Goal: Transaction & Acquisition: Purchase product/service

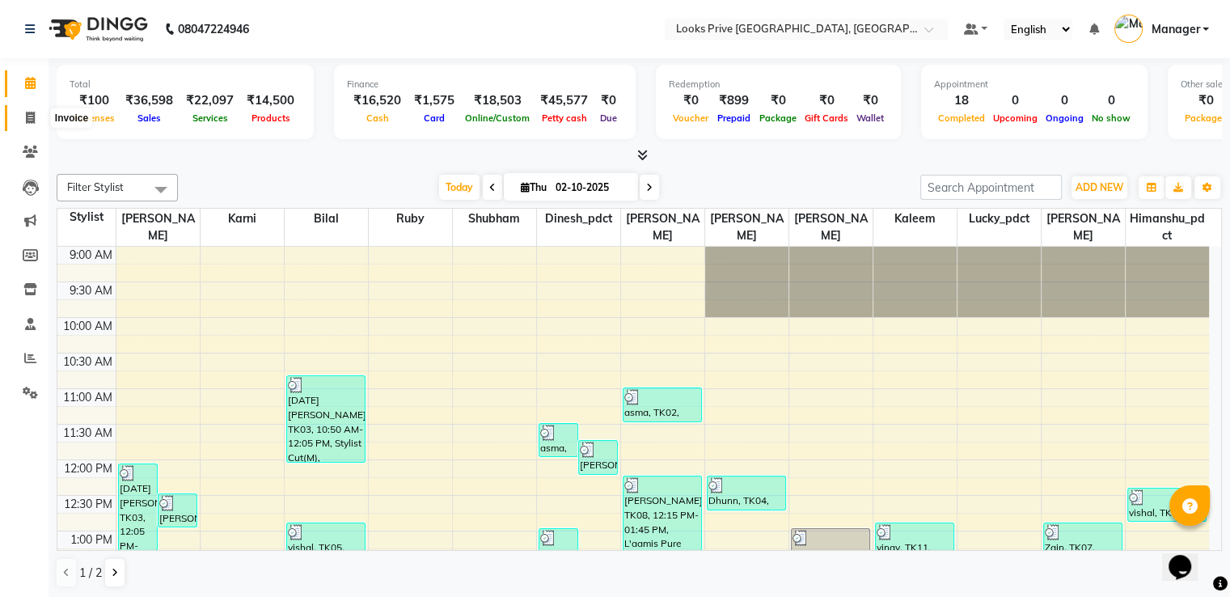
click at [16, 125] on span at bounding box center [30, 118] width 28 height 19
select select "6205"
select select "service"
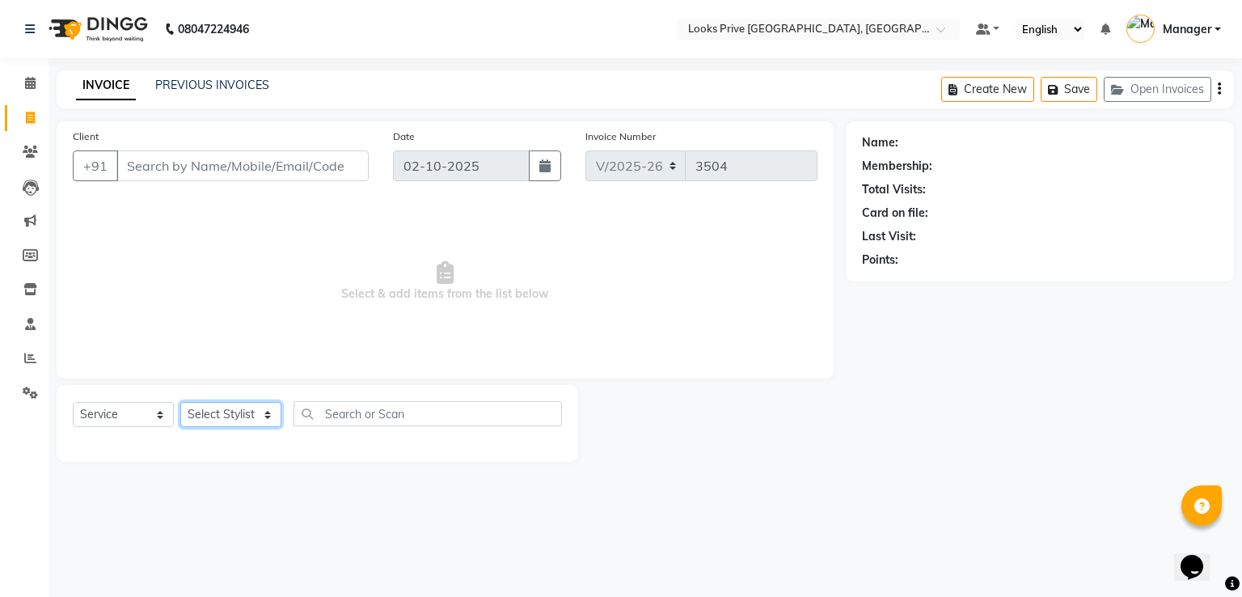
click at [192, 412] on select "Select Stylist" at bounding box center [230, 414] width 101 height 25
click at [195, 92] on div "PREVIOUS INVOICES" at bounding box center [212, 85] width 114 height 17
click at [194, 88] on link "PREVIOUS INVOICES" at bounding box center [212, 85] width 114 height 15
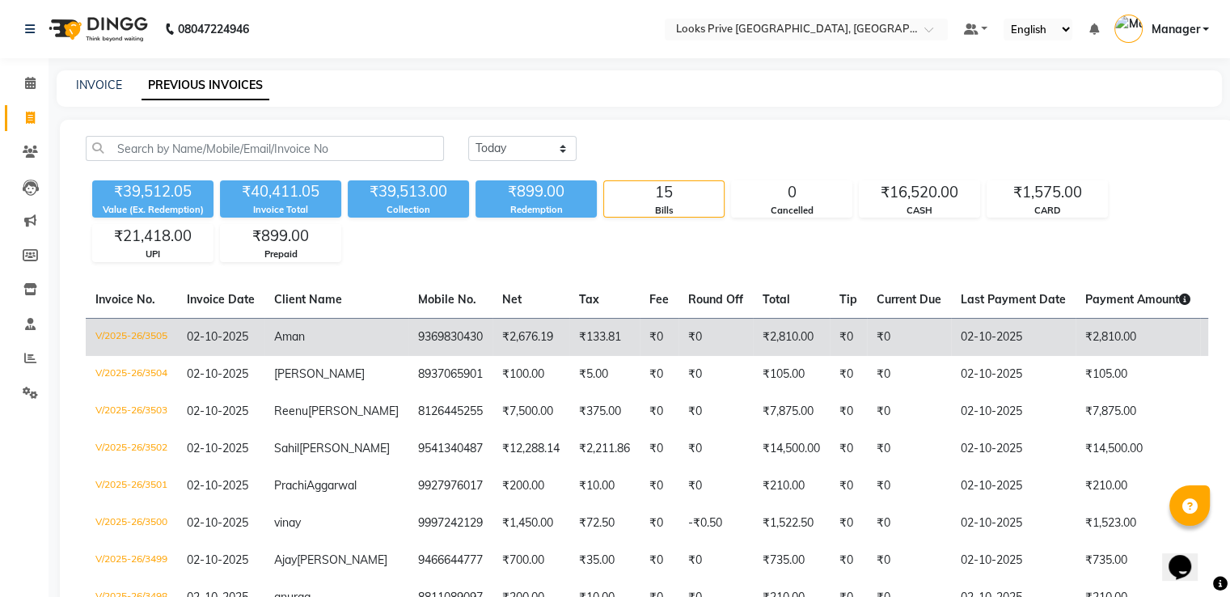
click at [492, 324] on td "₹2,676.19" at bounding box center [530, 337] width 77 height 38
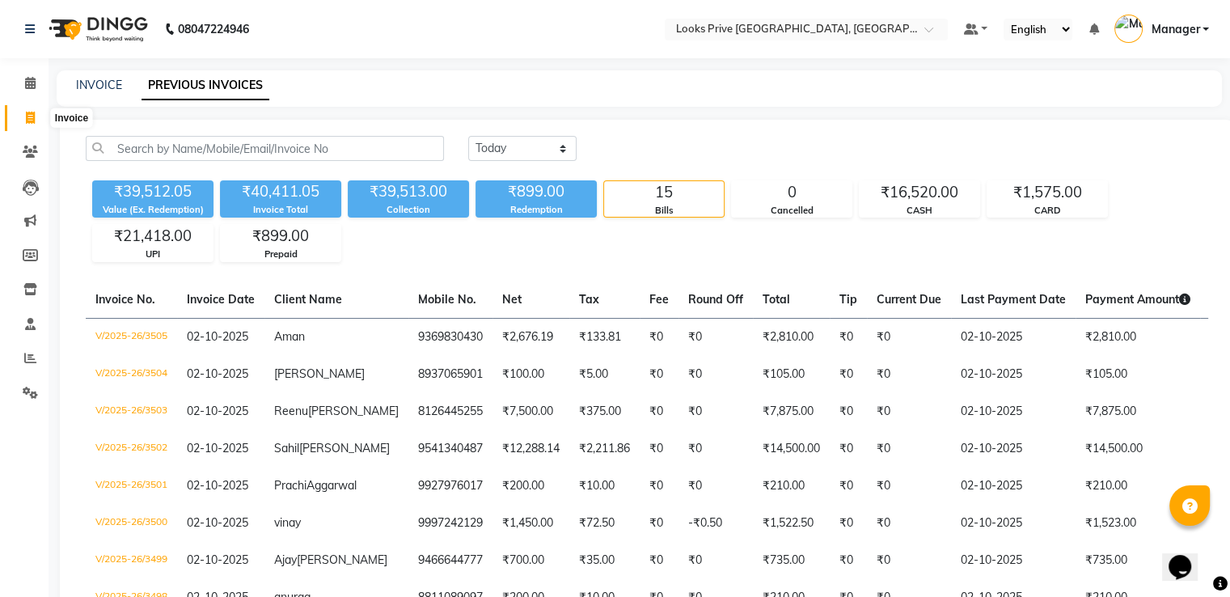
click at [31, 114] on icon at bounding box center [30, 118] width 9 height 12
select select "6205"
select select "service"
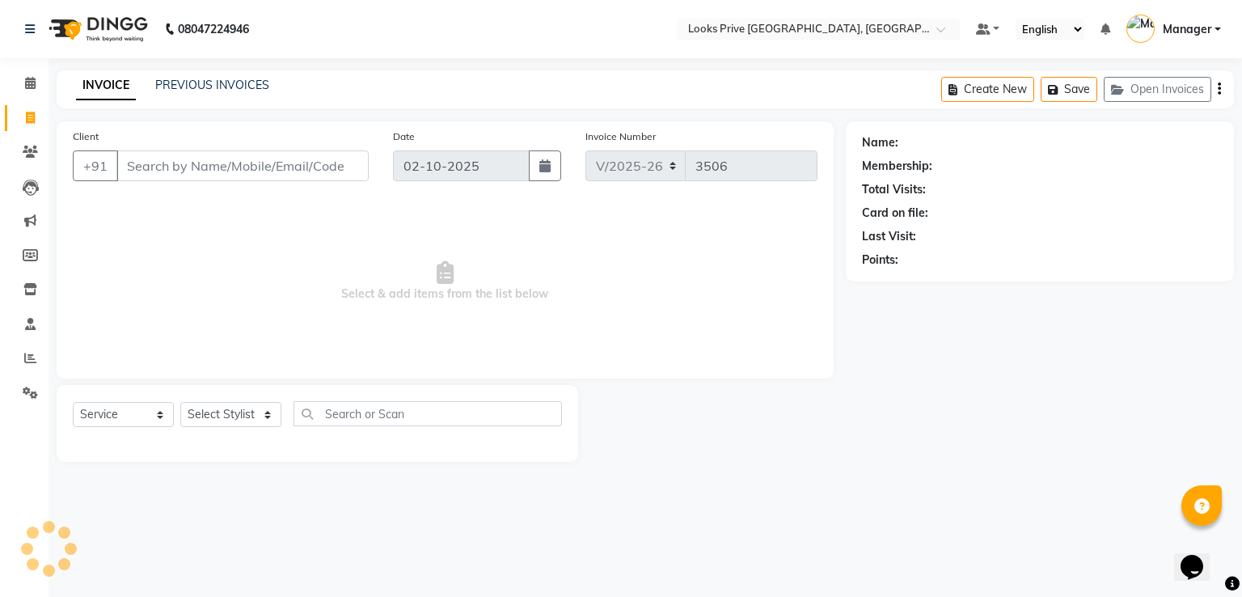
click at [214, 168] on input "Client" at bounding box center [242, 165] width 252 height 31
type input "9811333629"
select select "1: Object"
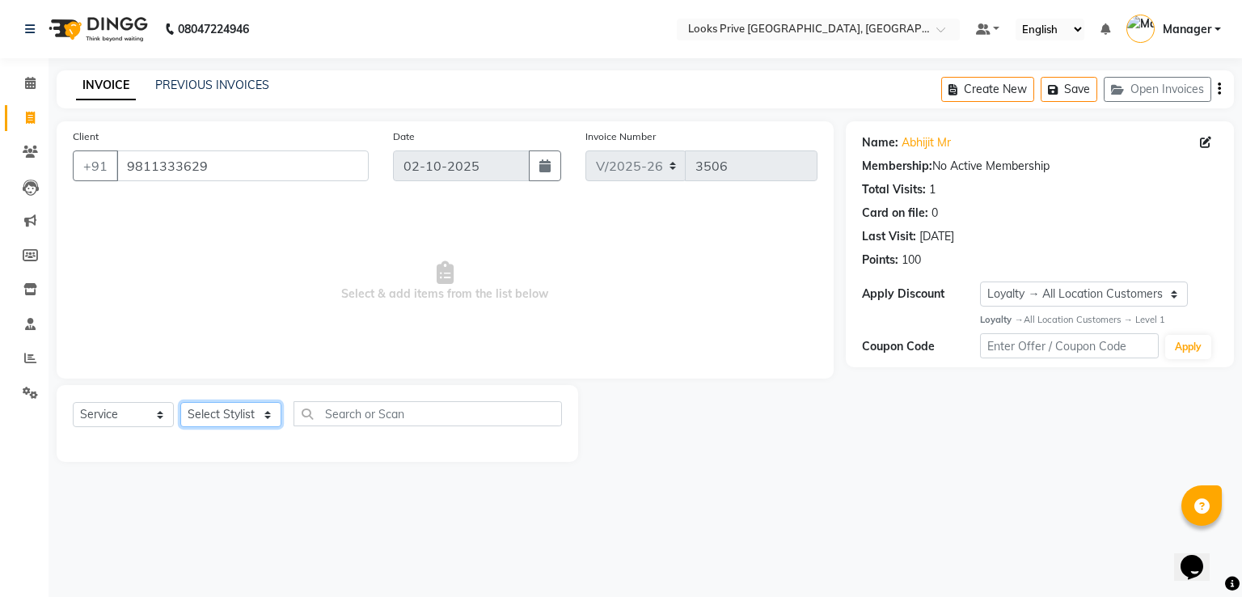
click at [220, 416] on select "Select Stylist A2R_Master [PERSON_NAME] [PERSON_NAME] Dinesh_pdct Himanshu_pdct…" at bounding box center [230, 414] width 101 height 25
select select "45436"
click at [180, 403] on select "Select Stylist A2R_Master [PERSON_NAME] [PERSON_NAME] Dinesh_pdct Himanshu_pdct…" at bounding box center [230, 414] width 101 height 25
click at [97, 419] on select "Select Service Product Membership Package Voucher Prepaid Gift Card" at bounding box center [123, 414] width 101 height 25
select select "P"
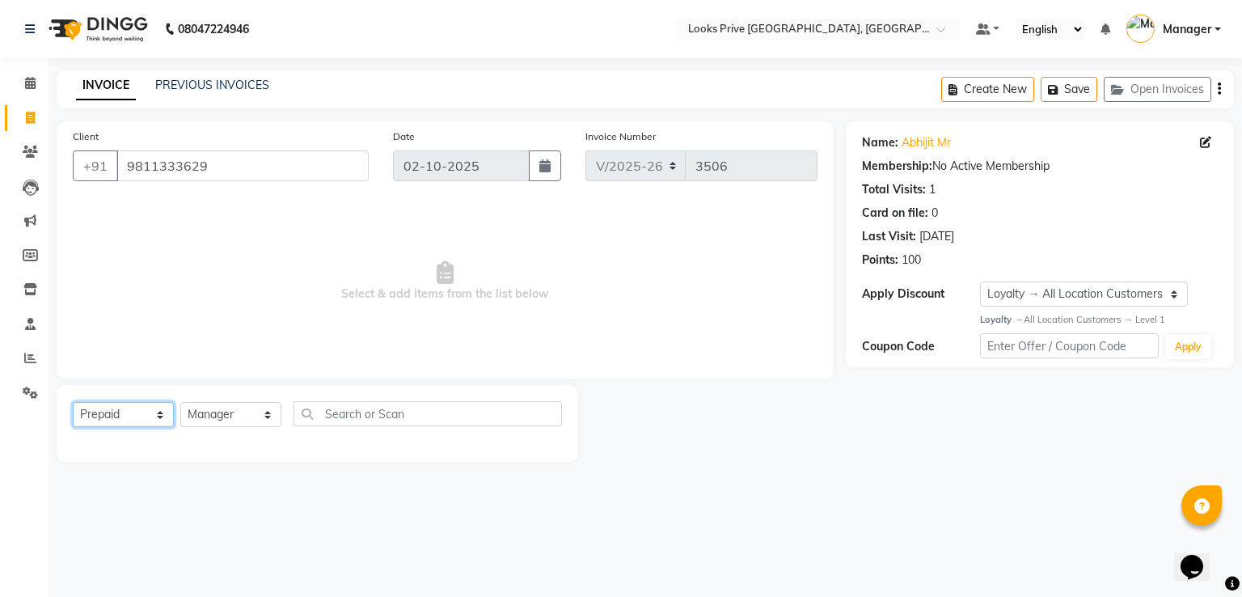
click at [73, 403] on select "Select Service Product Membership Package Voucher Prepaid Gift Card" at bounding box center [123, 414] width 101 height 25
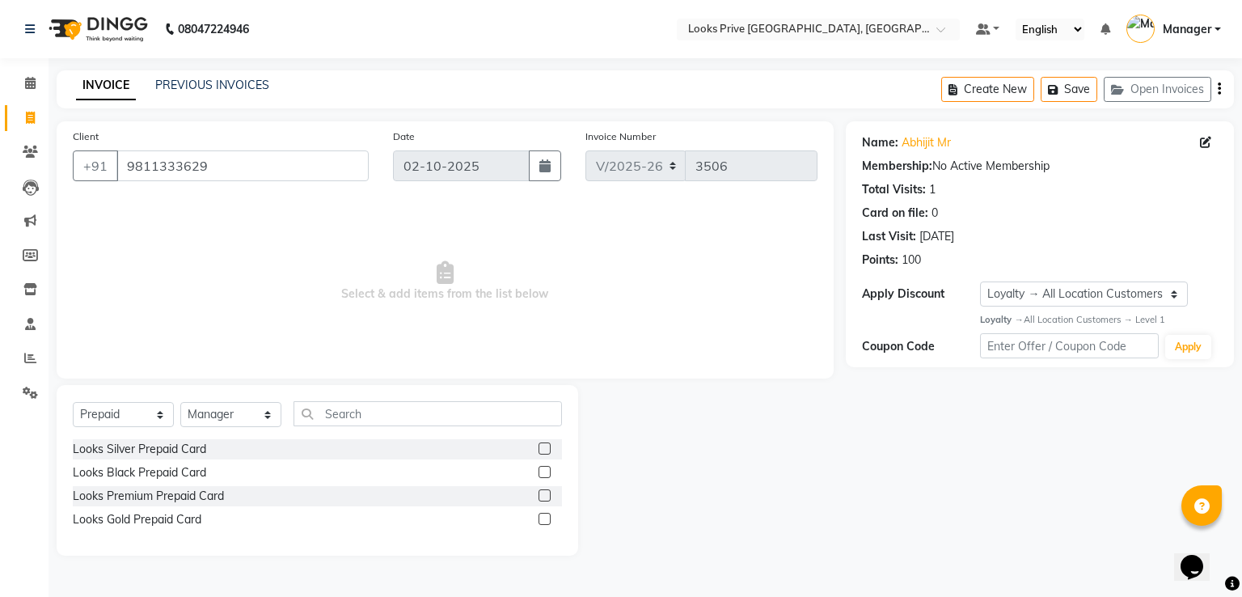
click at [540, 449] on label at bounding box center [544, 448] width 12 height 12
click at [540, 449] on input "checkbox" at bounding box center [543, 449] width 11 height 11
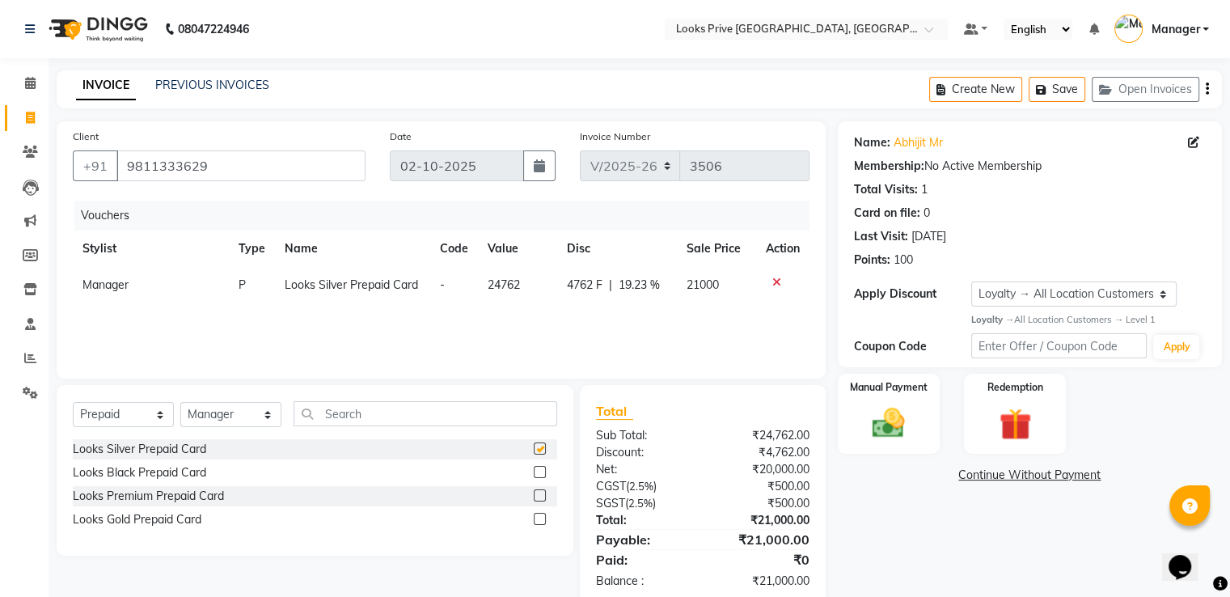
checkbox input "false"
click at [864, 421] on img at bounding box center [888, 422] width 54 height 39
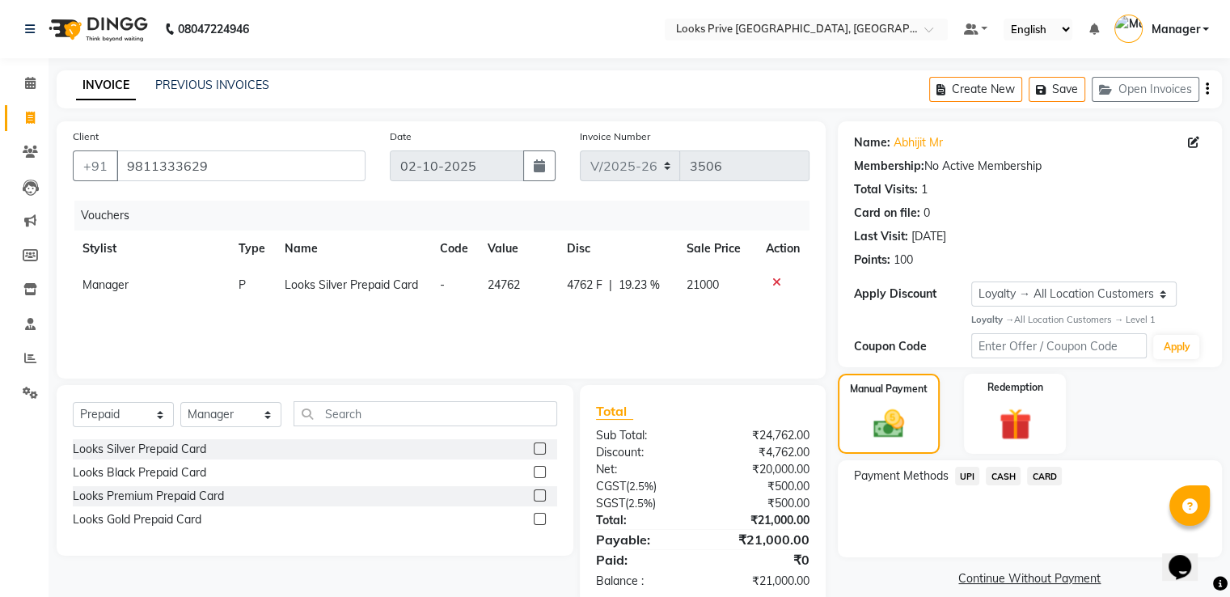
click at [1038, 472] on span "CARD" at bounding box center [1044, 476] width 35 height 19
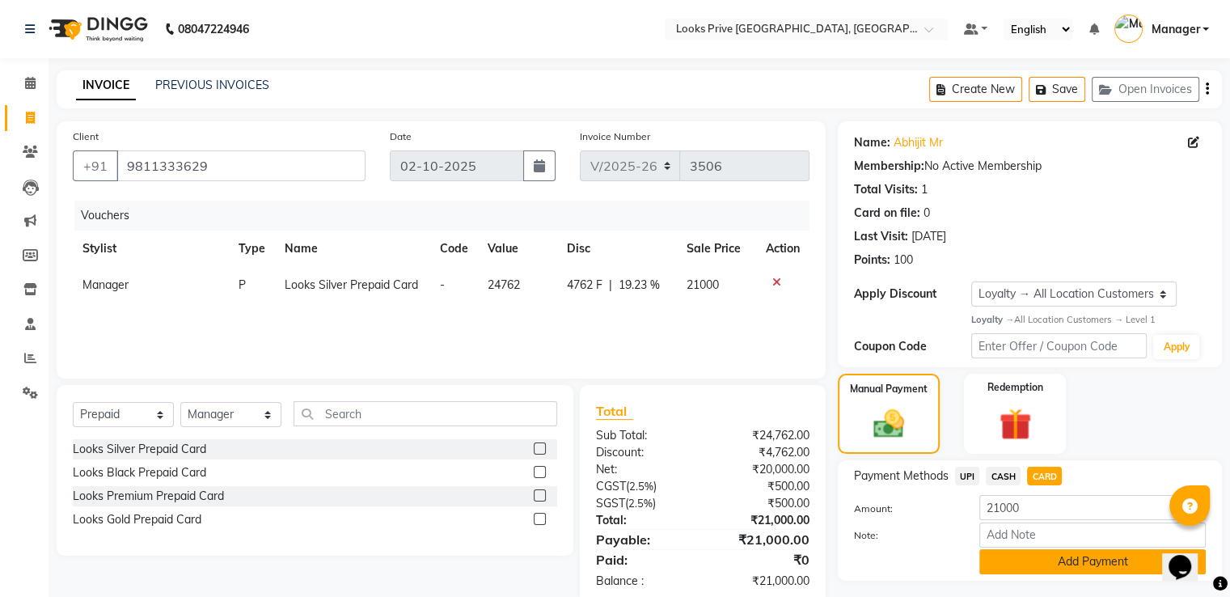
click at [1003, 562] on button "Add Payment" at bounding box center [1092, 561] width 226 height 25
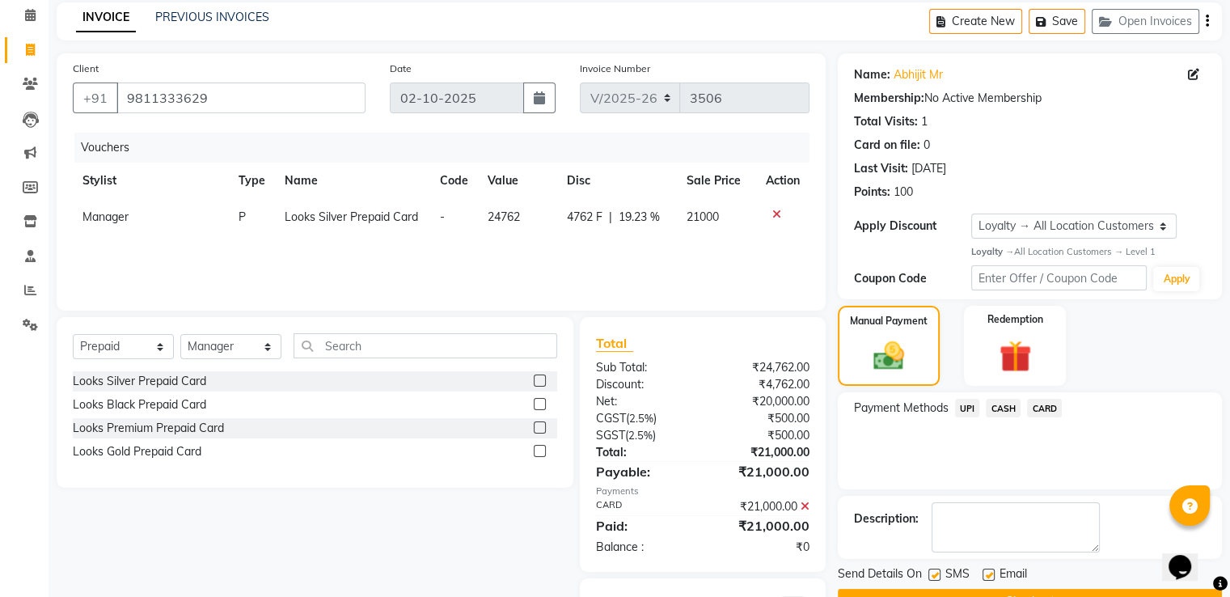
scroll to position [149, 0]
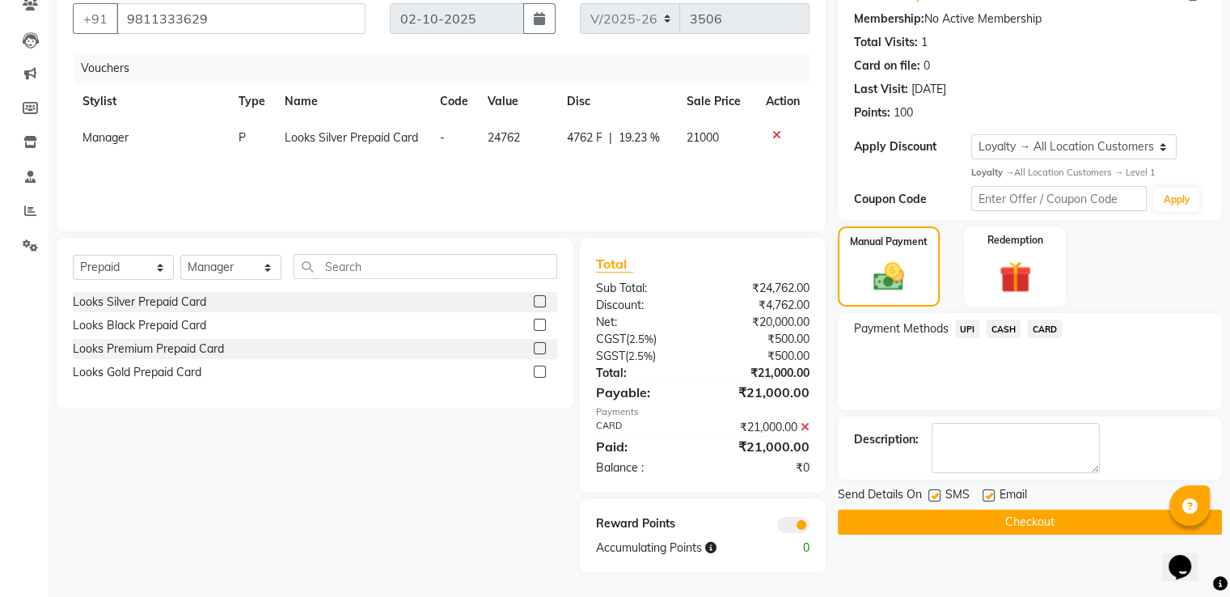
click at [884, 520] on button "Checkout" at bounding box center [1030, 521] width 384 height 25
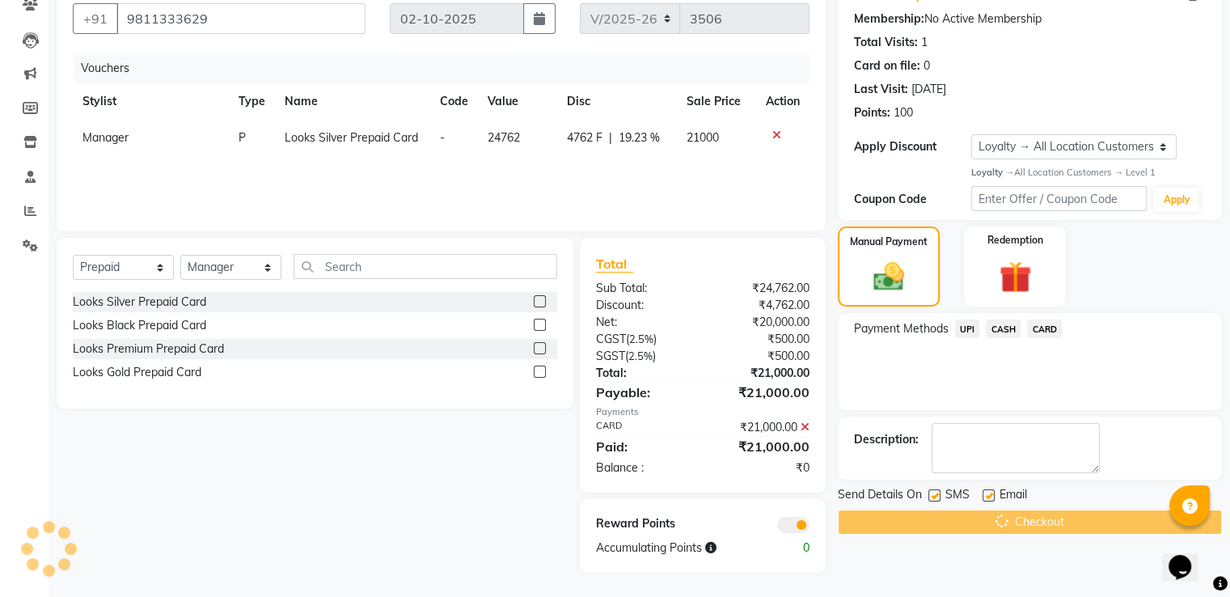
scroll to position [0, 0]
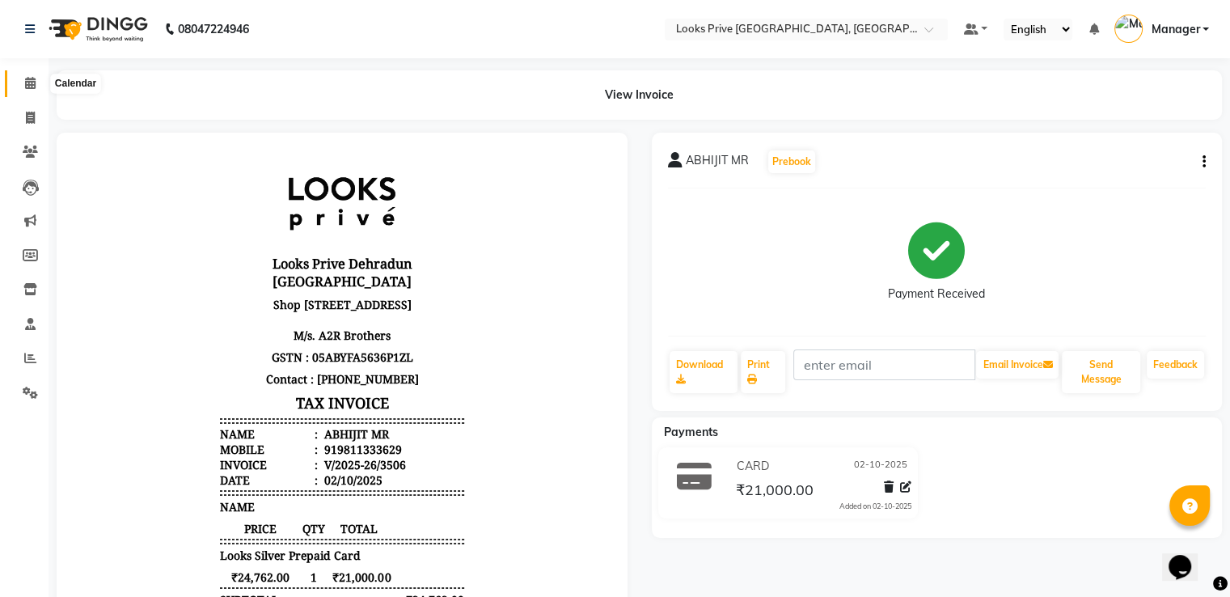
click at [20, 80] on span at bounding box center [30, 83] width 28 height 19
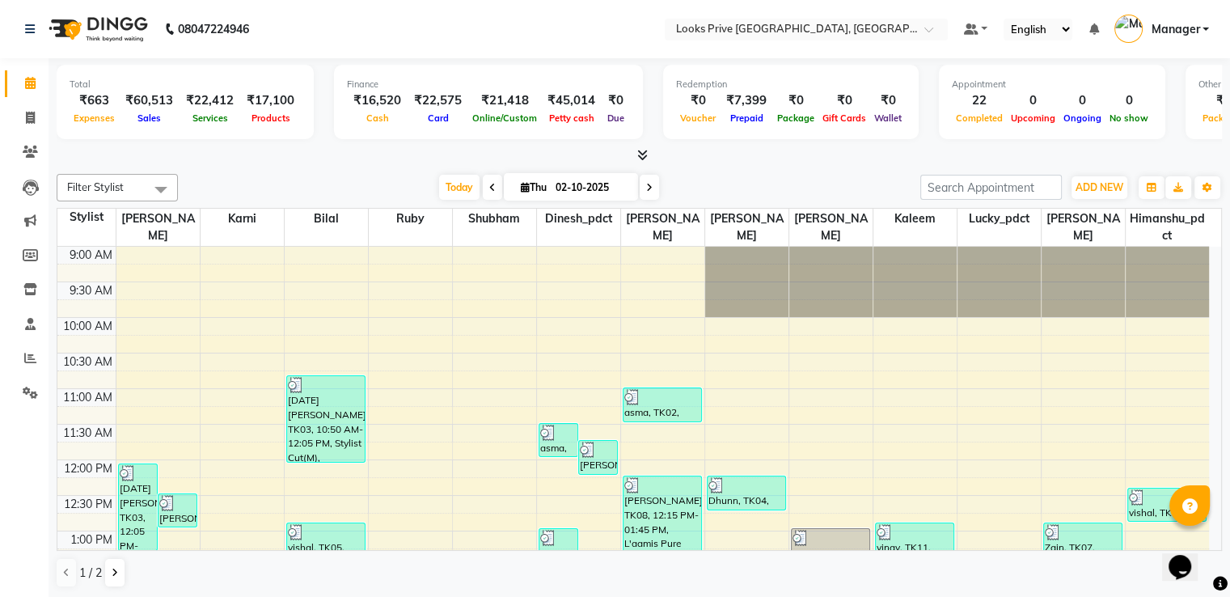
click at [640, 150] on icon at bounding box center [642, 155] width 11 height 12
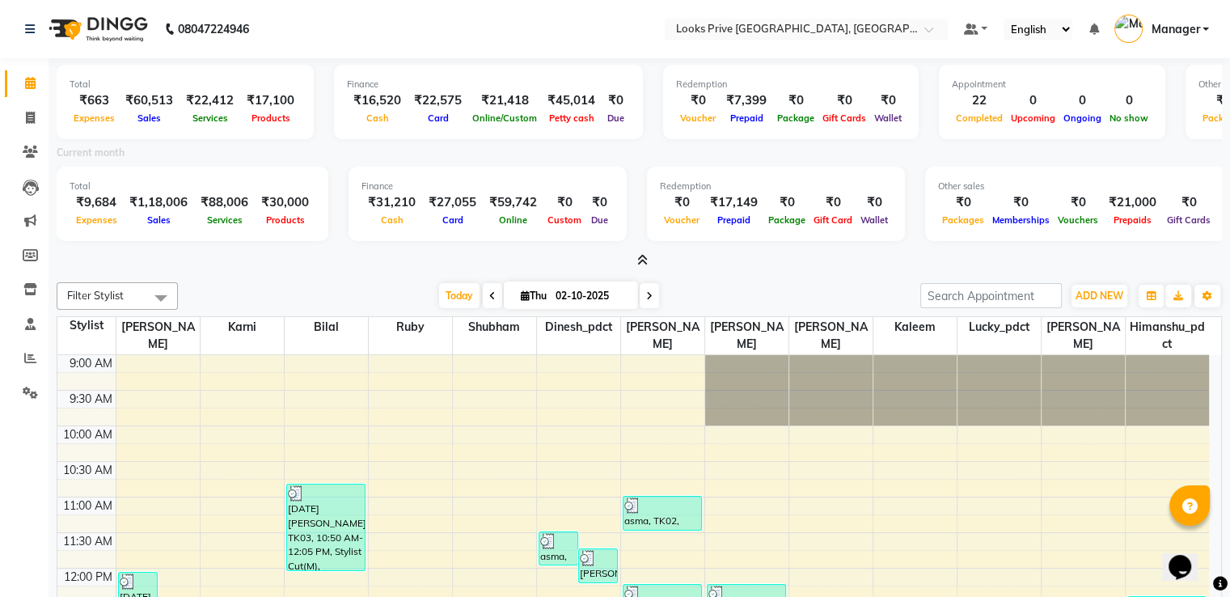
click at [644, 256] on icon at bounding box center [642, 260] width 11 height 12
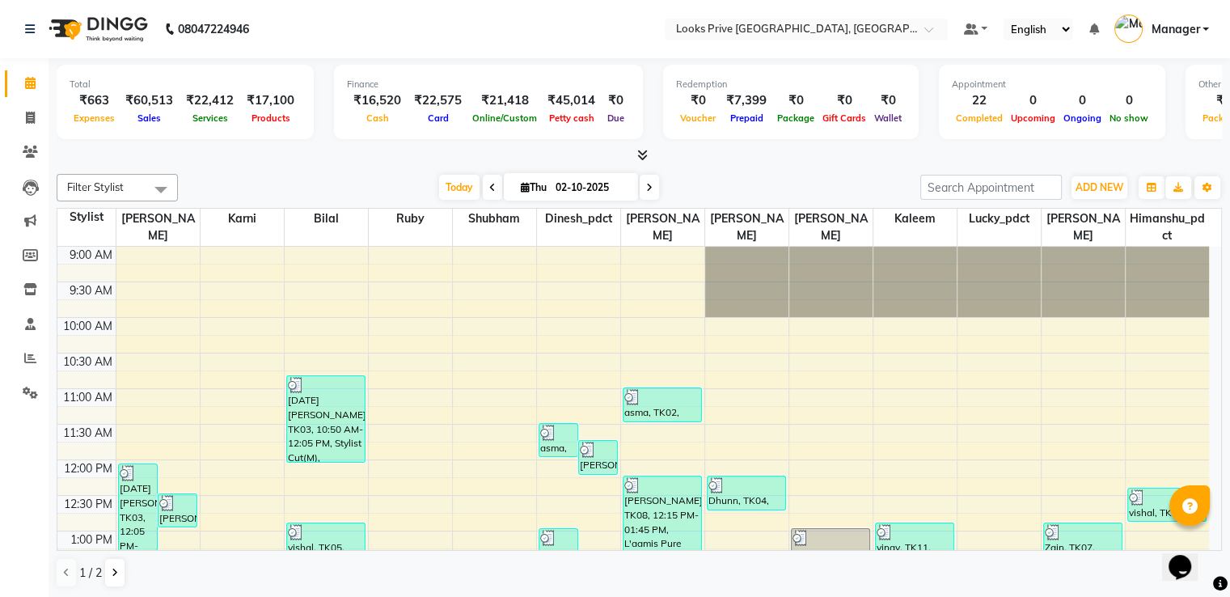
drag, startPoint x: 530, startPoint y: 311, endPoint x: 920, endPoint y: 10, distance: 492.8
click at [920, 10] on nav "08047224946 Select Location × Looks Prive Dehradun, Dehradun Default Panel My P…" at bounding box center [615, 29] width 1230 height 58
click at [643, 153] on icon at bounding box center [642, 155] width 11 height 12
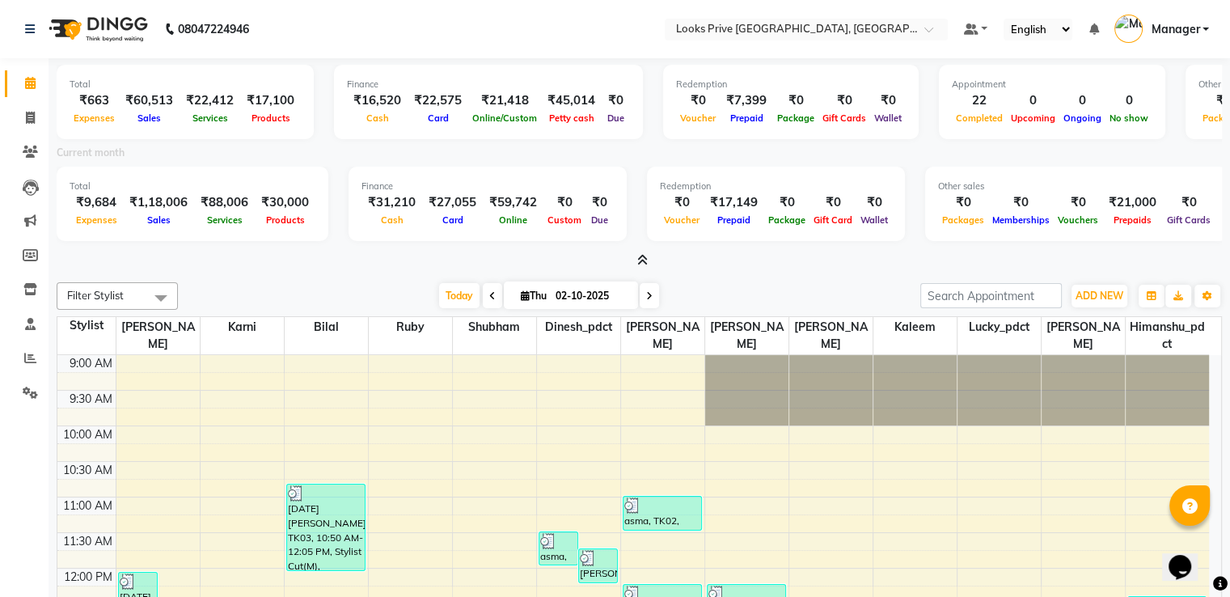
click at [644, 258] on icon at bounding box center [642, 260] width 11 height 12
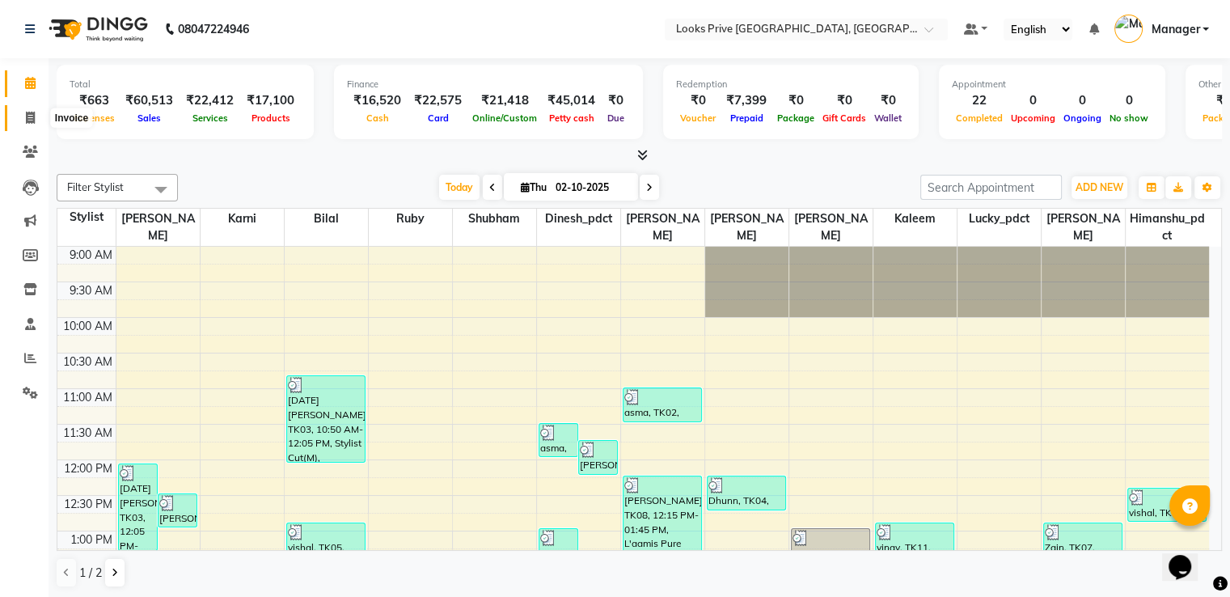
click at [26, 113] on icon at bounding box center [30, 118] width 9 height 12
select select "service"
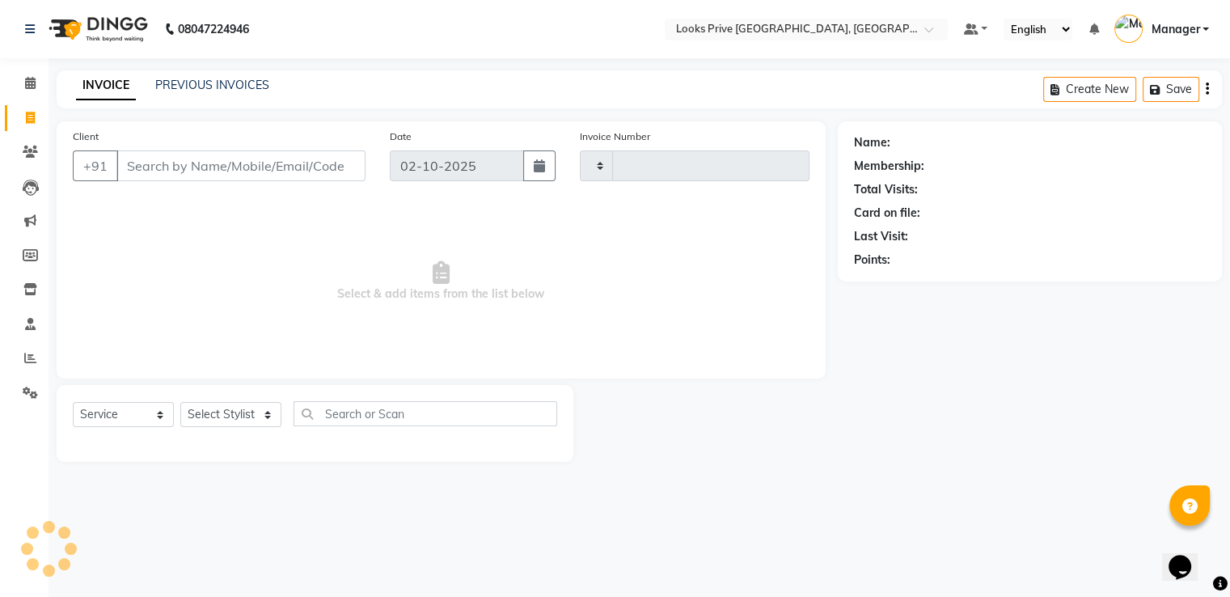
type input "3508"
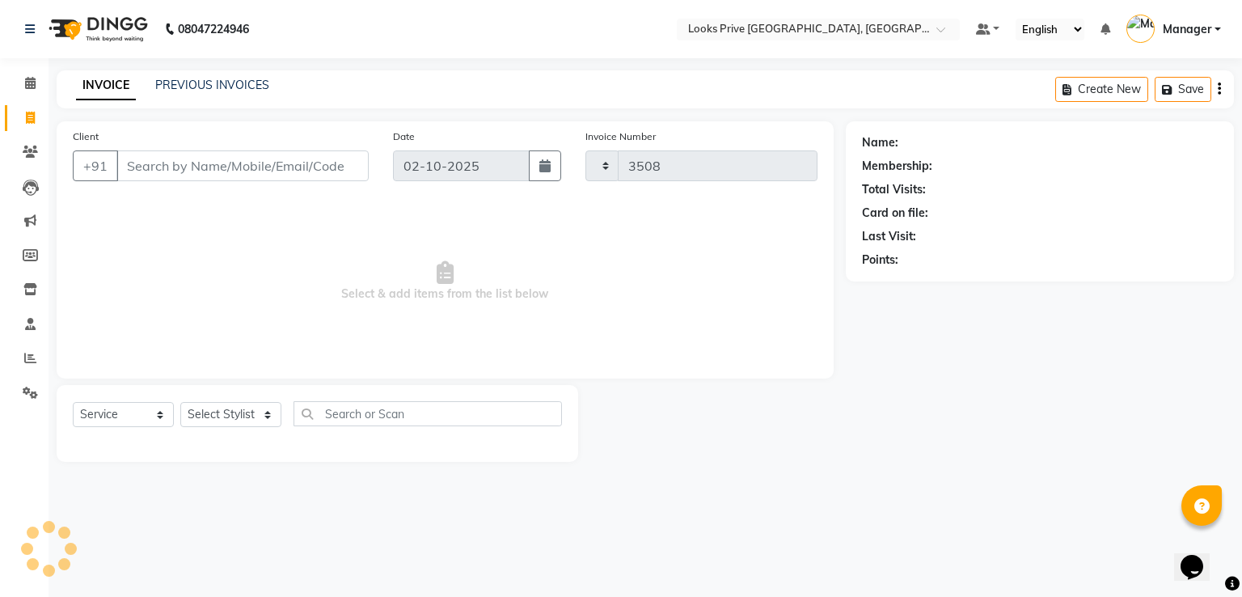
select select "6205"
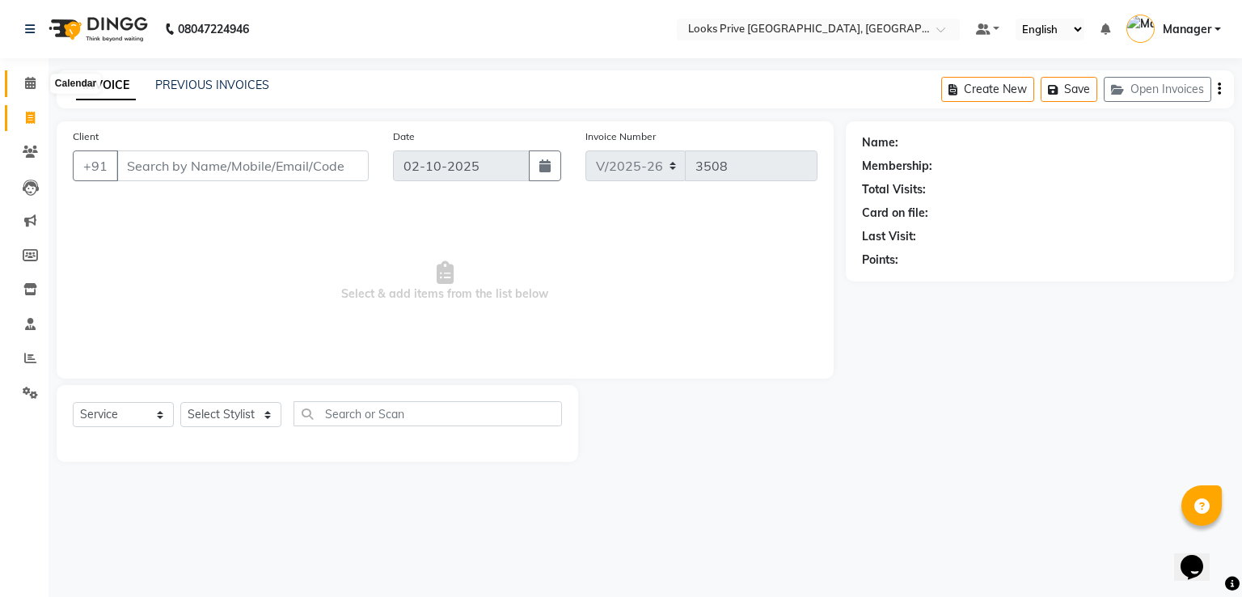
click at [29, 87] on icon at bounding box center [30, 83] width 11 height 12
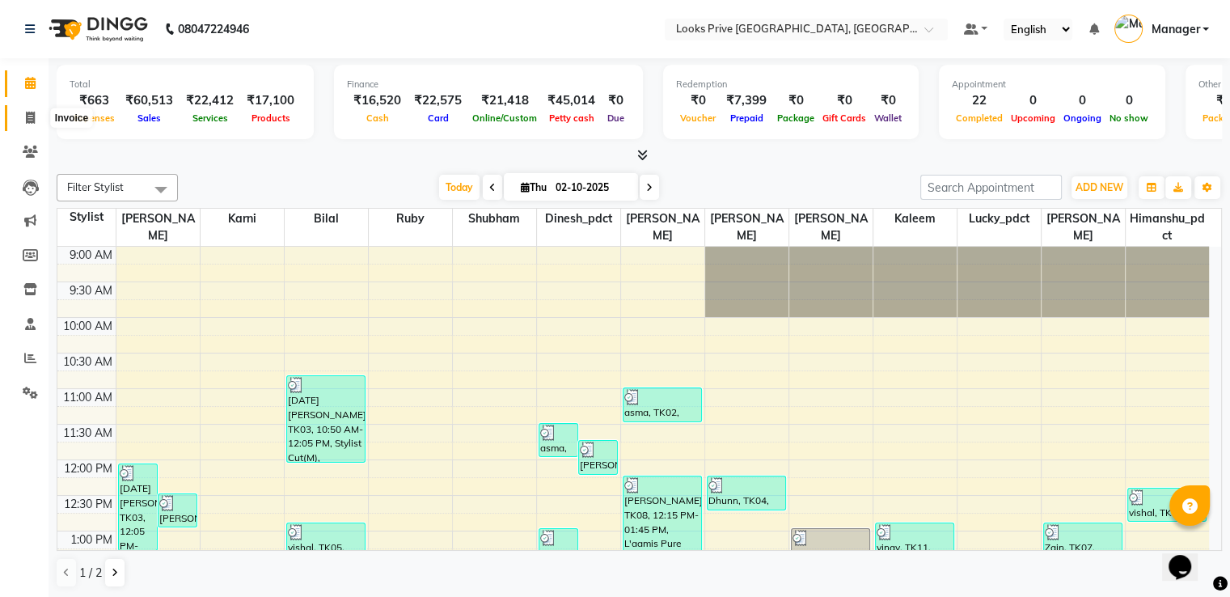
click at [27, 114] on icon at bounding box center [30, 118] width 9 height 12
select select "6205"
select select "service"
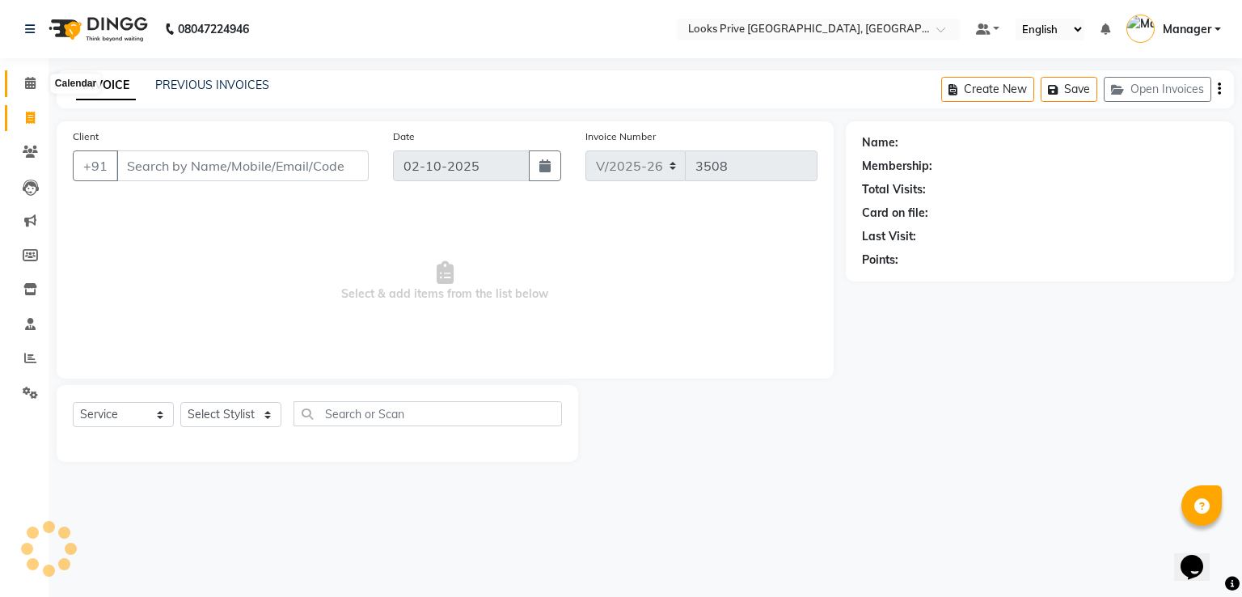
click at [26, 82] on icon at bounding box center [30, 83] width 11 height 12
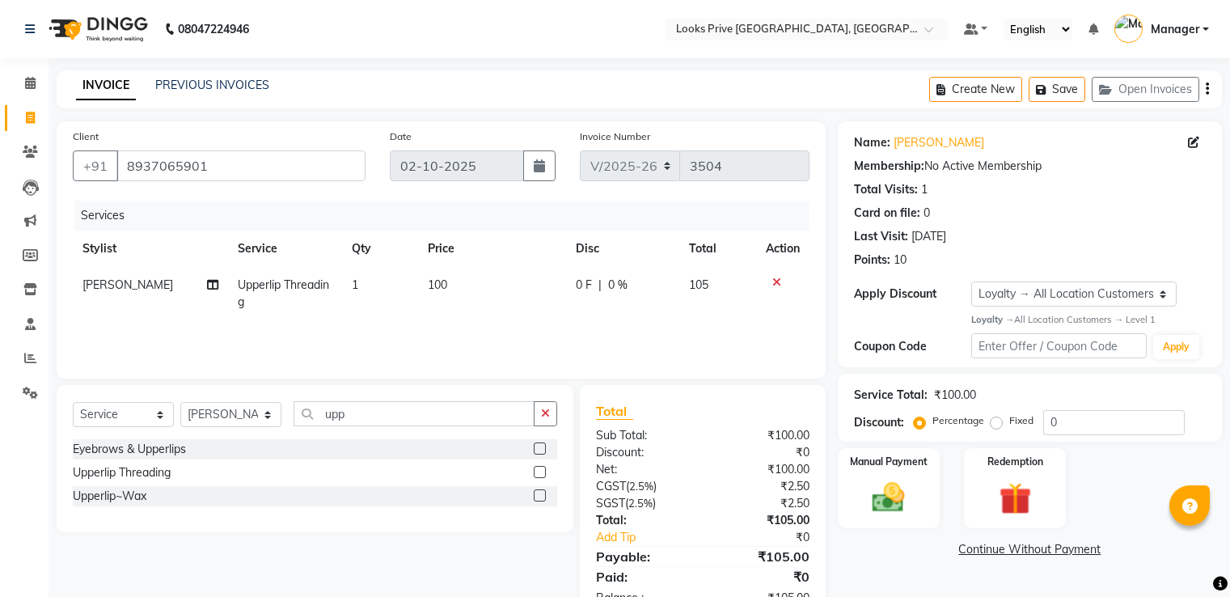
select select "6205"
select select "service"
select select "62232"
select select "1: Object"
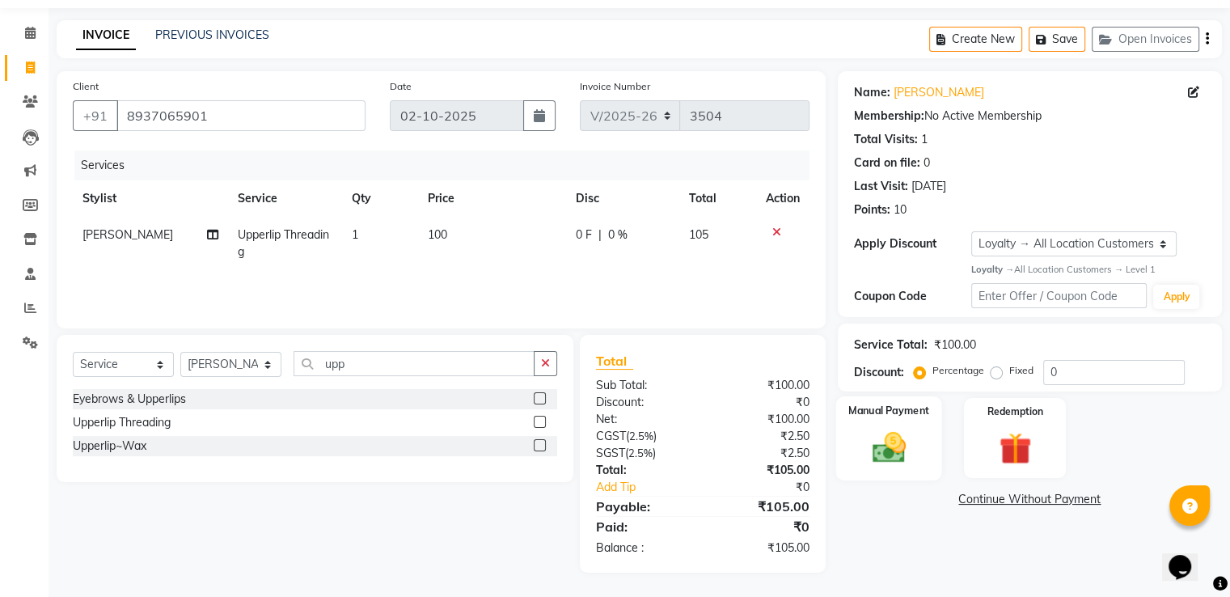
click at [879, 442] on img at bounding box center [888, 447] width 54 height 39
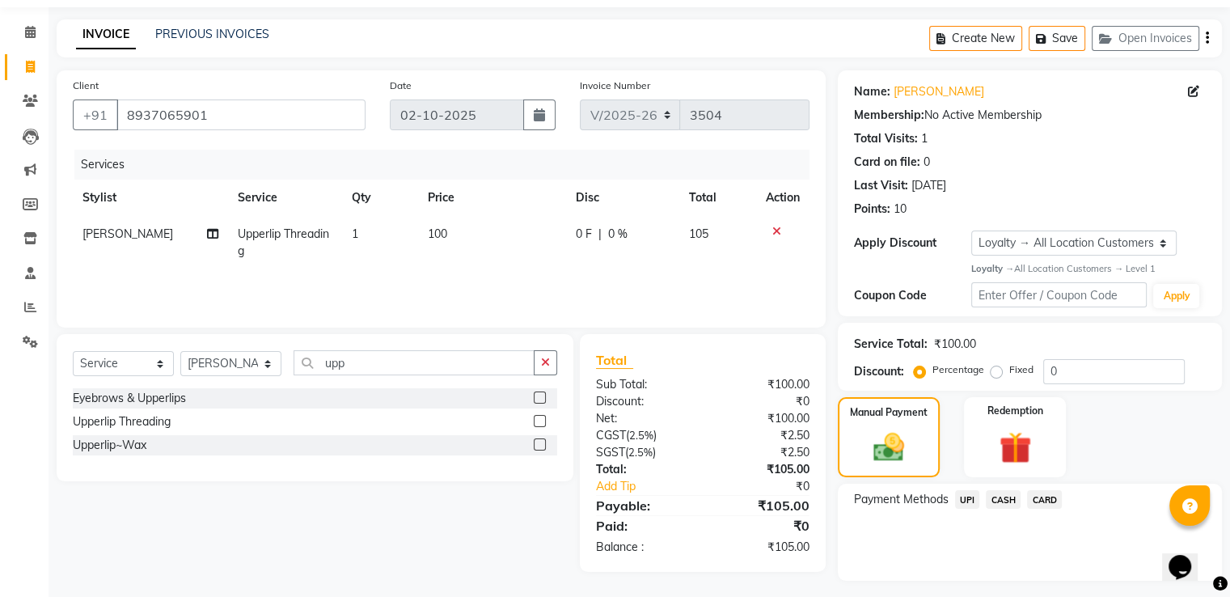
click at [968, 496] on span "UPI" at bounding box center [967, 499] width 25 height 19
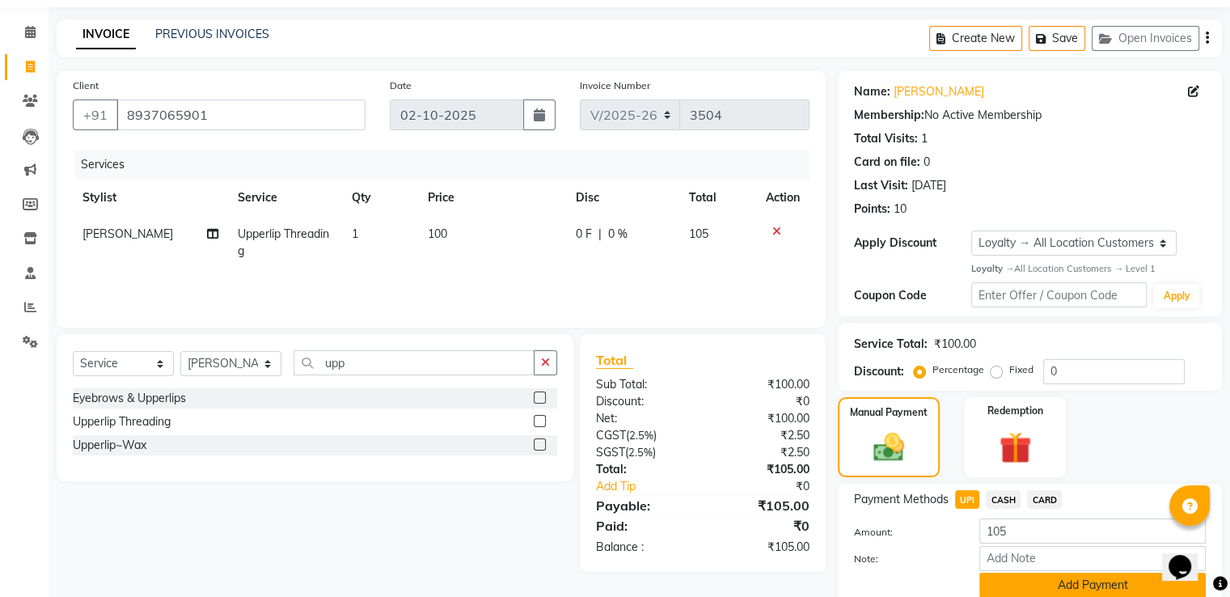
click at [1006, 582] on button "Add Payment" at bounding box center [1092, 584] width 226 height 25
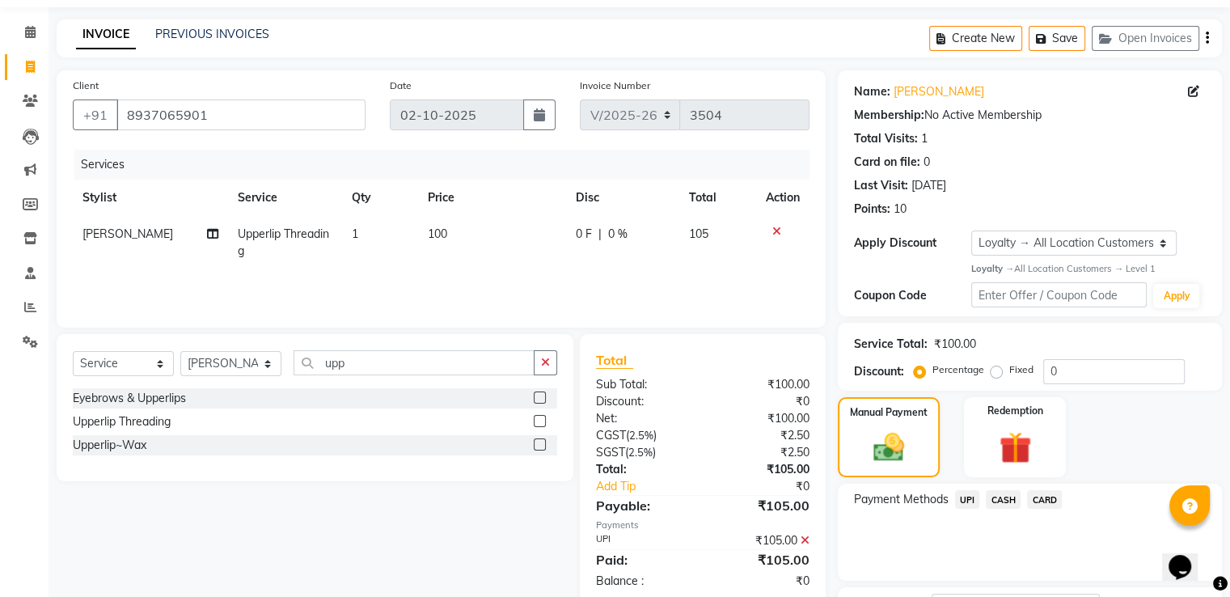
scroll to position [183, 0]
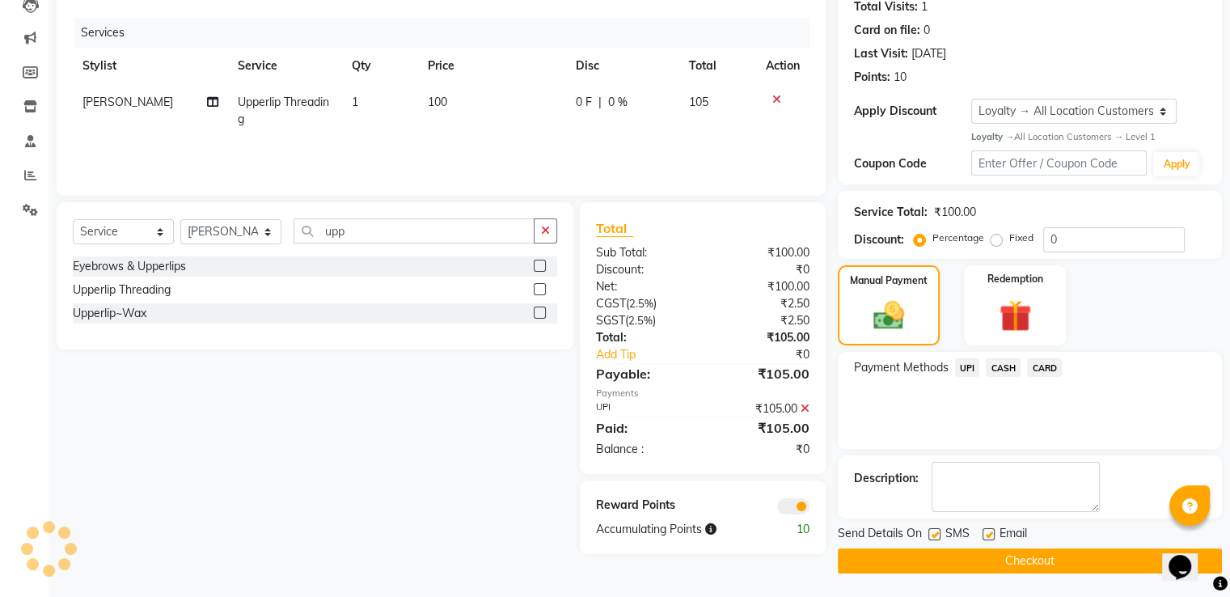
click at [850, 564] on button "Checkout" at bounding box center [1030, 560] width 384 height 25
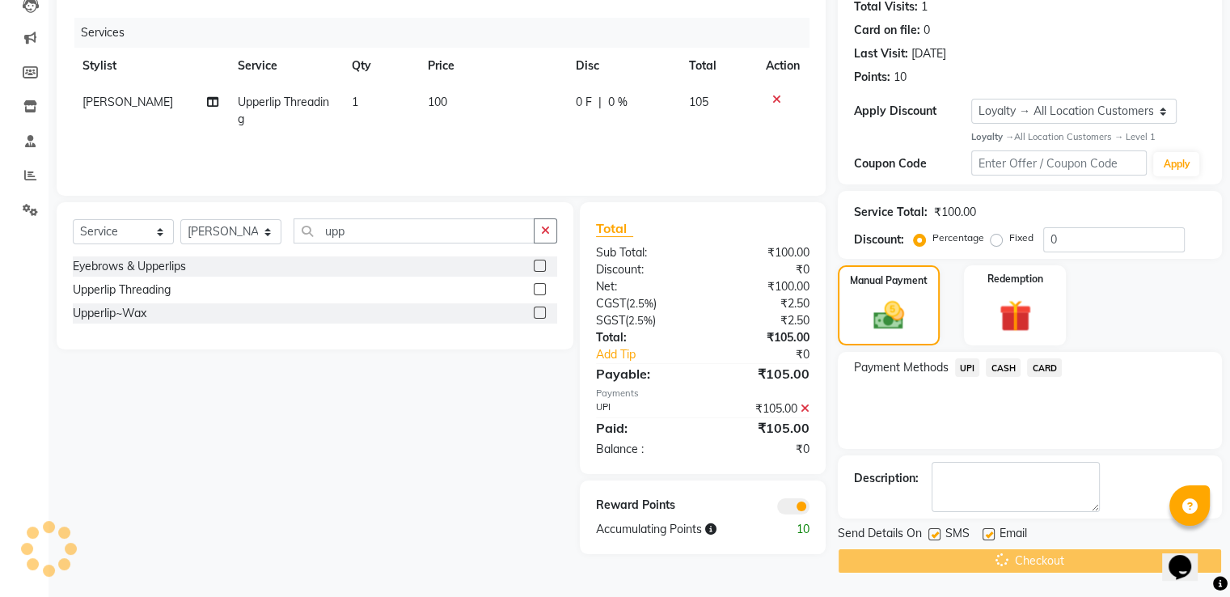
scroll to position [3, 0]
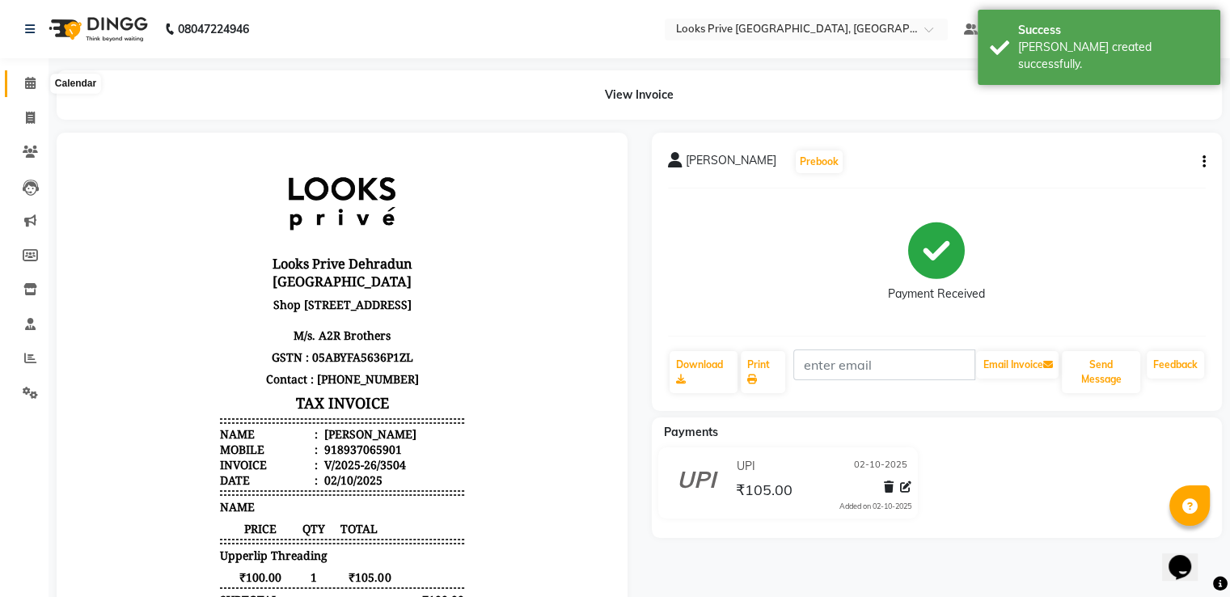
click at [31, 82] on icon at bounding box center [30, 83] width 11 height 12
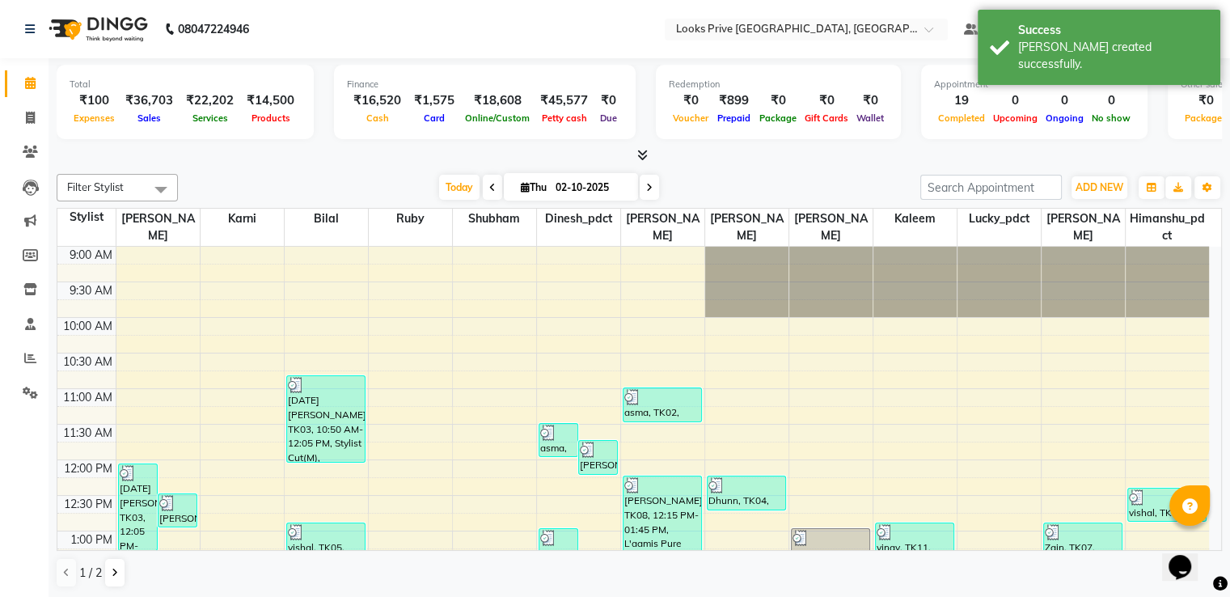
click at [645, 150] on icon at bounding box center [642, 155] width 11 height 12
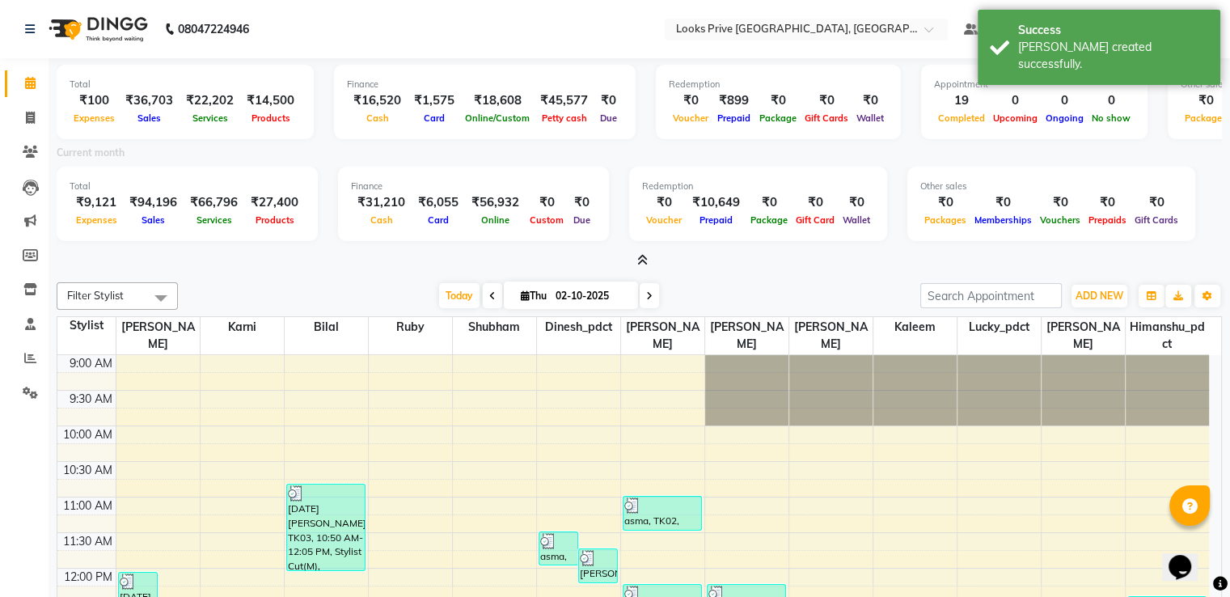
click at [644, 257] on icon at bounding box center [642, 260] width 11 height 12
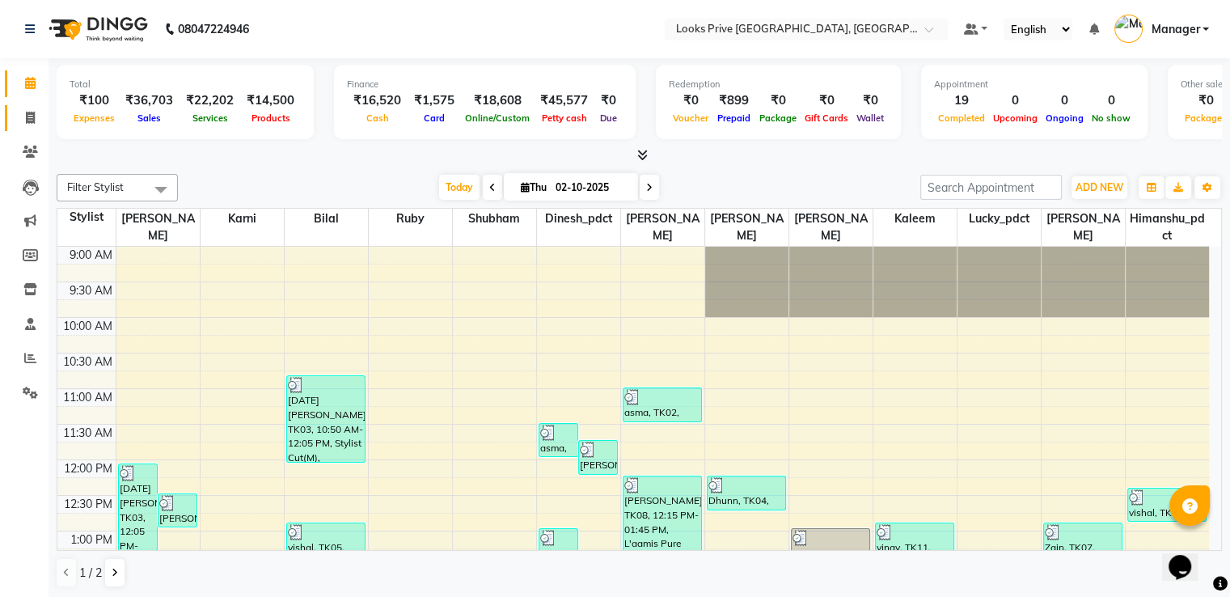
click at [19, 126] on span at bounding box center [30, 118] width 28 height 19
select select "service"
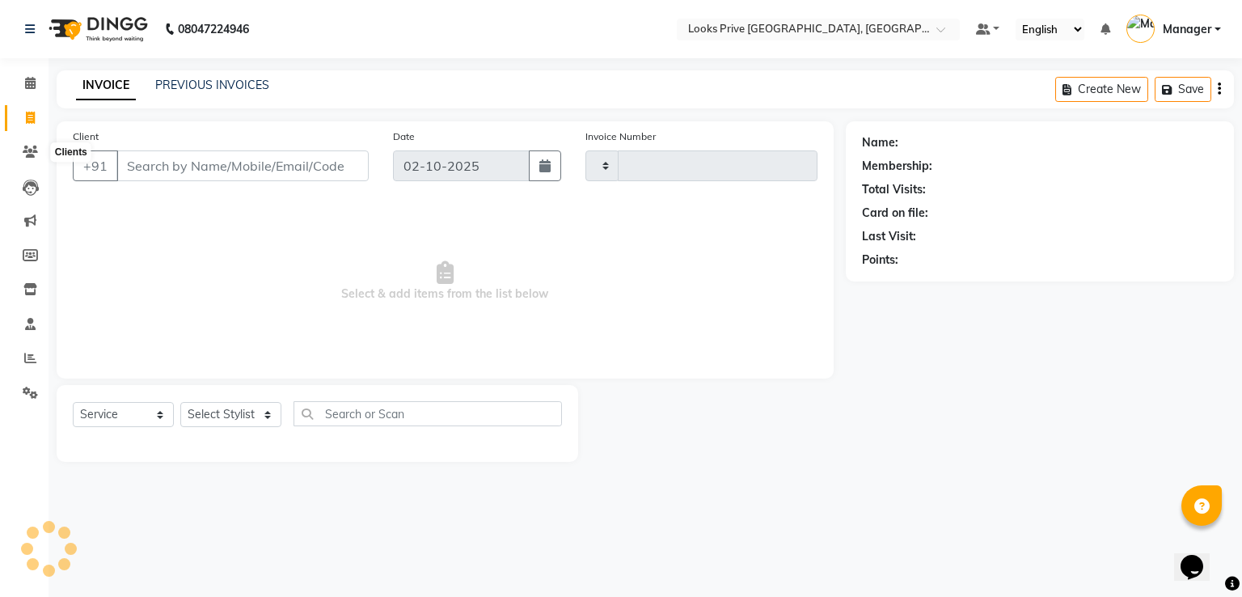
type input "3505"
select select "6205"
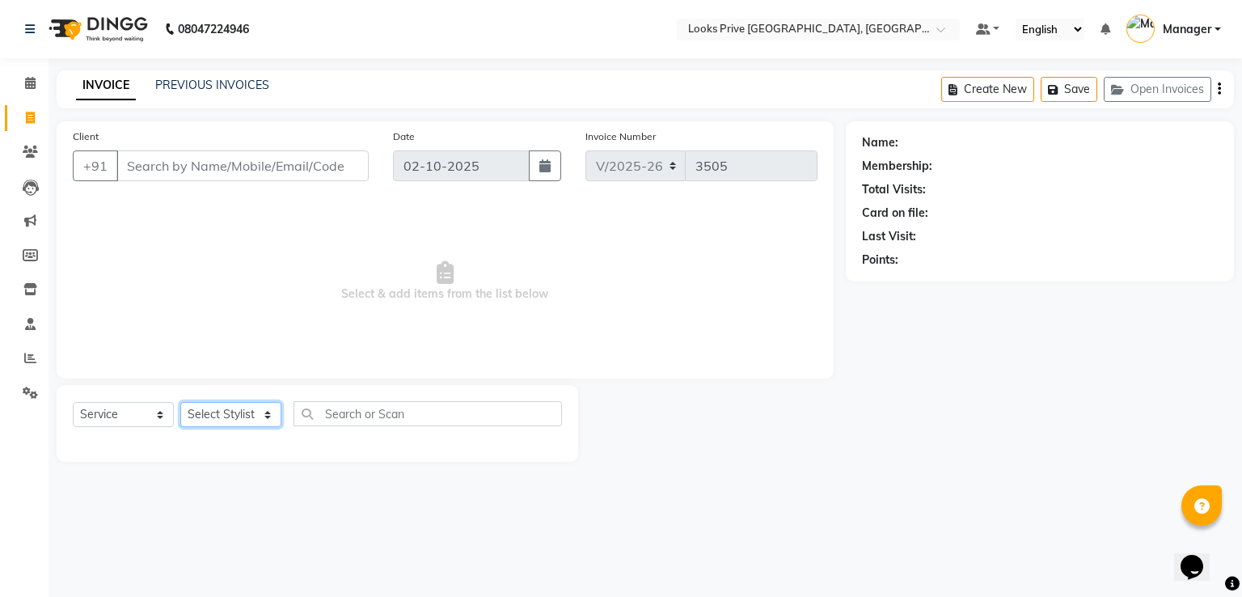
drag, startPoint x: 227, startPoint y: 418, endPoint x: 240, endPoint y: 353, distance: 66.8
click at [227, 418] on select "Select Stylist" at bounding box center [230, 414] width 101 height 25
select select "89834"
click at [180, 403] on select "Select Stylist A2R_Master Aarif Ayesha Bilal Dinesh_pdct Himanshu_pdct Kaleem K…" at bounding box center [230, 414] width 101 height 25
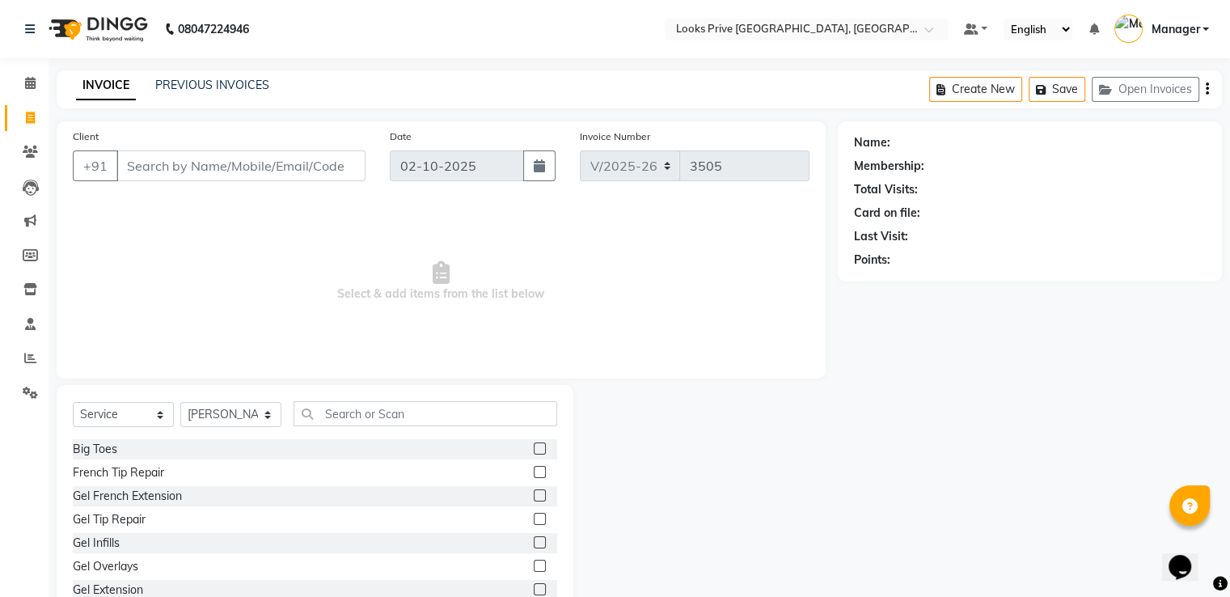
click at [330, 400] on div "Select Service Product Membership Package Voucher Prepaid Gift Card Select Styl…" at bounding box center [315, 504] width 517 height 239
click at [339, 406] on input "text" at bounding box center [425, 413] width 264 height 25
type input "s"
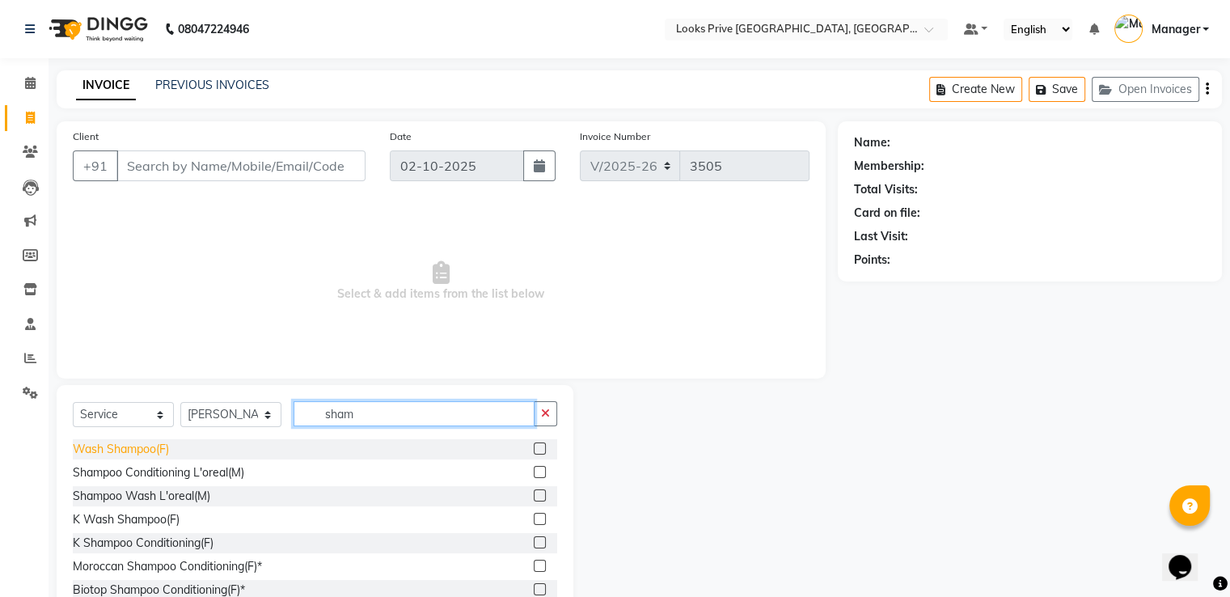
type input "sham"
click at [140, 447] on div "Wash Shampoo(F)" at bounding box center [121, 449] width 96 height 17
checkbox input "false"
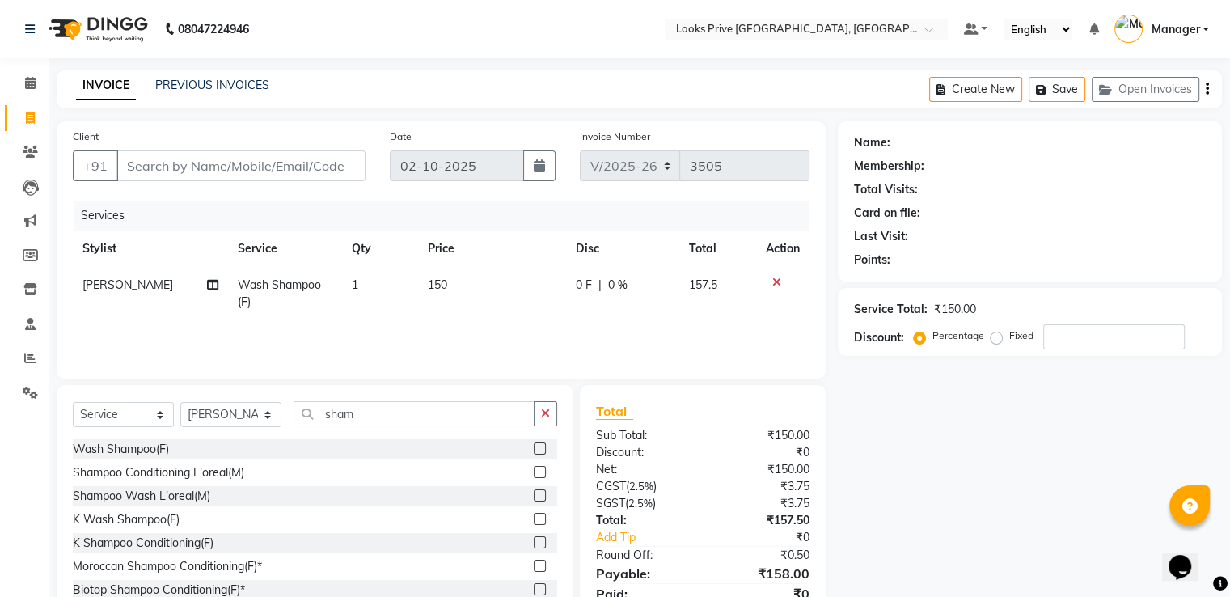
drag, startPoint x: 420, startPoint y: 282, endPoint x: 439, endPoint y: 292, distance: 21.0
click at [439, 292] on td "150" at bounding box center [492, 293] width 148 height 53
select select "89834"
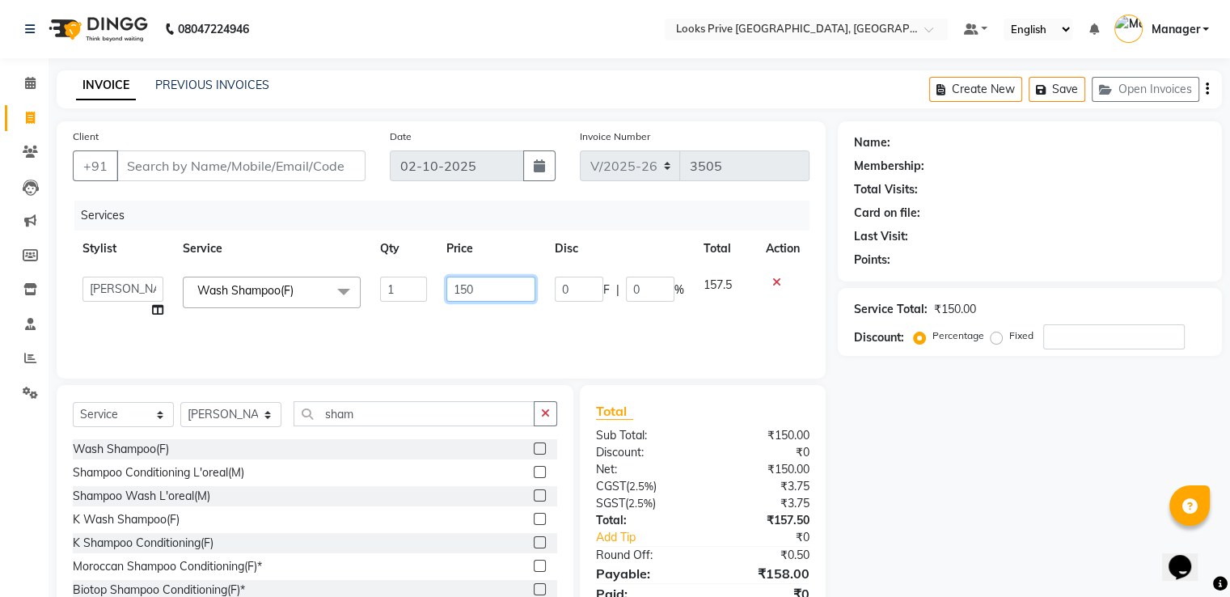
drag, startPoint x: 439, startPoint y: 292, endPoint x: 348, endPoint y: 282, distance: 91.1
click at [368, 285] on tr "A2R_Master Aarif Ayesha Bilal Dinesh_pdct Himanshu_pdct Kaleem Karni Lucky_pdct…" at bounding box center [441, 297] width 737 height 61
type input "200"
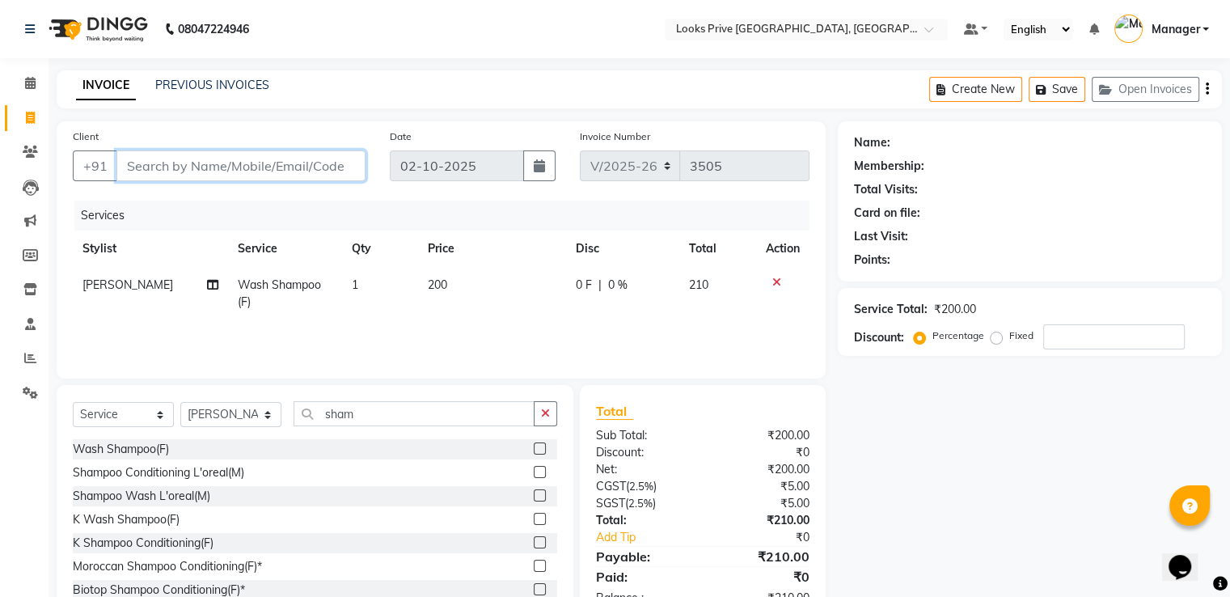
click at [298, 158] on input "Client" at bounding box center [240, 165] width 249 height 31
drag, startPoint x: 108, startPoint y: 420, endPoint x: 112, endPoint y: 404, distance: 15.9
click at [108, 420] on select "Select Service Product Membership Package Voucher Prepaid Gift Card" at bounding box center [123, 414] width 101 height 25
select select "product"
click at [73, 403] on select "Select Service Product Membership Package Voucher Prepaid Gift Card" at bounding box center [123, 414] width 101 height 25
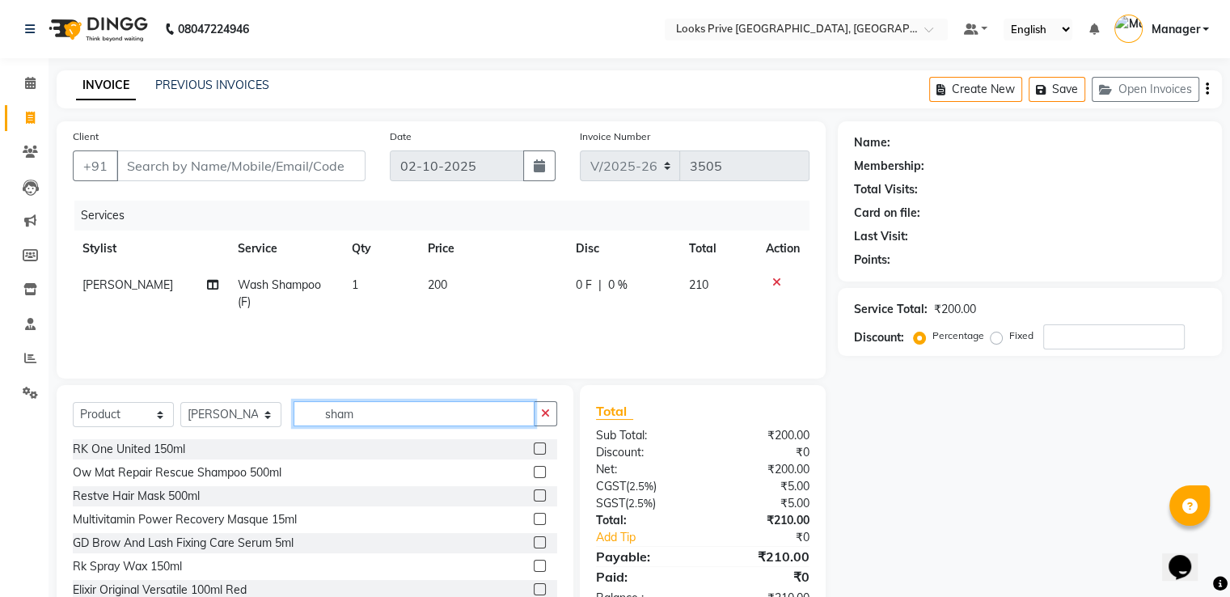
click at [0, 408] on app-home "08047224946 Select Location × Looks Prive Dehradun, Dehradun Default Panel My P…" at bounding box center [615, 324] width 1230 height 648
type input "3474636404384"
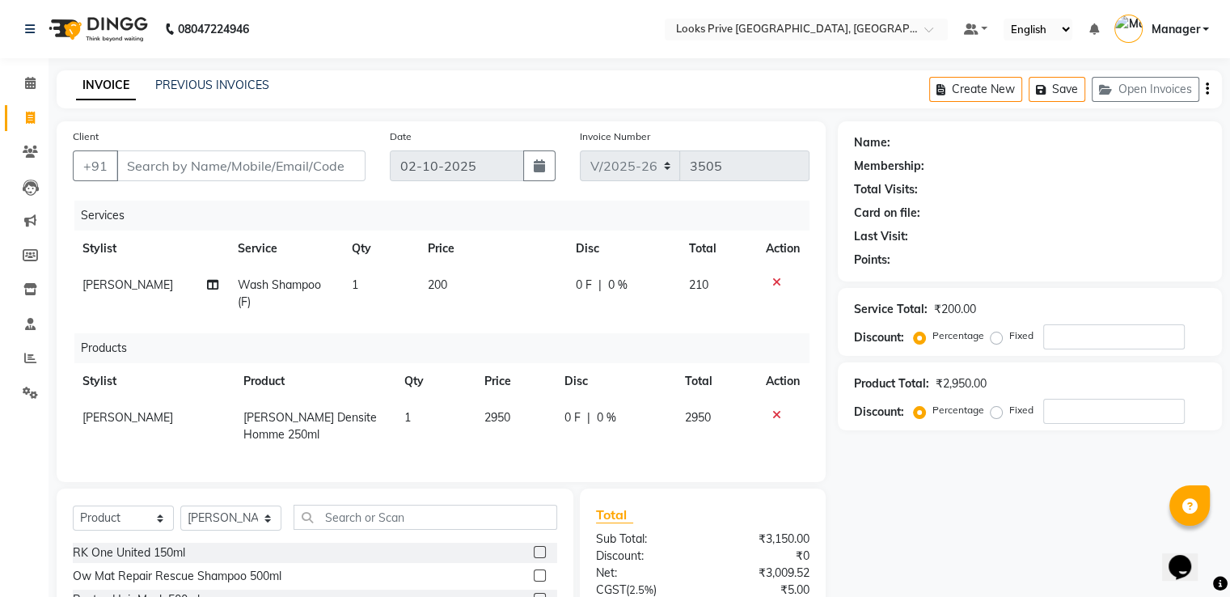
drag, startPoint x: 505, startPoint y: 420, endPoint x: 521, endPoint y: 422, distance: 17.2
click at [507, 421] on span "2950" at bounding box center [497, 417] width 26 height 15
select select "89834"
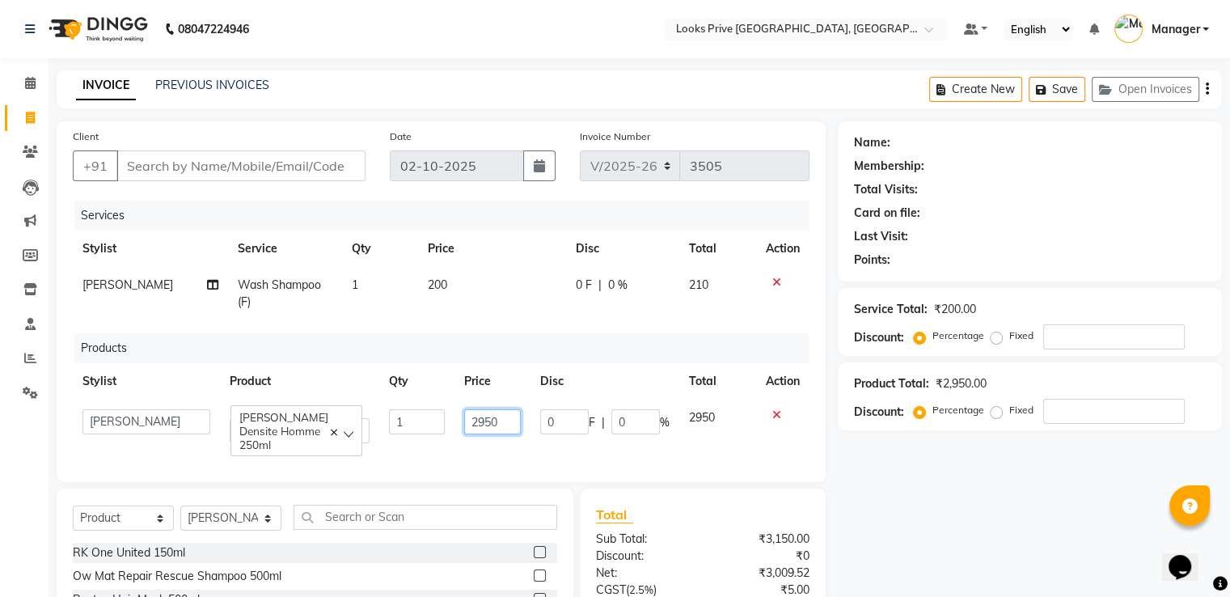
drag, startPoint x: 488, startPoint y: 425, endPoint x: 365, endPoint y: 412, distance: 122.9
click at [378, 415] on tr "A2R_Master Aarif Ayesha Bilal Dinesh_pdct Himanshu_pdct Kaleem Karni Lucky_pdct…" at bounding box center [441, 425] width 737 height 53
type input "2600"
drag, startPoint x: 275, startPoint y: 343, endPoint x: 264, endPoint y: 344, distance: 10.5
click at [275, 344] on div "Products" at bounding box center [447, 348] width 747 height 30
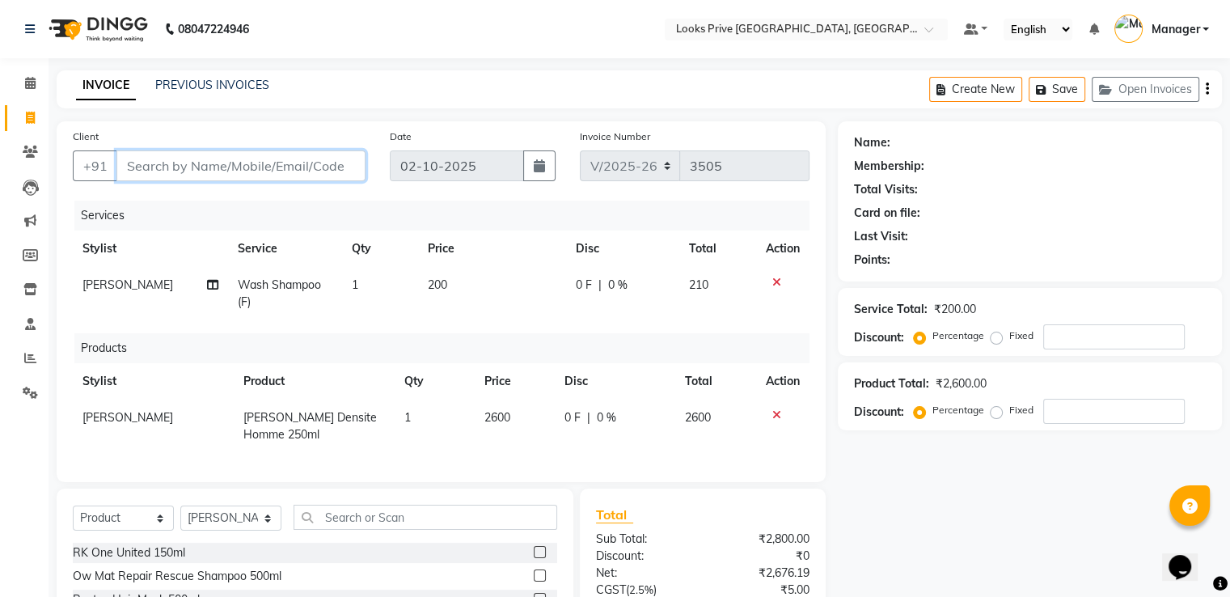
click at [228, 165] on input "Client" at bounding box center [240, 165] width 249 height 31
type input "9"
type input "0"
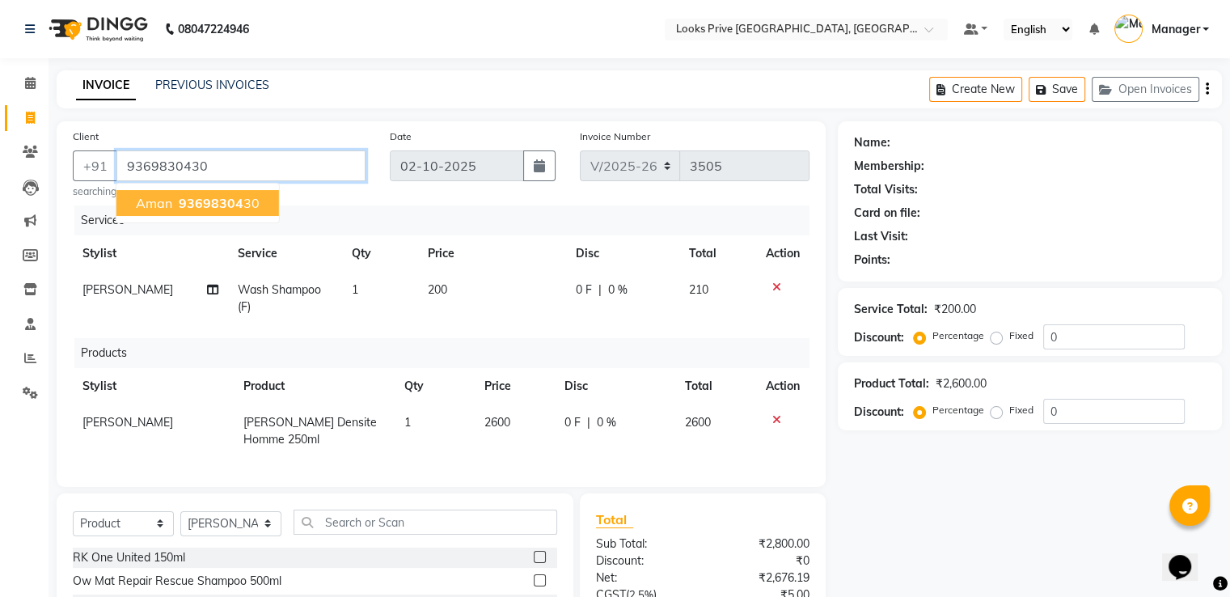
type input "9369830430"
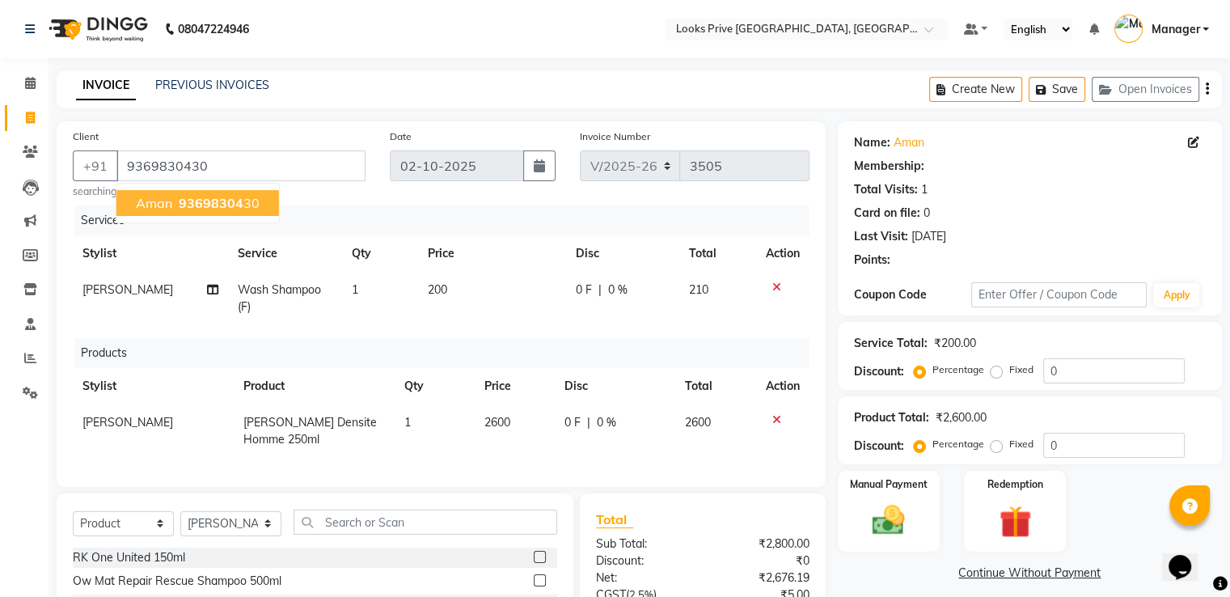
select select "1: Object"
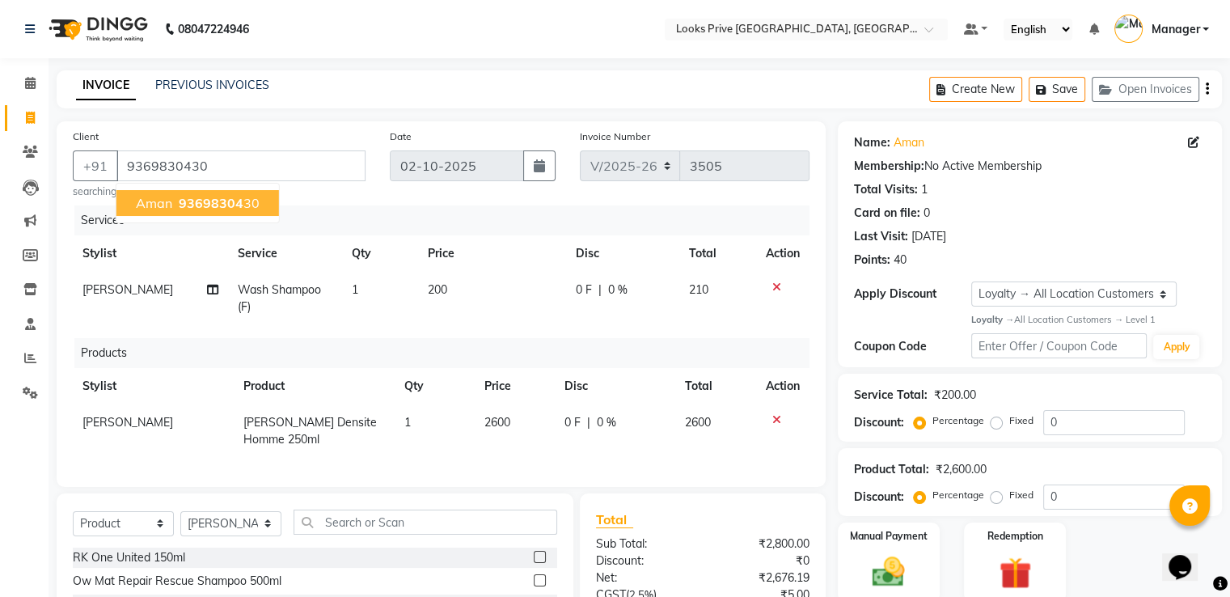
click at [181, 211] on button "Aman 93698304 30" at bounding box center [197, 203] width 163 height 26
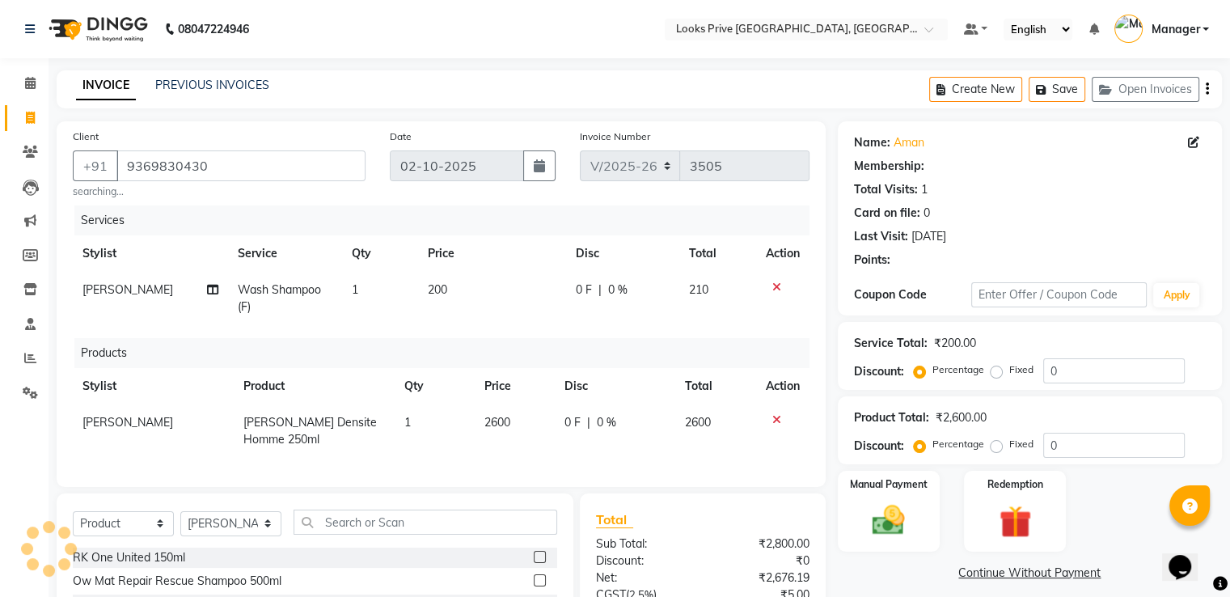
select select "1: Object"
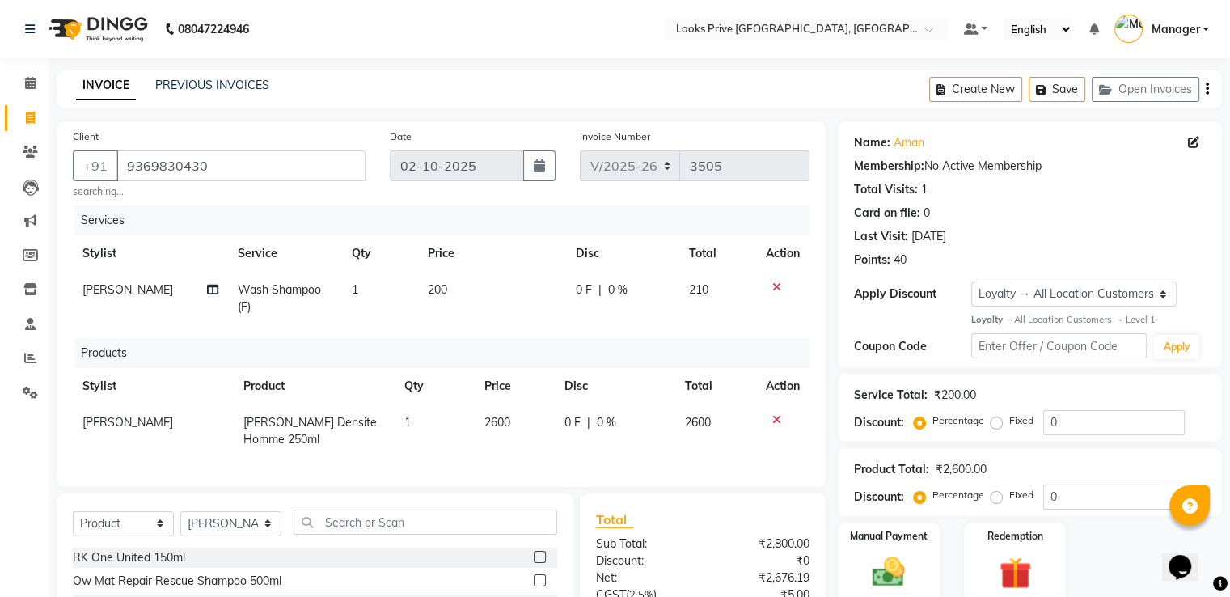
scroll to position [239, 0]
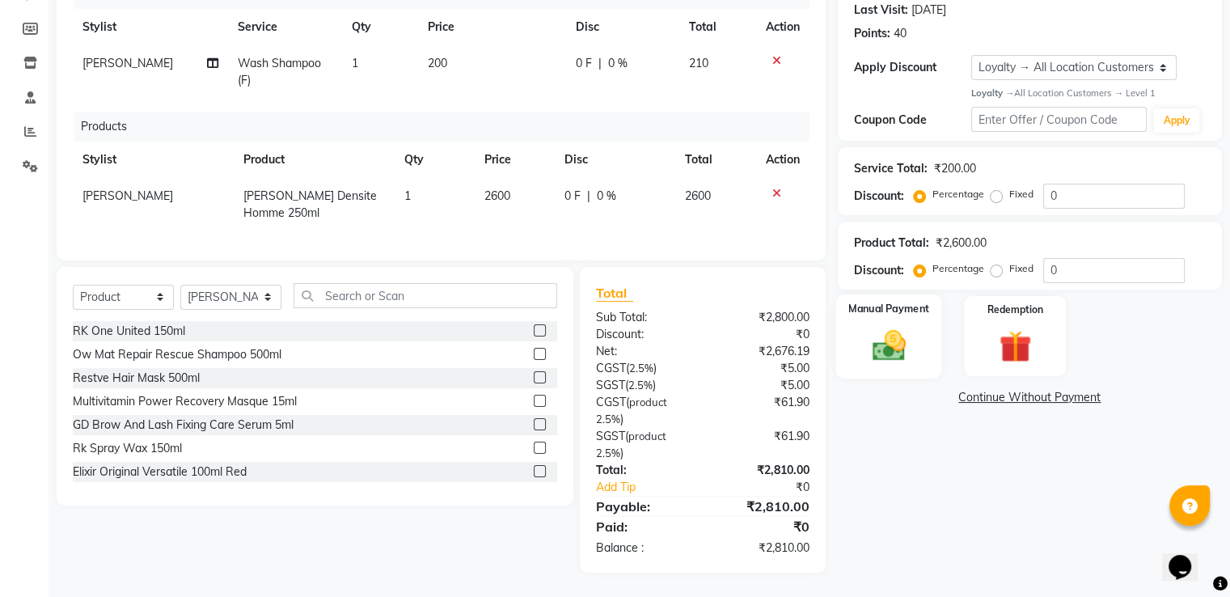
drag, startPoint x: 889, startPoint y: 339, endPoint x: 909, endPoint y: 350, distance: 22.5
click at [891, 340] on img at bounding box center [888, 345] width 54 height 39
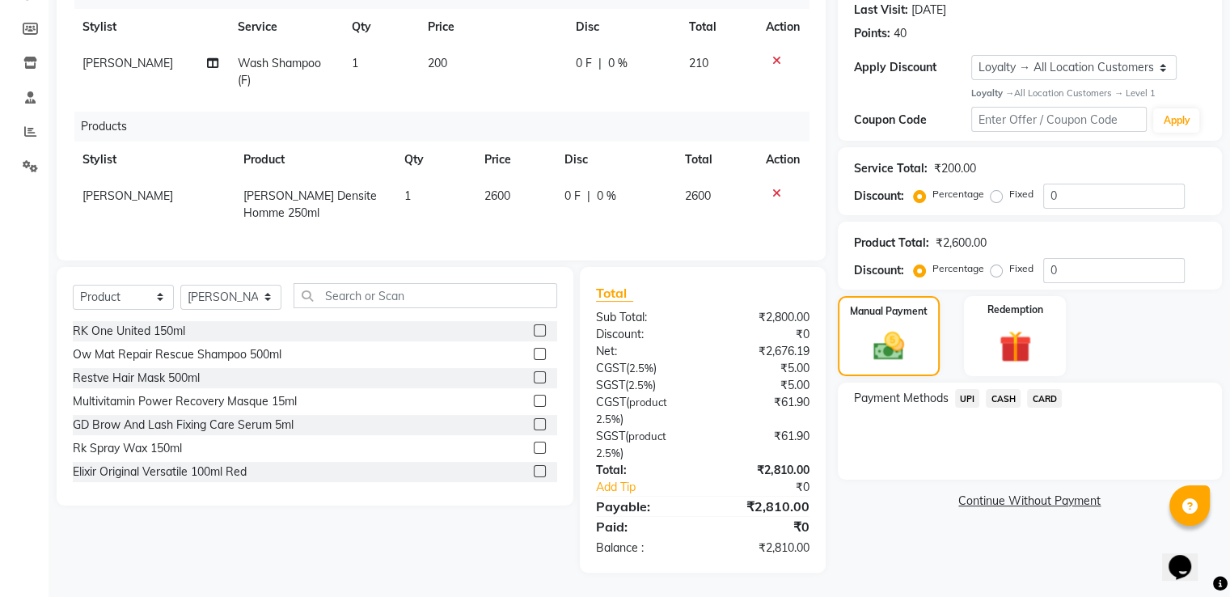
click at [971, 389] on span "UPI" at bounding box center [967, 398] width 25 height 19
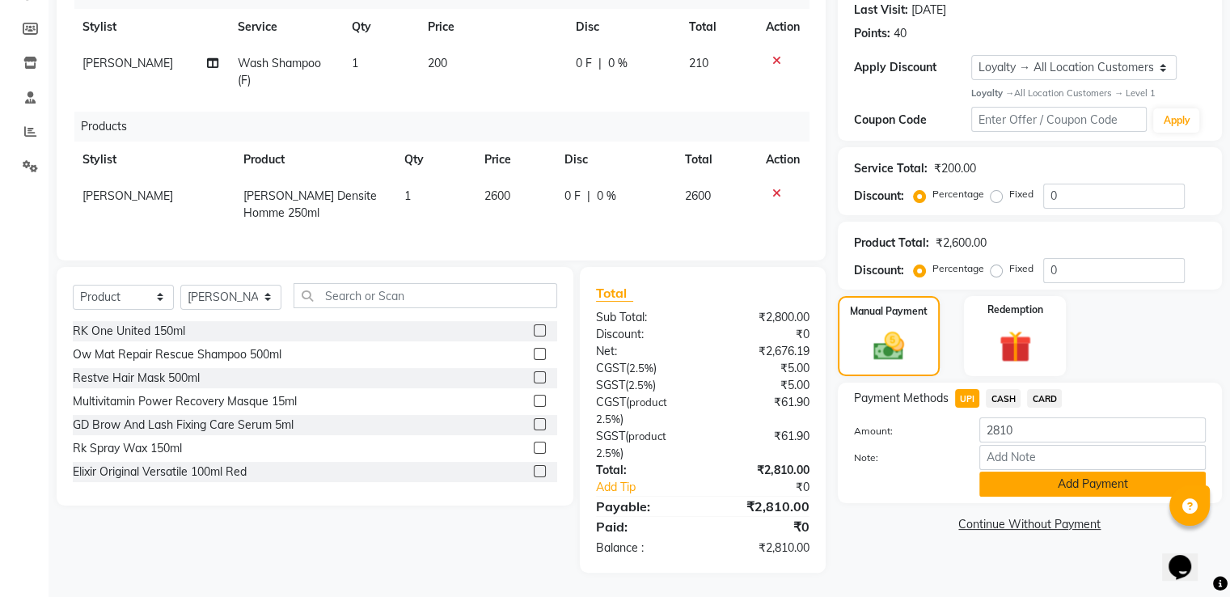
click at [990, 479] on button "Add Payment" at bounding box center [1092, 483] width 226 height 25
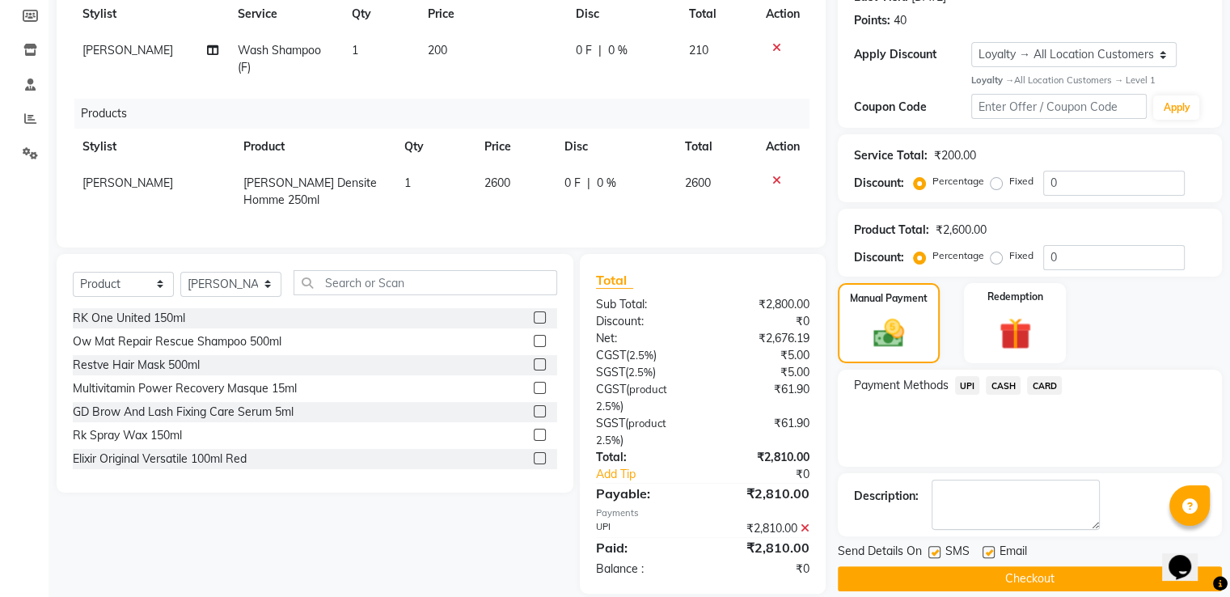
scroll to position [320, 0]
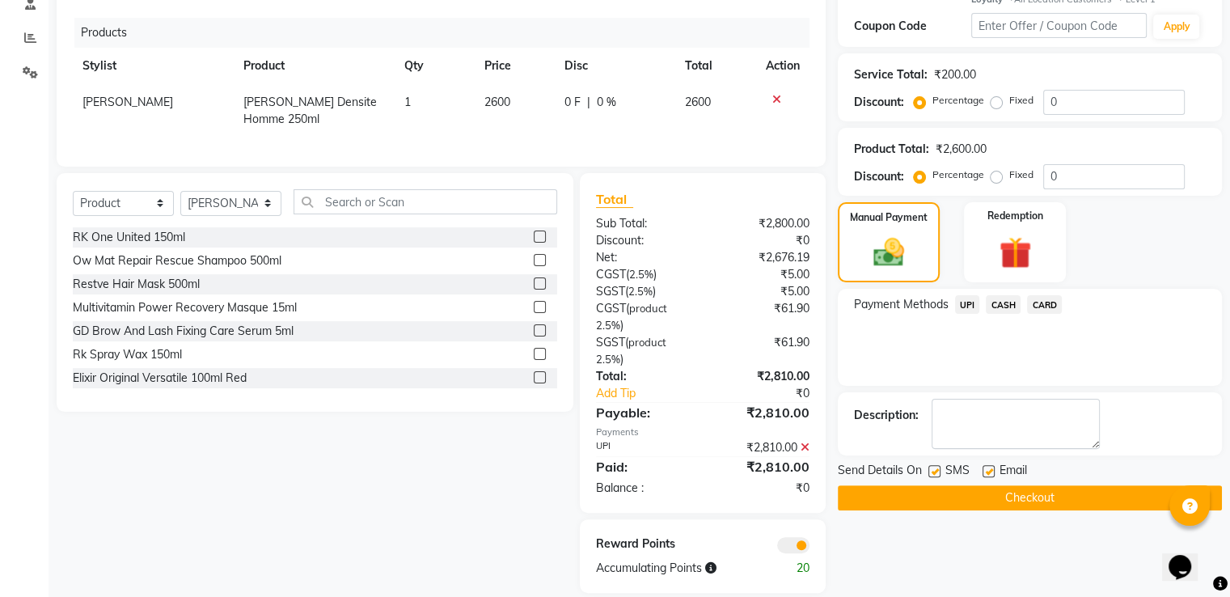
click at [927, 496] on button "Checkout" at bounding box center [1030, 497] width 384 height 25
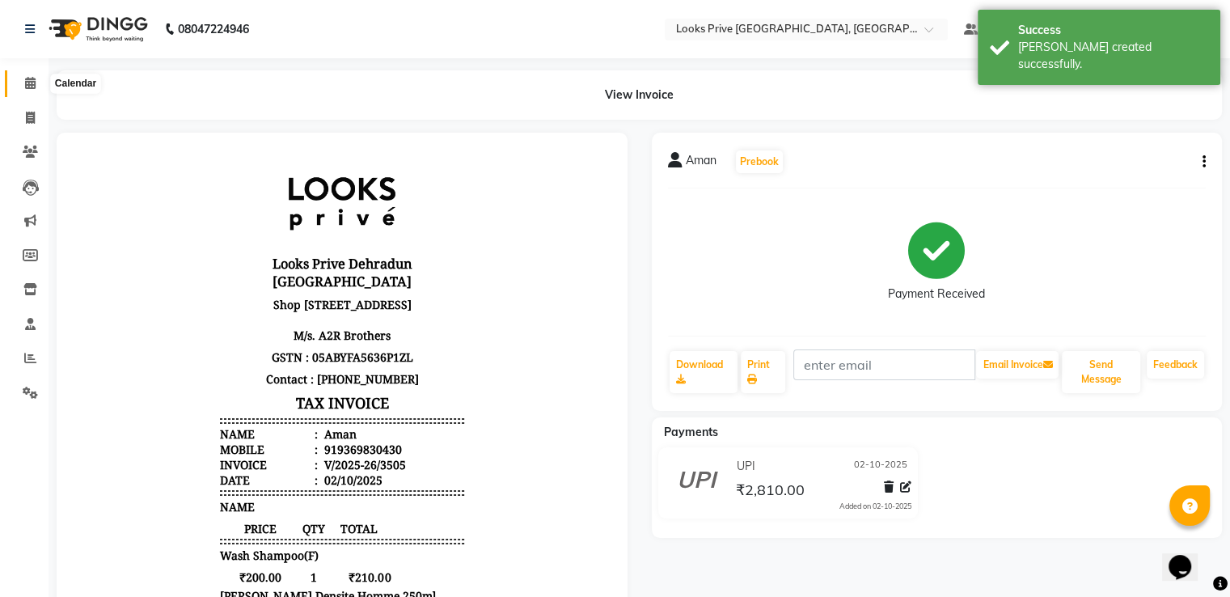
click at [26, 82] on icon at bounding box center [30, 83] width 11 height 12
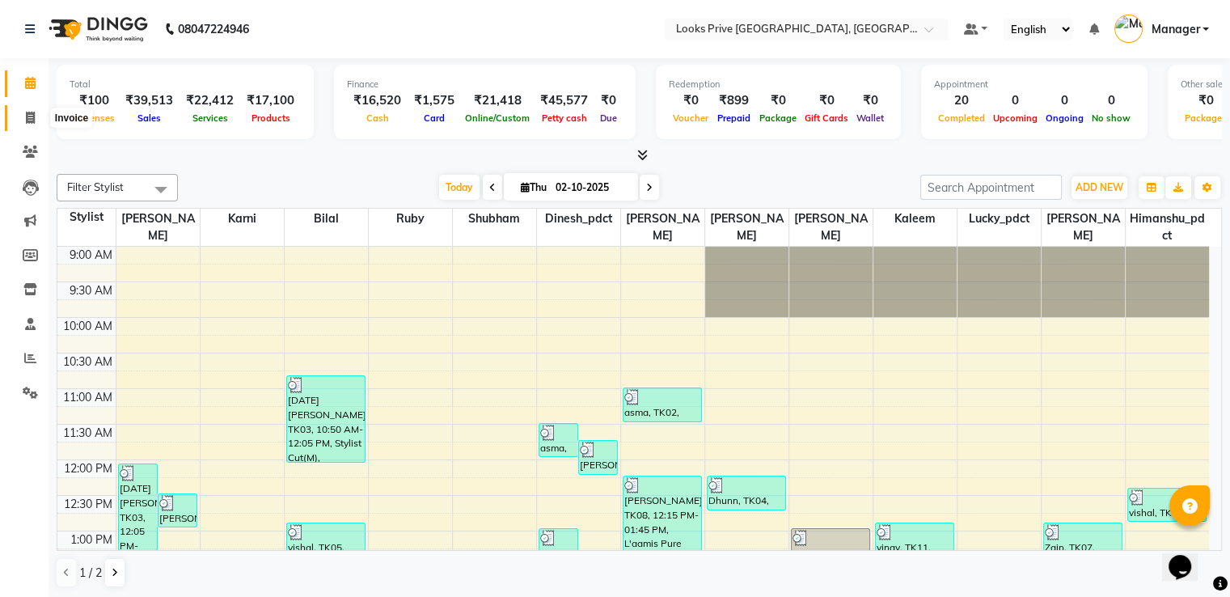
click at [18, 124] on span at bounding box center [30, 118] width 28 height 19
select select "6205"
select select "service"
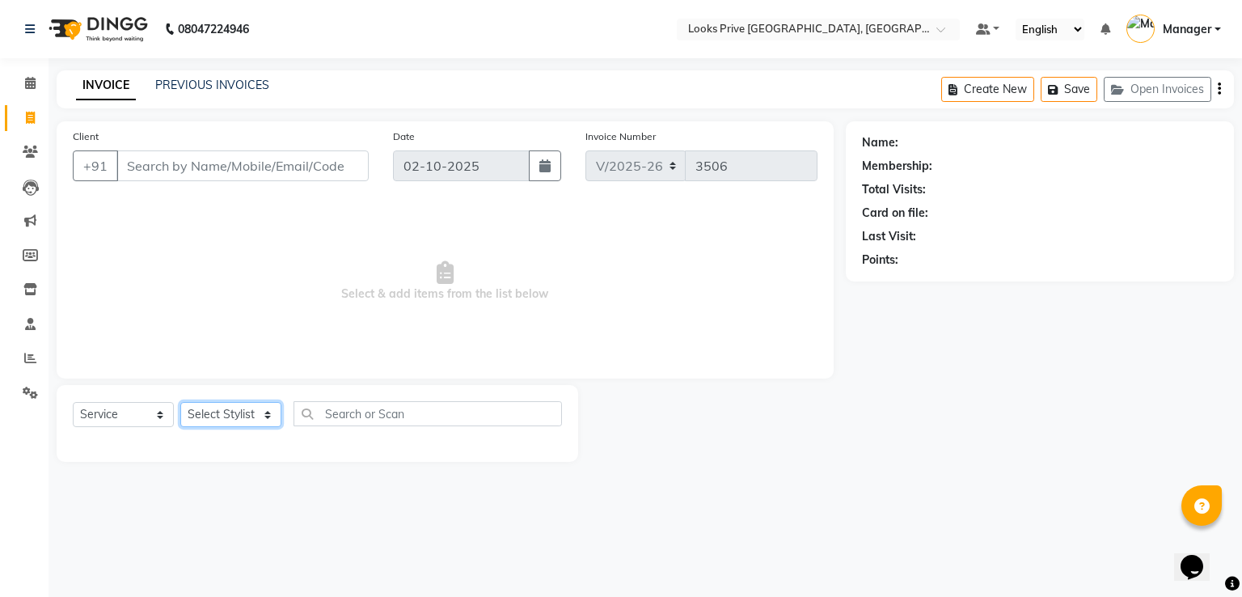
drag, startPoint x: 216, startPoint y: 414, endPoint x: 222, endPoint y: 407, distance: 9.2
click at [216, 414] on select "Select Stylist" at bounding box center [230, 414] width 101 height 25
select select "74574"
click at [180, 403] on select "Select Stylist A2R_Master [PERSON_NAME] [PERSON_NAME] Dinesh_pdct Himanshu_pdct…" at bounding box center [230, 414] width 101 height 25
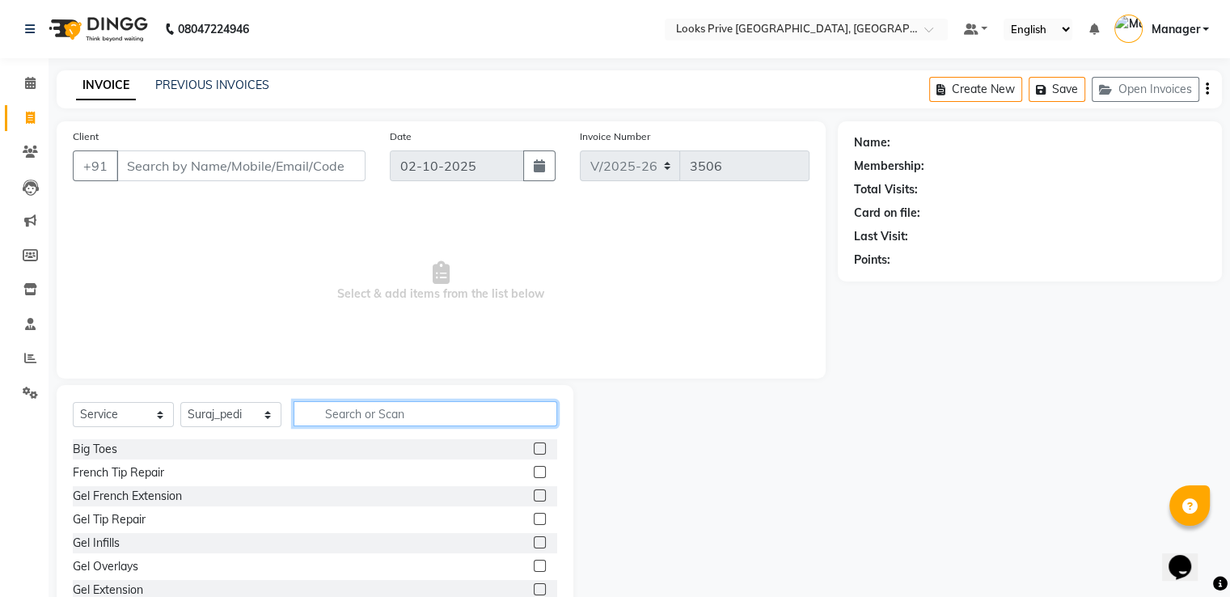
click at [327, 408] on input "text" at bounding box center [425, 413] width 264 height 25
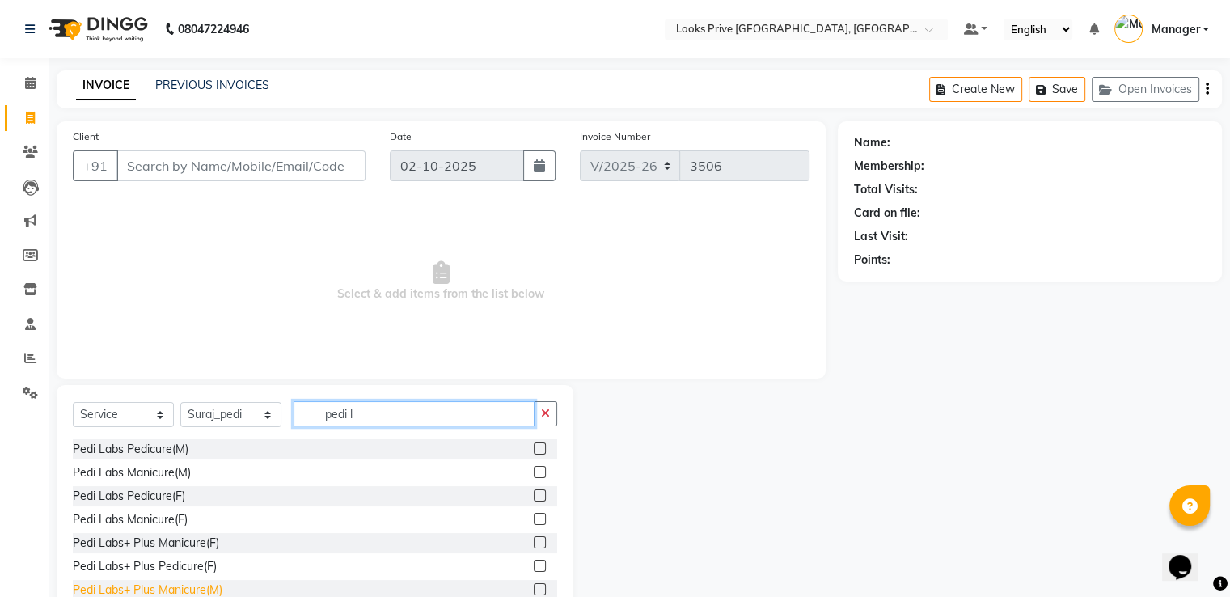
type input "pedi l"
click at [209, 586] on div "Pedi Labs+ Plus Manicure(M)" at bounding box center [148, 589] width 150 height 17
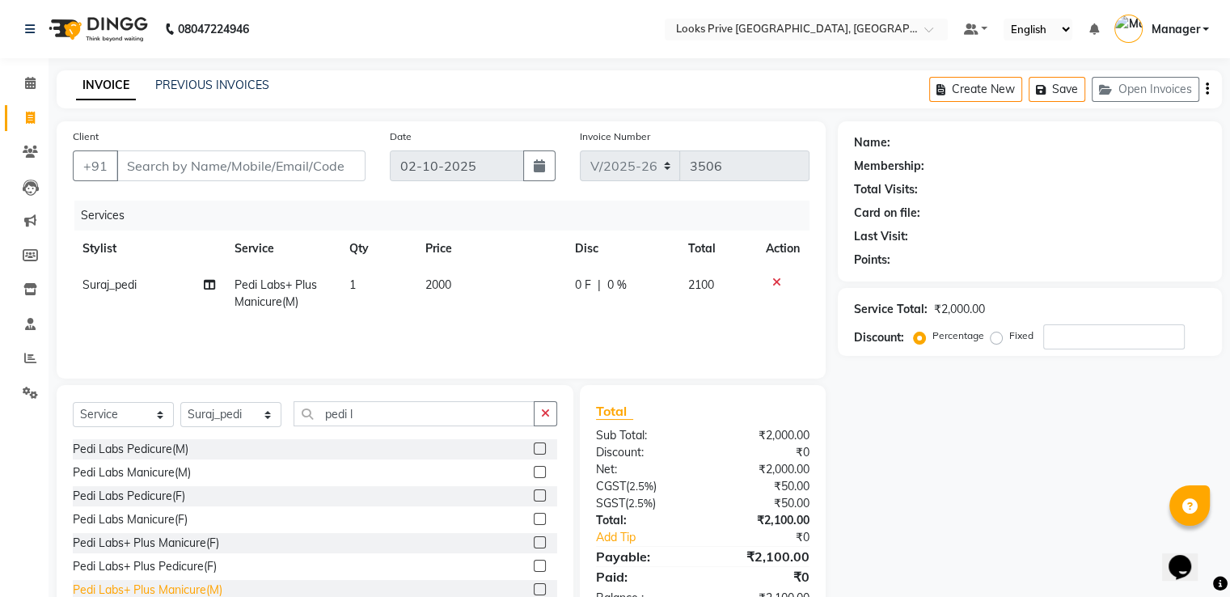
drag, startPoint x: 209, startPoint y: 586, endPoint x: 210, endPoint y: 570, distance: 16.2
click at [210, 586] on div "Pedi Labs+ Plus Manicure(M)" at bounding box center [148, 589] width 150 height 17
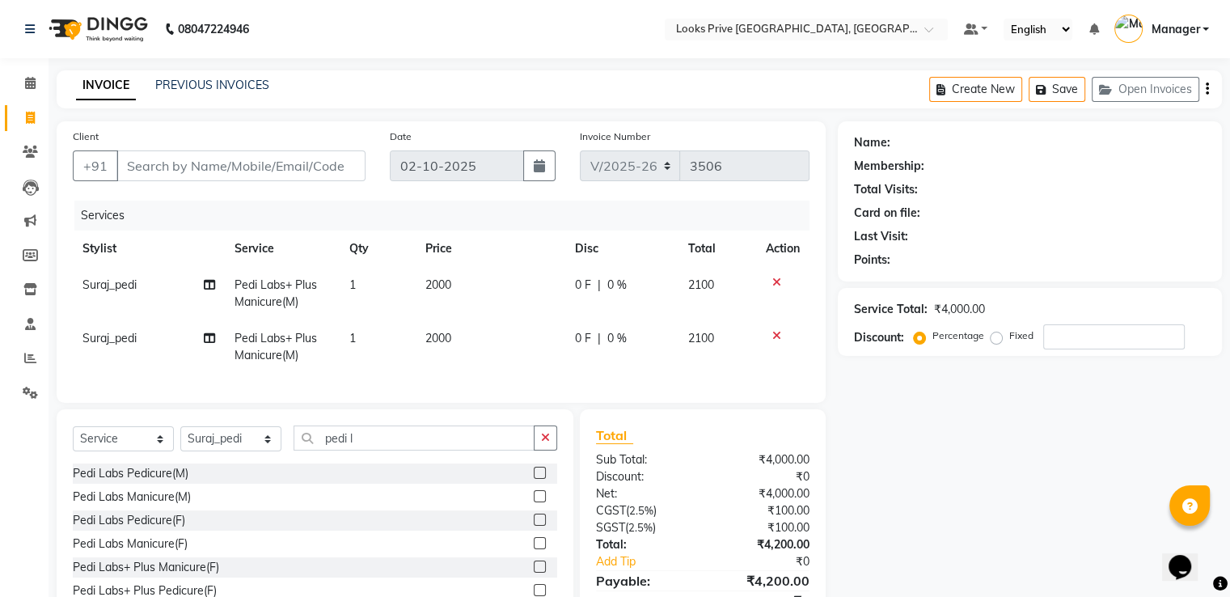
checkbox input "false"
click at [132, 340] on span "Suraj_pedi" at bounding box center [109, 338] width 54 height 15
select select "74574"
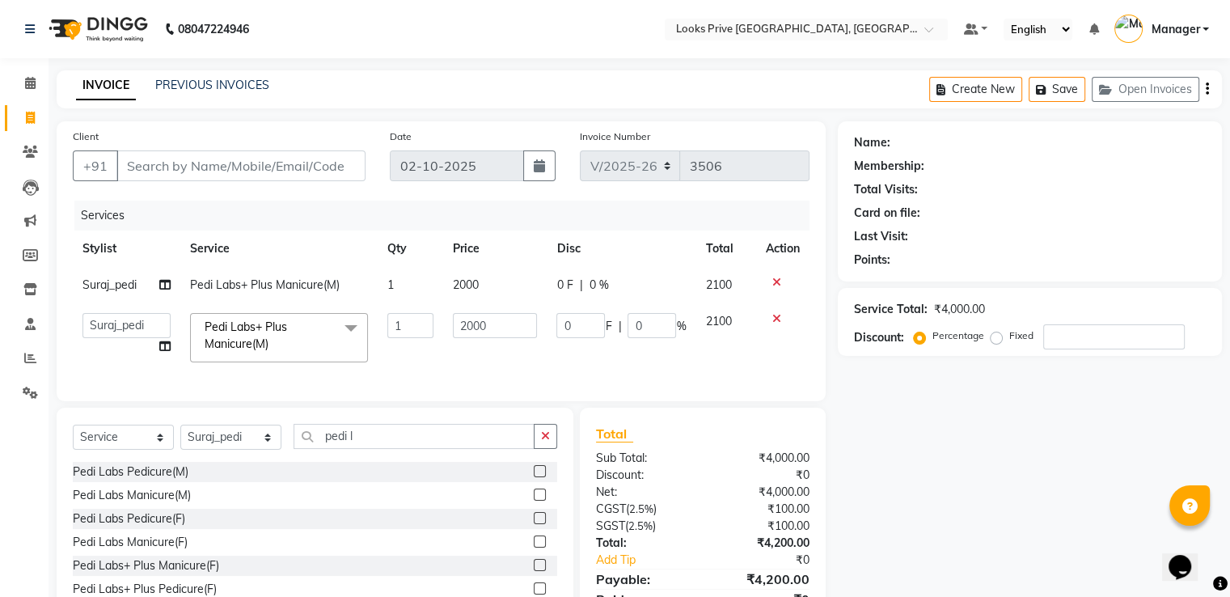
click at [132, 340] on td "A2R_Master Aarif Ayesha Bilal Dinesh_pdct Himanshu_pdct Kaleem Karni Lucky_pdct…" at bounding box center [127, 337] width 108 height 69
click at [133, 327] on select "A2R_Master Aarif Ayesha Bilal Dinesh_pdct Himanshu_pdct Kaleem Karni Lucky_pdct…" at bounding box center [126, 325] width 88 height 25
select select "91414"
drag, startPoint x: 374, startPoint y: 450, endPoint x: 142, endPoint y: 408, distance: 235.8
click at [158, 412] on div "Client +91 Date 02-10-2025 Invoice Number V/2025 V/2025-26 3506 Services Stylis…" at bounding box center [440, 383] width 793 height 525
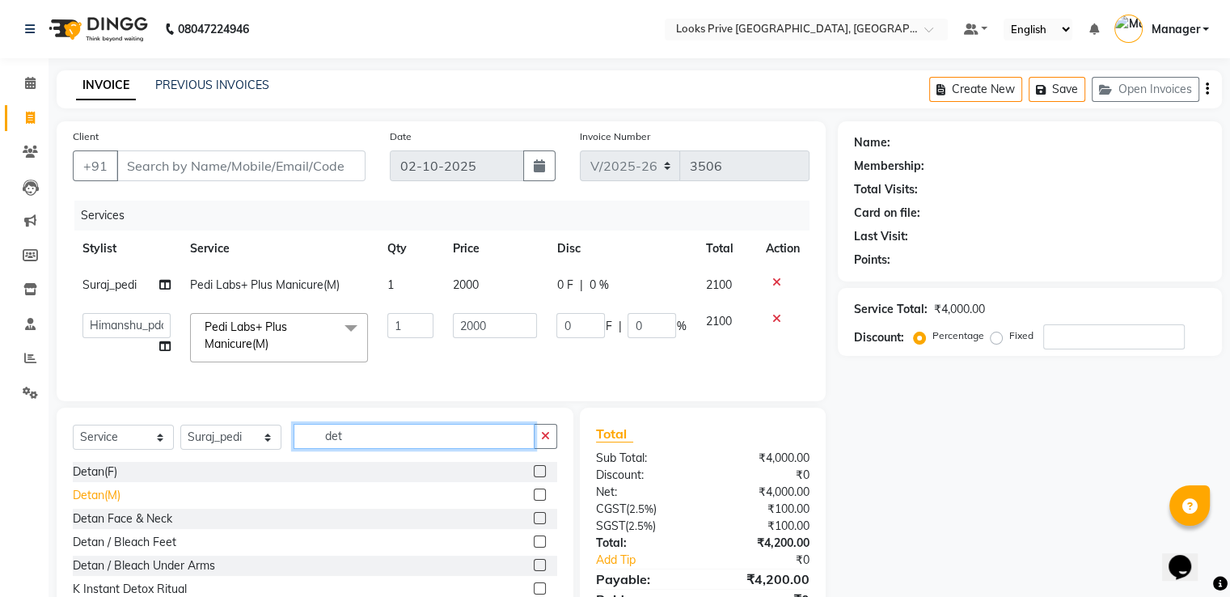
type input "det"
click at [110, 504] on div "Detan(M)" at bounding box center [97, 495] width 48 height 17
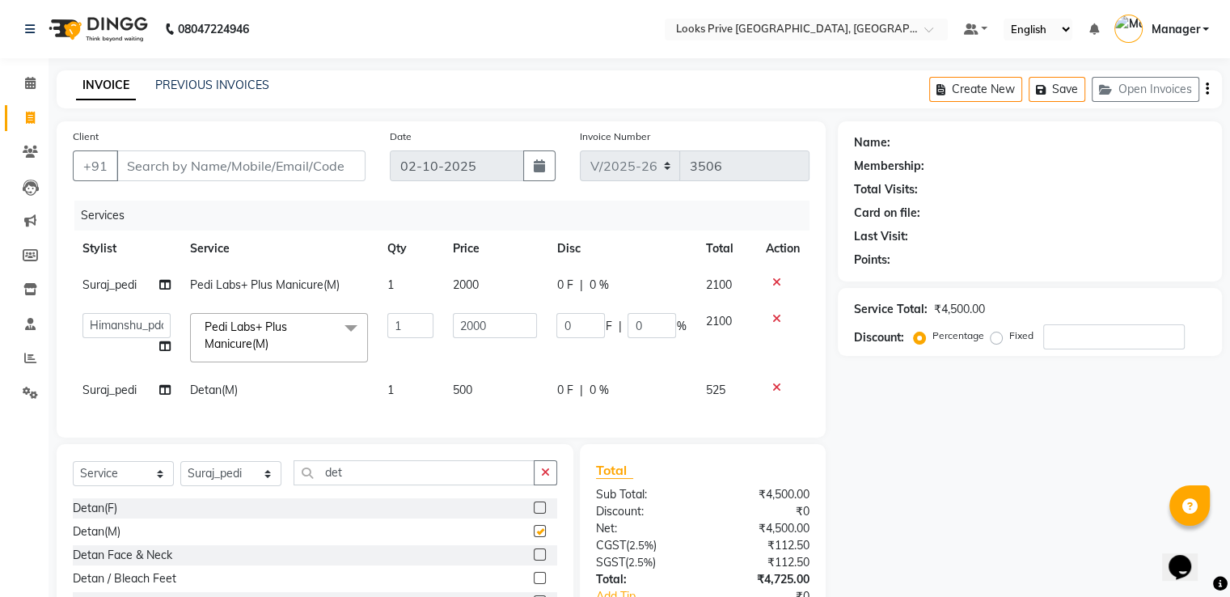
checkbox input "false"
click at [479, 386] on td "500" at bounding box center [495, 390] width 104 height 36
select select "74574"
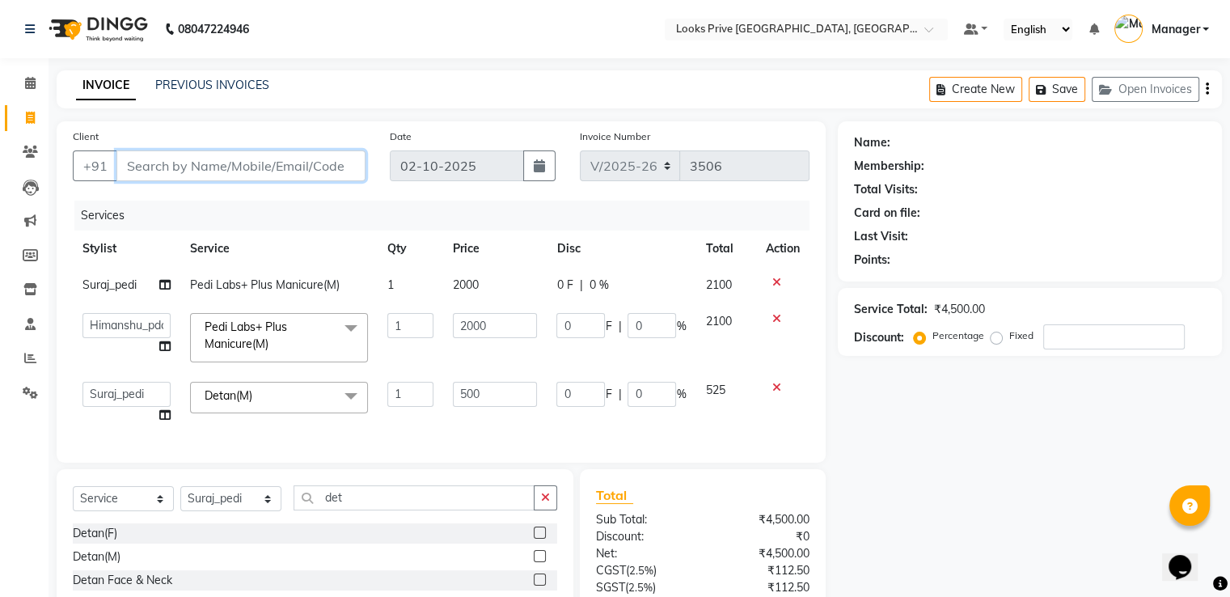
click at [298, 164] on input "Client" at bounding box center [240, 165] width 249 height 31
drag, startPoint x: 471, startPoint y: 325, endPoint x: 290, endPoint y: 308, distance: 181.9
click at [297, 308] on tr "A2R_Master Aarif Ayesha Bilal Dinesh_pdct Himanshu_pdct Kaleem Karni Lucky_pdct…" at bounding box center [441, 337] width 737 height 69
type input "3000"
drag, startPoint x: 475, startPoint y: 280, endPoint x: 482, endPoint y: 284, distance: 8.3
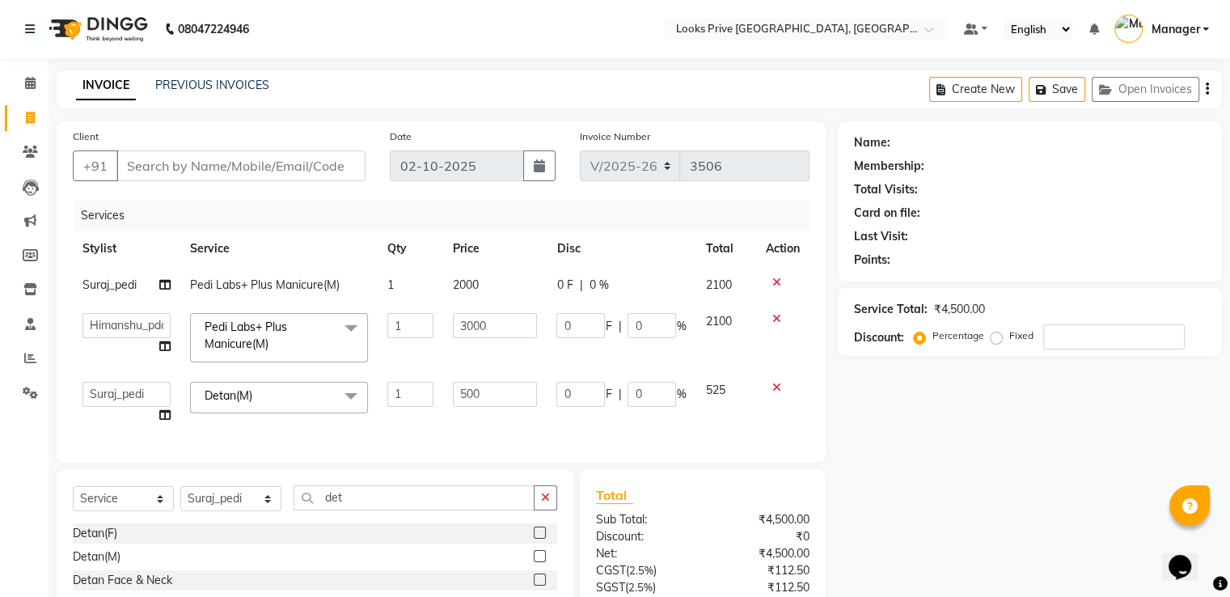
click at [479, 284] on span "2000" at bounding box center [466, 284] width 26 height 15
select select "74574"
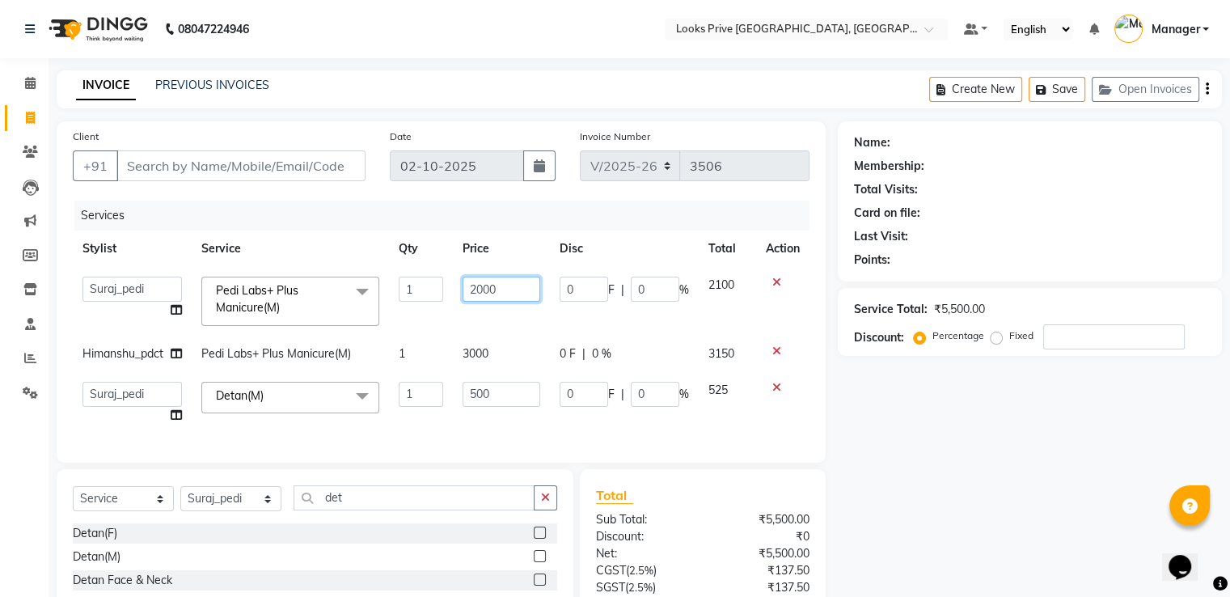
drag, startPoint x: 505, startPoint y: 294, endPoint x: 446, endPoint y: 292, distance: 58.3
click at [449, 289] on tr "A2R_Master Aarif Ayesha Bilal Dinesh_pdct Himanshu_pdct Kaleem Karni Lucky_pdct…" at bounding box center [441, 301] width 737 height 69
type input "3000"
click at [341, 198] on div "Client +91 Date 02-10-2025 Invoice Number V/2025 V/2025-26 3506 Services Stylis…" at bounding box center [441, 291] width 769 height 341
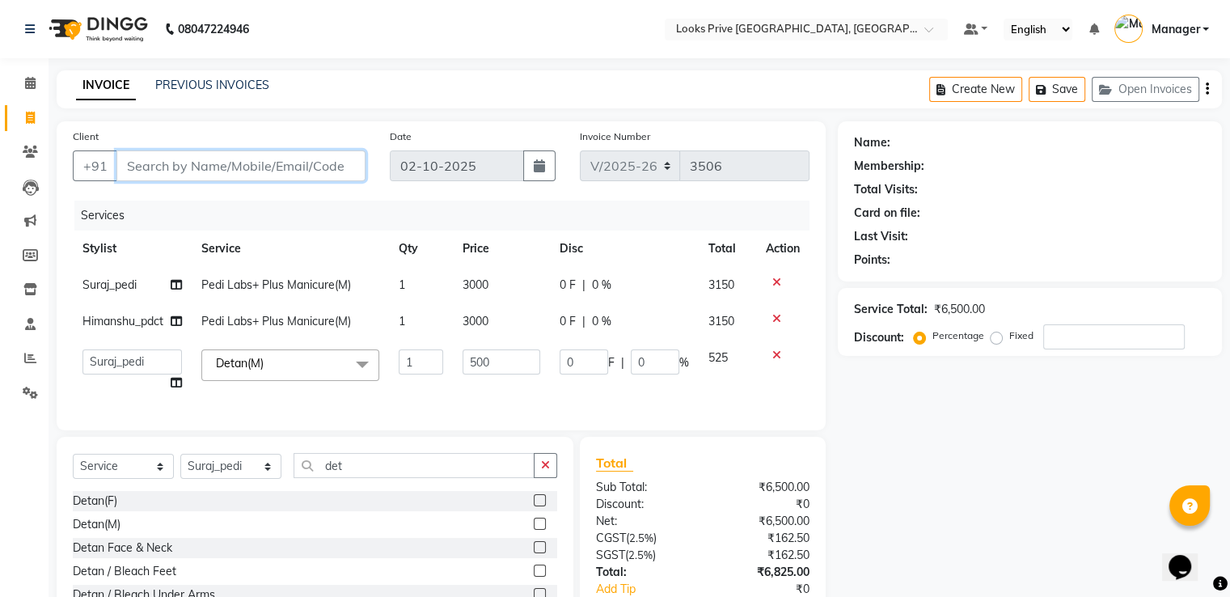
click at [327, 172] on input "Client" at bounding box center [240, 165] width 249 height 31
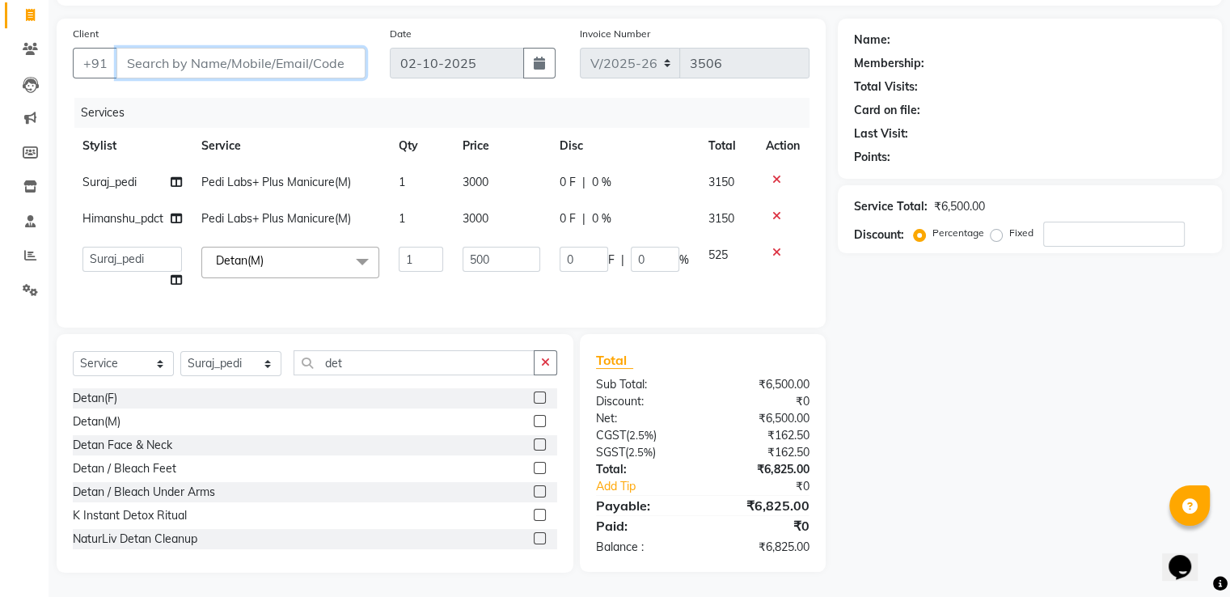
type input "9"
type input "0"
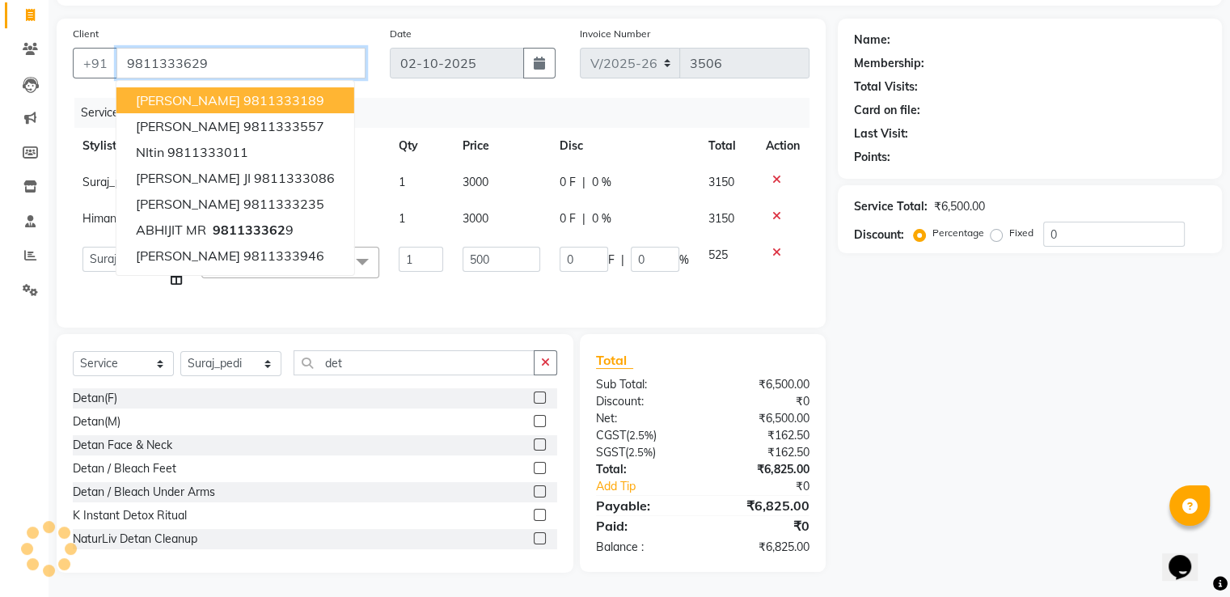
type input "9811333629"
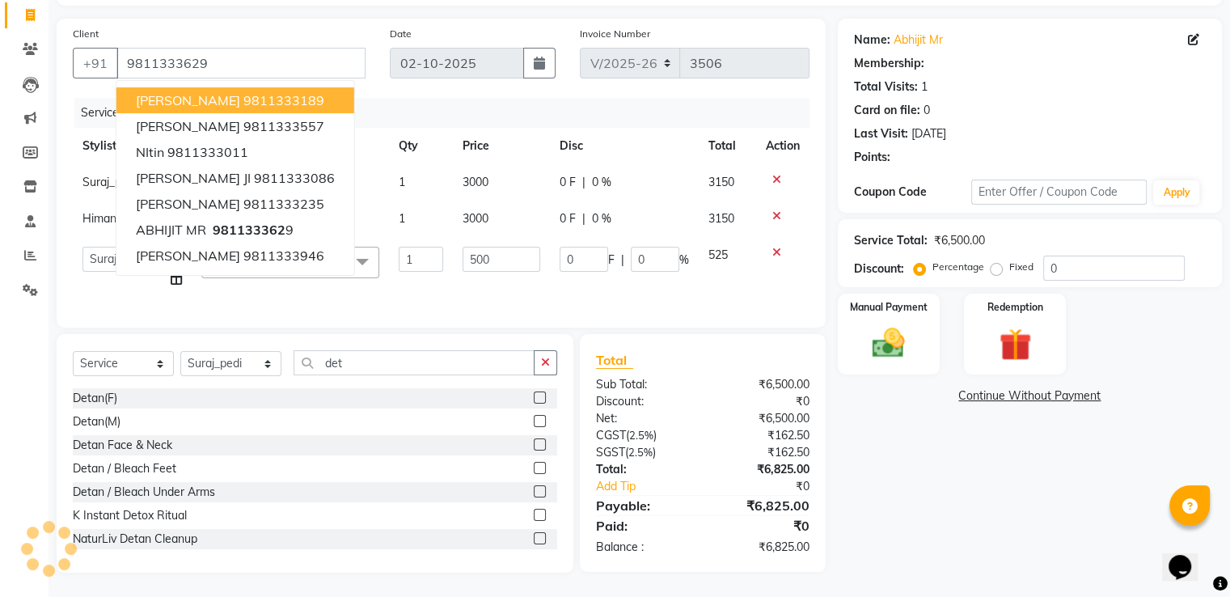
select select "1: Object"
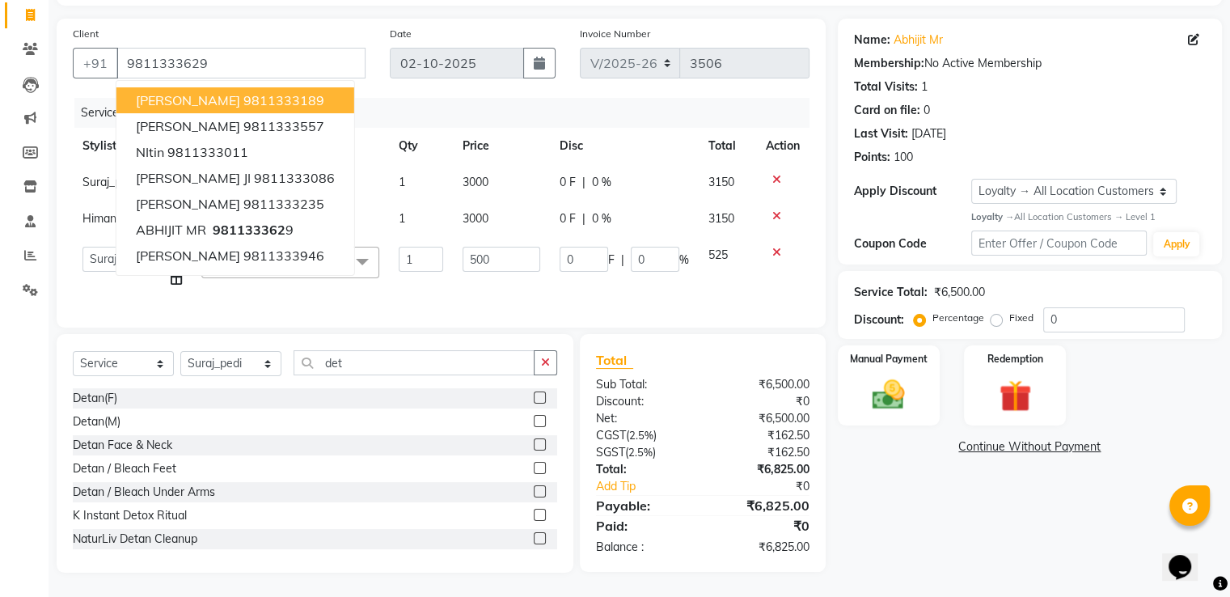
click at [935, 183] on div "Apply Discount" at bounding box center [912, 191] width 117 height 17
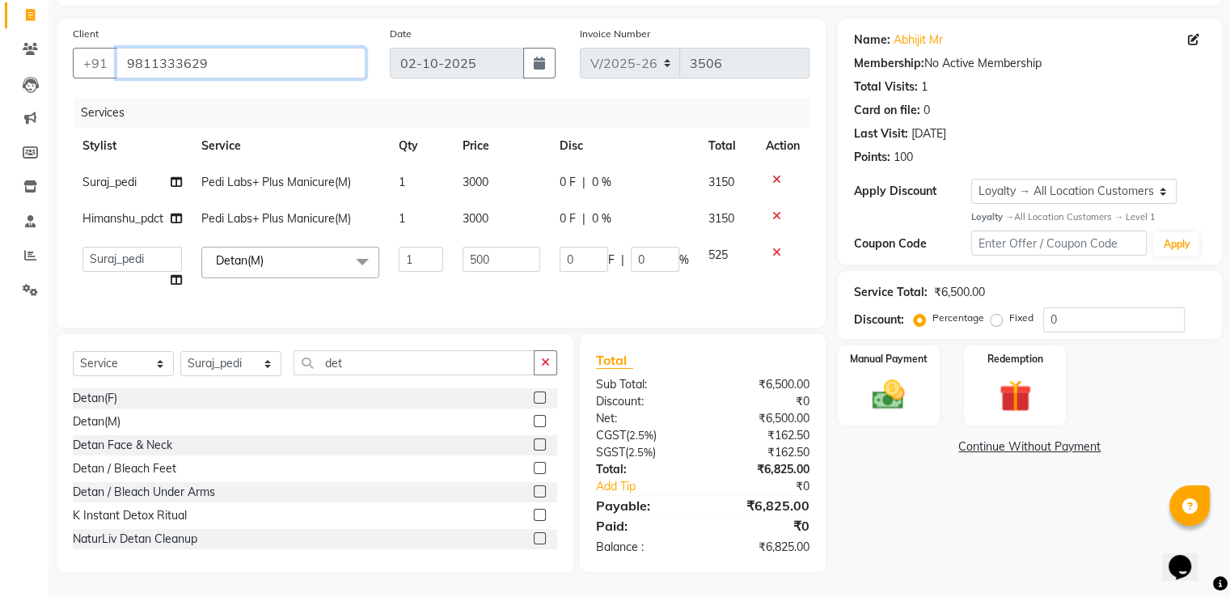
drag, startPoint x: 287, startPoint y: 36, endPoint x: 13, endPoint y: 19, distance: 274.6
click at [13, 19] on app-home "08047224946 Select Location × Looks Prive Dehradun, Dehradun Default Panel My P…" at bounding box center [615, 246] width 1230 height 699
click at [255, 77] on div "Client +91 9811333629" at bounding box center [219, 58] width 317 height 66
click at [917, 504] on div "Name: Abhijit Mr Membership: No Active Membership Total Visits: 1 Card on file:…" at bounding box center [1036, 296] width 396 height 554
drag, startPoint x: 220, startPoint y: 52, endPoint x: 61, endPoint y: 55, distance: 159.3
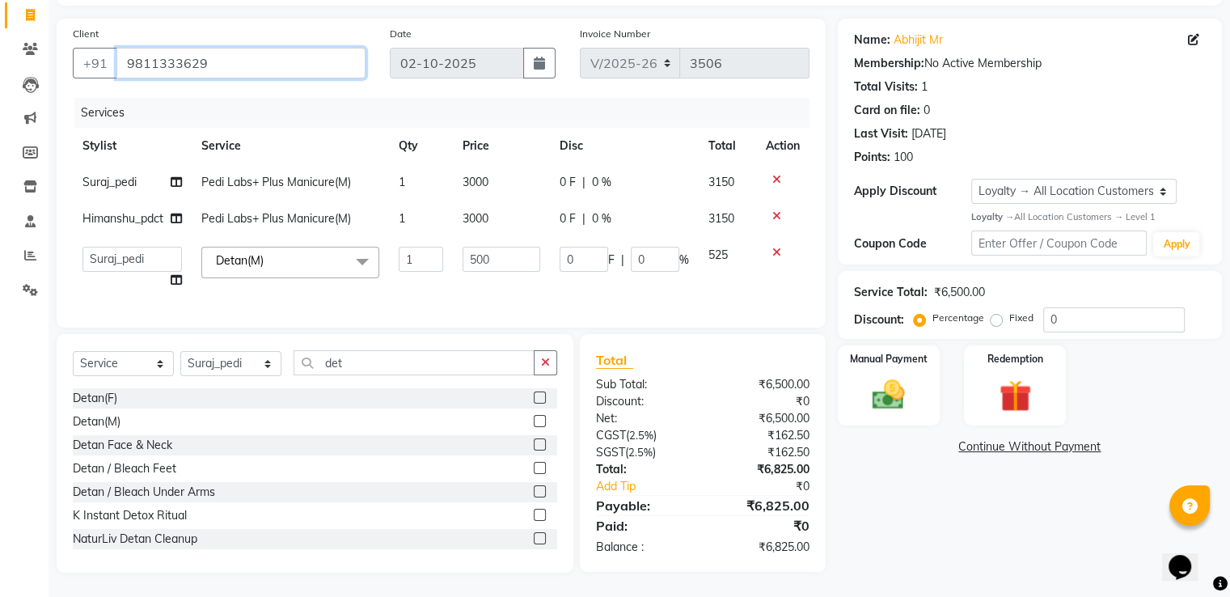
click at [61, 53] on div "Client +91 9811333629" at bounding box center [219, 58] width 317 height 66
click at [225, 58] on input "9811333629" at bounding box center [240, 63] width 249 height 31
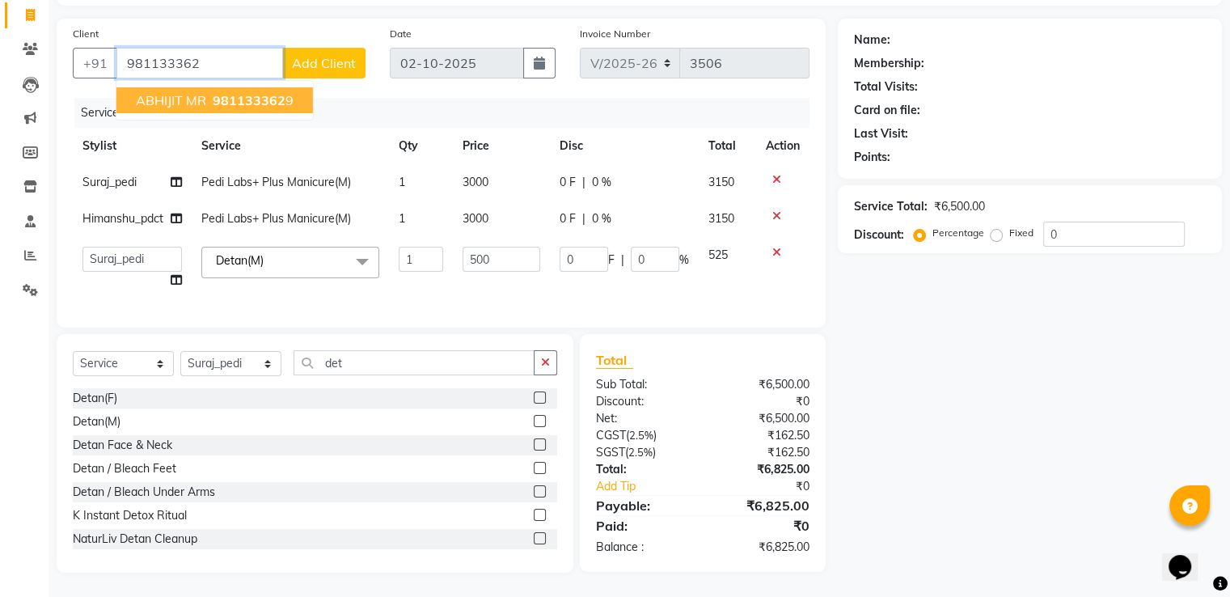
click at [226, 92] on span "981133362" at bounding box center [249, 100] width 73 height 16
type input "9811333629"
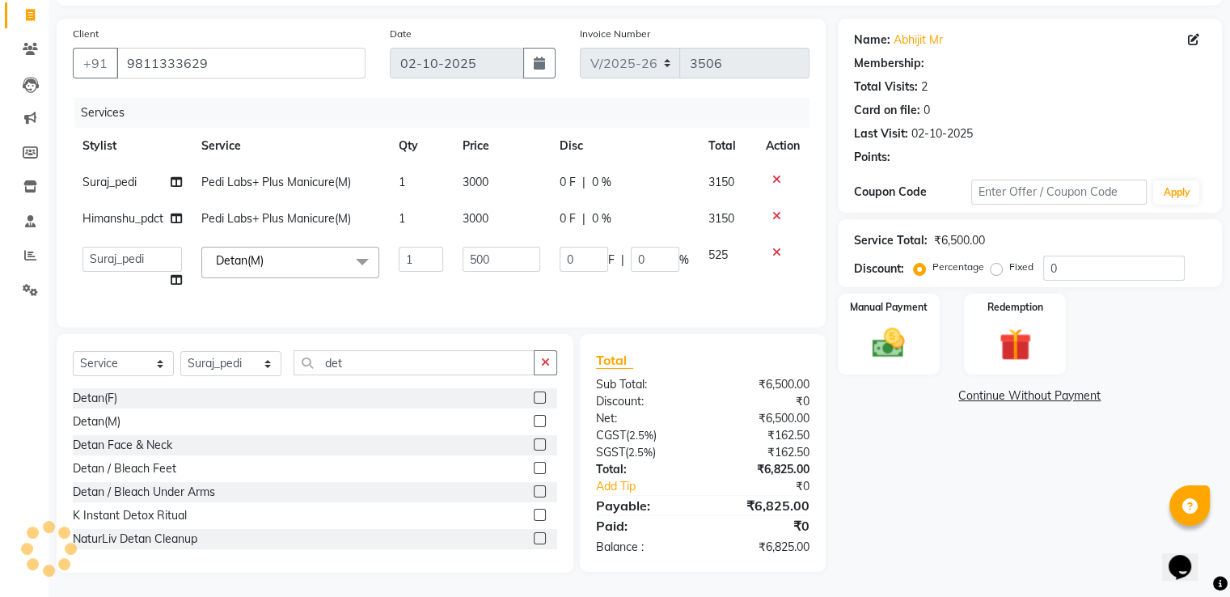
select select "1: Object"
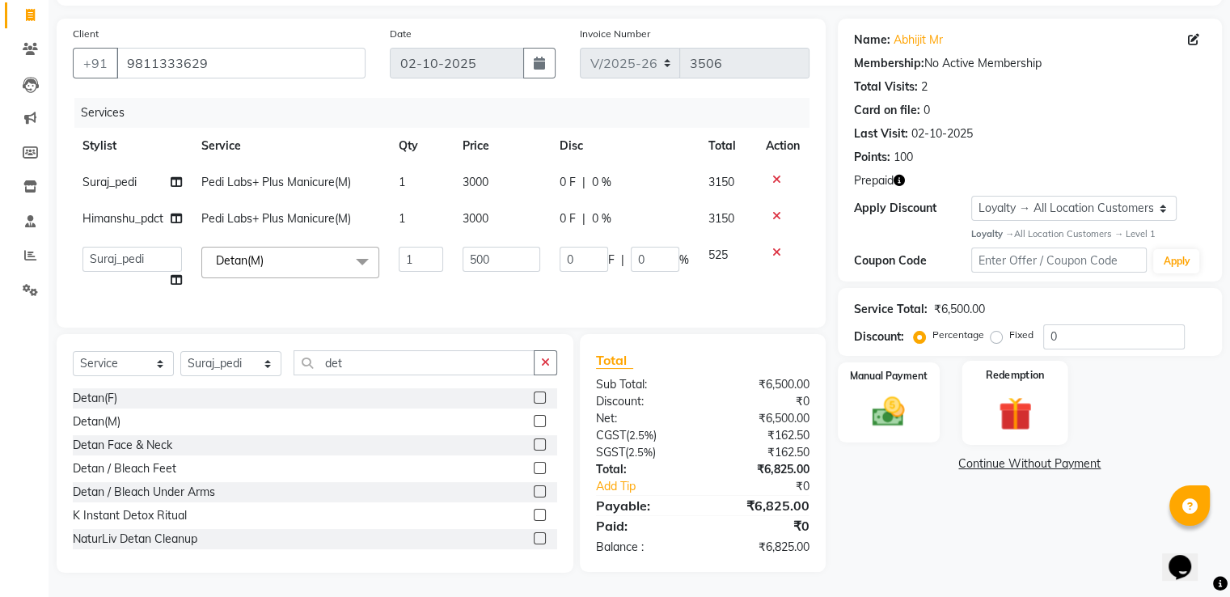
click at [1028, 392] on img at bounding box center [1014, 412] width 54 height 41
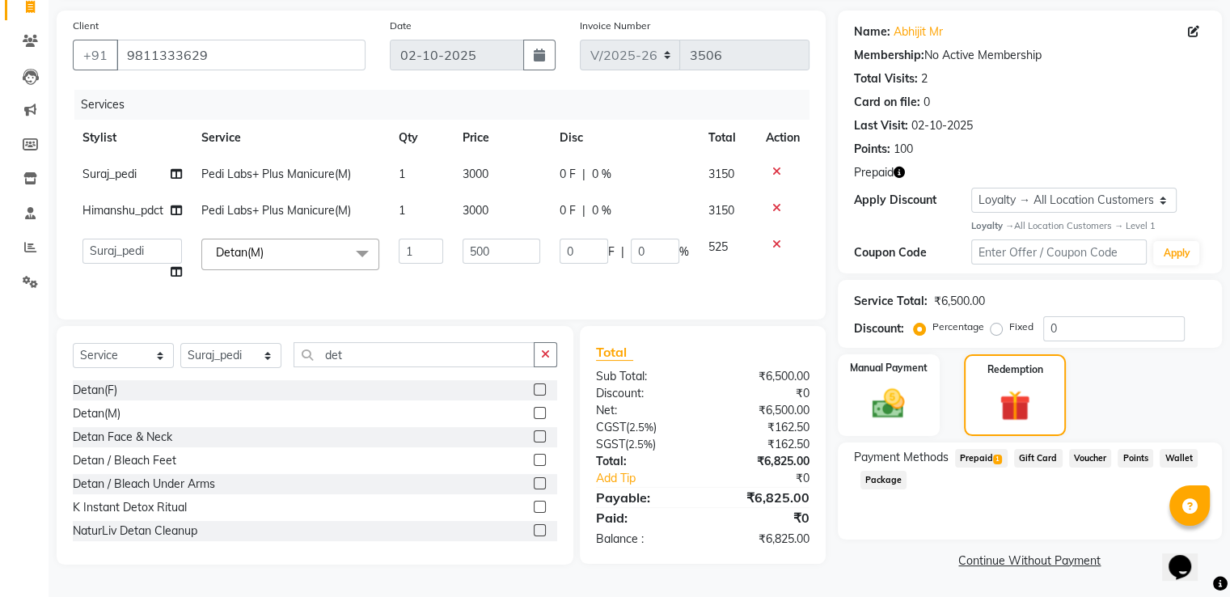
click at [990, 456] on span "Prepaid 1" at bounding box center [981, 458] width 53 height 19
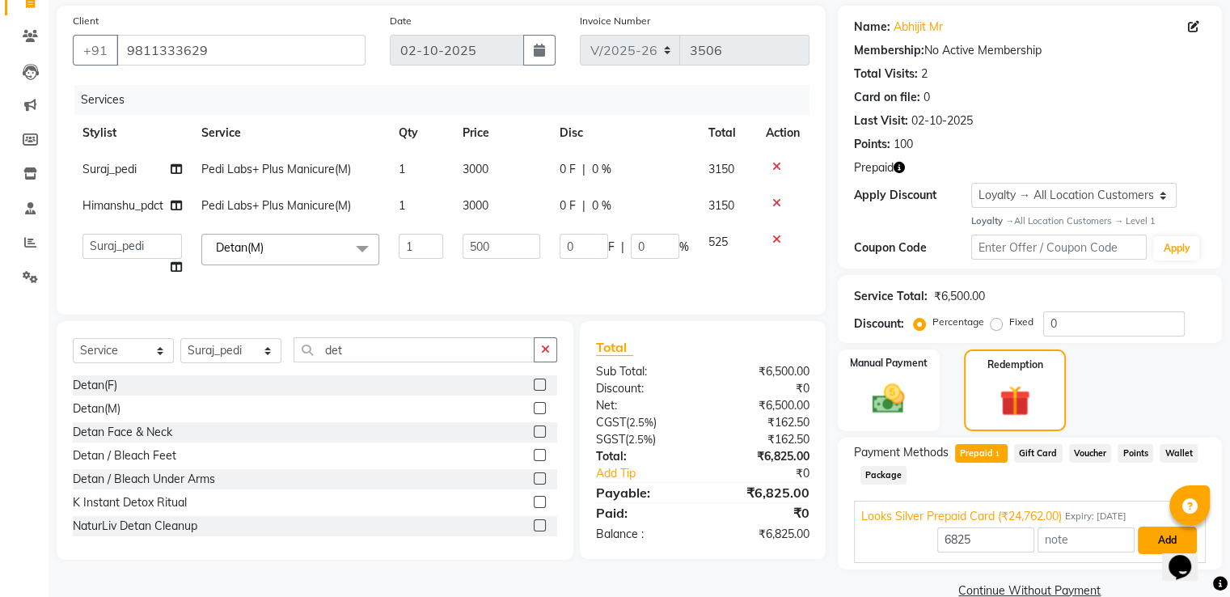
click at [1158, 543] on button "Add" at bounding box center [1167, 539] width 59 height 27
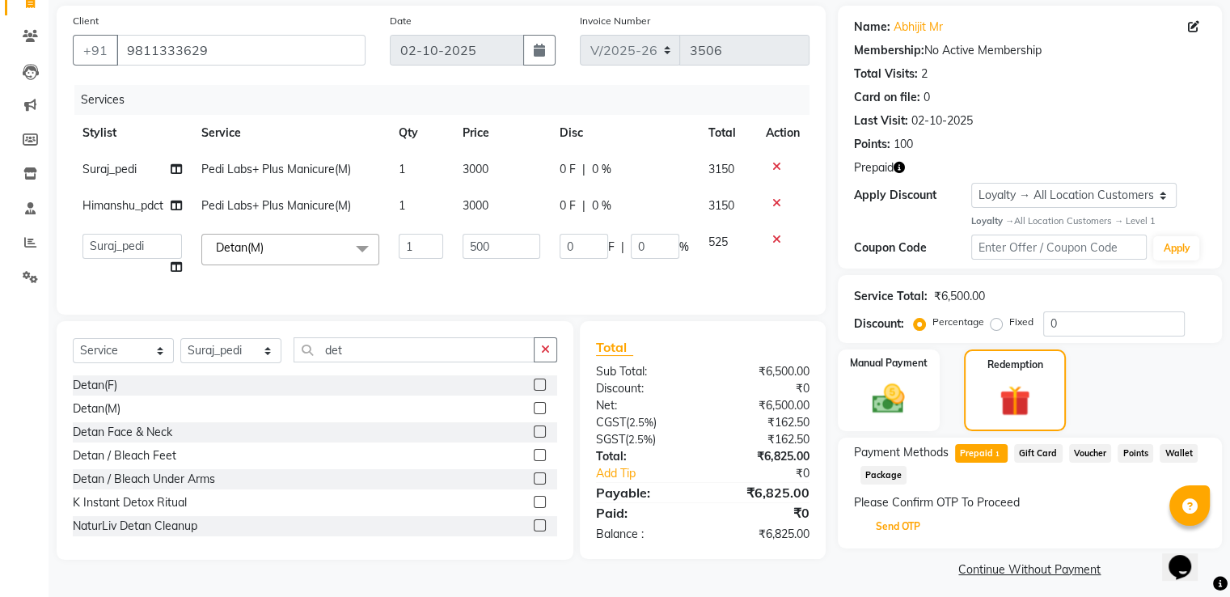
click at [886, 521] on button "Send OTP" at bounding box center [897, 526] width 85 height 27
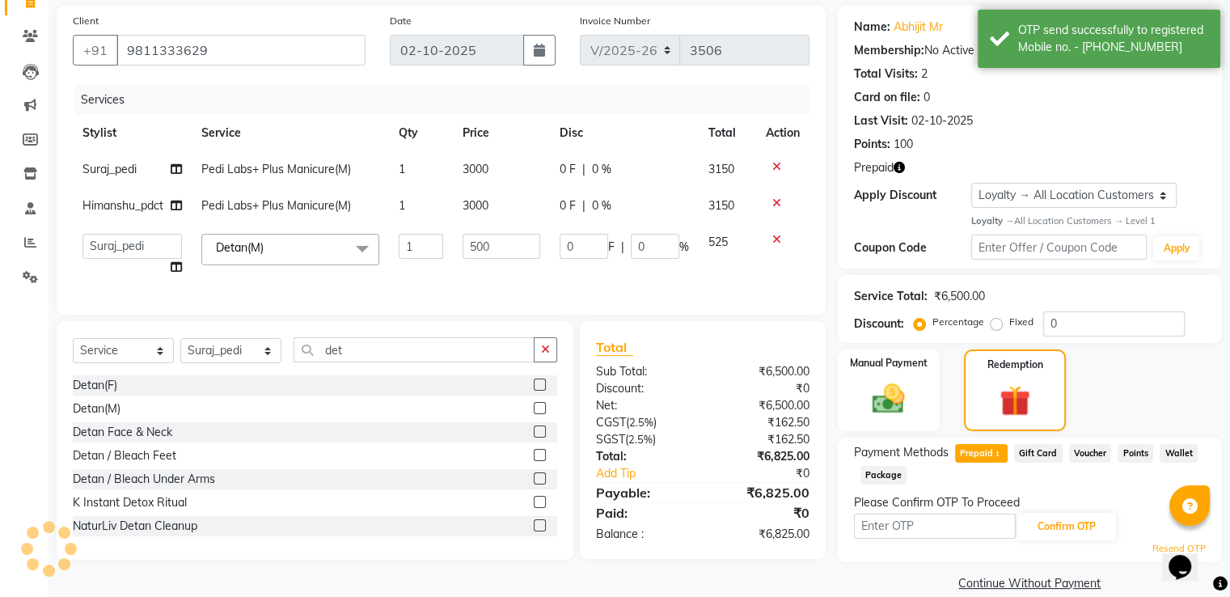
click at [886, 523] on input "text" at bounding box center [935, 525] width 162 height 25
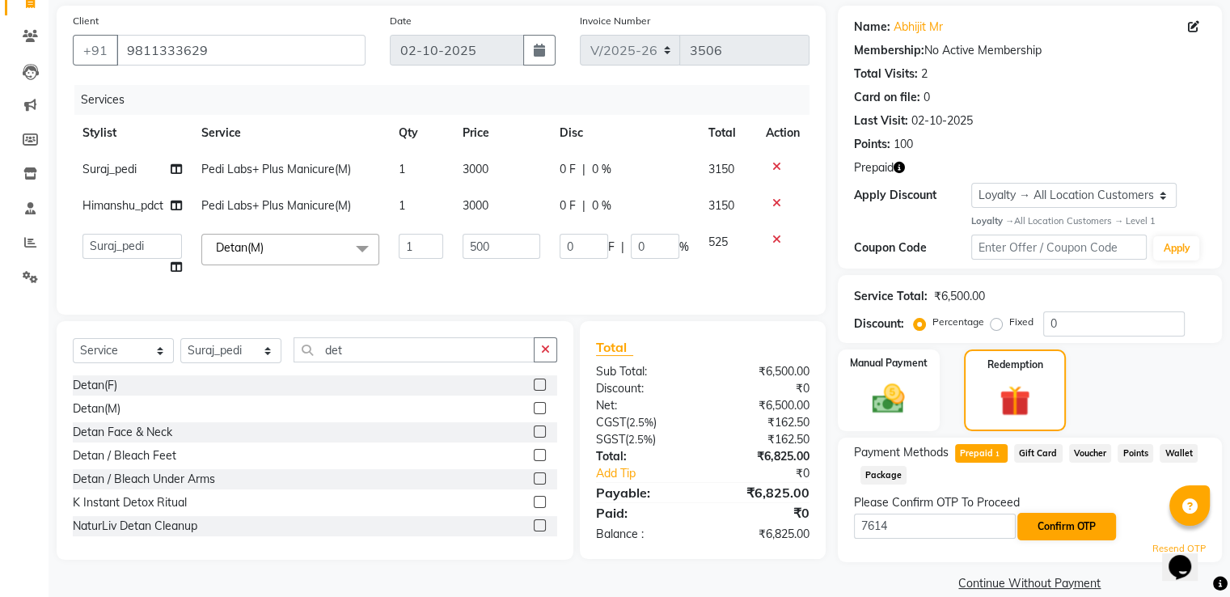
type input "7614"
click at [1047, 521] on button "Confirm OTP" at bounding box center [1066, 526] width 99 height 27
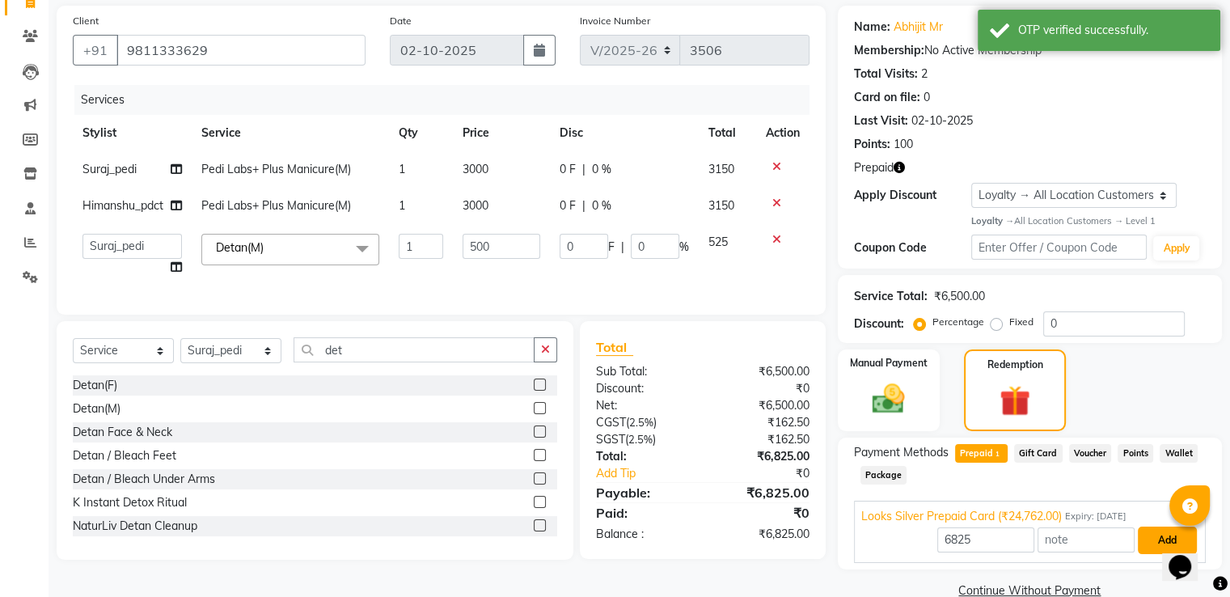
click at [1156, 540] on button "Add" at bounding box center [1167, 539] width 59 height 27
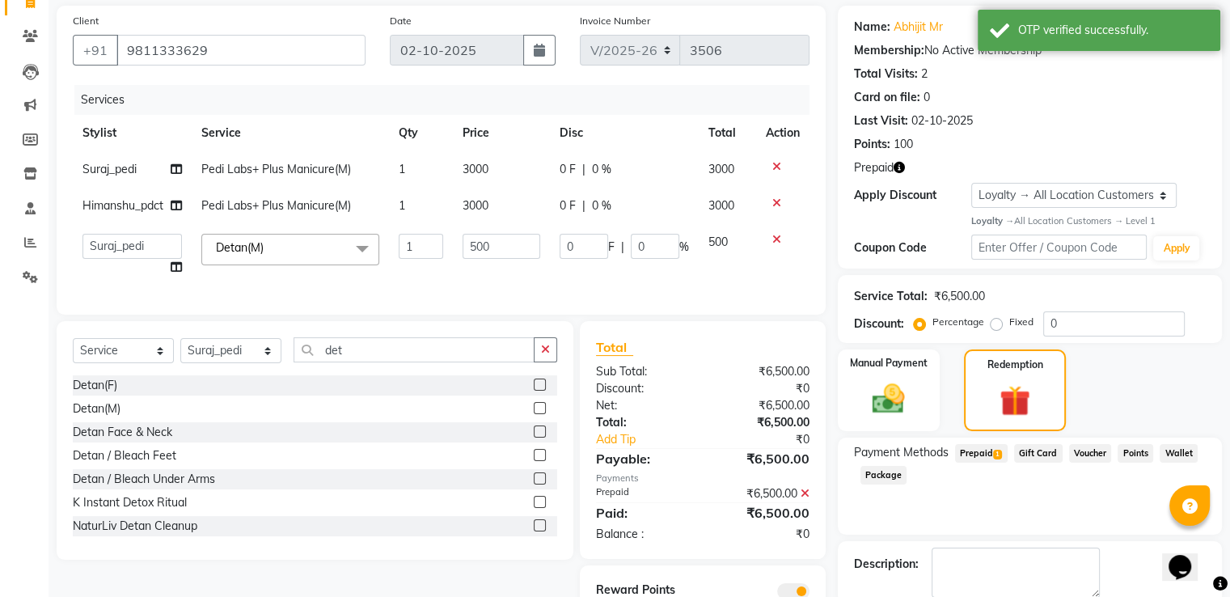
scroll to position [201, 0]
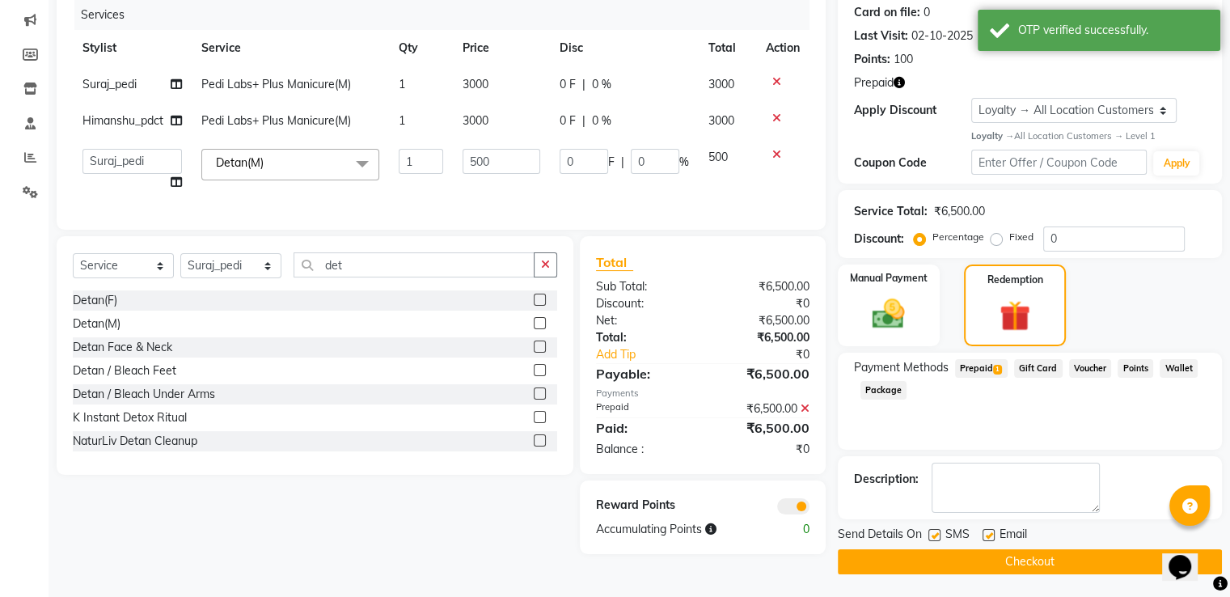
click at [893, 556] on button "Checkout" at bounding box center [1030, 561] width 384 height 25
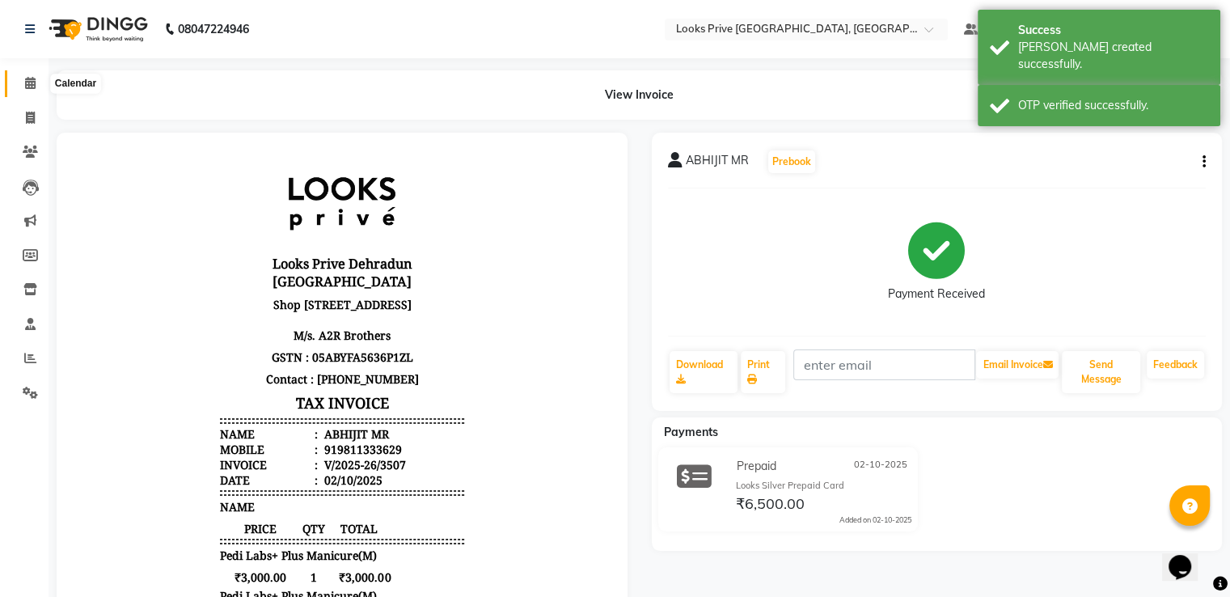
click at [21, 85] on span at bounding box center [30, 83] width 28 height 19
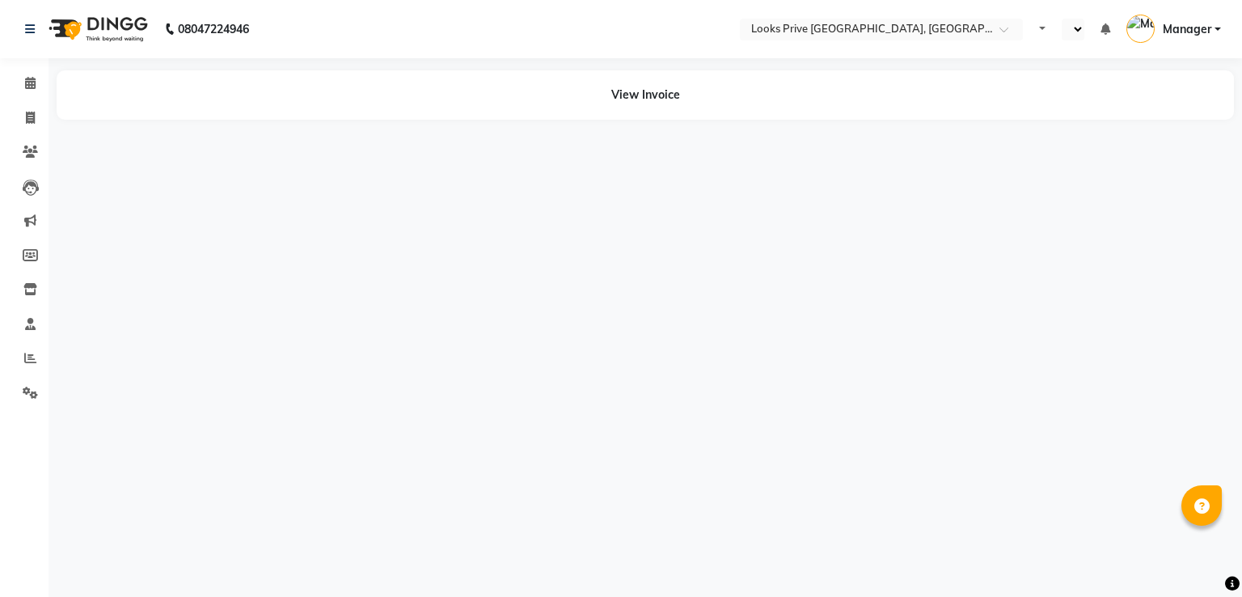
select select "en"
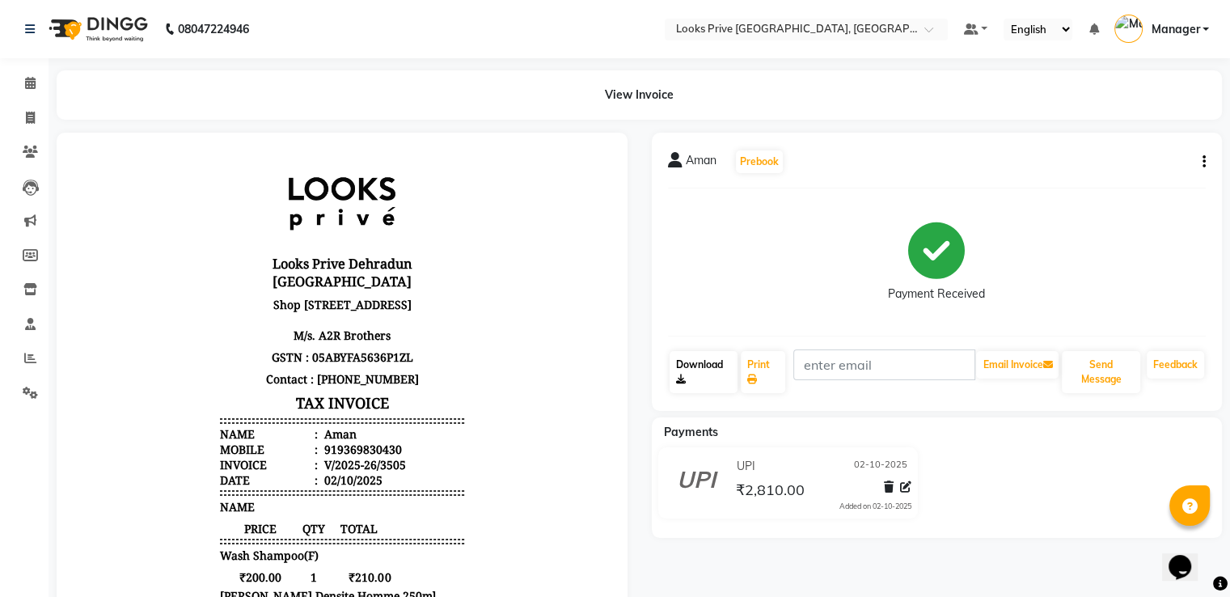
click at [707, 370] on link "Download" at bounding box center [703, 372] width 69 height 42
click at [30, 84] on icon at bounding box center [30, 83] width 11 height 12
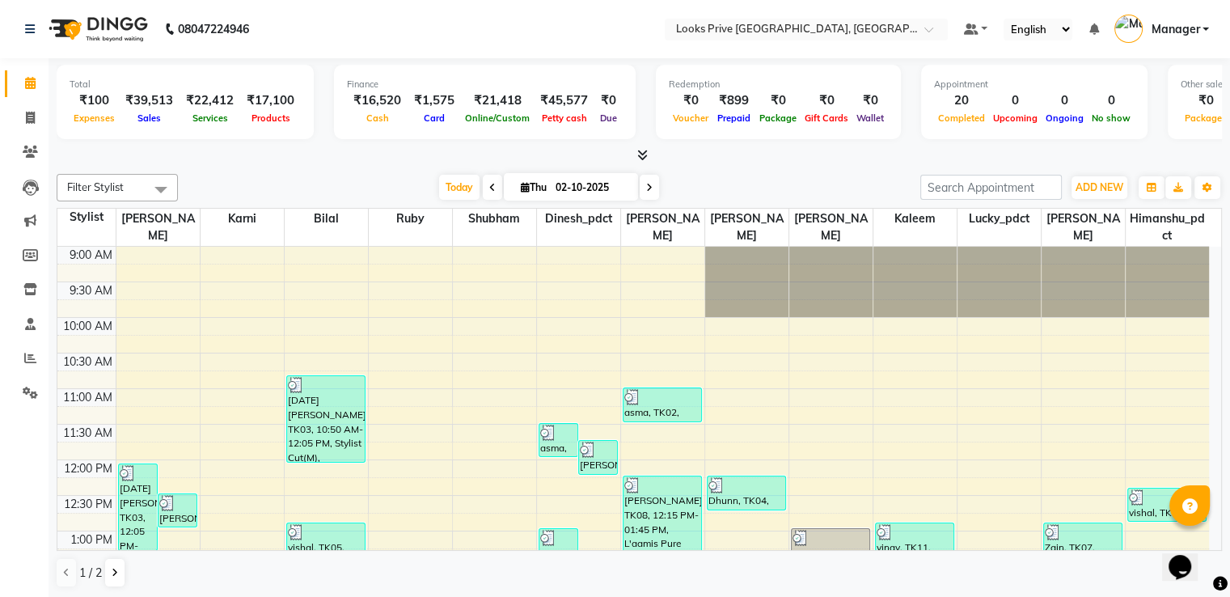
click at [1100, 208] on table "Stylist Salman Karni Bilal Ruby Shubham Dinesh_pdct Muskan Ayesha Nasir Kaleem …" at bounding box center [639, 380] width 1165 height 344
click at [1094, 192] on button "ADD NEW Toggle Dropdown" at bounding box center [1099, 187] width 56 height 23
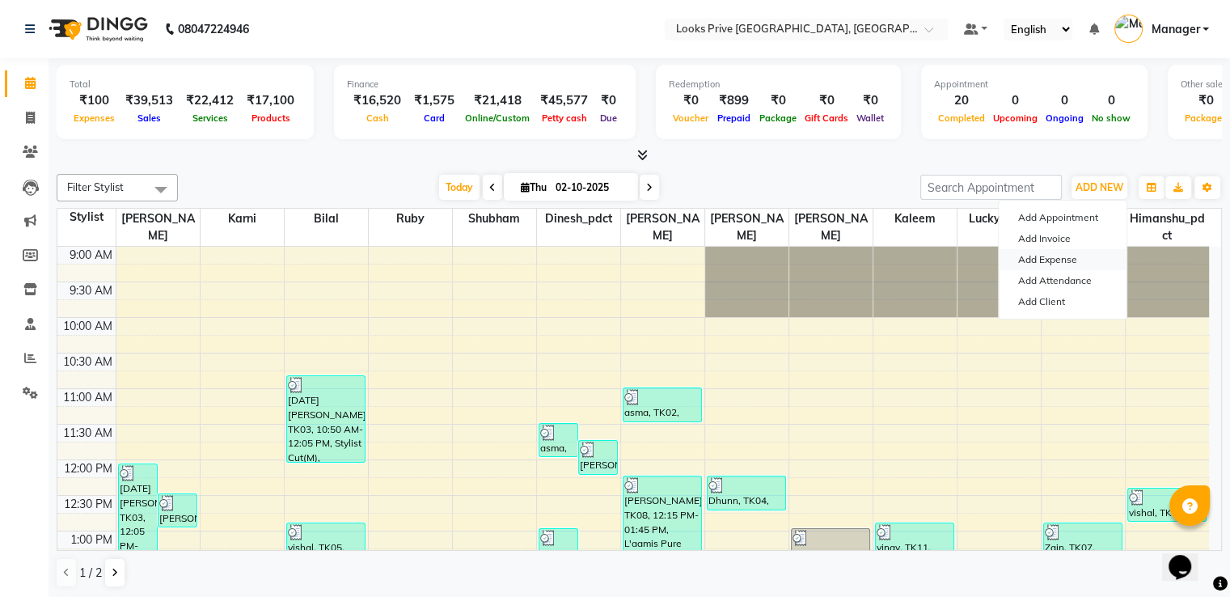
click at [1058, 258] on link "Add Expense" at bounding box center [1063, 259] width 128 height 21
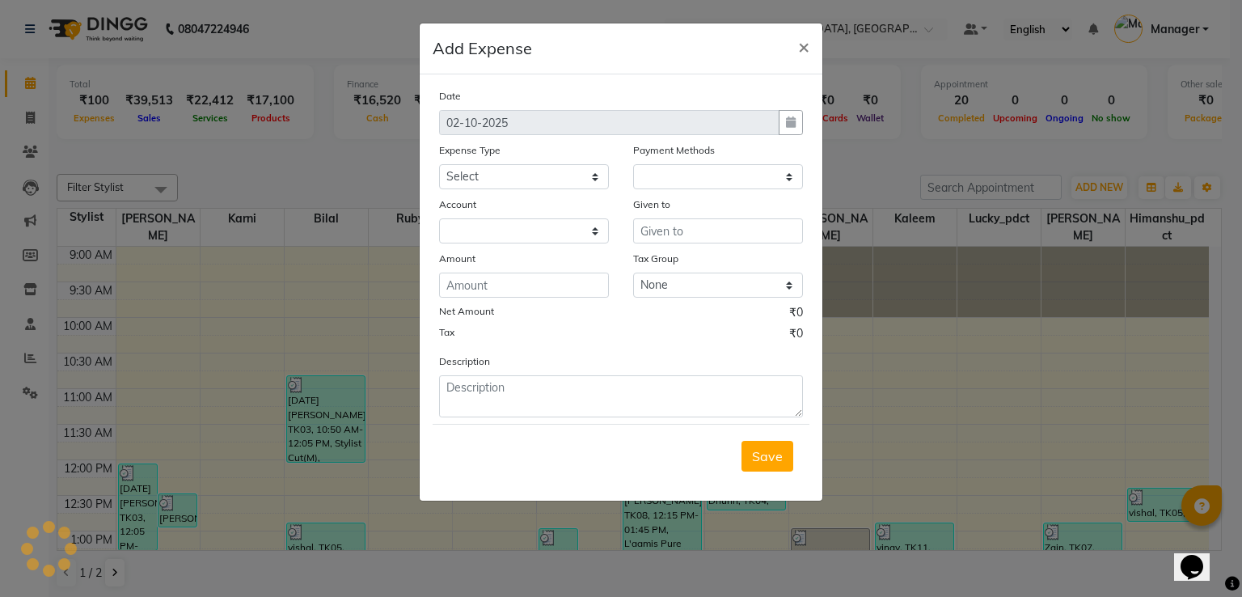
select select "1"
select select "5194"
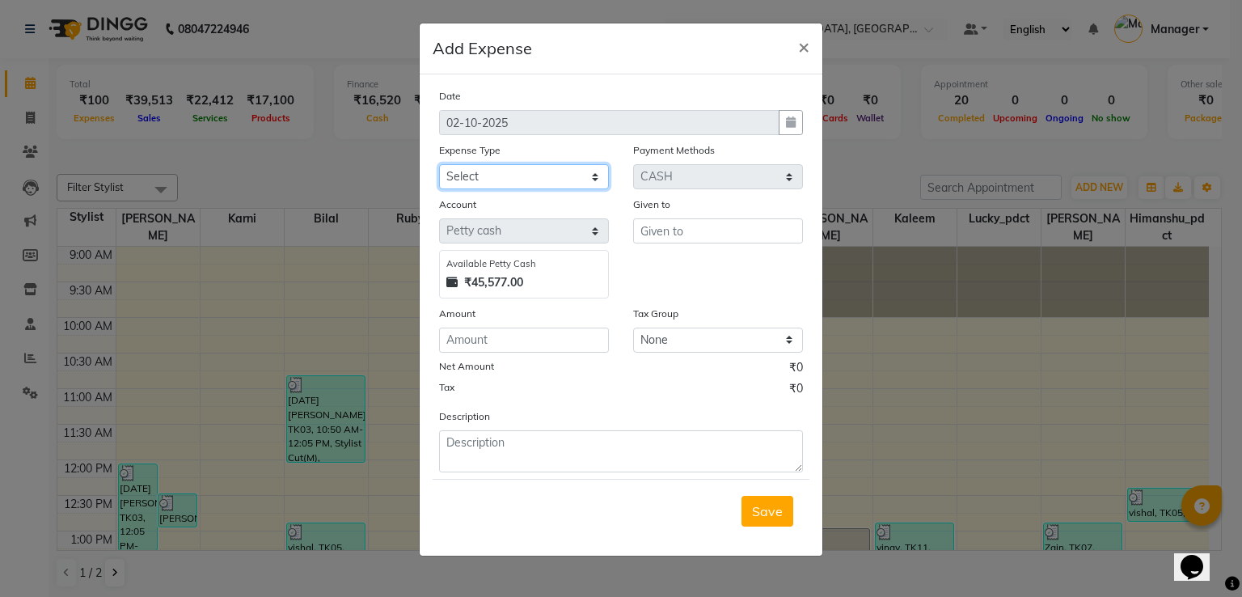
click at [508, 175] on select "Select Accommodation Aesthetics Bank Deposit BLINKIT Cash Handover Client Refun…" at bounding box center [524, 176] width 170 height 25
select select "23704"
click at [439, 166] on select "Select Accommodation Aesthetics Bank Deposit BLINKIT Cash Handover Client Refun…" at bounding box center [524, 176] width 170 height 25
click at [673, 233] on input "text" at bounding box center [718, 230] width 170 height 25
type input "Mukesh"
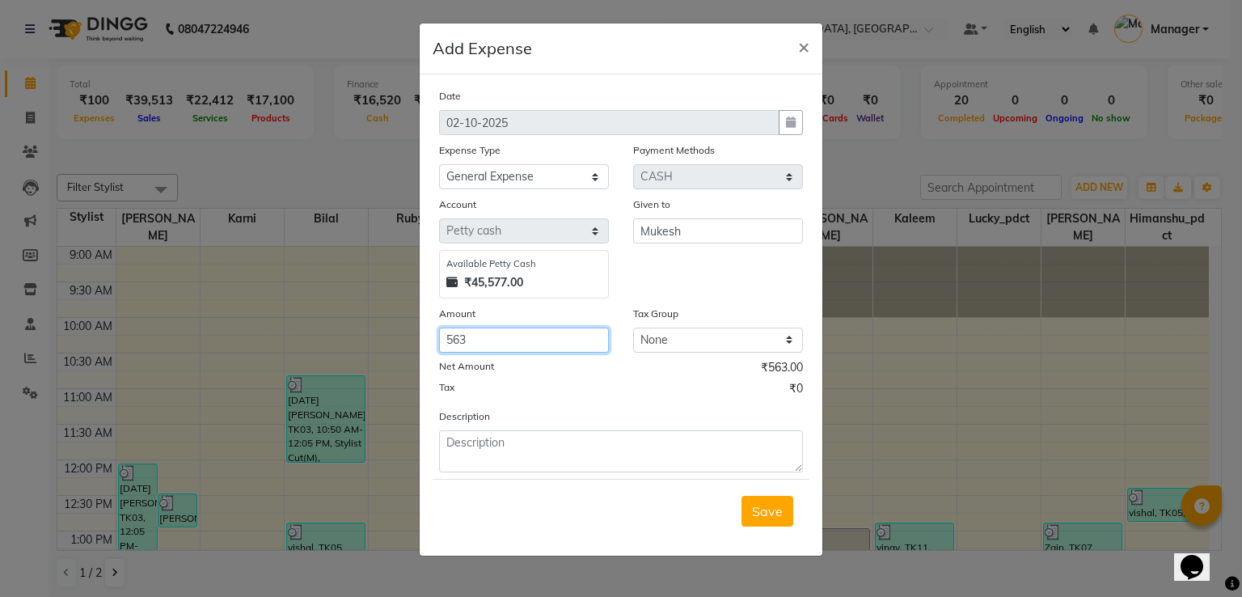
type input "563"
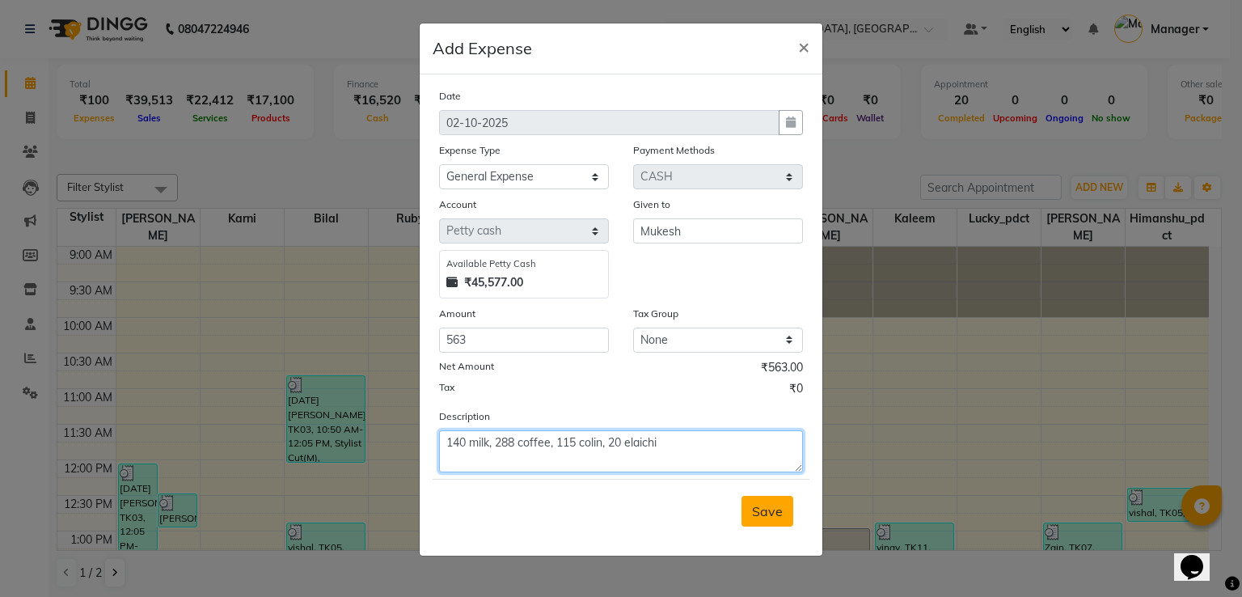
type textarea "140 milk, 288 coffee, 115 colin, 20 elaichi"
click at [763, 510] on span "Save" at bounding box center [767, 511] width 31 height 16
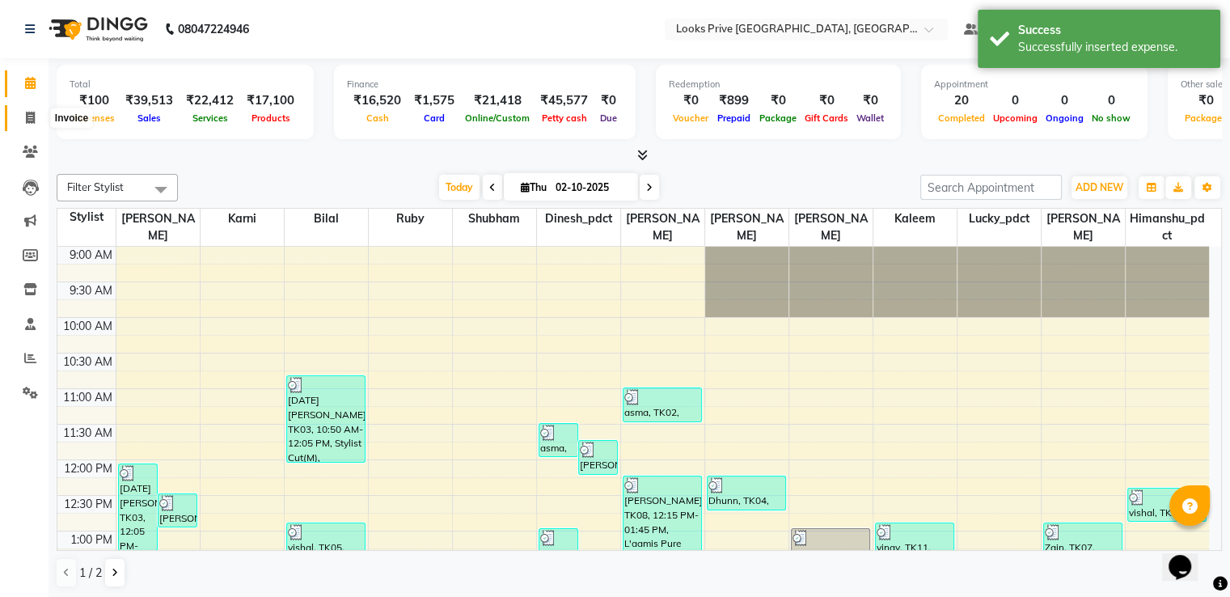
click at [37, 116] on span at bounding box center [30, 118] width 28 height 19
select select "6205"
select select "service"
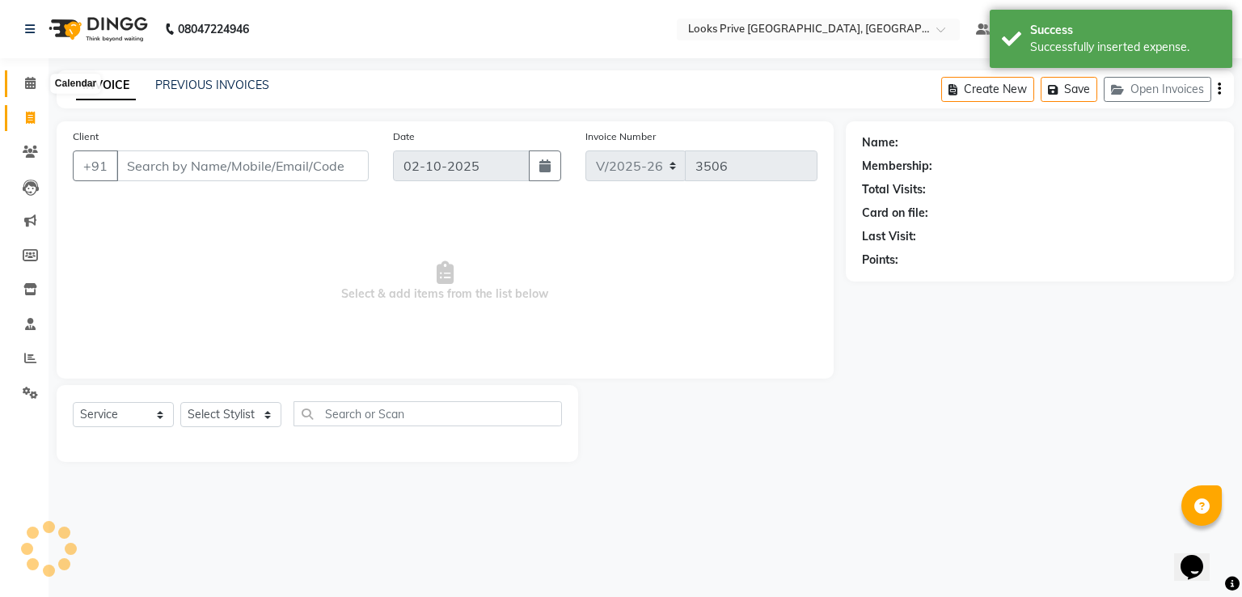
click at [35, 87] on icon at bounding box center [30, 83] width 11 height 12
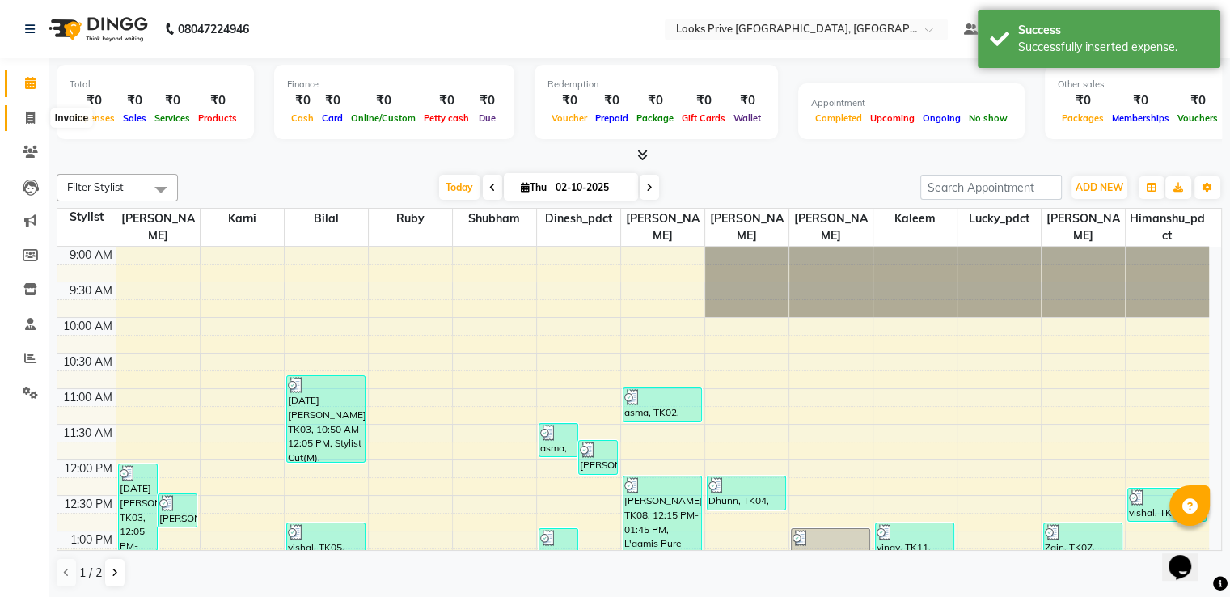
click at [27, 121] on icon at bounding box center [30, 118] width 9 height 12
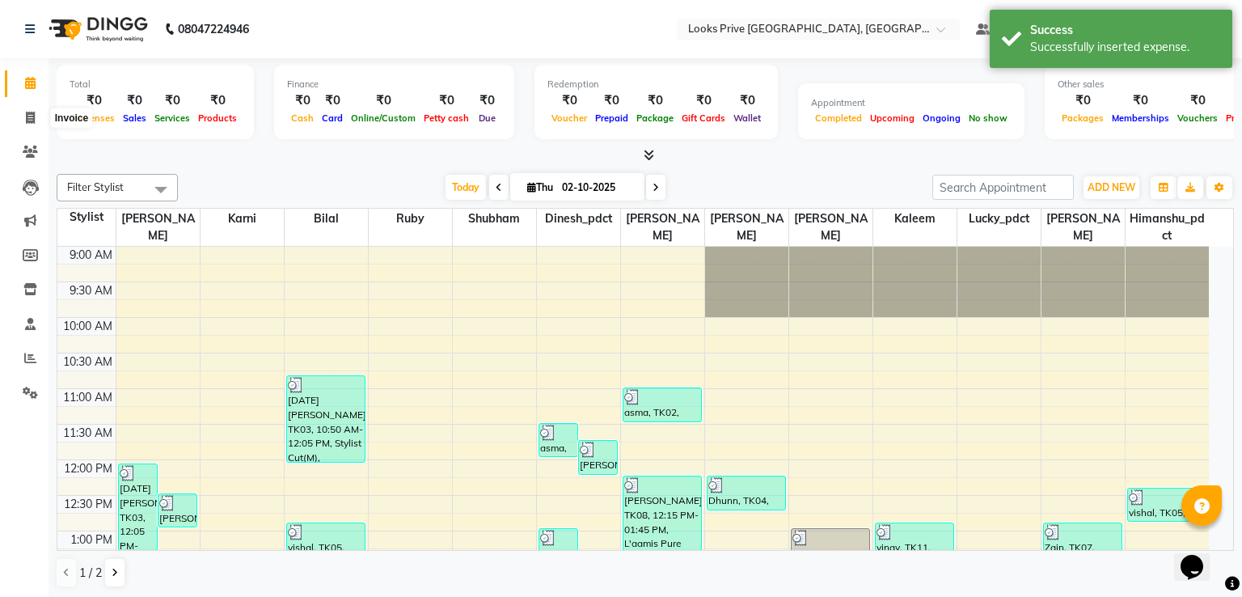
select select "6205"
select select "service"
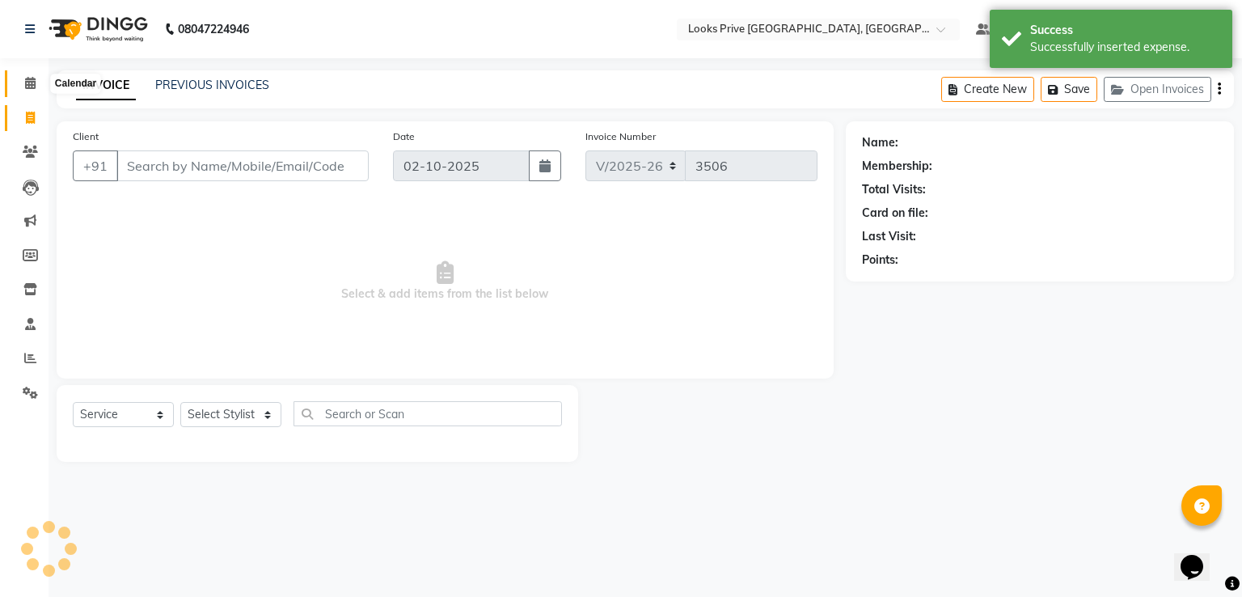
click at [26, 87] on icon at bounding box center [30, 83] width 11 height 12
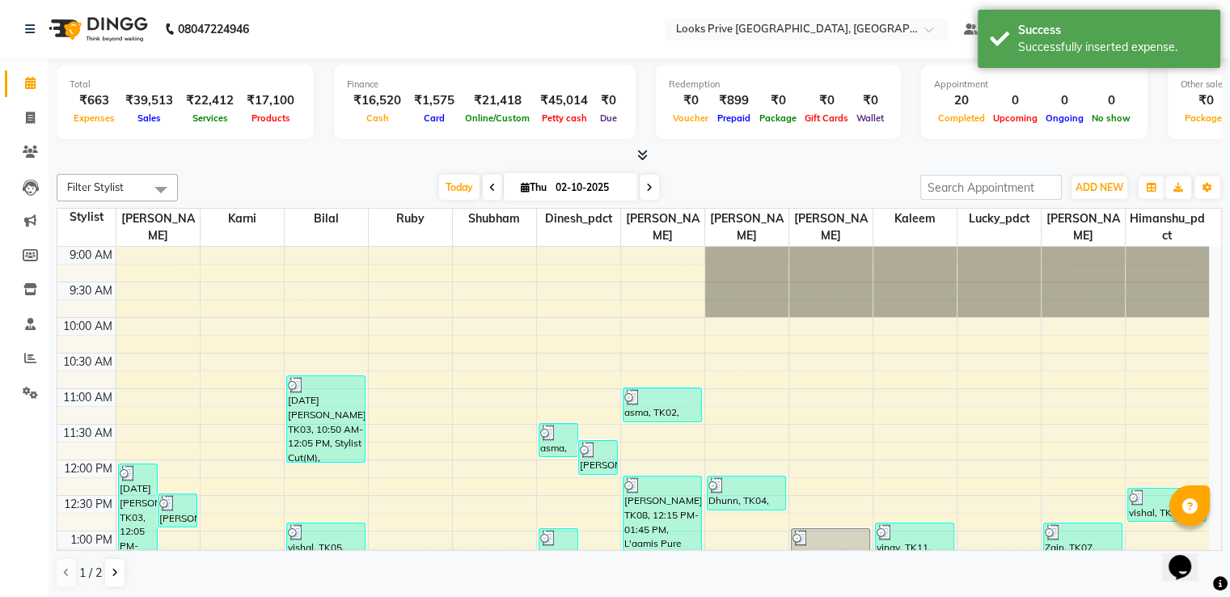
click at [638, 161] on span at bounding box center [639, 155] width 17 height 17
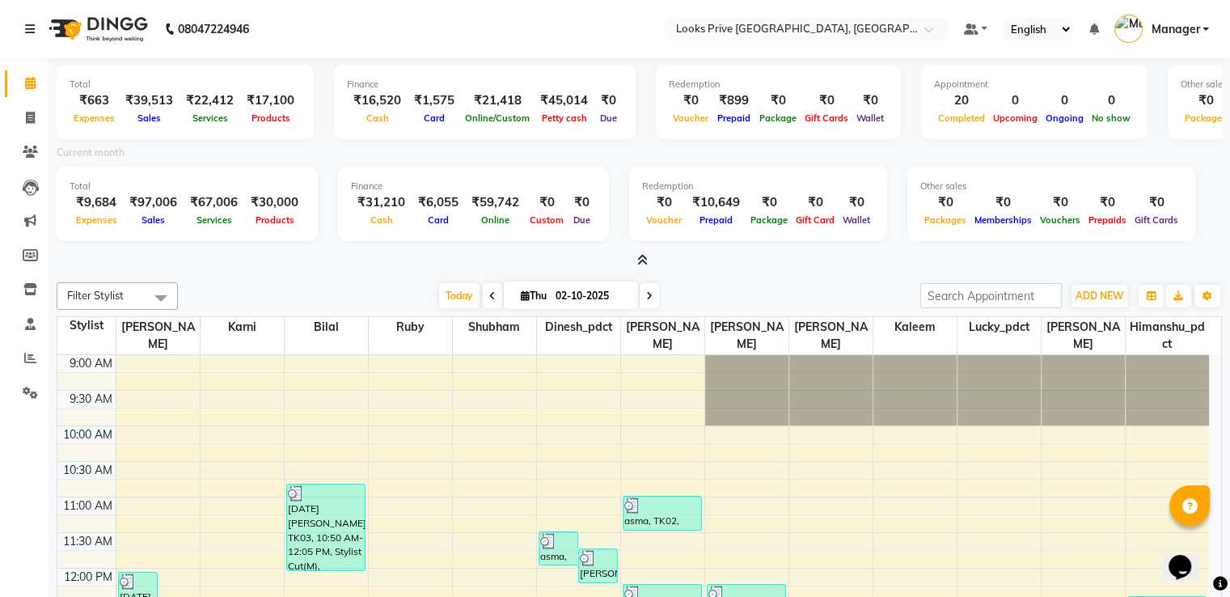
click at [640, 263] on icon at bounding box center [642, 260] width 11 height 12
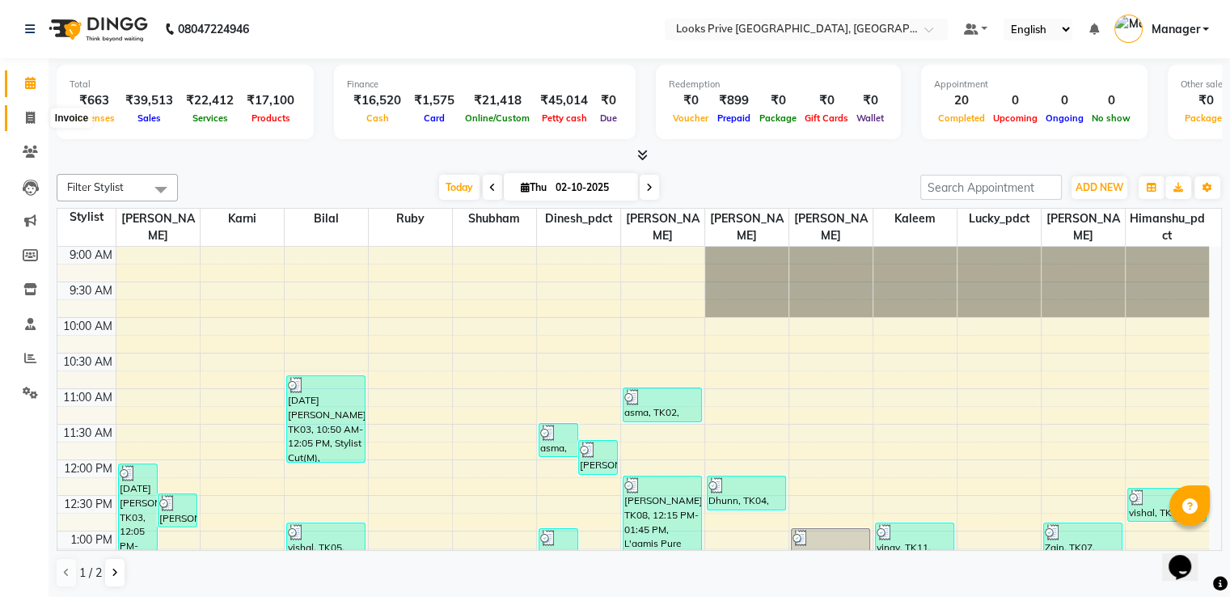
click at [26, 119] on icon at bounding box center [30, 118] width 9 height 12
select select "6205"
select select "service"
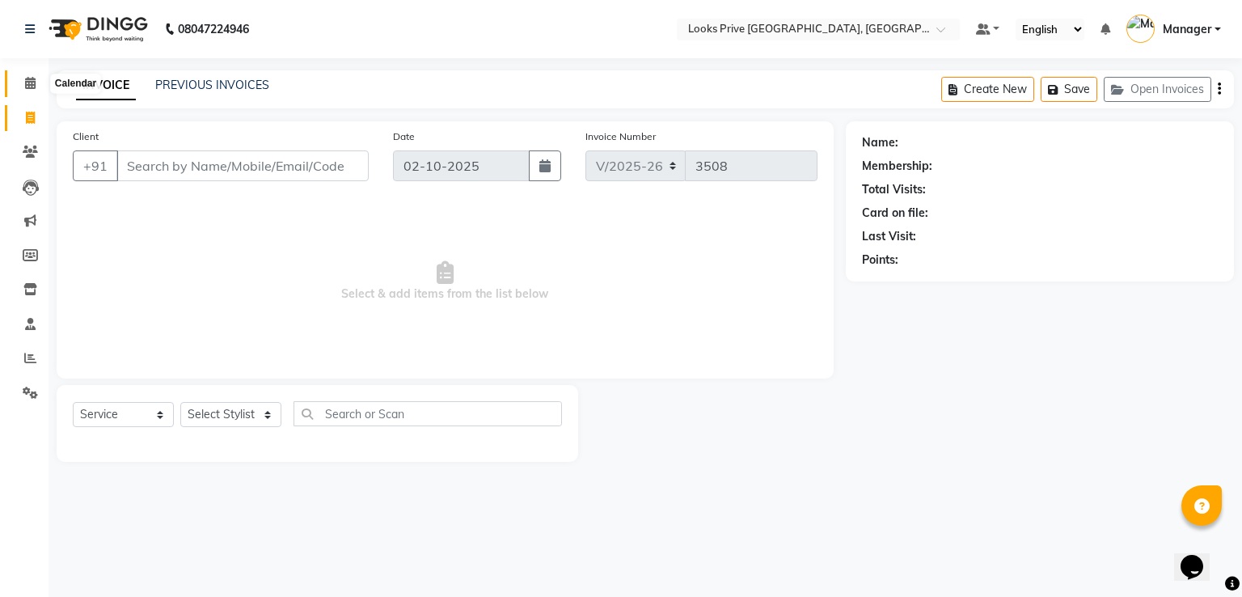
click at [28, 78] on icon at bounding box center [30, 83] width 11 height 12
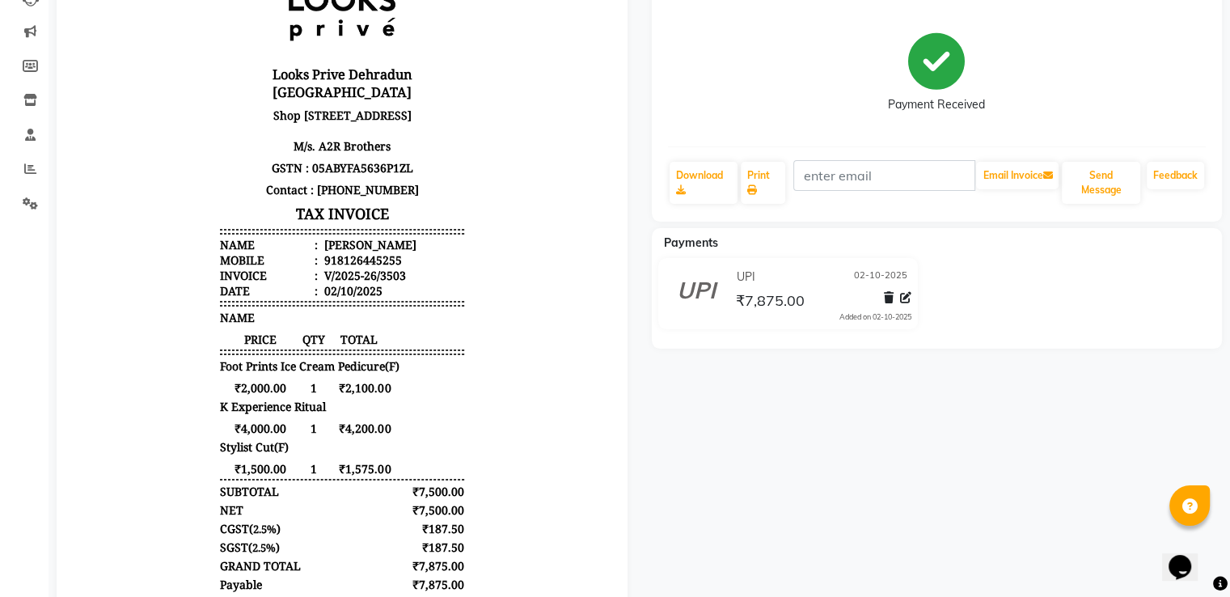
scroll to position [162, 0]
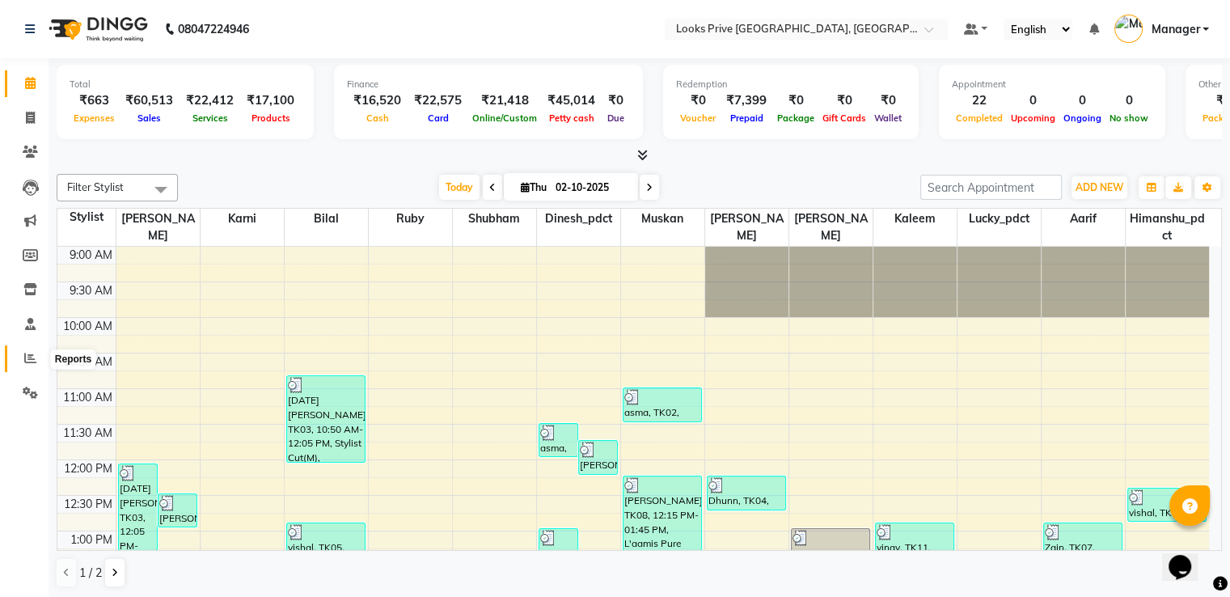
click at [26, 365] on span at bounding box center [30, 358] width 28 height 19
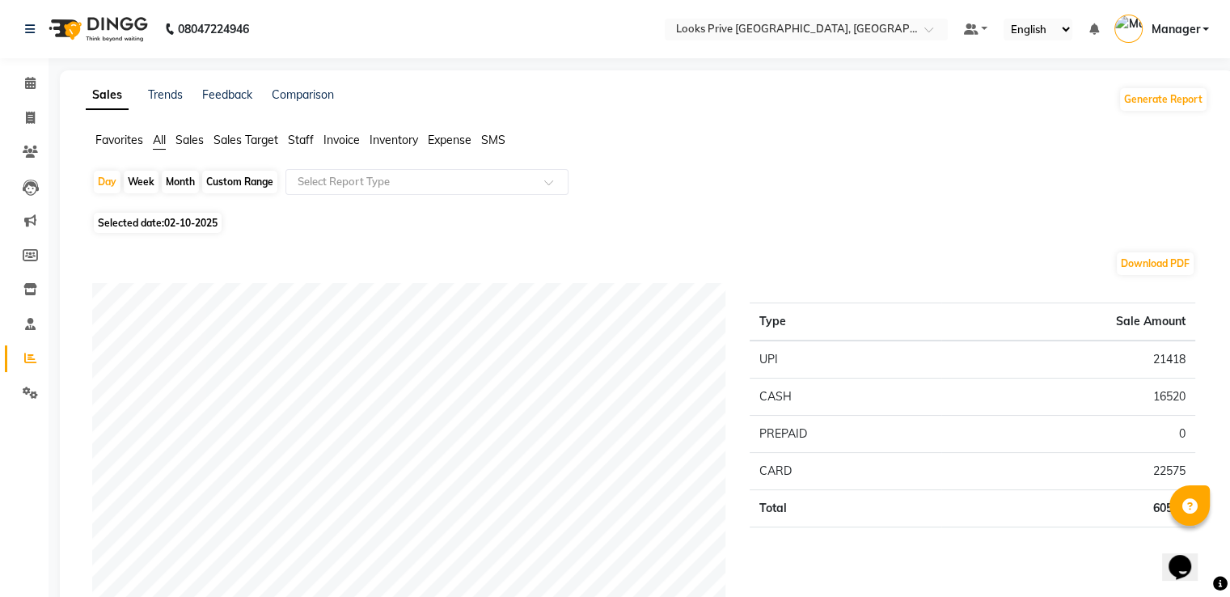
click at [310, 136] on span "Staff" at bounding box center [301, 140] width 26 height 15
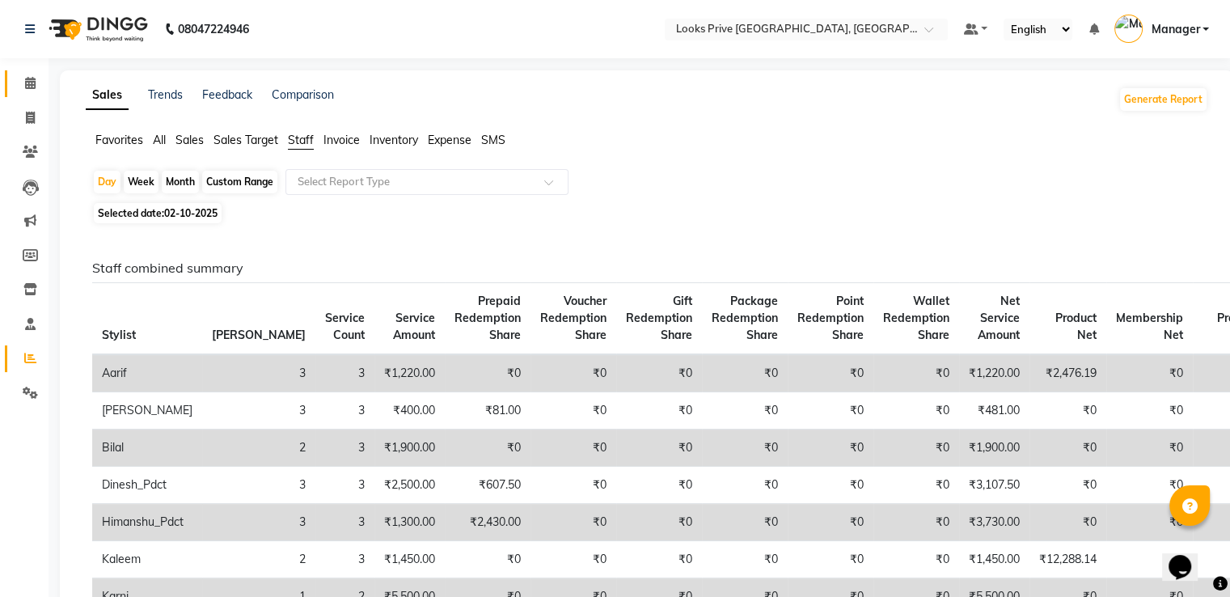
click at [39, 70] on link "Calendar" at bounding box center [24, 83] width 39 height 27
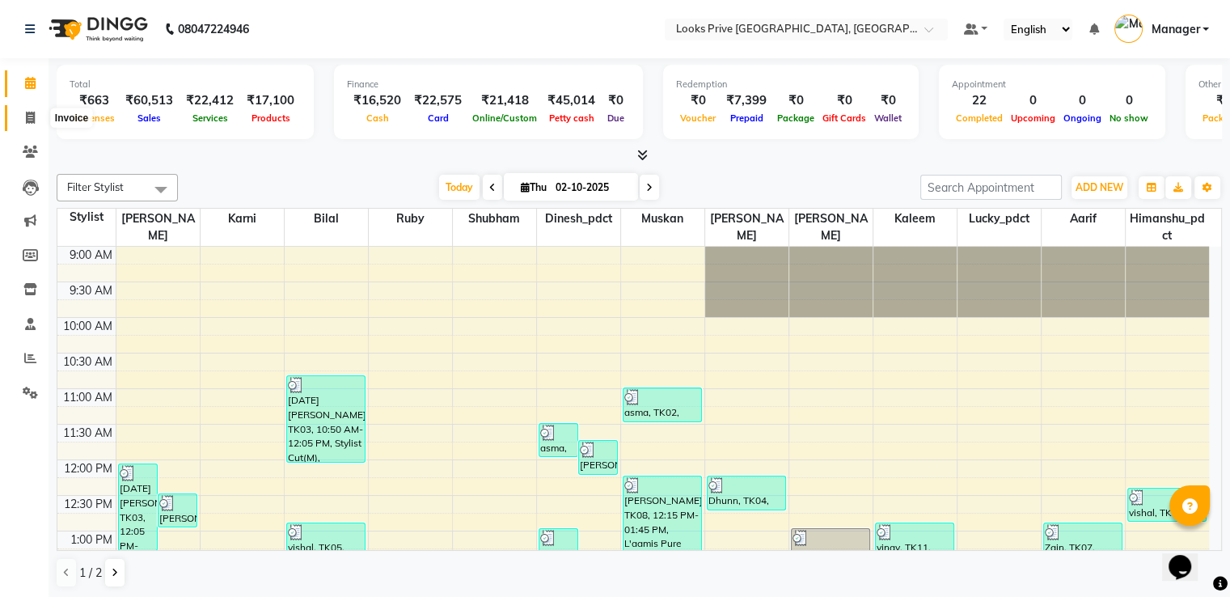
click at [28, 113] on icon at bounding box center [30, 118] width 9 height 12
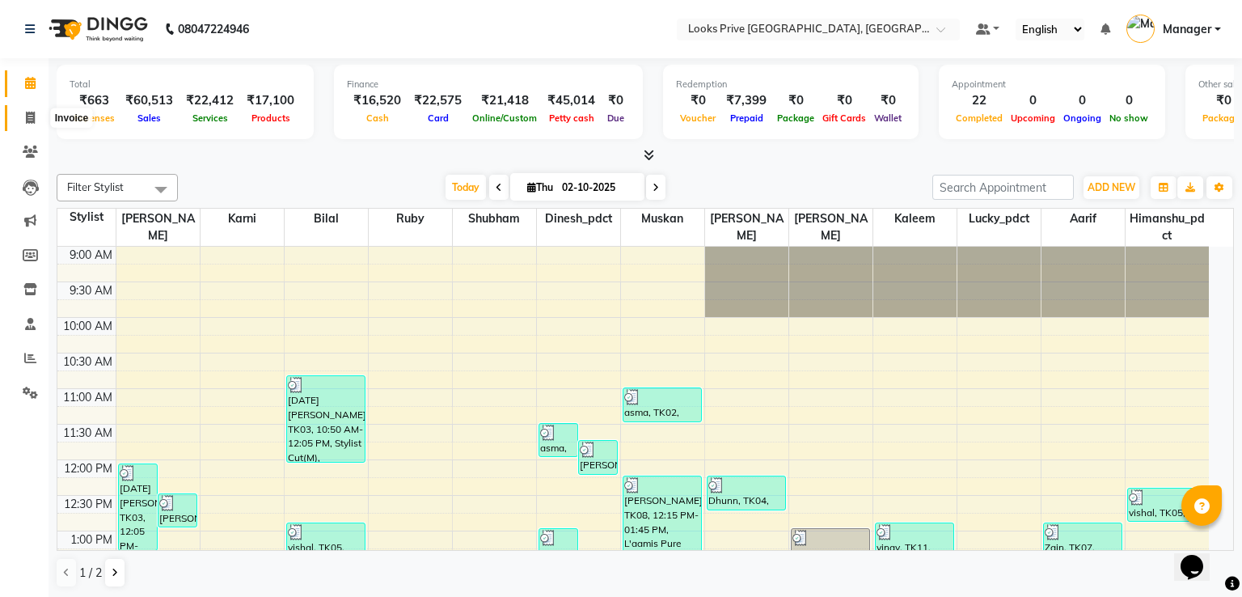
select select "6205"
select select "service"
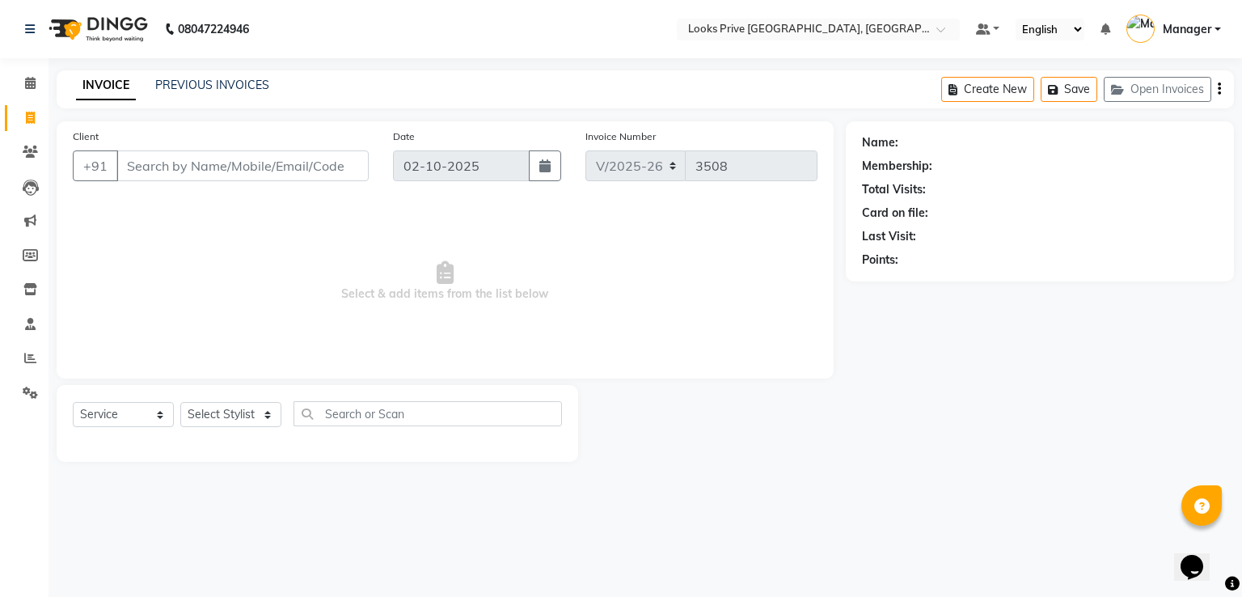
click at [235, 171] on input "Client" at bounding box center [242, 165] width 252 height 31
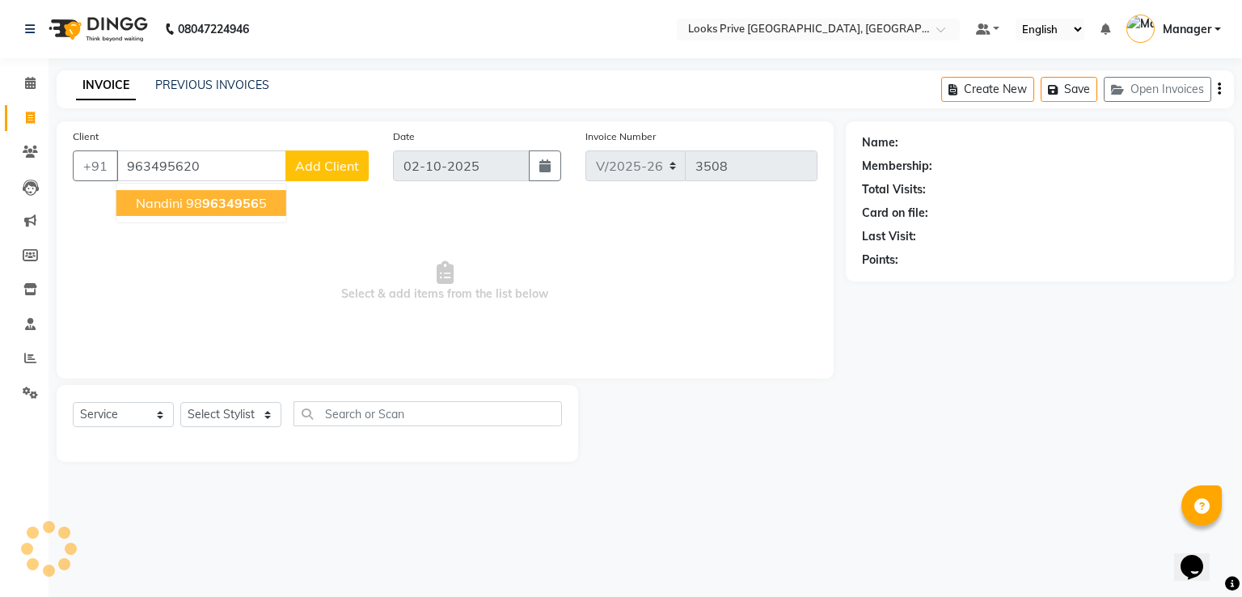
type input "9634956203"
drag, startPoint x: 236, startPoint y: 166, endPoint x: 0, endPoint y: 196, distance: 238.0
click at [0, 196] on app-home "08047224946 Select Location × Looks Prive Dehradun, Dehradun Default Panel My P…" at bounding box center [621, 243] width 1242 height 486
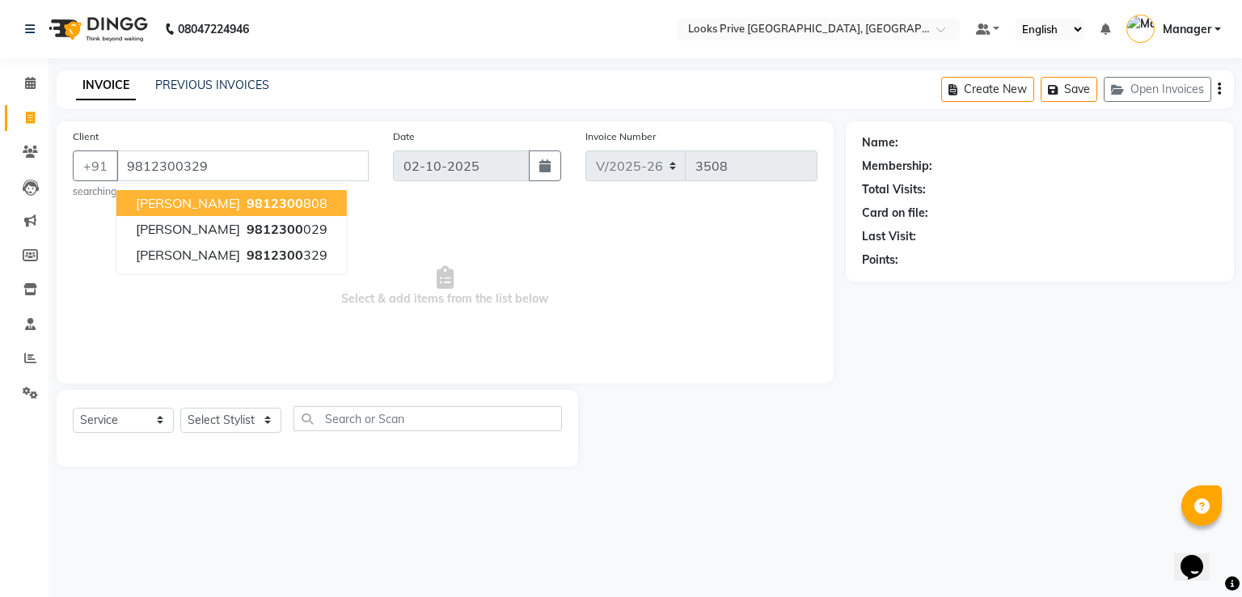
type input "9812300329"
select select "1: Object"
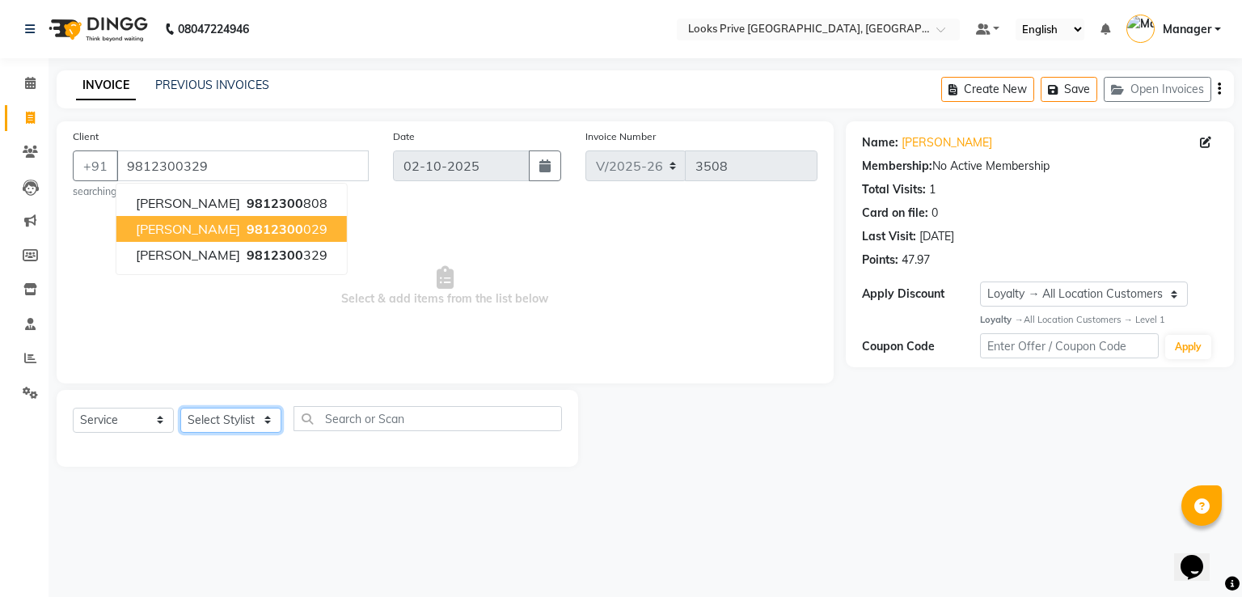
click at [220, 419] on select "Select Stylist A2R_Master [PERSON_NAME] [PERSON_NAME] Dinesh_pdct Himanshu_pdct…" at bounding box center [230, 419] width 101 height 25
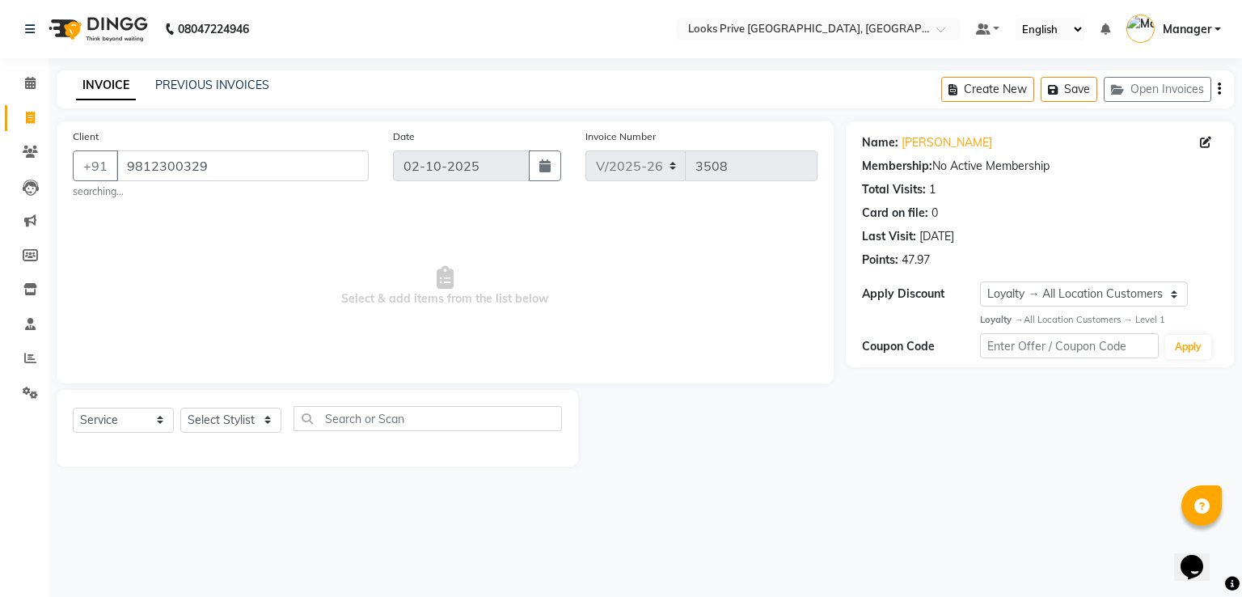
click at [214, 407] on div "Select Service Product Membership Package Voucher Prepaid Gift Card Select Styl…" at bounding box center [317, 425] width 489 height 38
click at [218, 409] on select "Select Stylist A2R_Master [PERSON_NAME] [PERSON_NAME] Dinesh_pdct Himanshu_pdct…" at bounding box center [230, 419] width 101 height 25
click at [220, 412] on select "Select Stylist A2R_Master [PERSON_NAME] [PERSON_NAME] Dinesh_pdct Himanshu_pdct…" at bounding box center [230, 419] width 101 height 25
drag, startPoint x: 304, startPoint y: 167, endPoint x: 129, endPoint y: 162, distance: 174.7
click at [129, 162] on input "9812300329" at bounding box center [242, 165] width 252 height 31
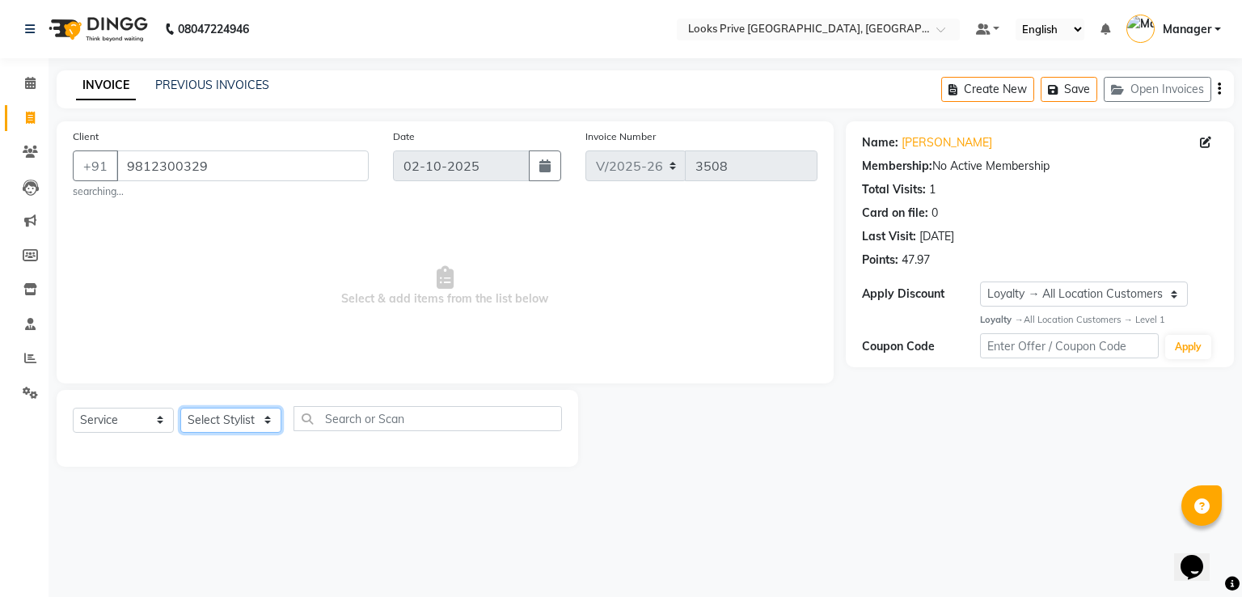
click at [223, 421] on select "Select Stylist A2R_Master [PERSON_NAME] [PERSON_NAME] Dinesh_pdct Himanshu_pdct…" at bounding box center [230, 419] width 101 height 25
select select "45664"
click at [180, 408] on select "Select Stylist A2R_Master [PERSON_NAME] [PERSON_NAME] Dinesh_pdct Himanshu_pdct…" at bounding box center [230, 419] width 101 height 25
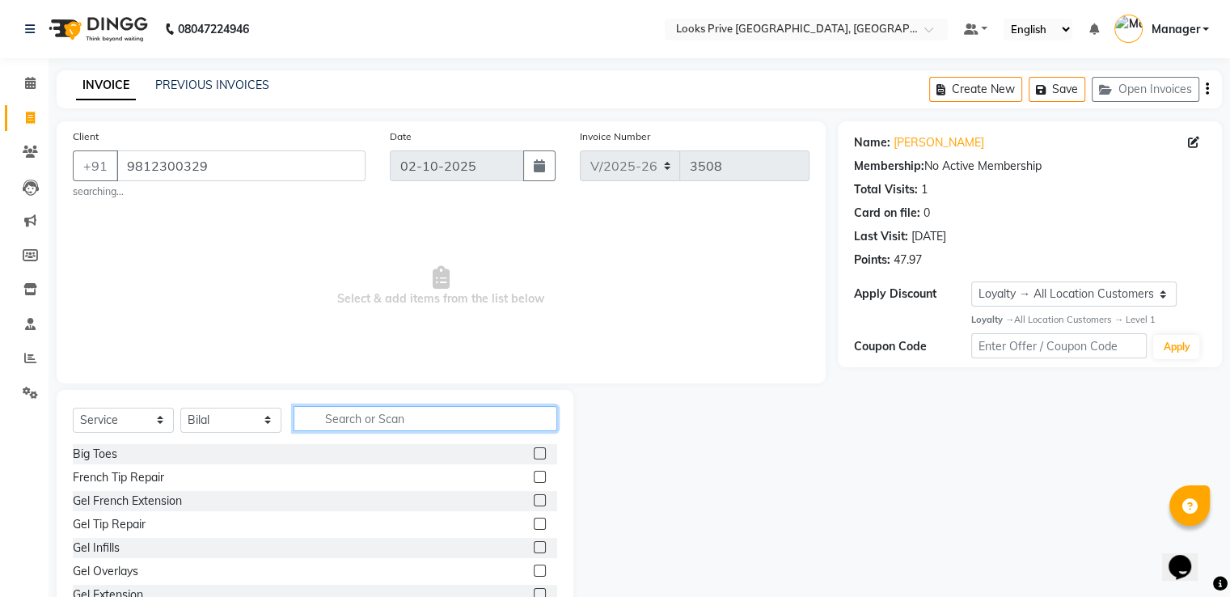
click at [334, 421] on input "text" at bounding box center [425, 418] width 264 height 25
type input "sty"
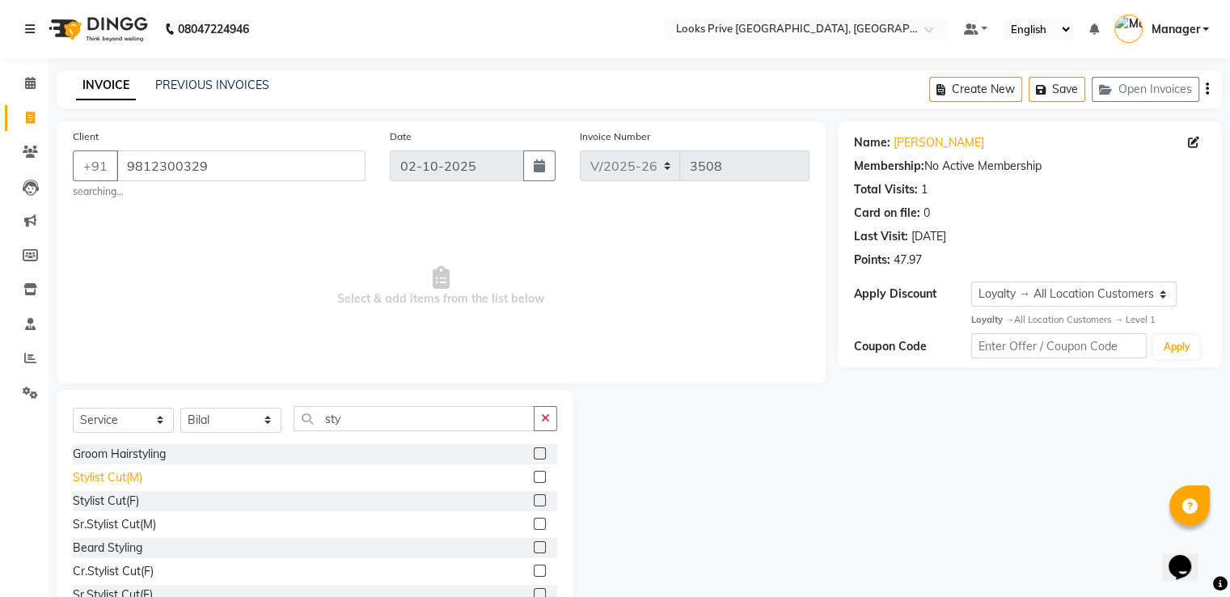
click at [141, 474] on div "Stylist Cut(M)" at bounding box center [108, 477] width 70 height 17
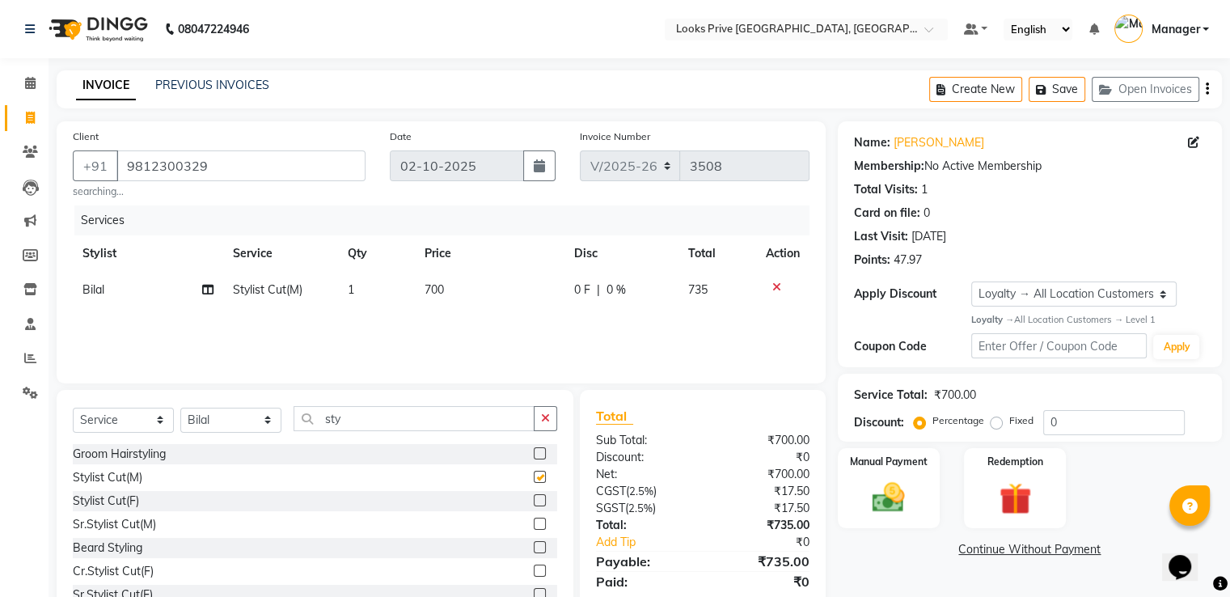
checkbox input "false"
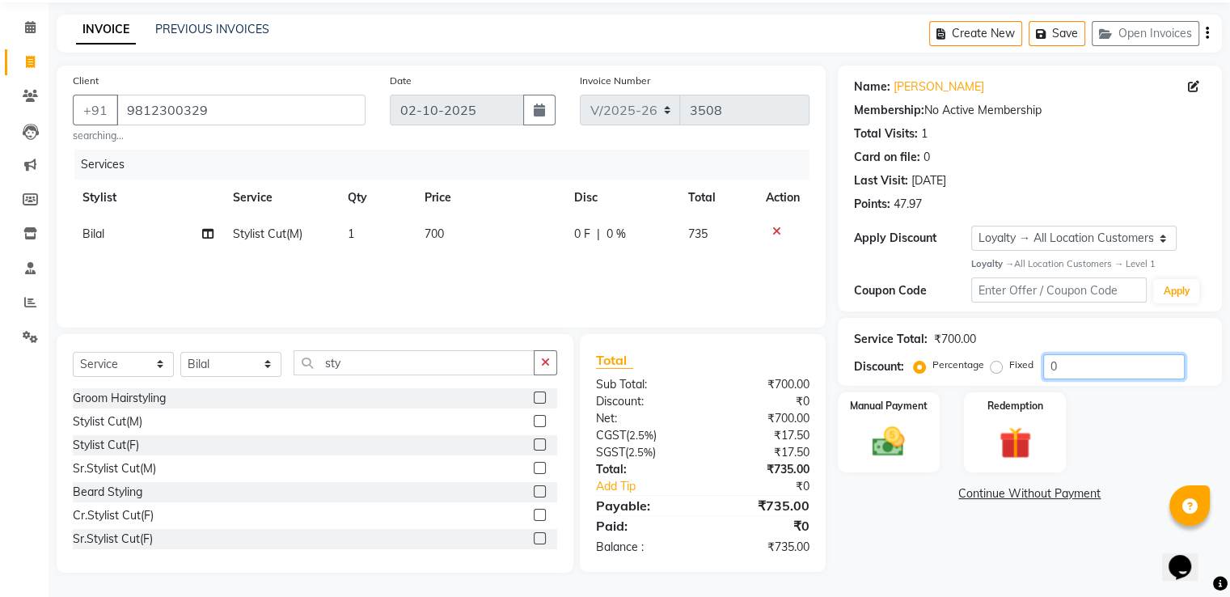
click at [1087, 360] on input "0" at bounding box center [1113, 366] width 141 height 25
type input "020"
click at [851, 460] on div "Manual Payment" at bounding box center [888, 432] width 106 height 83
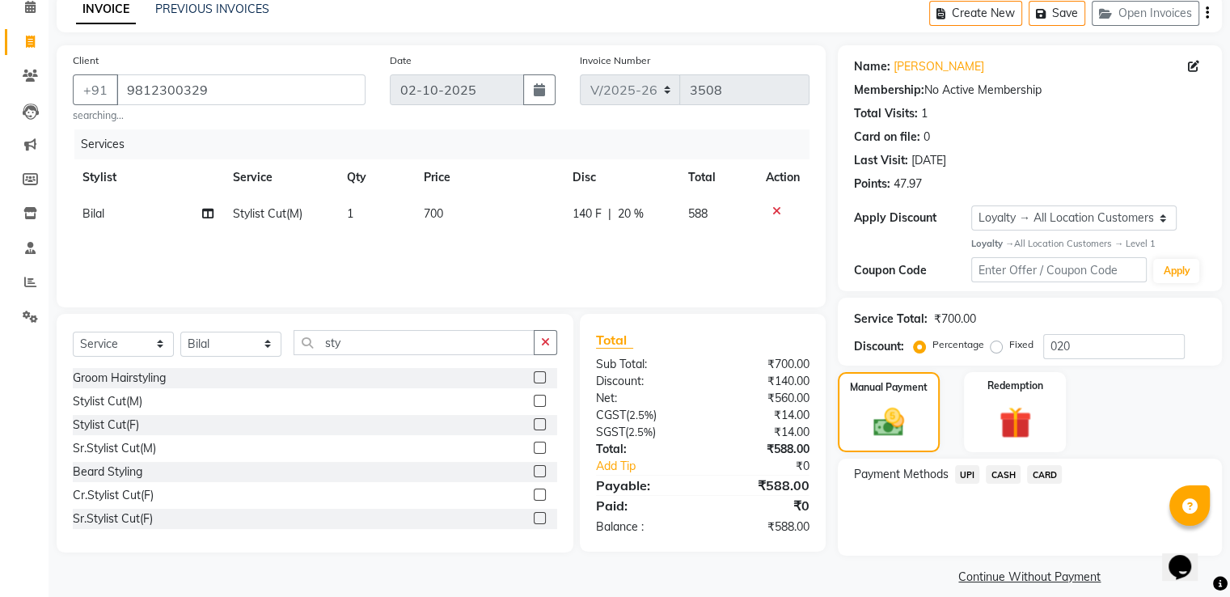
scroll to position [92, 0]
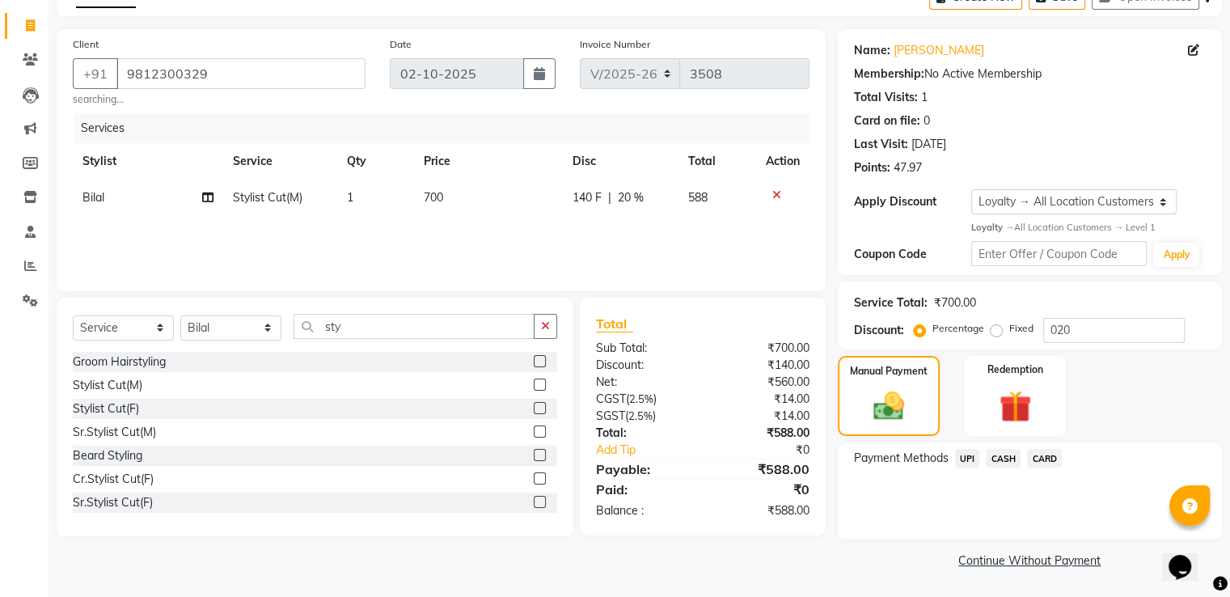
click at [973, 458] on span "UPI" at bounding box center [967, 458] width 25 height 19
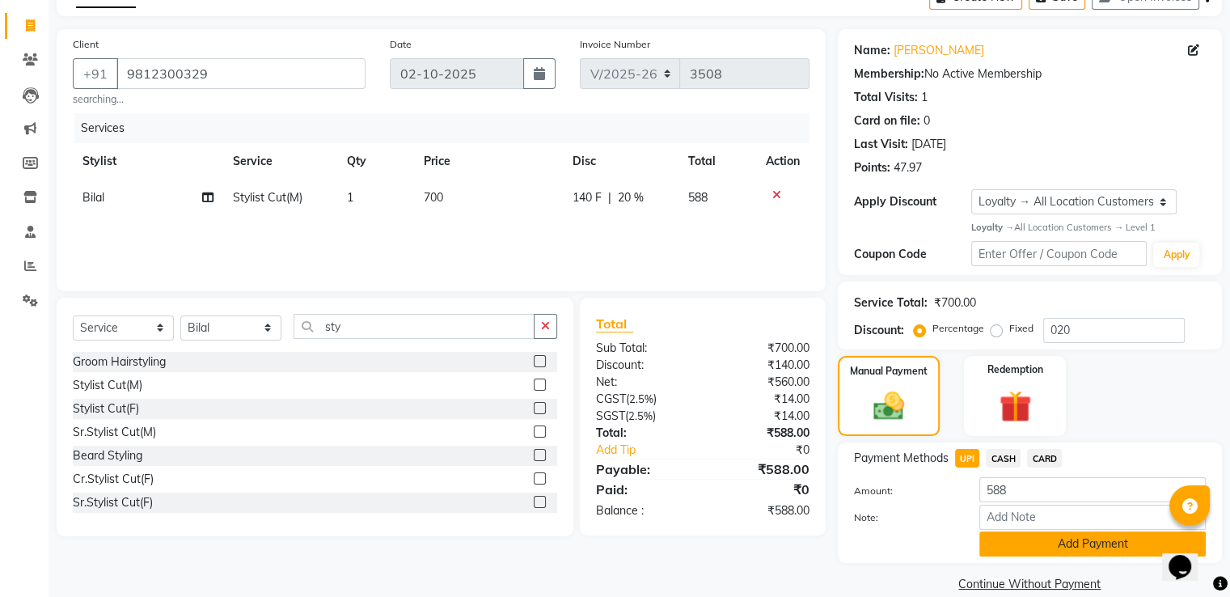
click at [1009, 538] on button "Add Payment" at bounding box center [1092, 543] width 226 height 25
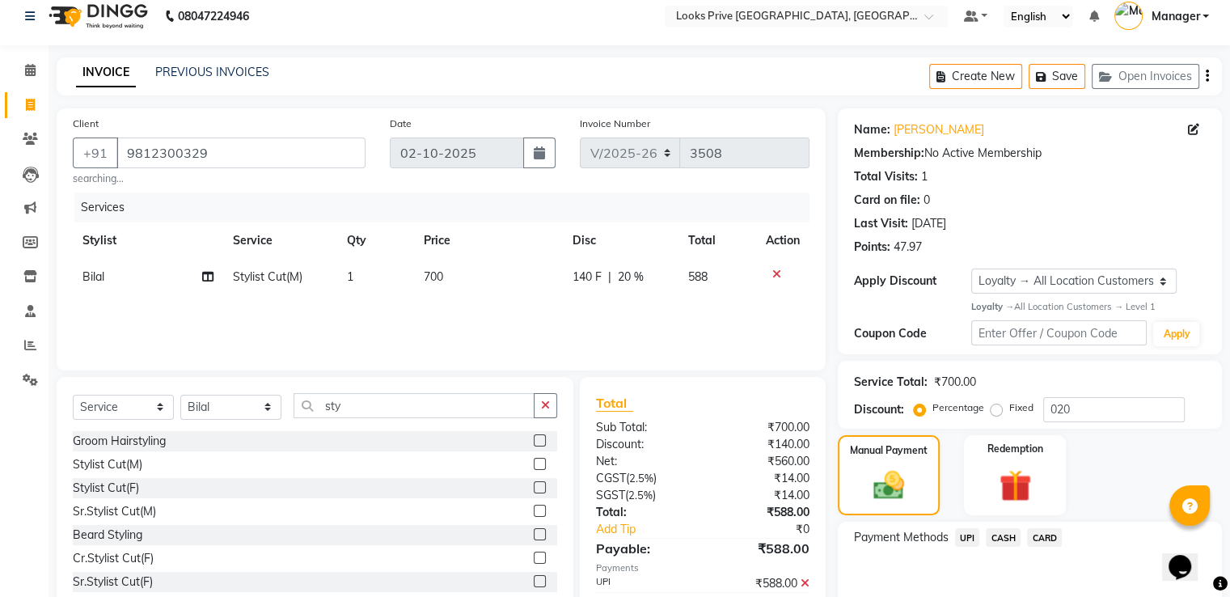
scroll to position [183, 0]
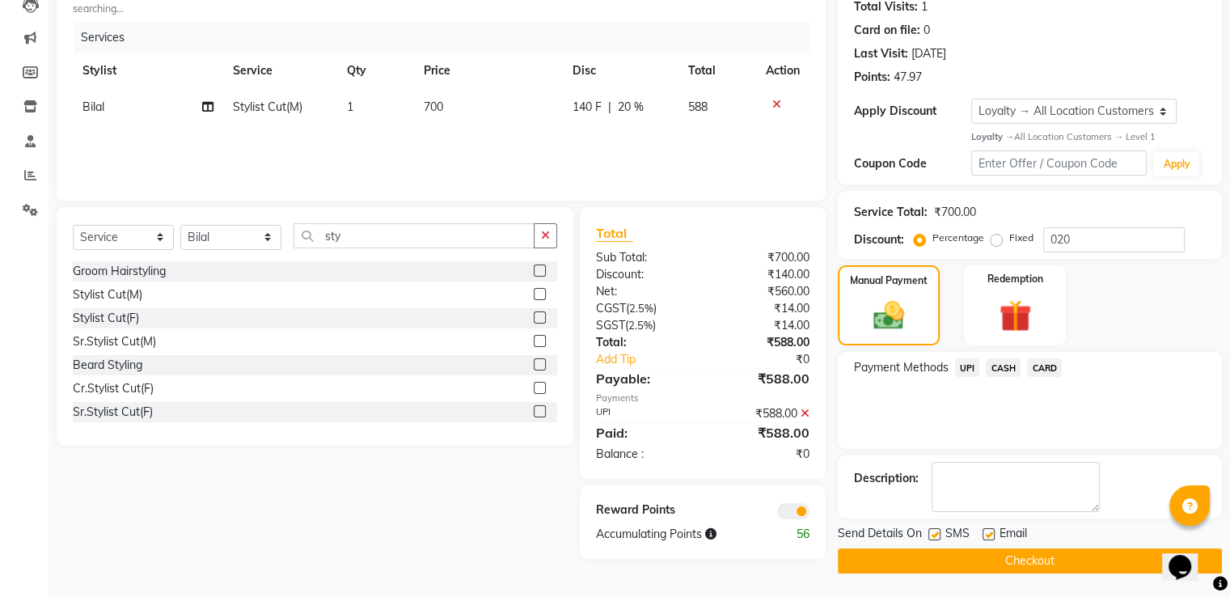
click at [857, 557] on button "Checkout" at bounding box center [1030, 560] width 384 height 25
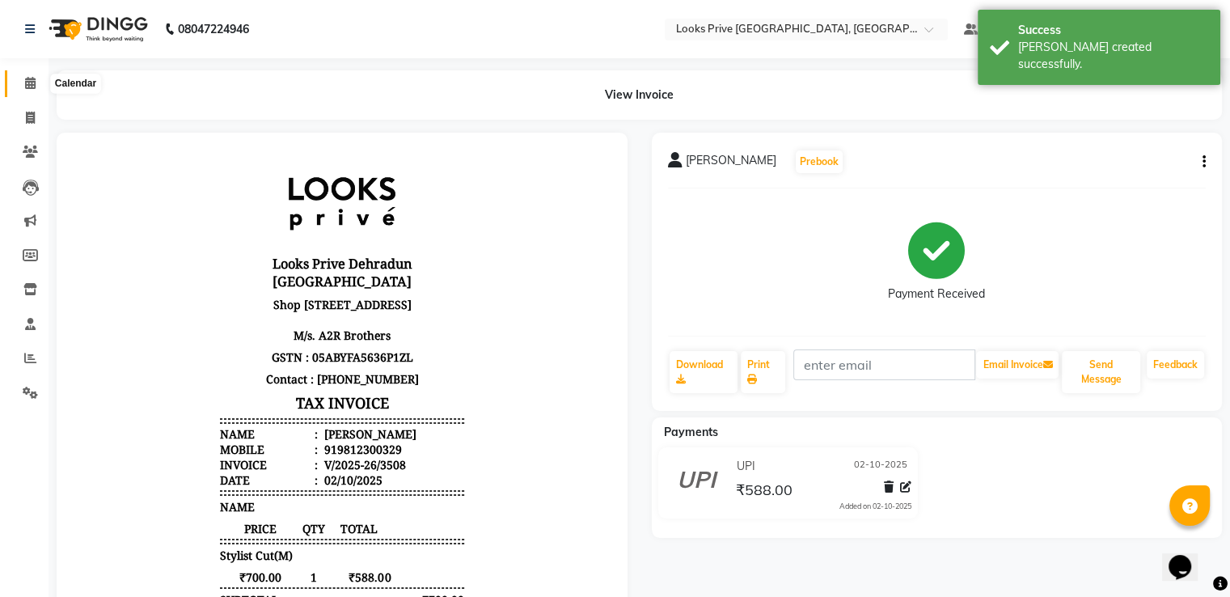
click at [23, 87] on span at bounding box center [30, 83] width 28 height 19
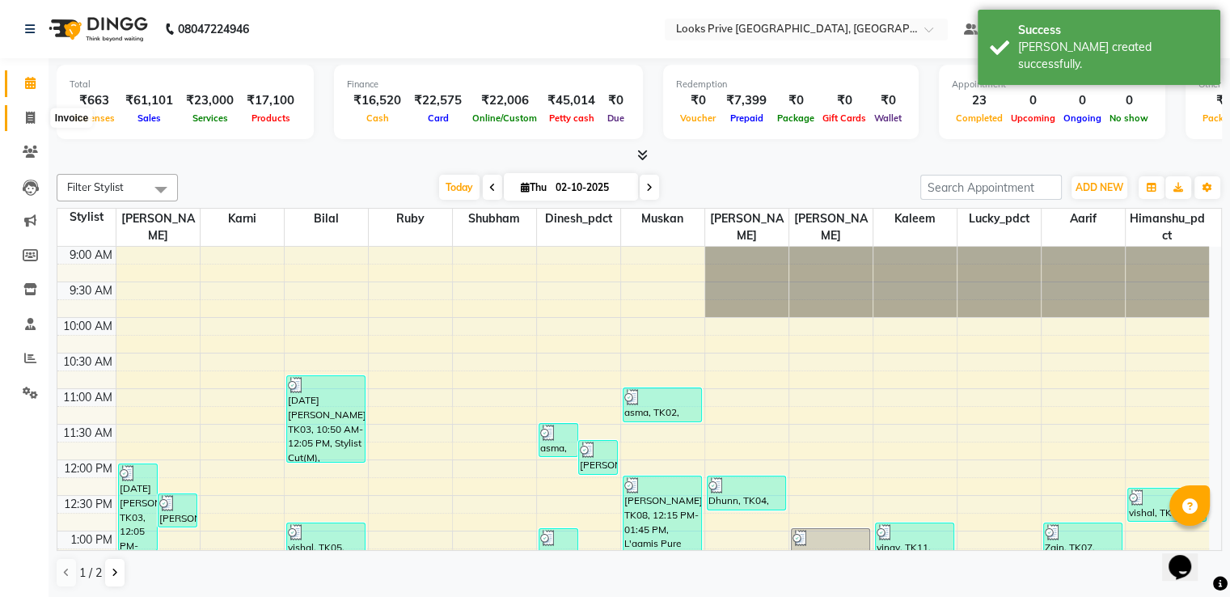
click at [20, 124] on span at bounding box center [30, 118] width 28 height 19
select select "service"
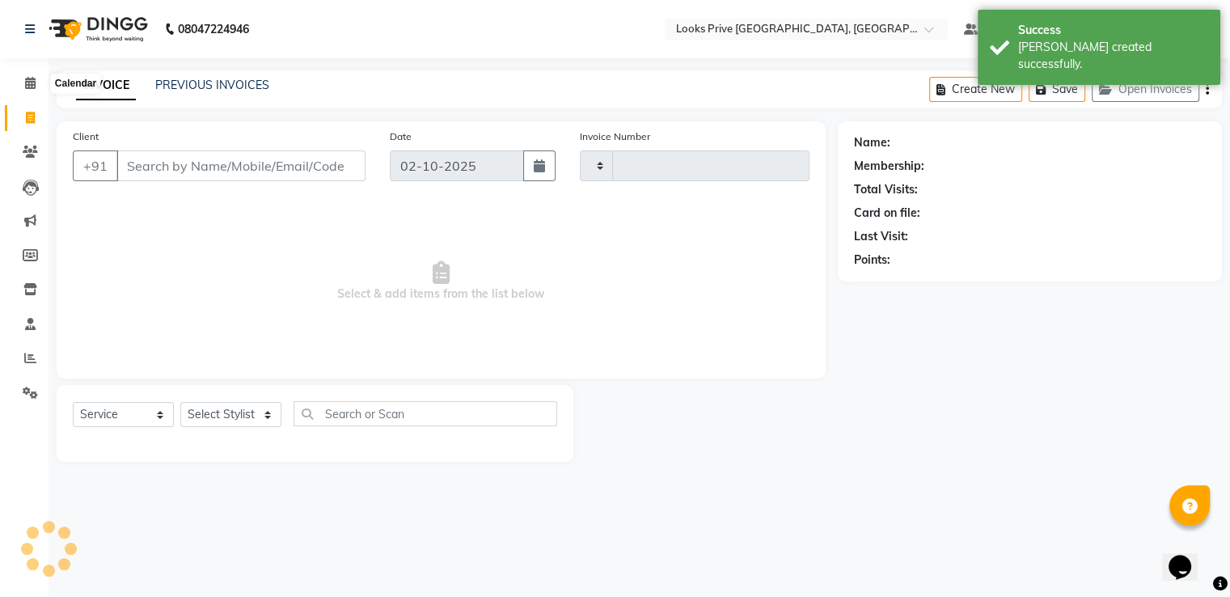
type input "3509"
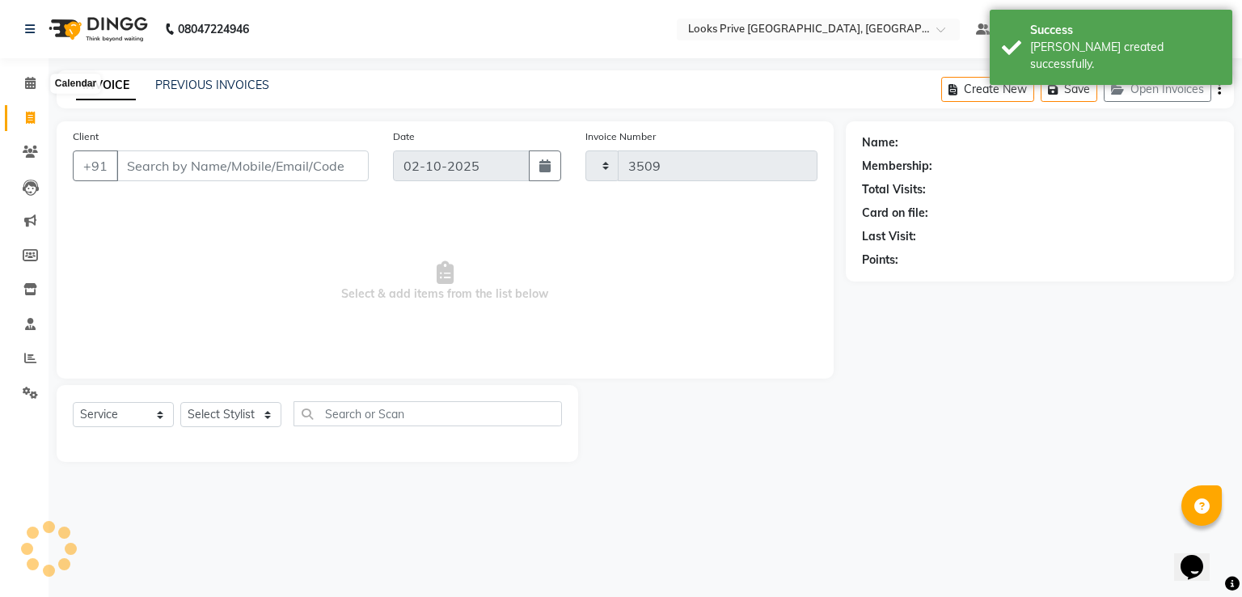
select select "6205"
click at [22, 73] on link "Calendar" at bounding box center [24, 83] width 39 height 27
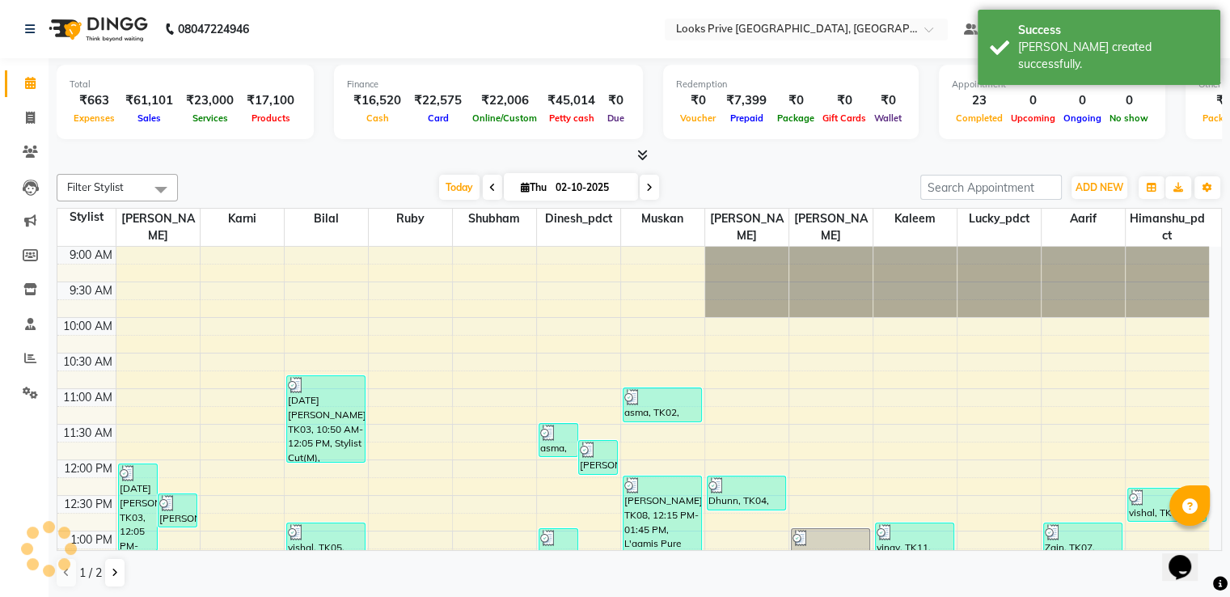
scroll to position [542, 0]
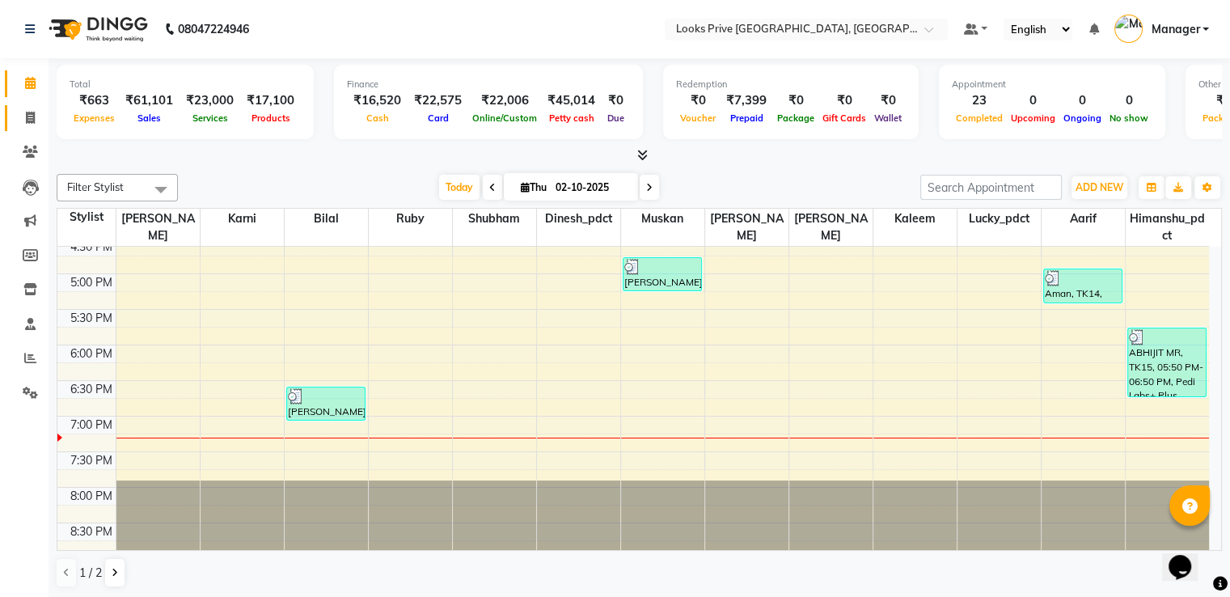
click at [19, 128] on link "Invoice" at bounding box center [24, 118] width 39 height 27
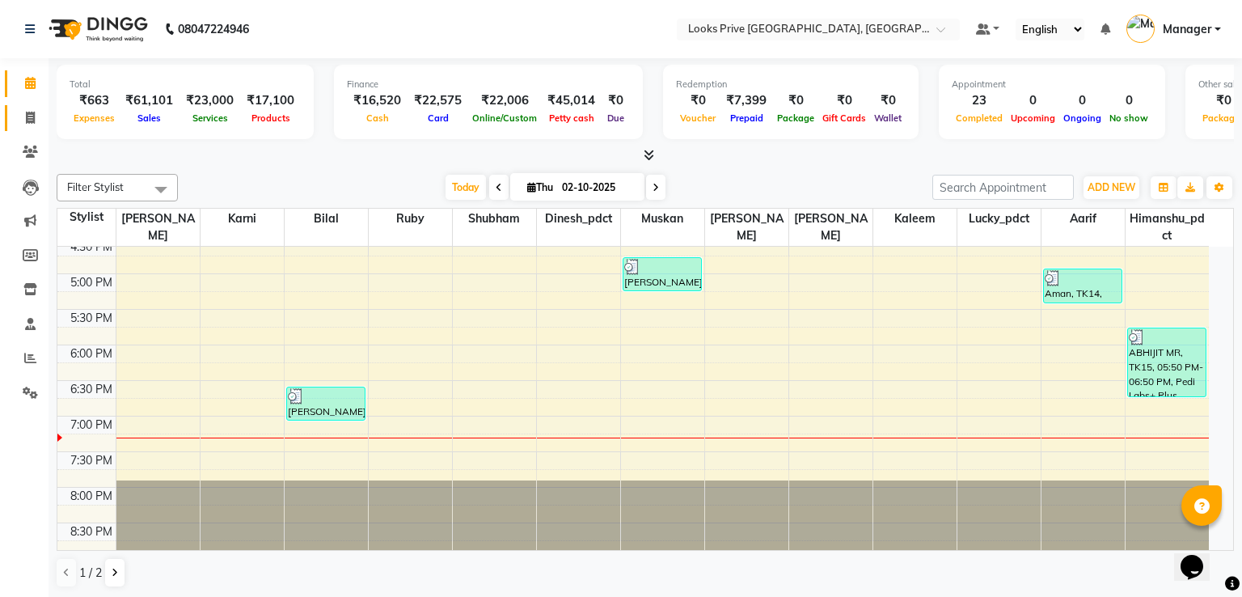
select select "6205"
select select "service"
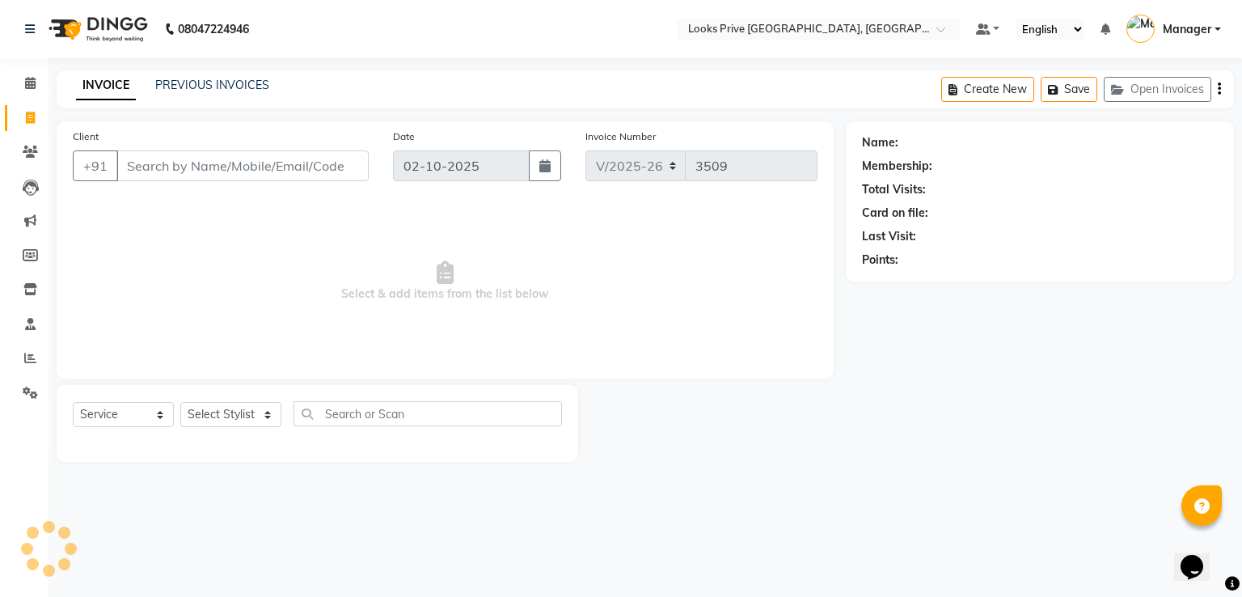
click at [142, 168] on input "Client" at bounding box center [242, 165] width 252 height 31
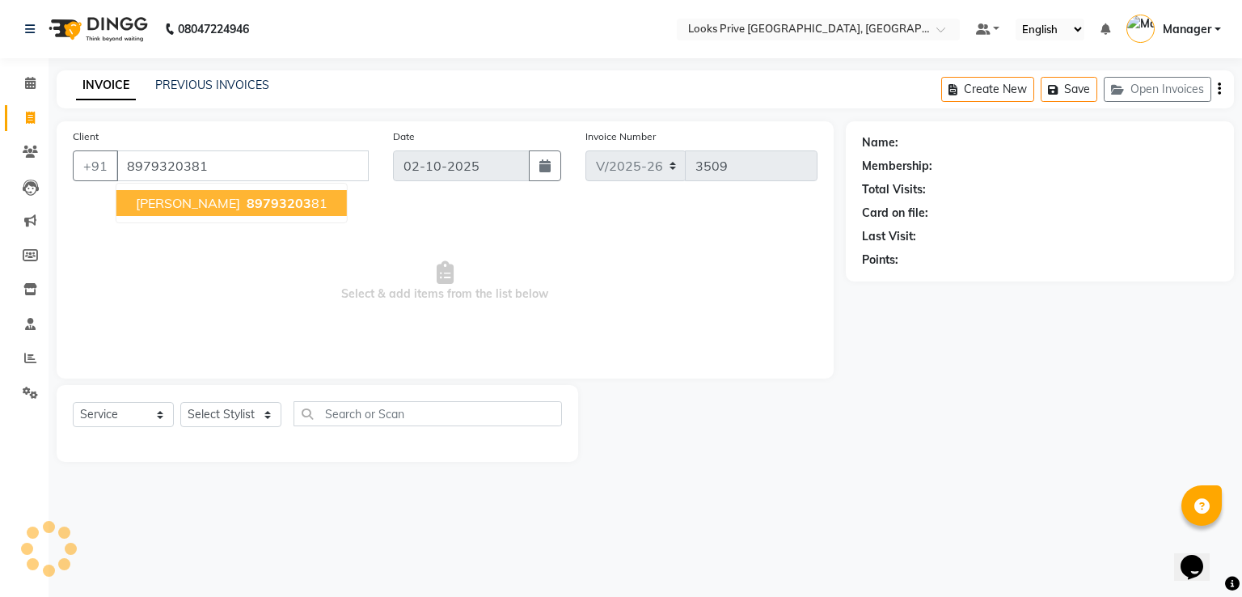
type input "8979320381"
select select "1: Object"
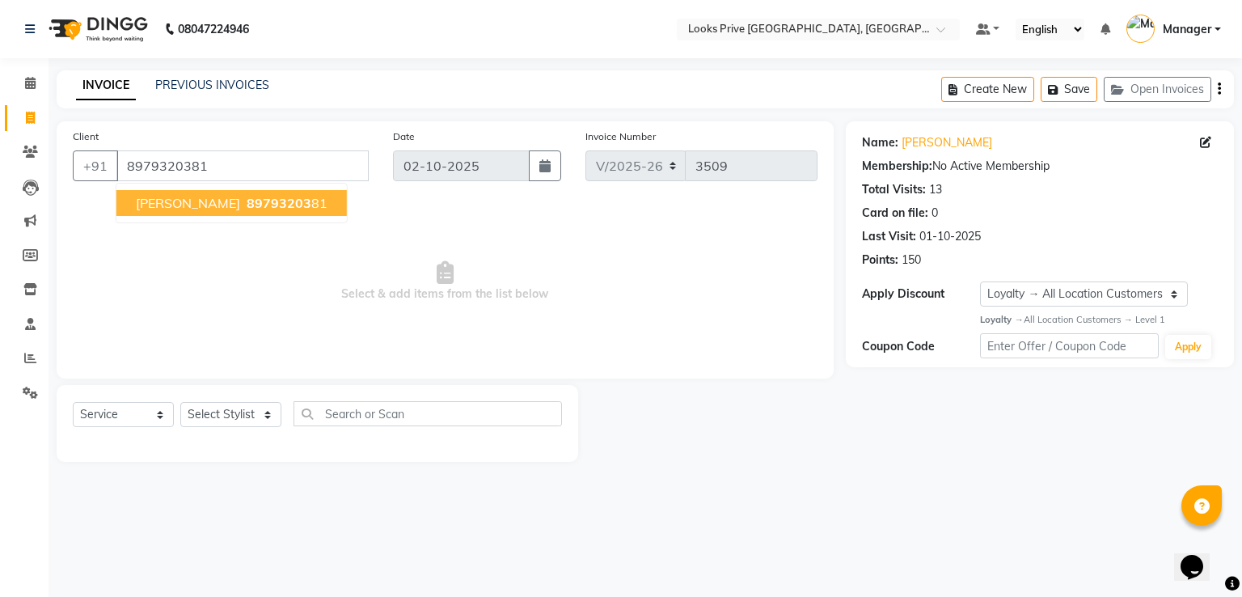
click at [222, 201] on span "Priyanshu Raghav" at bounding box center [188, 203] width 104 height 16
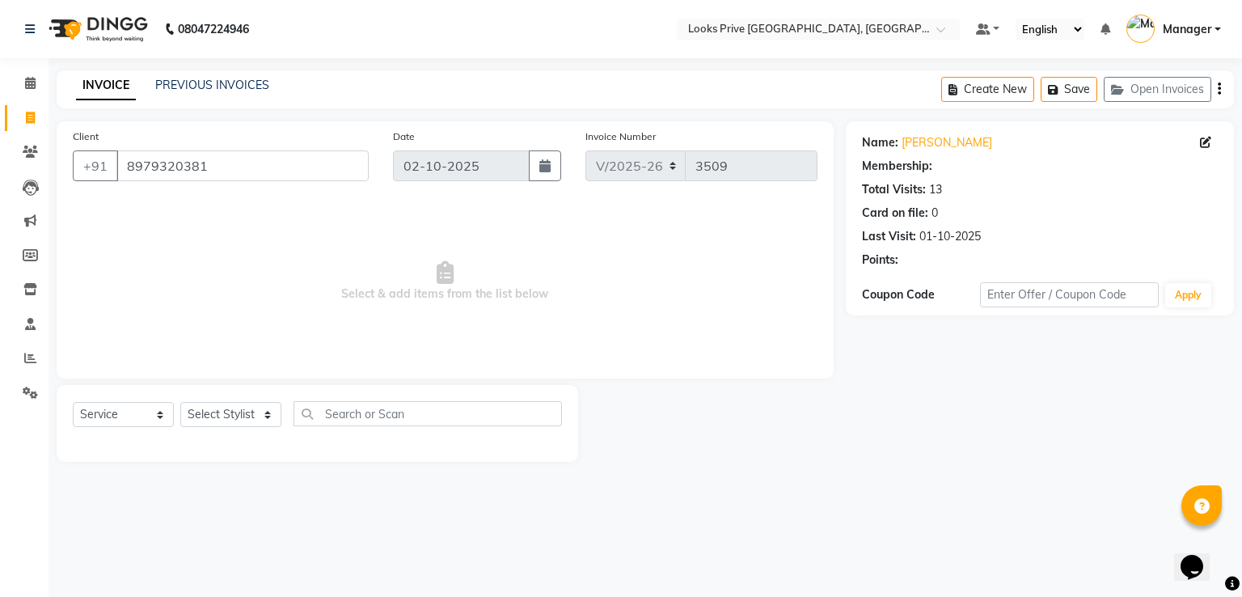
select select "1: Object"
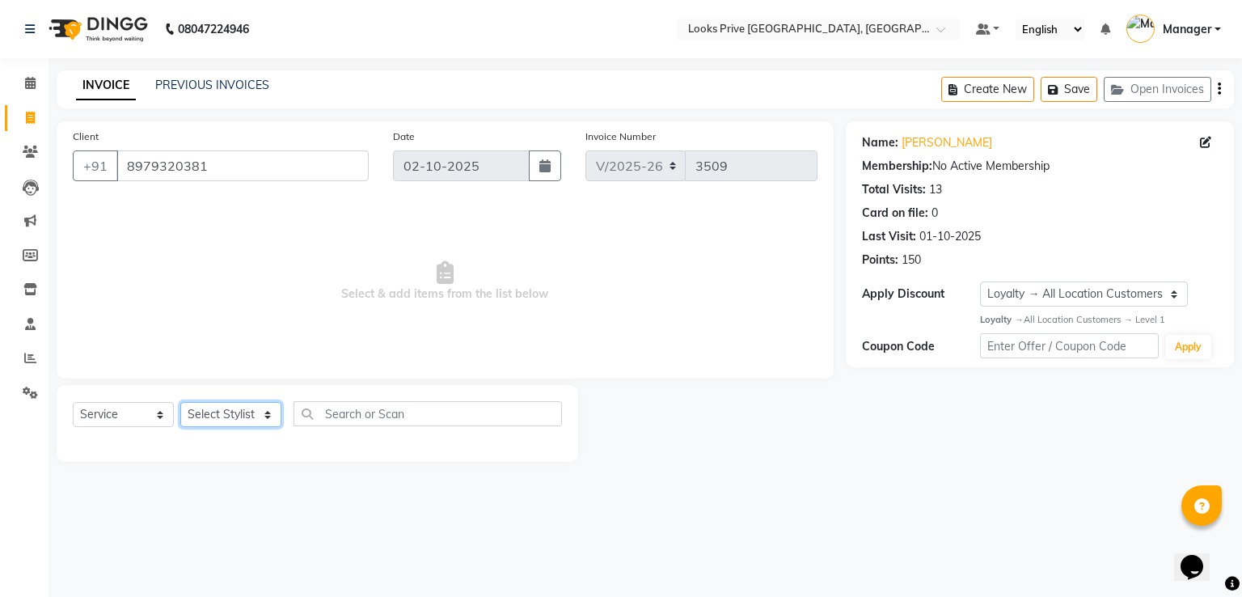
click at [228, 416] on select "Select Stylist A2R_Master Aarif Ayesha Bilal Dinesh_pdct Himanshu_pdct Kaleem K…" at bounding box center [230, 414] width 101 height 25
select select "76838"
click at [180, 403] on select "Select Stylist A2R_Master Aarif Ayesha Bilal Dinesh_pdct Himanshu_pdct Kaleem K…" at bounding box center [230, 414] width 101 height 25
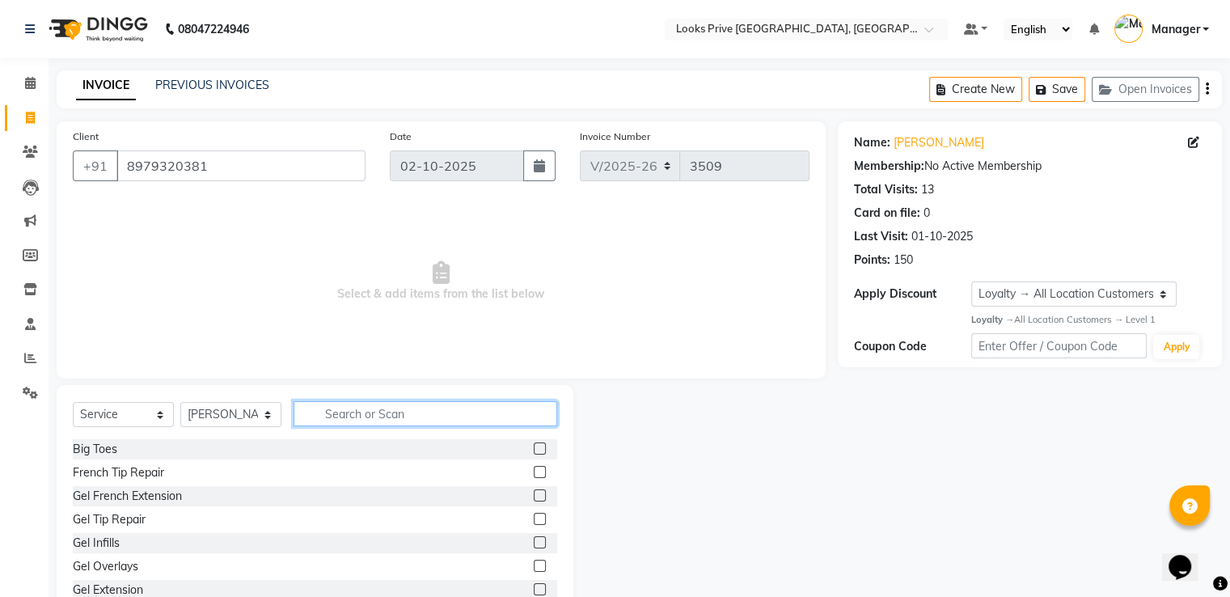
click at [339, 416] on input "text" at bounding box center [425, 413] width 264 height 25
type input "makeu"
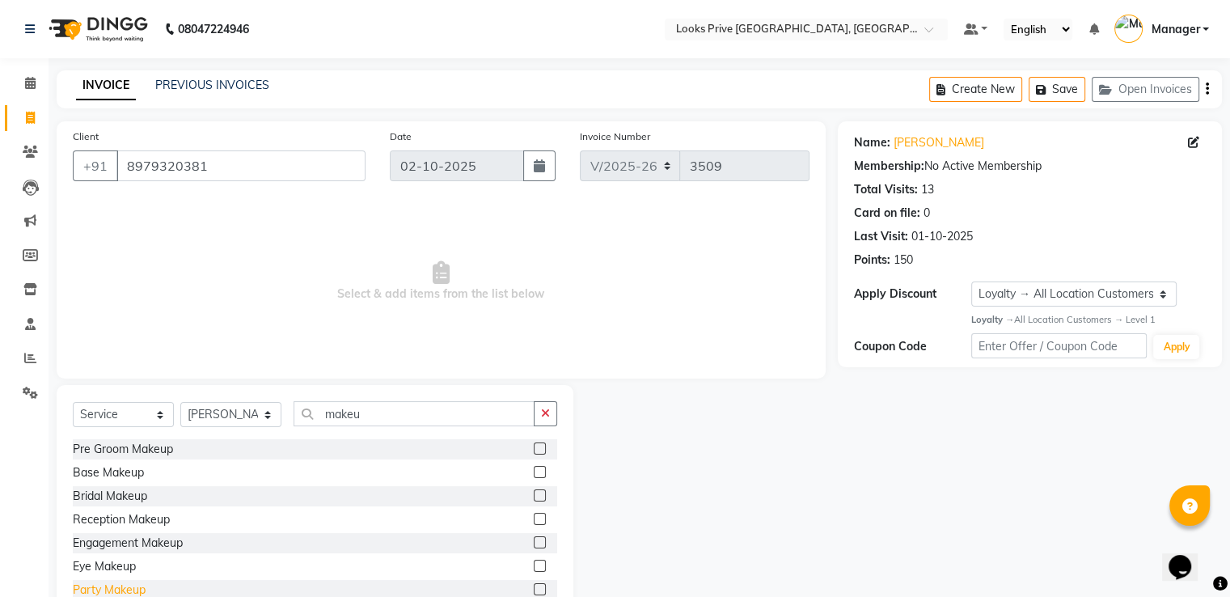
click at [116, 592] on div "Party Makeup" at bounding box center [109, 589] width 73 height 17
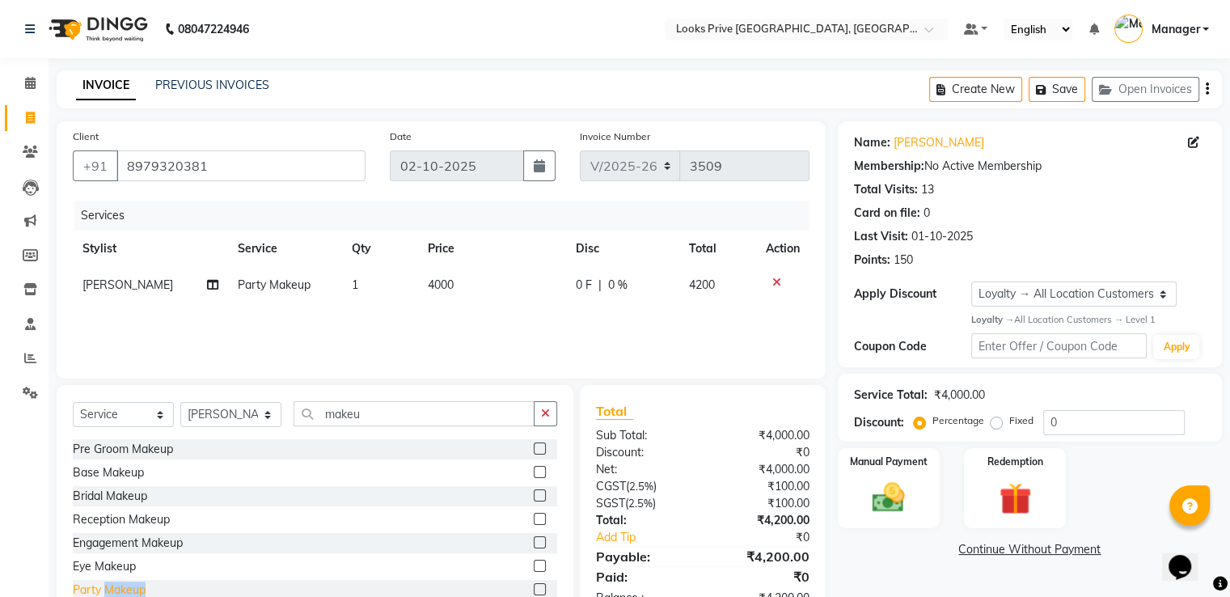
click at [116, 592] on div "Party Makeup" at bounding box center [109, 589] width 73 height 17
checkbox input "false"
click at [113, 331] on td "Ayesha" at bounding box center [150, 321] width 155 height 36
select select "76838"
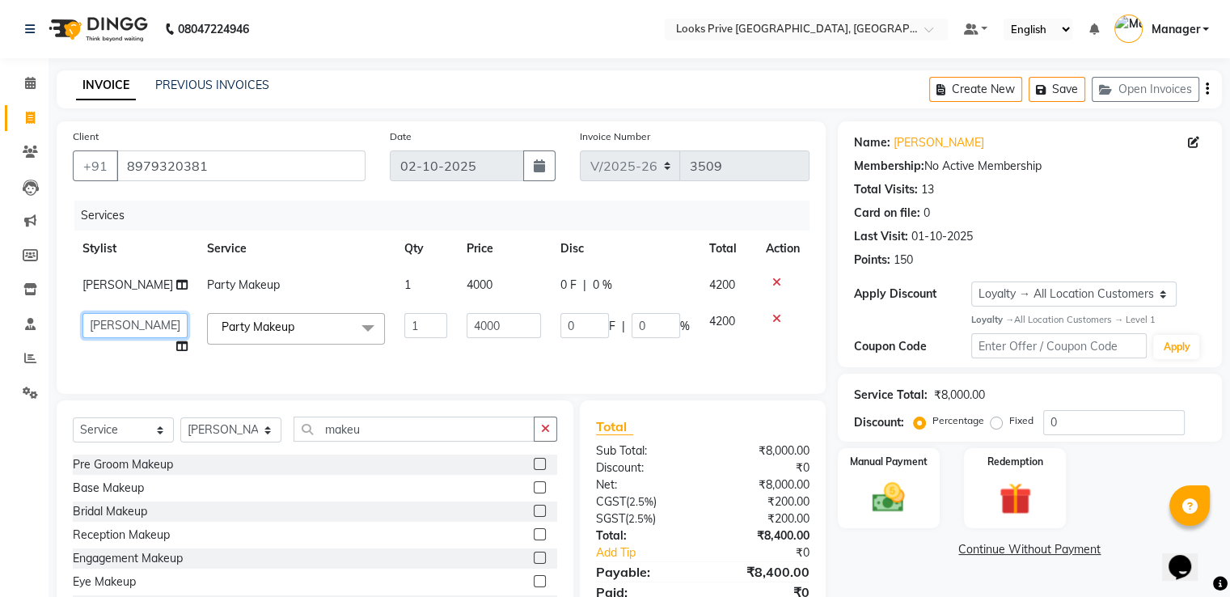
click at [114, 320] on select "A2R_Master Aarif Ayesha Bilal Dinesh_pdct Himanshu_pdct Kaleem Karni Lucky_pdct…" at bounding box center [134, 325] width 105 height 25
select select "62232"
drag, startPoint x: 493, startPoint y: 327, endPoint x: 388, endPoint y: 314, distance: 106.0
click at [388, 314] on tr "A2R_Master Aarif Ayesha Bilal Dinesh_pdct Himanshu_pdct Kaleem Karni Lucky_pdct…" at bounding box center [441, 333] width 737 height 61
type input "3000"
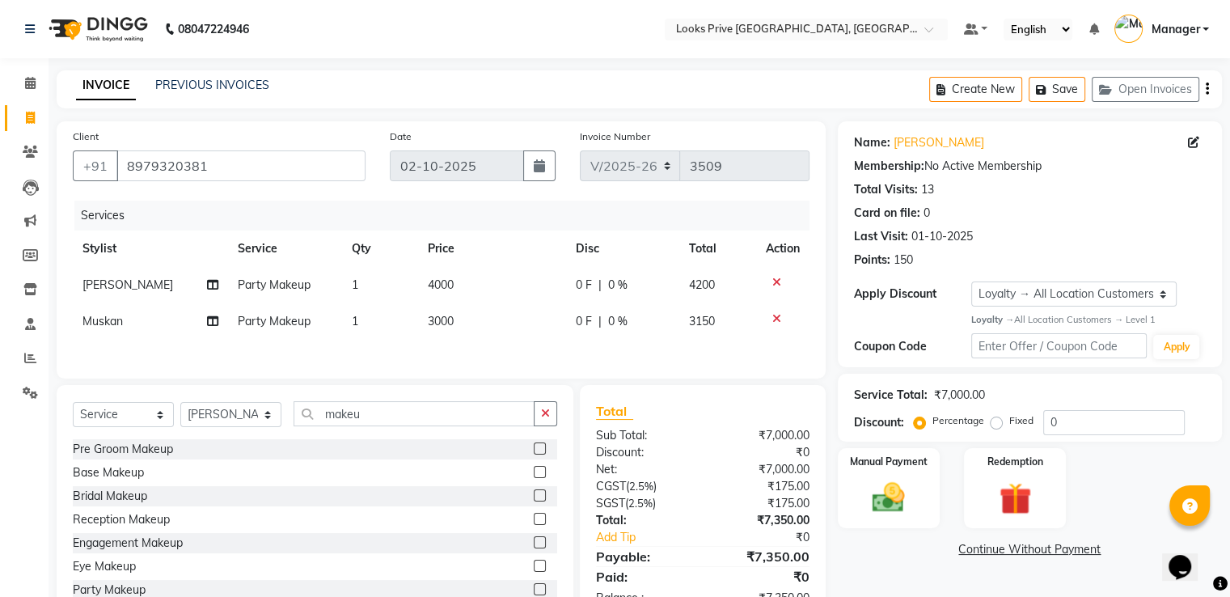
click at [475, 286] on td "4000" at bounding box center [492, 285] width 148 height 36
select select "76838"
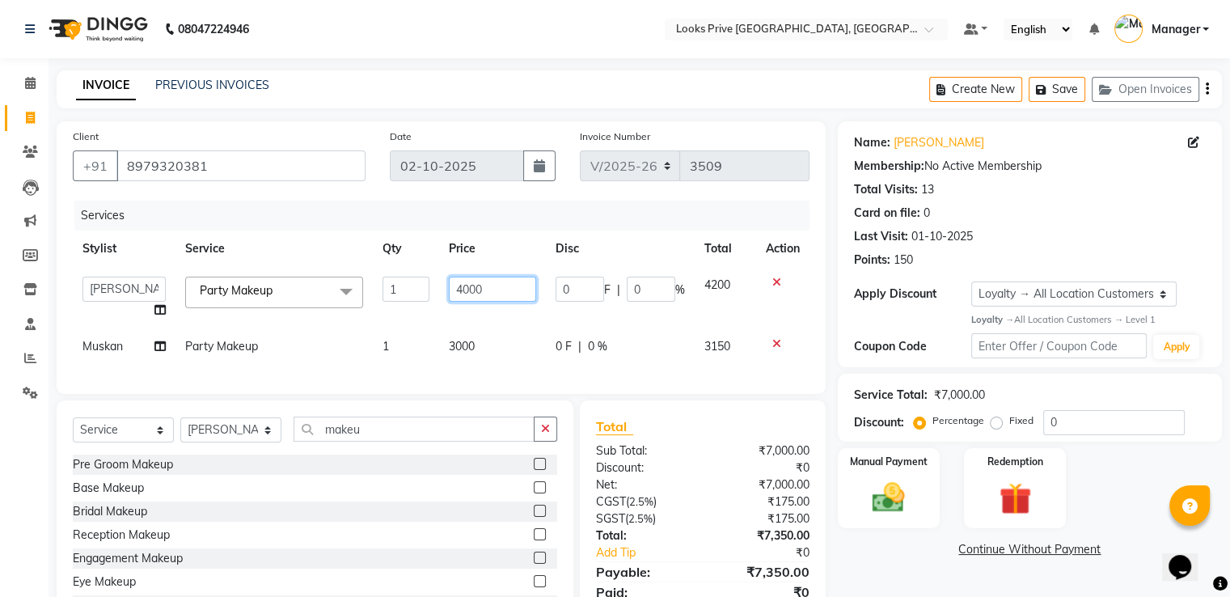
drag, startPoint x: 459, startPoint y: 288, endPoint x: 395, endPoint y: 289, distance: 64.7
click at [395, 289] on tr "A2R_Master Aarif Ayesha Bilal Dinesh_pdct Himanshu_pdct Kaleem Karni Lucky_pdct…" at bounding box center [441, 297] width 737 height 61
type input "3000"
click at [107, 344] on div "Services Stylist Service Qty Price Disc Total Action A2R_Master Aarif Ayesha Bi…" at bounding box center [441, 289] width 737 height 177
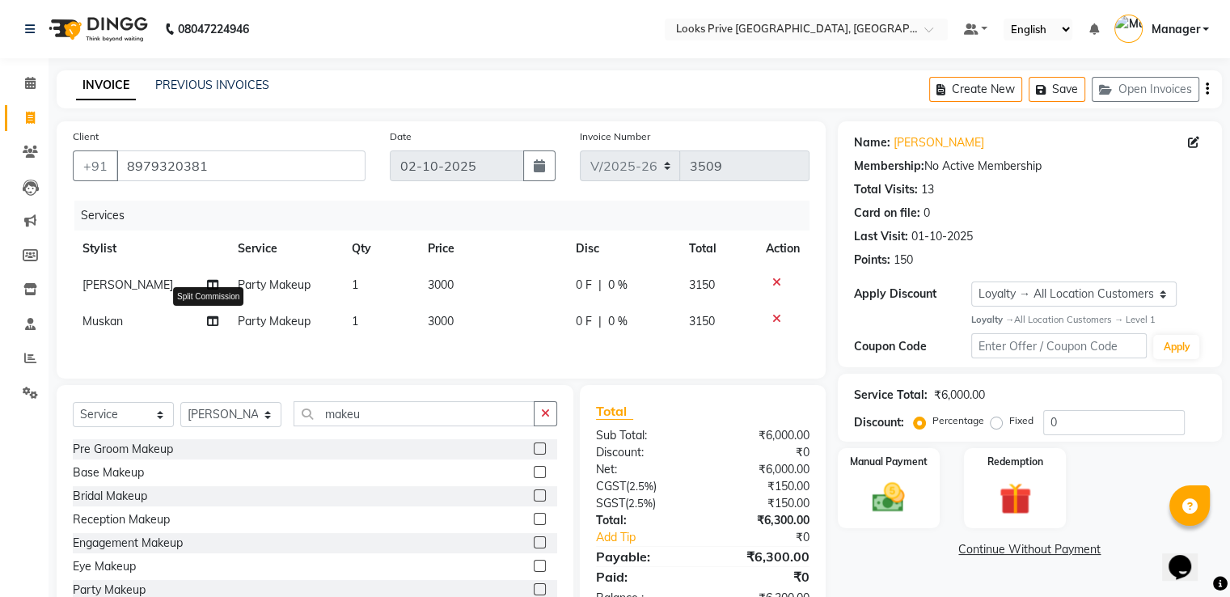
click at [207, 323] on icon at bounding box center [212, 320] width 11 height 11
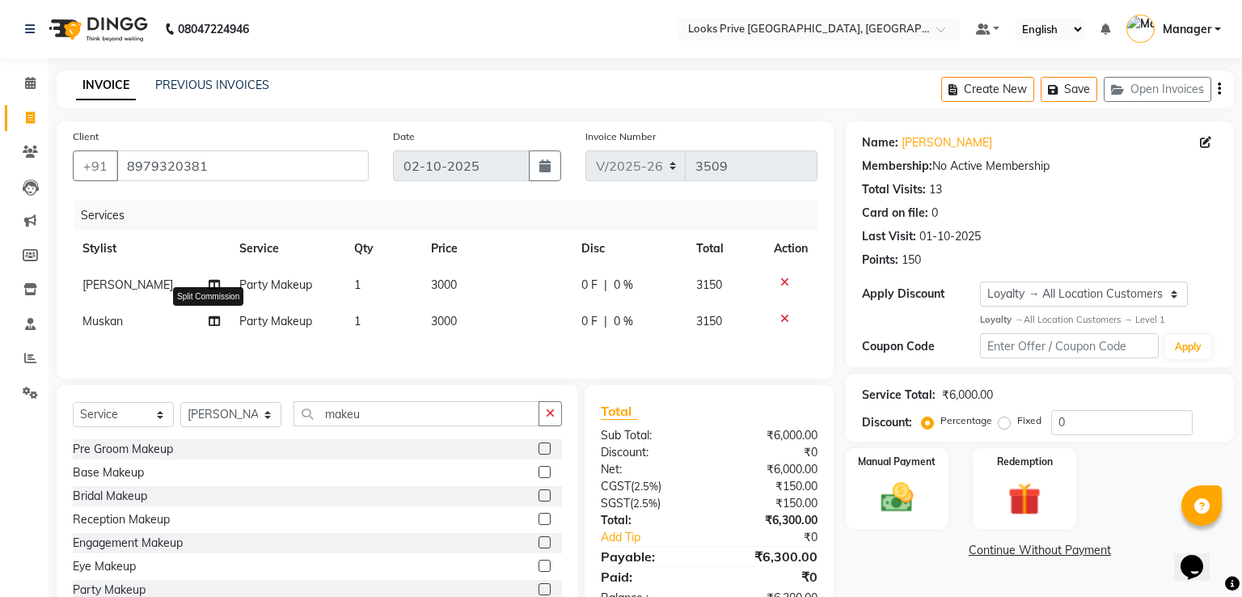
select select "62232"
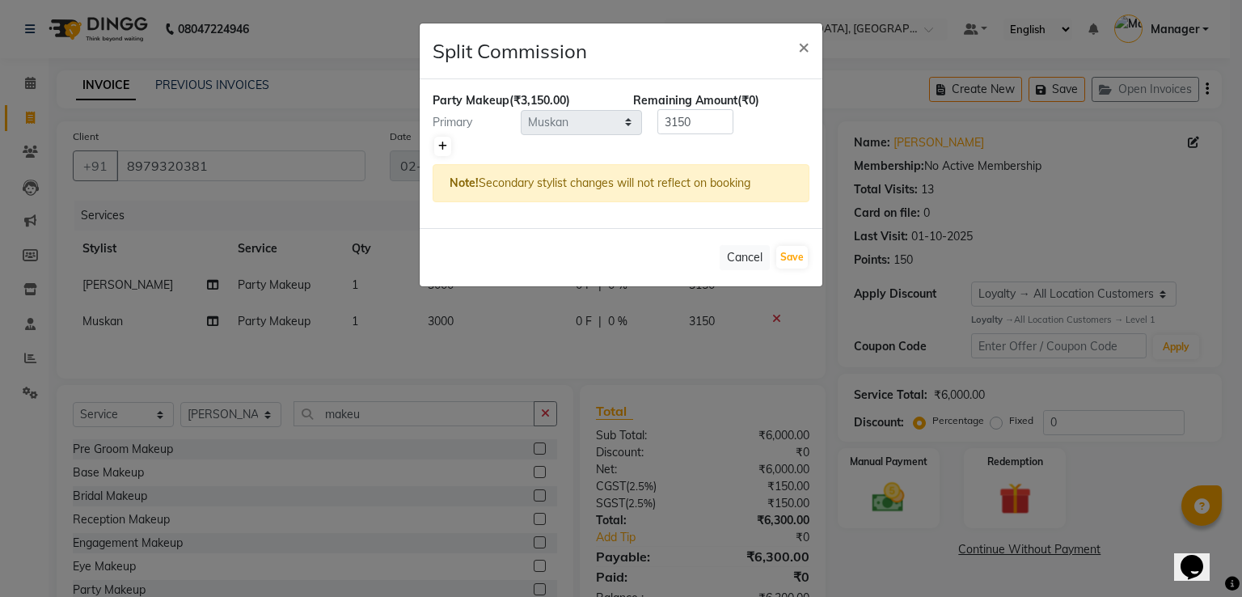
click at [440, 141] on icon at bounding box center [442, 146] width 9 height 10
type input "1575"
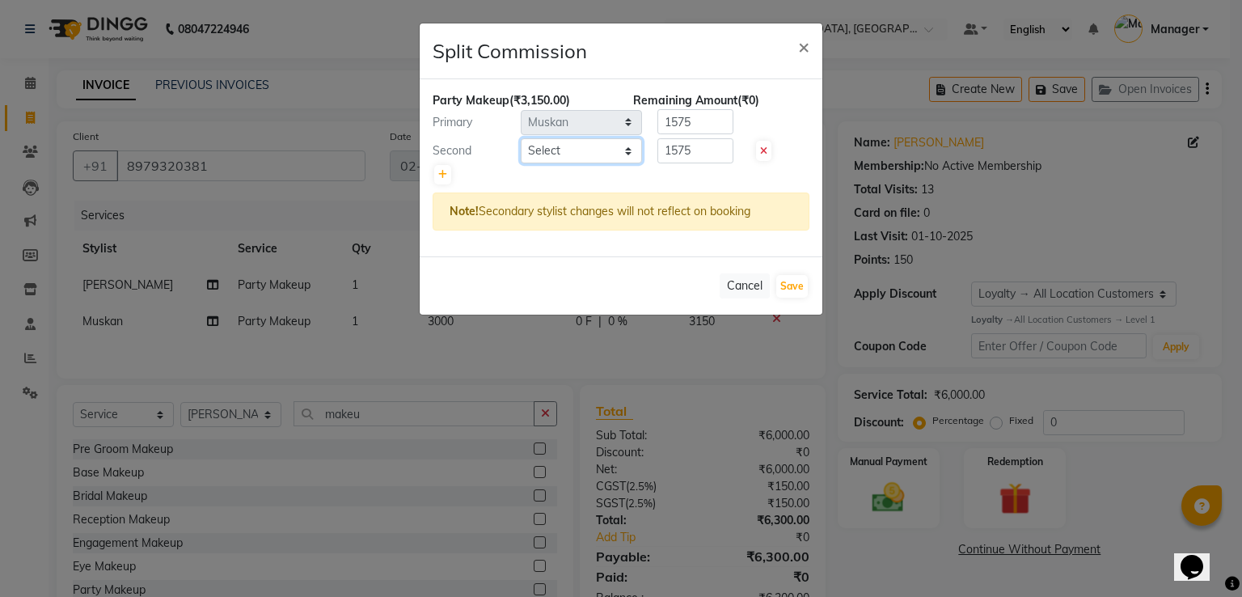
click at [570, 158] on select "Select A2R_Master Aarif Ayesha Bilal Dinesh_pdct Himanshu_pdct Kaleem Karni Luc…" at bounding box center [581, 150] width 121 height 25
select select "45661"
click at [521, 138] on select "Select A2R_Master Aarif Ayesha Bilal Dinesh_pdct Himanshu_pdct Kaleem Karni Luc…" at bounding box center [581, 150] width 121 height 25
drag, startPoint x: 702, startPoint y: 156, endPoint x: 553, endPoint y: 173, distance: 149.7
click at [553, 173] on div "Party Makeup (₹3,150.00) Remaining Amount (₹0) Primary Select A2R_Master Aarif …" at bounding box center [621, 167] width 403 height 177
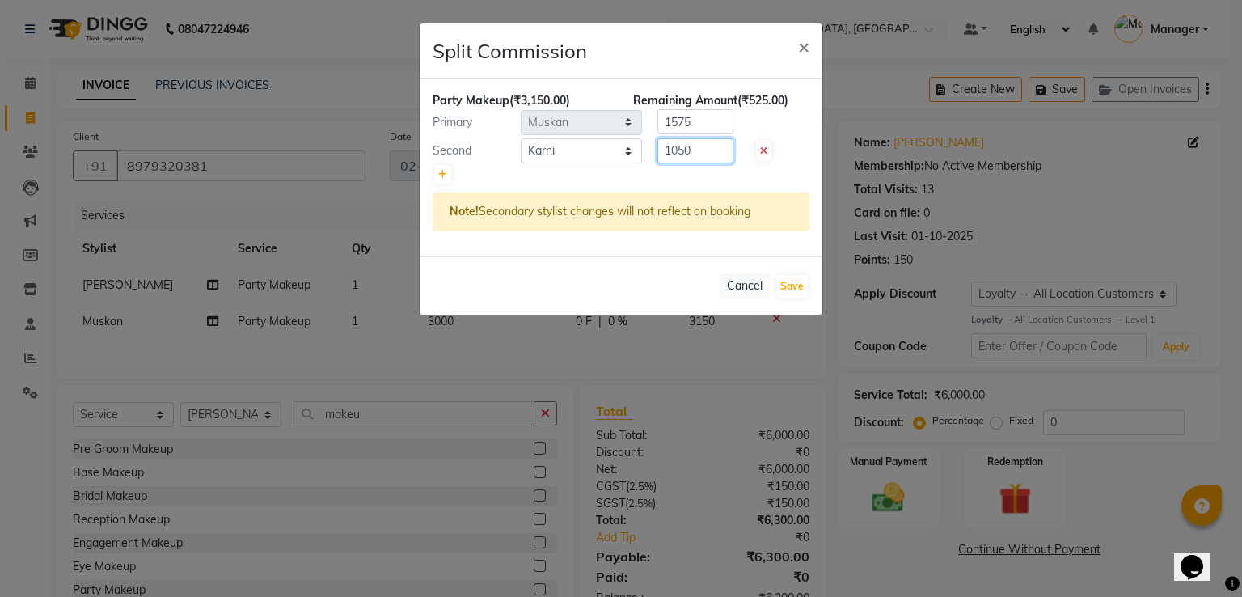
type input "1050"
click at [692, 130] on input "1575" at bounding box center [695, 121] width 76 height 25
click at [592, 124] on div "Primary Select A2R_Master Aarif Ayesha Bilal Dinesh_pdct Himanshu_pdct Kaleem K…" at bounding box center [620, 122] width 401 height 26
type input "2100"
click at [789, 281] on button "Save" at bounding box center [792, 286] width 32 height 23
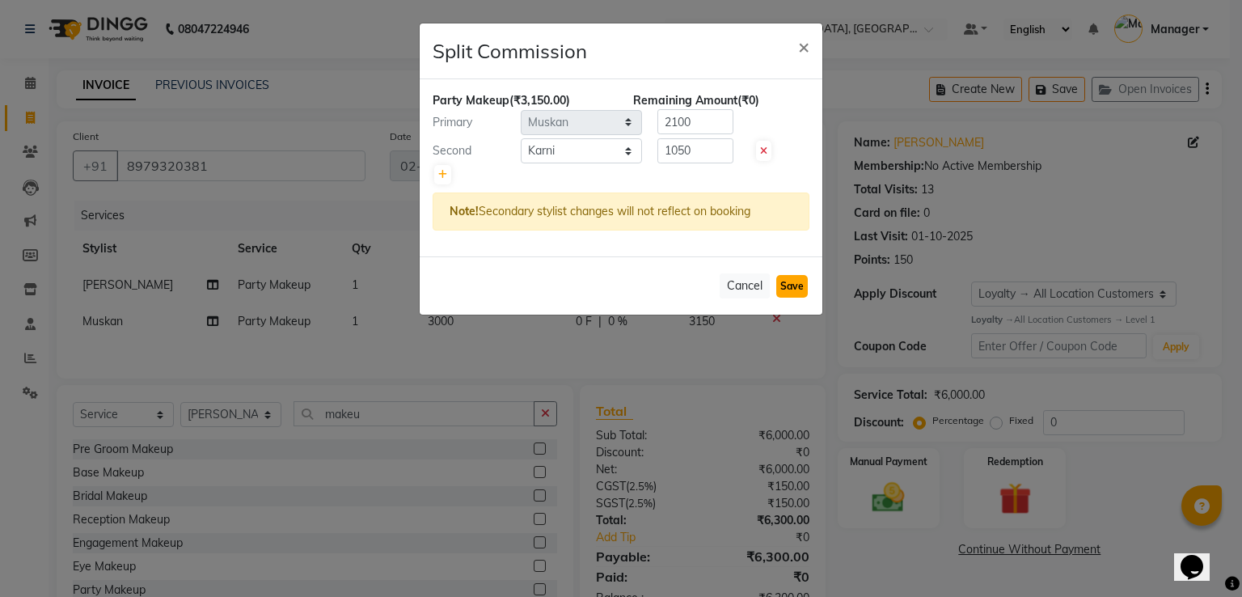
select select "Select"
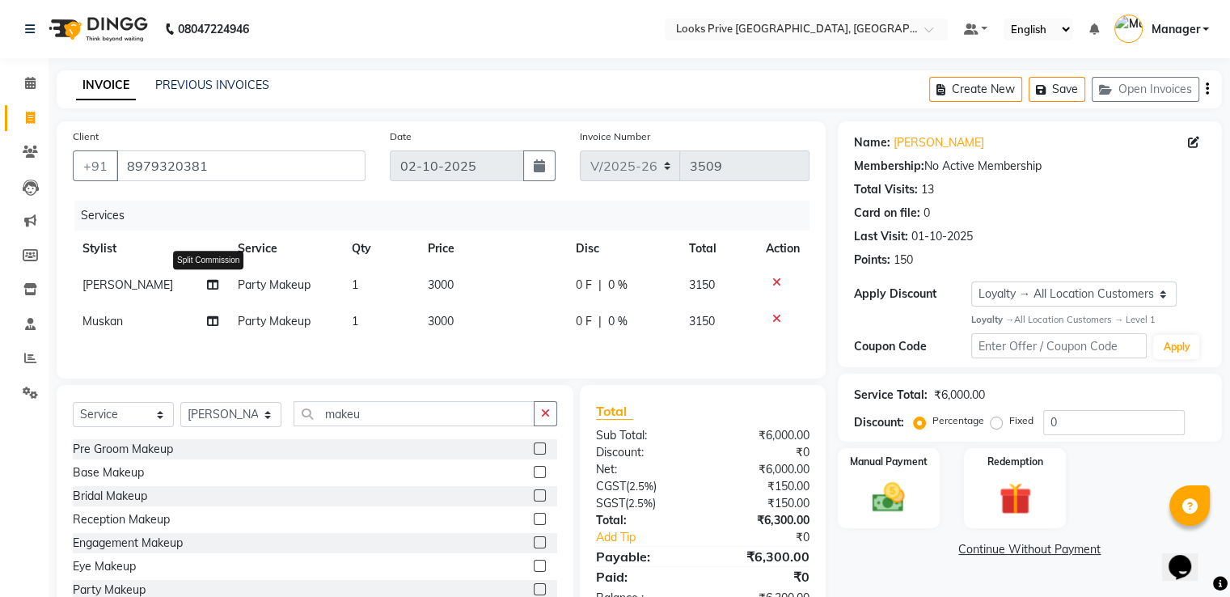
click at [209, 280] on icon at bounding box center [212, 284] width 11 height 11
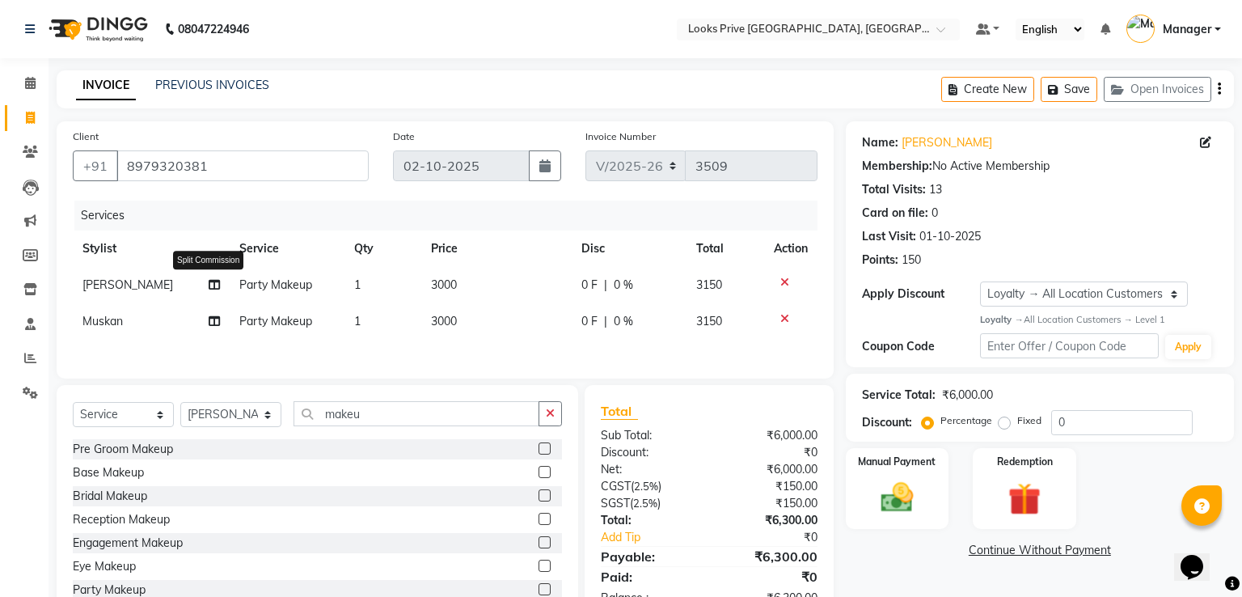
select select "76838"
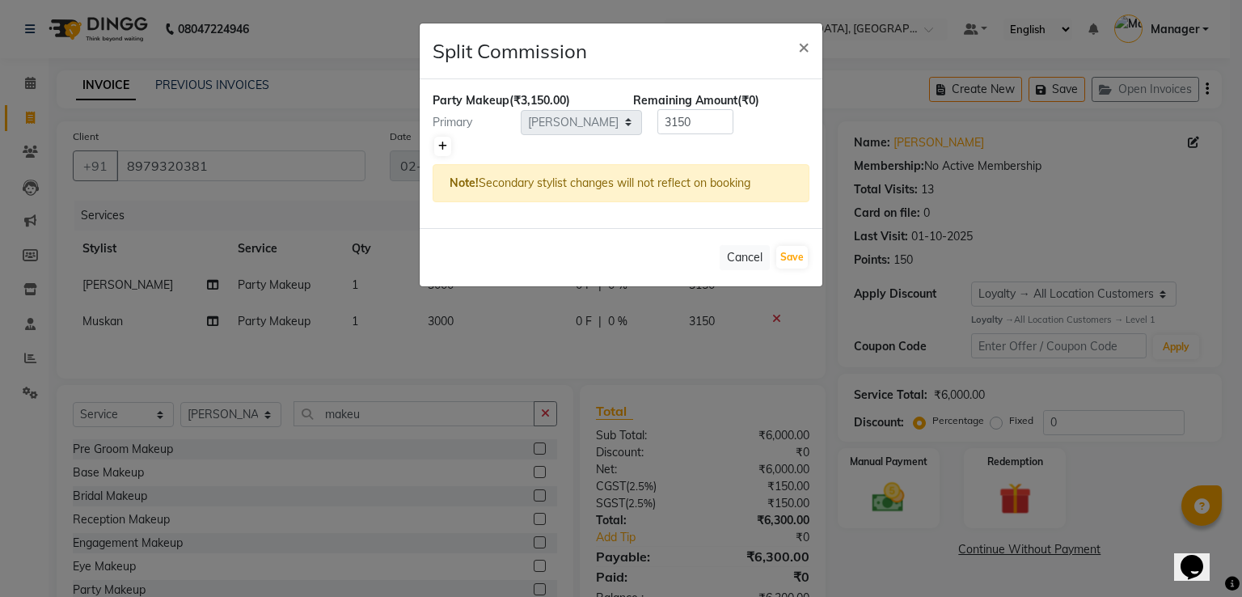
click at [444, 143] on icon at bounding box center [442, 146] width 9 height 10
type input "1575"
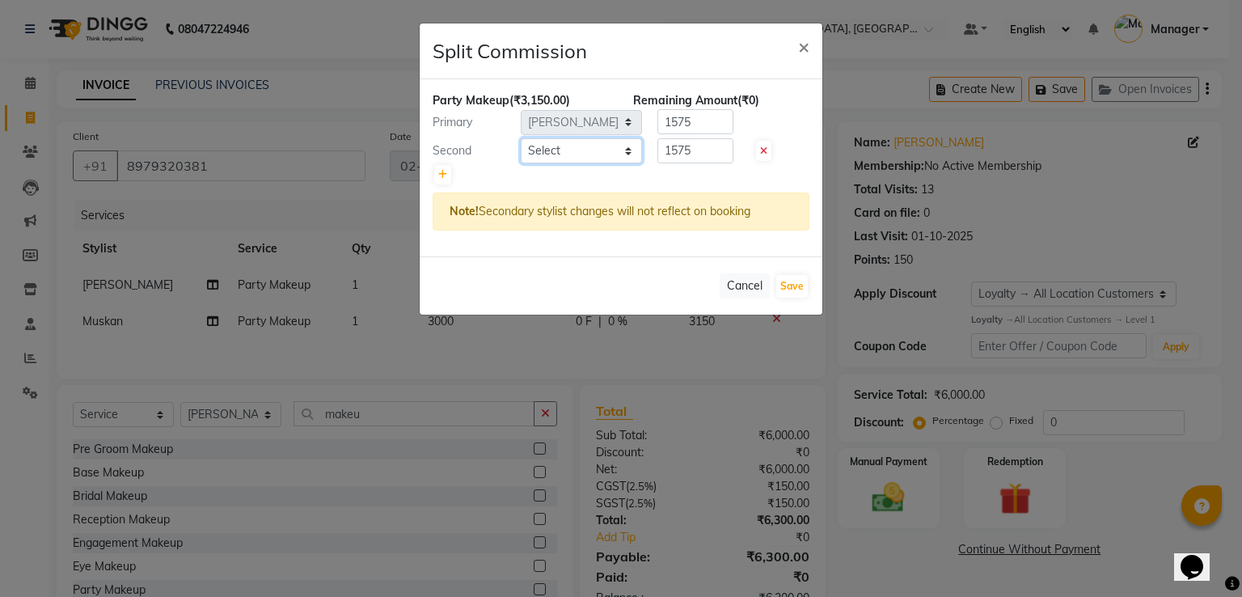
click at [586, 155] on select "Select A2R_Master Aarif Ayesha Bilal Dinesh_pdct Himanshu_pdct Kaleem Karni Luc…" at bounding box center [581, 150] width 121 height 25
select select "74574"
click at [521, 138] on select "Select A2R_Master Aarif Ayesha Bilal Dinesh_pdct Himanshu_pdct Kaleem Karni Luc…" at bounding box center [581, 150] width 121 height 25
click at [527, 122] on div "Party Makeup (₹3,150.00) Remaining Amount (₹0) Primary Select A2R_Master Aarif …" at bounding box center [621, 167] width 403 height 177
type input "1050"
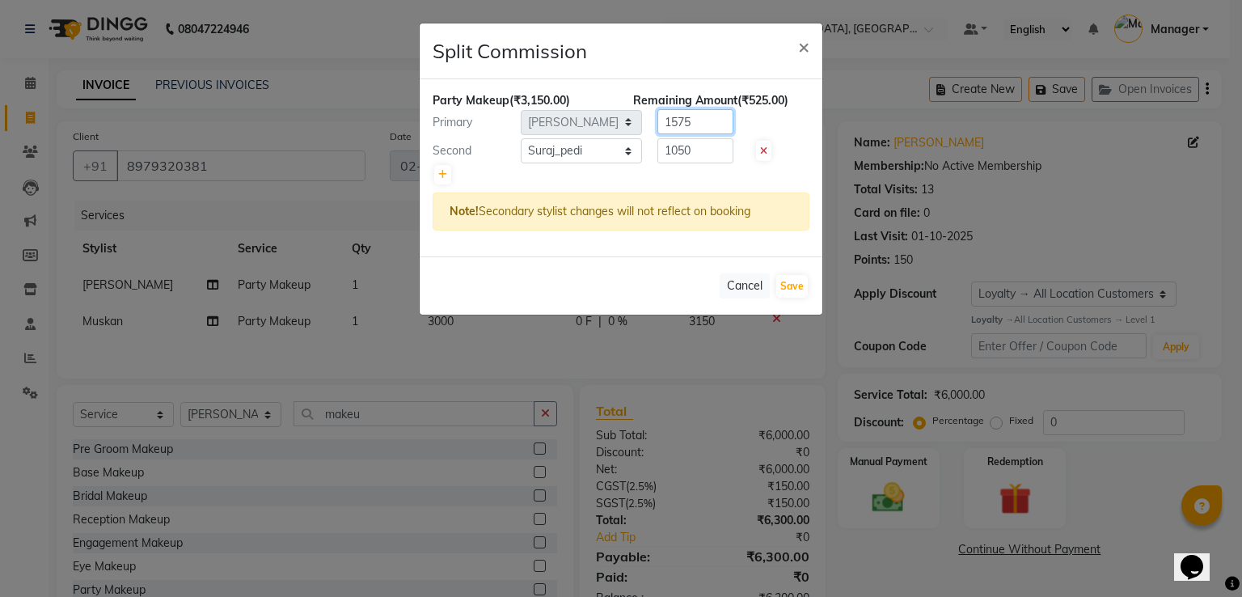
click at [683, 117] on input "1575" at bounding box center [695, 121] width 76 height 25
click at [595, 118] on div "Primary Select A2R_Master Aarif Ayesha Bilal Dinesh_pdct Himanshu_pdct Kaleem K…" at bounding box center [620, 122] width 401 height 26
type input "1"
type input "2100"
click at [779, 285] on button "Save" at bounding box center [792, 286] width 32 height 23
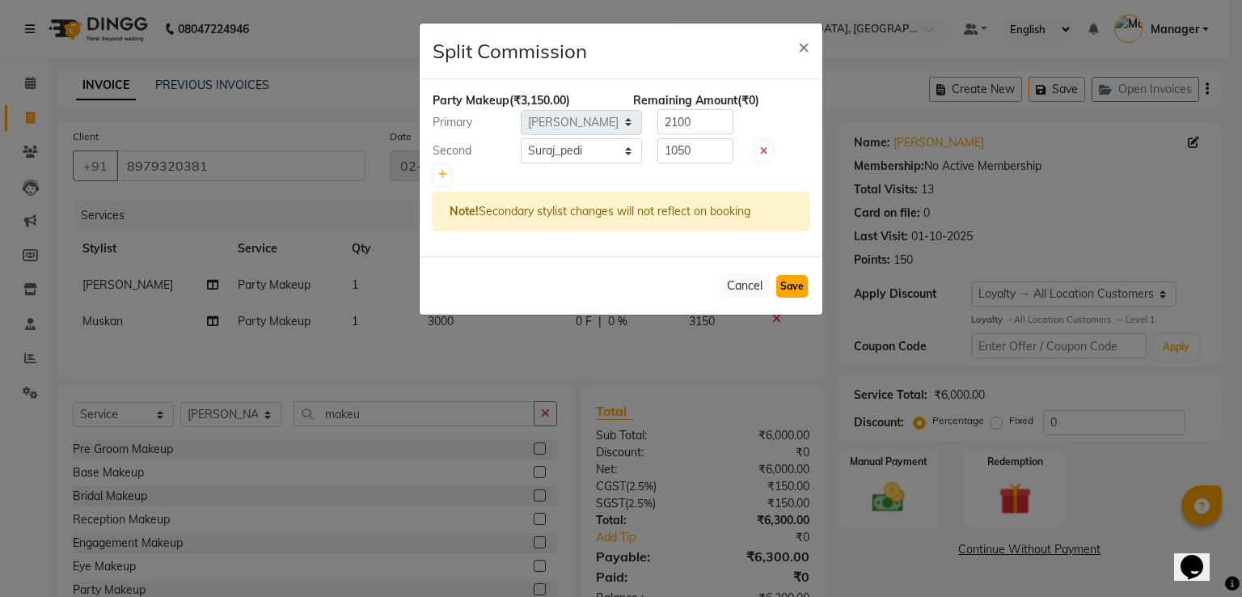
select select "Select"
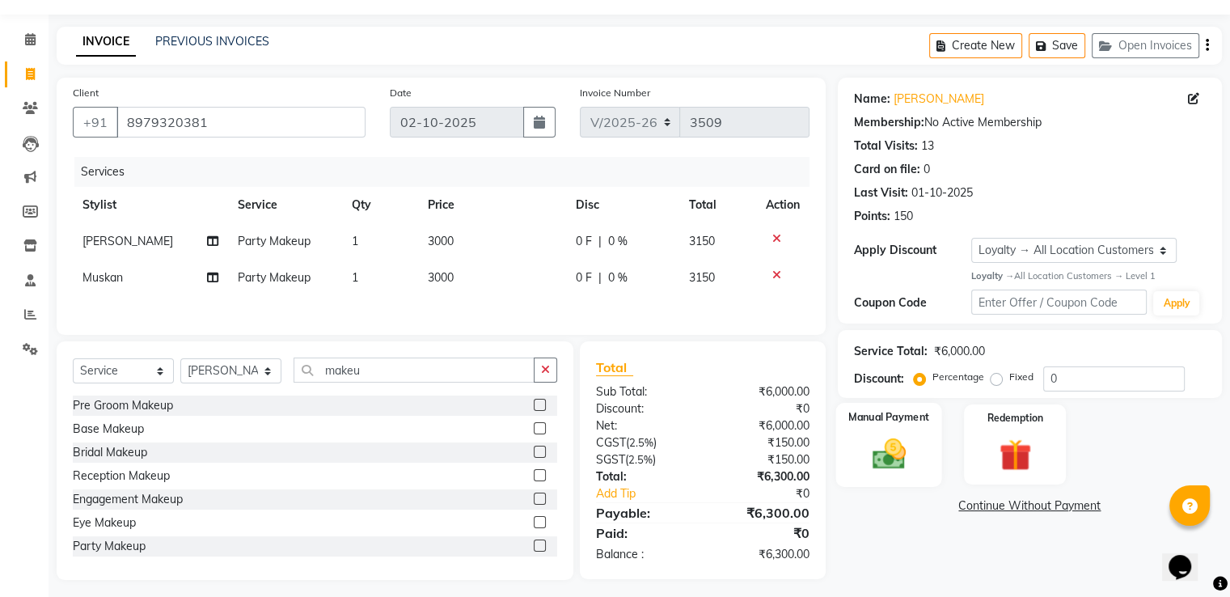
scroll to position [54, 0]
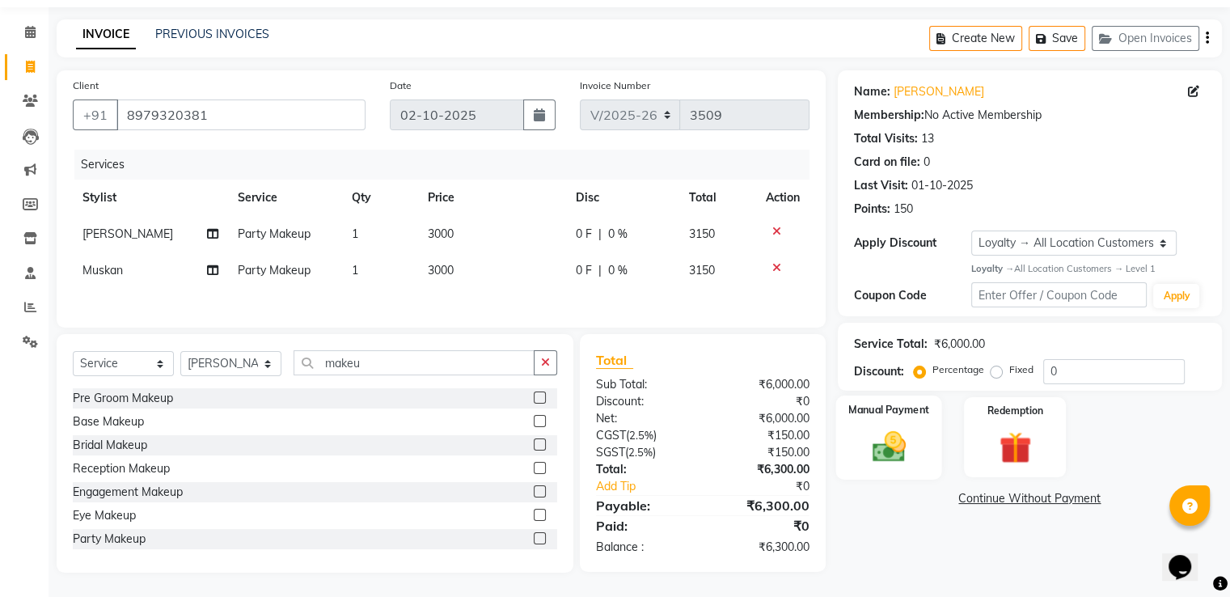
click at [906, 455] on img at bounding box center [888, 446] width 54 height 39
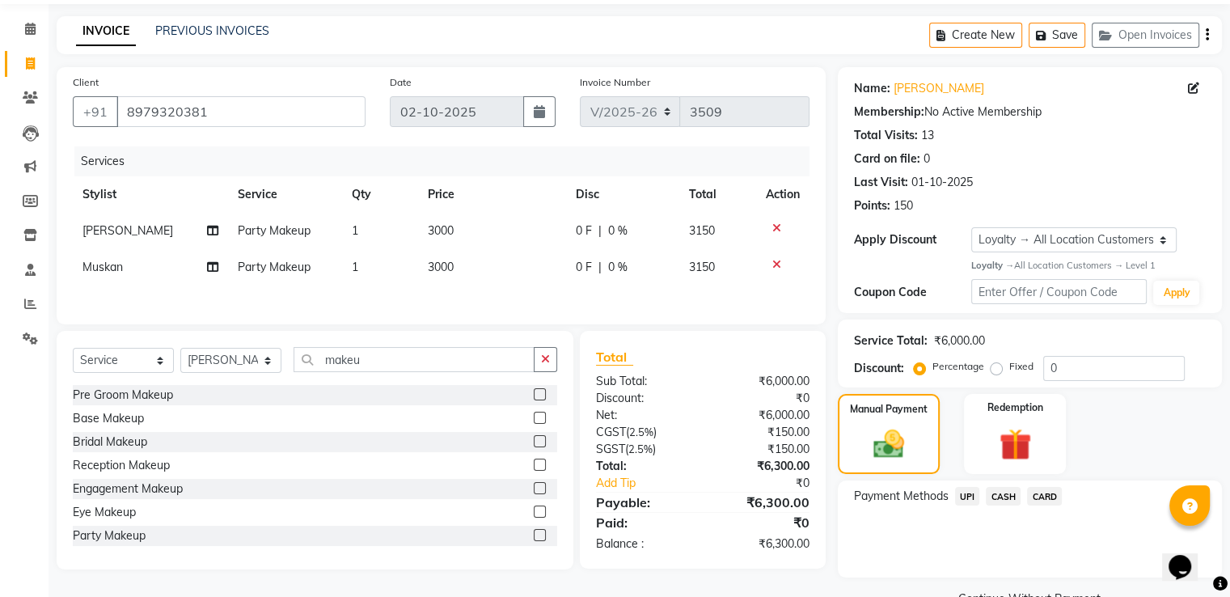
click at [1007, 505] on span "CASH" at bounding box center [1003, 496] width 35 height 19
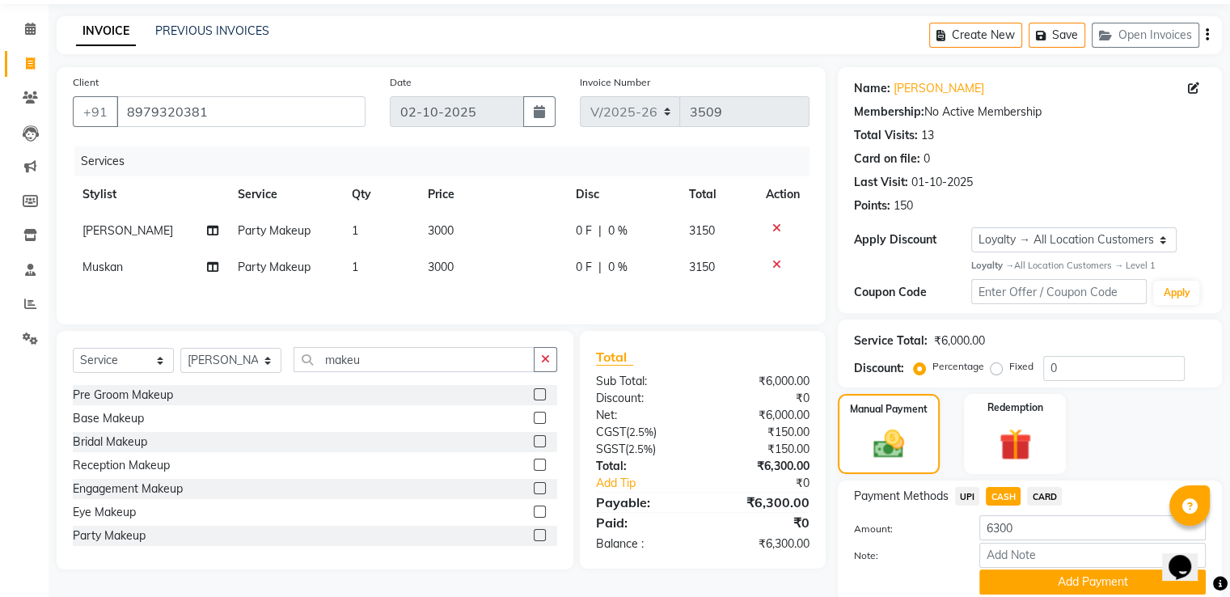
drag, startPoint x: 1005, startPoint y: 577, endPoint x: 973, endPoint y: 542, distance: 48.1
click at [1005, 576] on button "Add Payment" at bounding box center [1092, 581] width 226 height 25
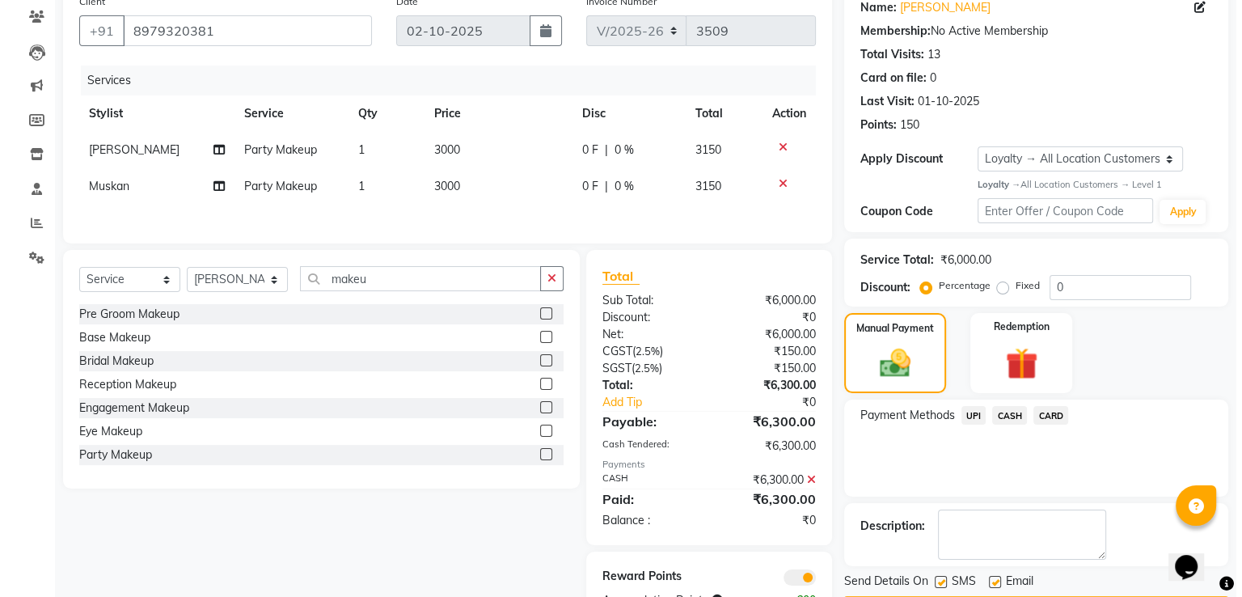
scroll to position [192, 0]
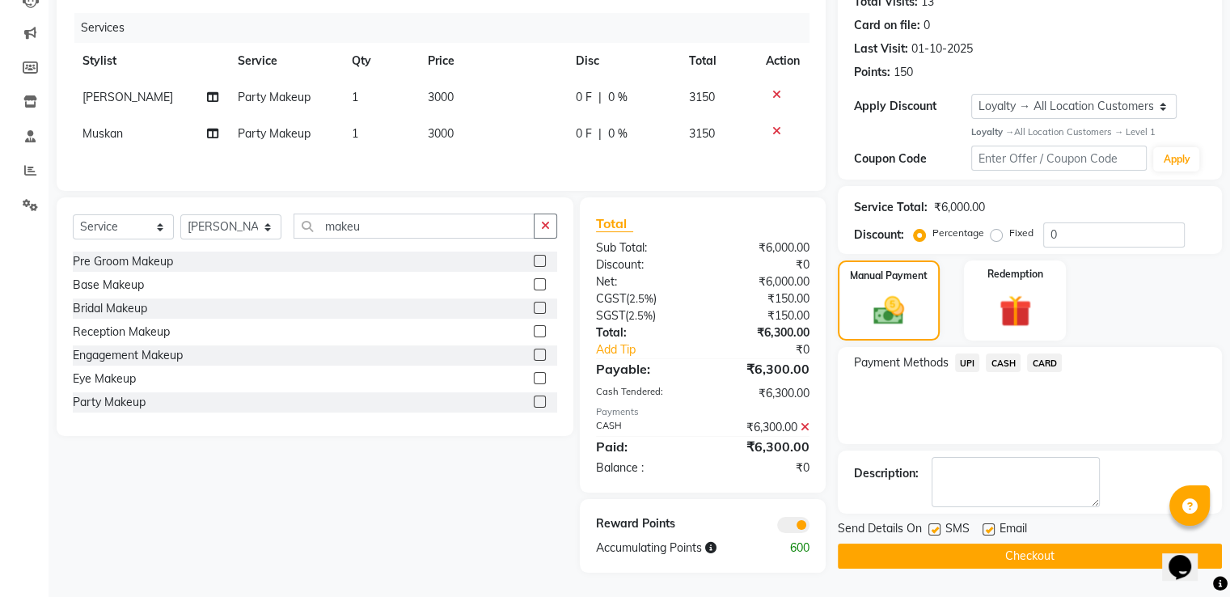
click at [792, 523] on span at bounding box center [793, 525] width 32 height 16
click at [809, 527] on input "checkbox" at bounding box center [809, 527] width 0 height 0
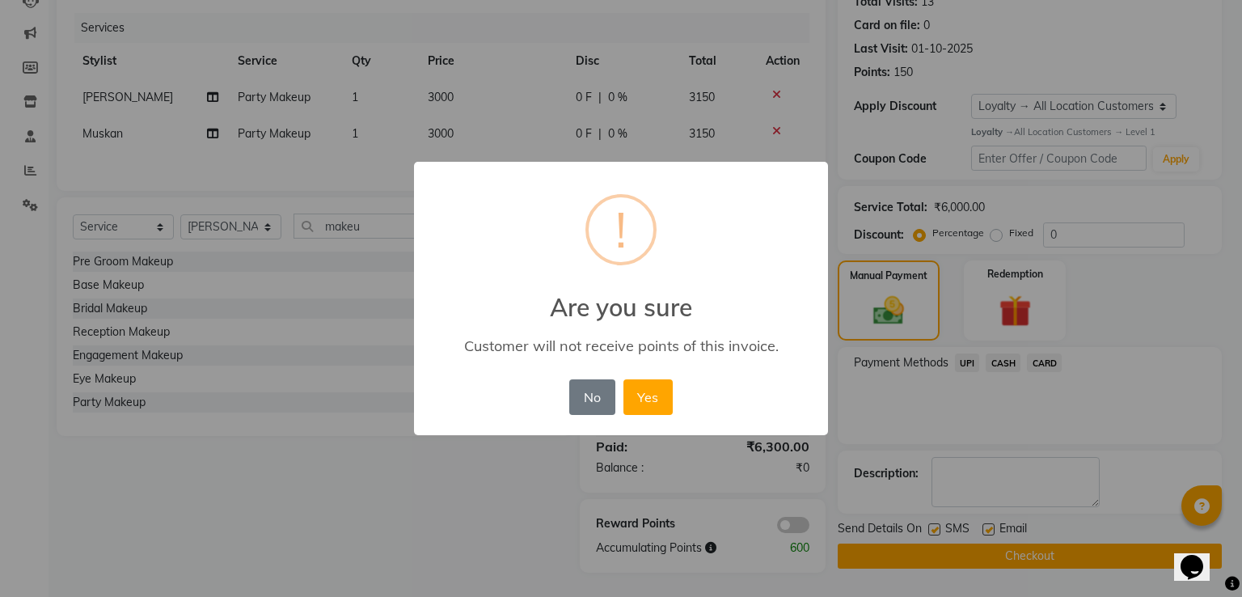
click at [623, 379] on button "Yes" at bounding box center [647, 397] width 49 height 36
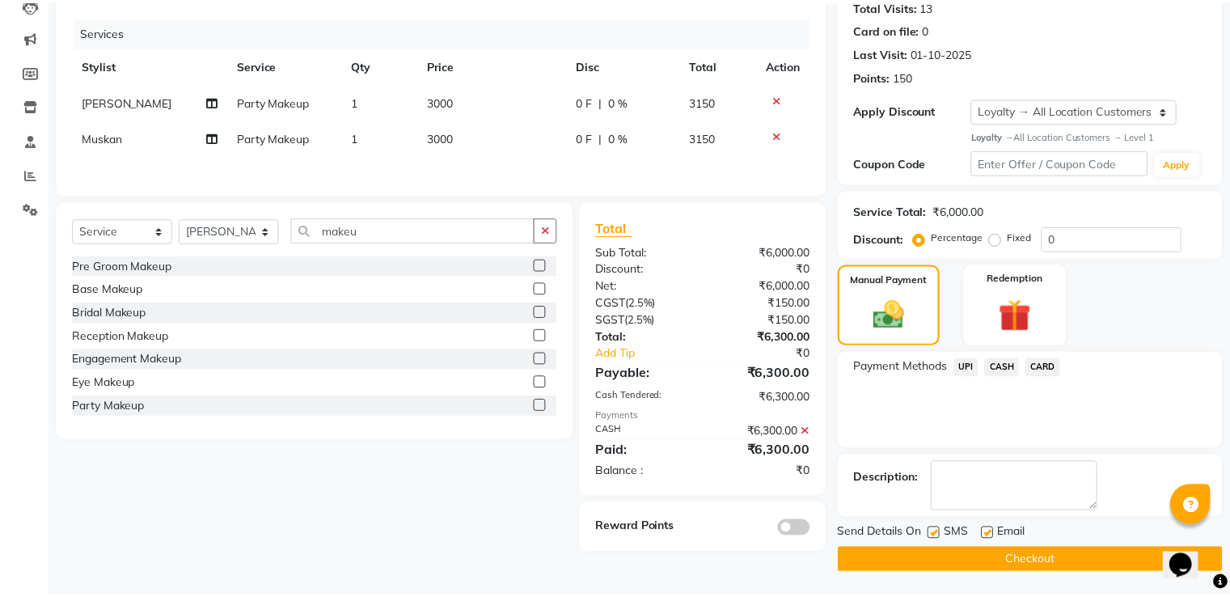
scroll to position [183, 0]
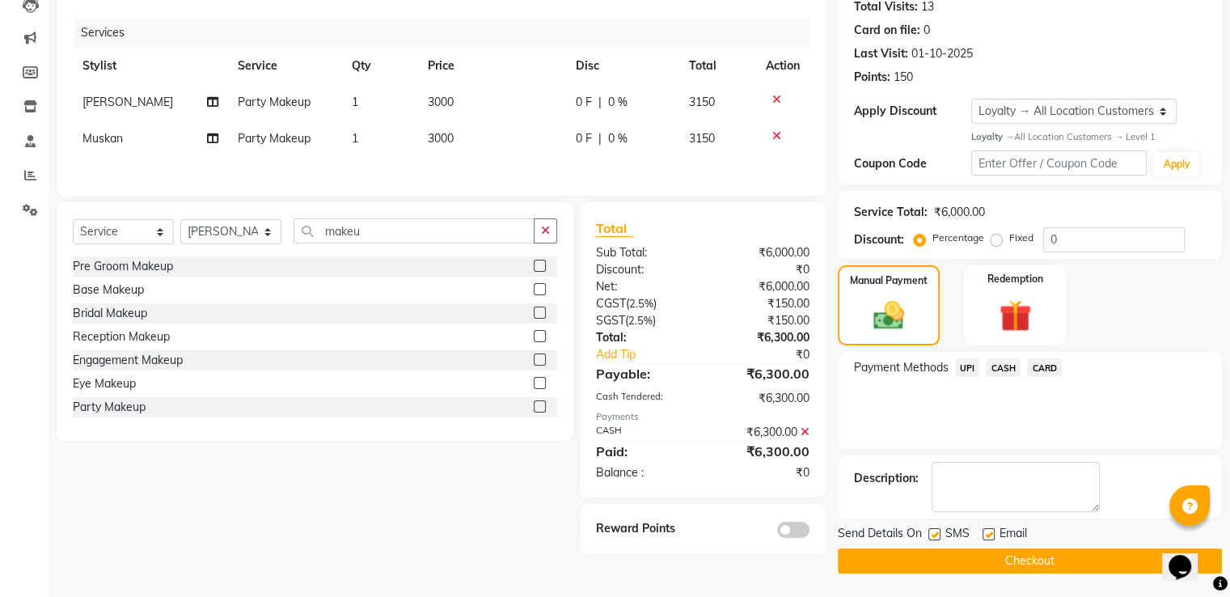
click at [889, 551] on button "Checkout" at bounding box center [1030, 560] width 384 height 25
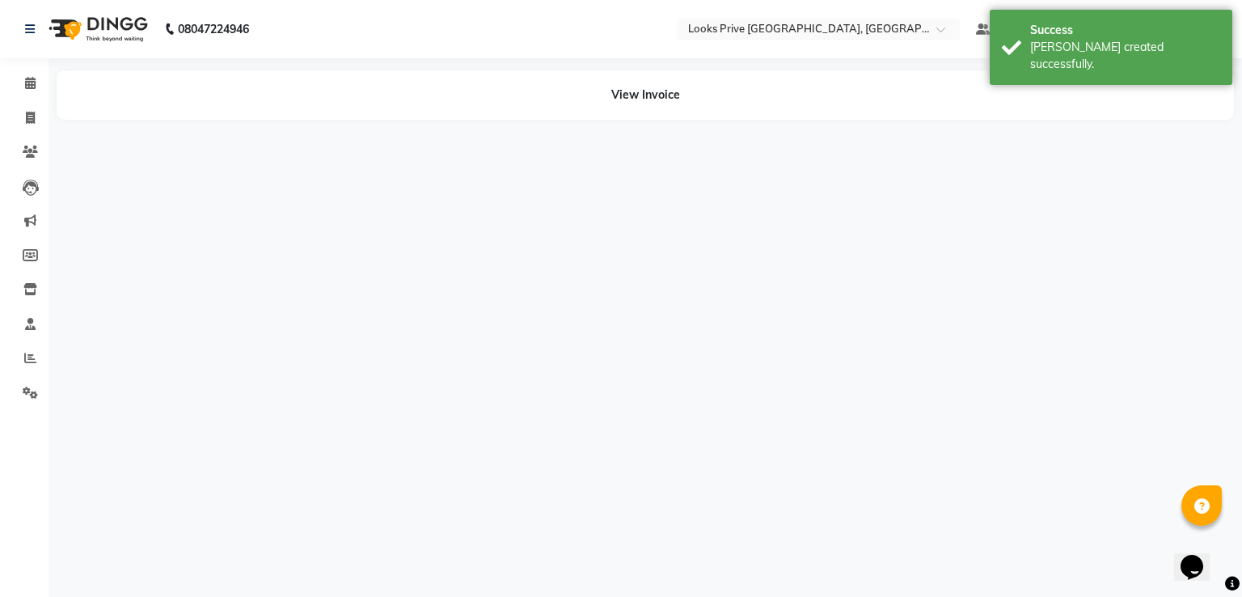
select select "76838"
select select "74574"
select select "62232"
select select "45661"
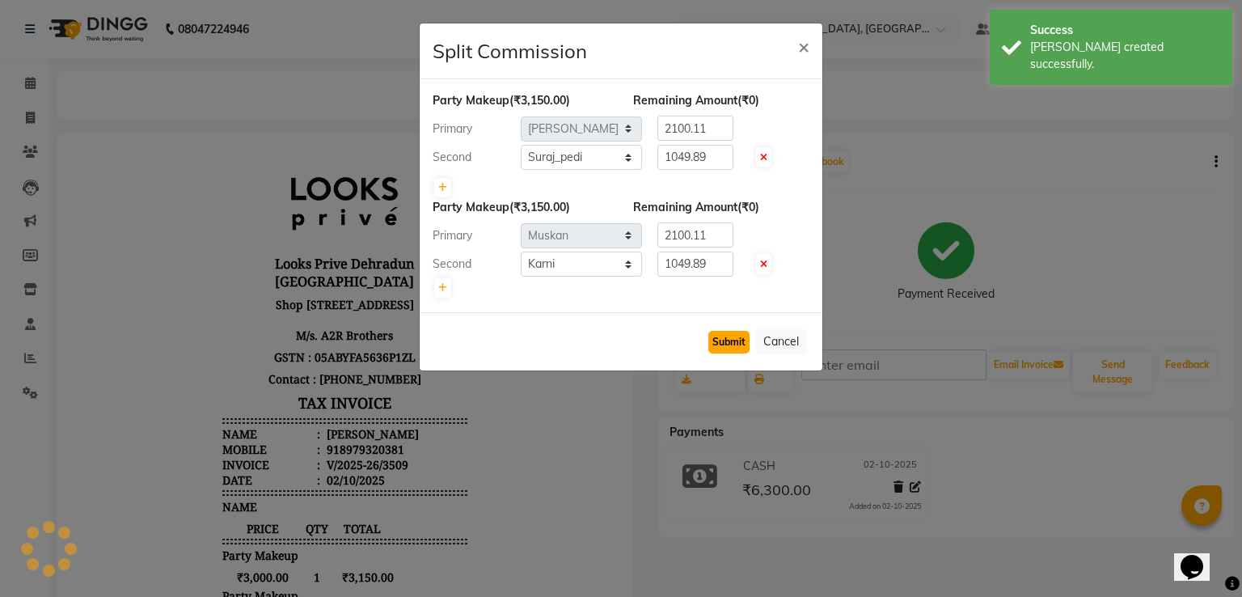
click at [719, 340] on button "Submit" at bounding box center [728, 342] width 41 height 23
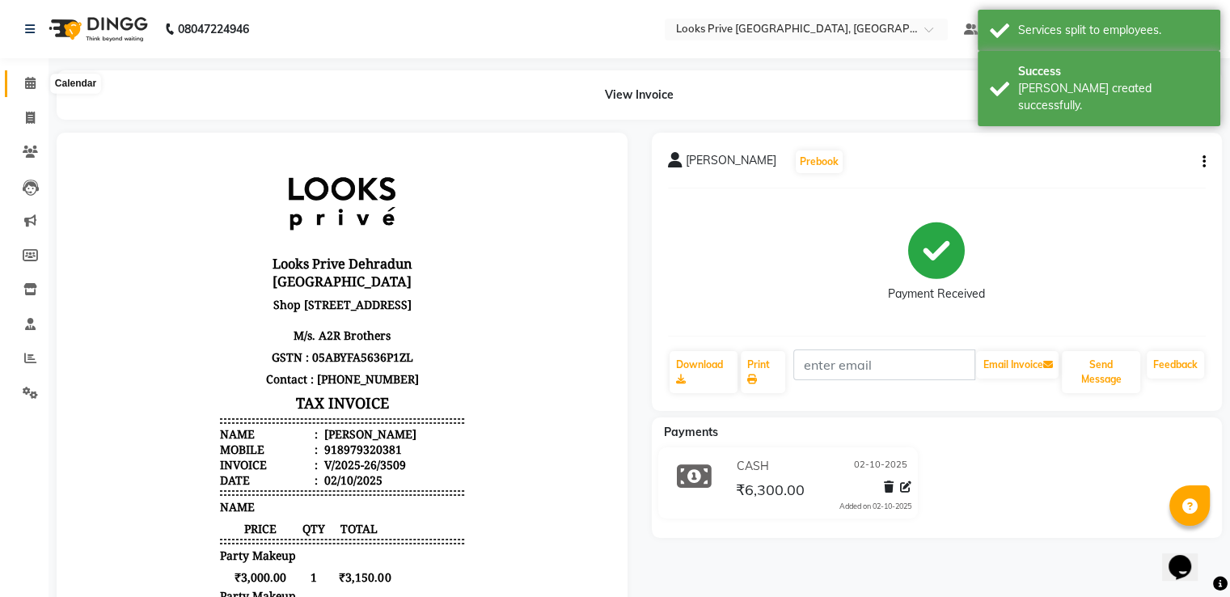
click at [36, 78] on span at bounding box center [30, 83] width 28 height 19
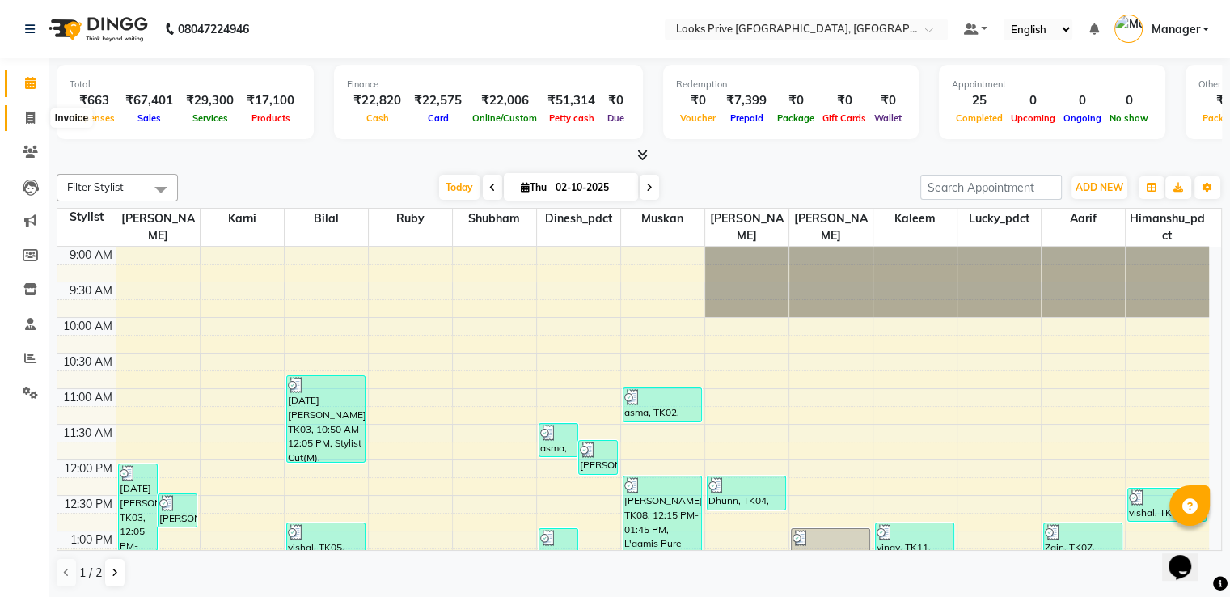
click at [30, 114] on icon at bounding box center [30, 118] width 9 height 12
select select "6205"
select select "service"
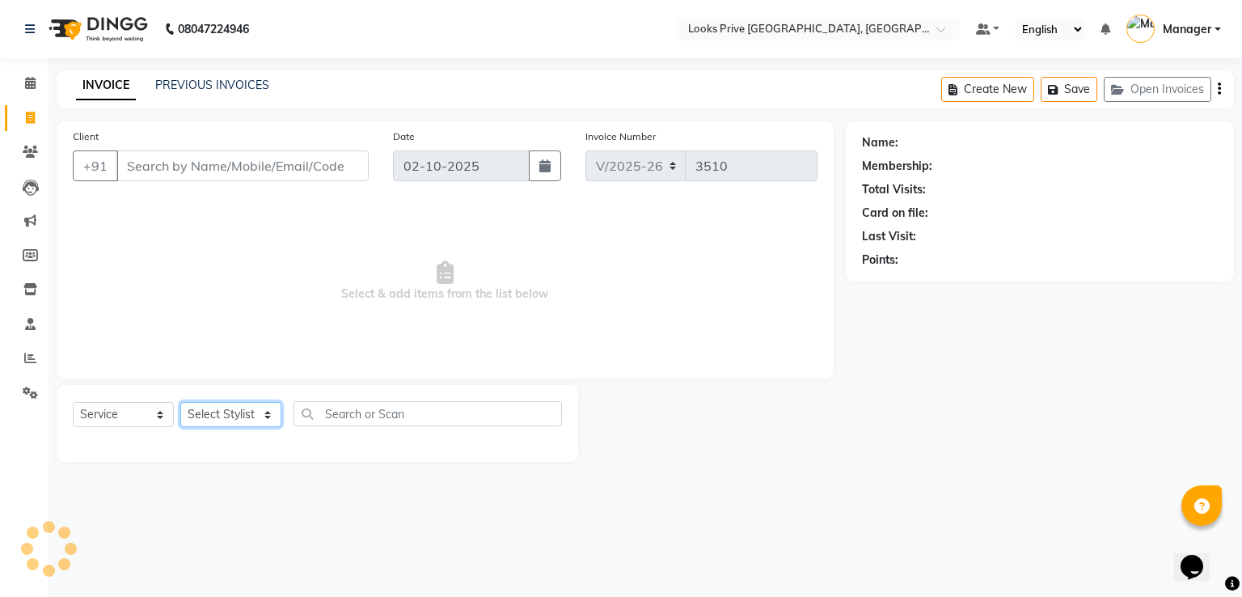
drag, startPoint x: 237, startPoint y: 410, endPoint x: 252, endPoint y: 265, distance: 145.5
click at [237, 410] on select "Select Stylist" at bounding box center [230, 414] width 101 height 25
select select "45664"
click at [180, 403] on select "Select Stylist A2R_Master Aarif Ayesha Bilal Dinesh_pdct Himanshu_pdct Kaleem K…" at bounding box center [230, 414] width 101 height 25
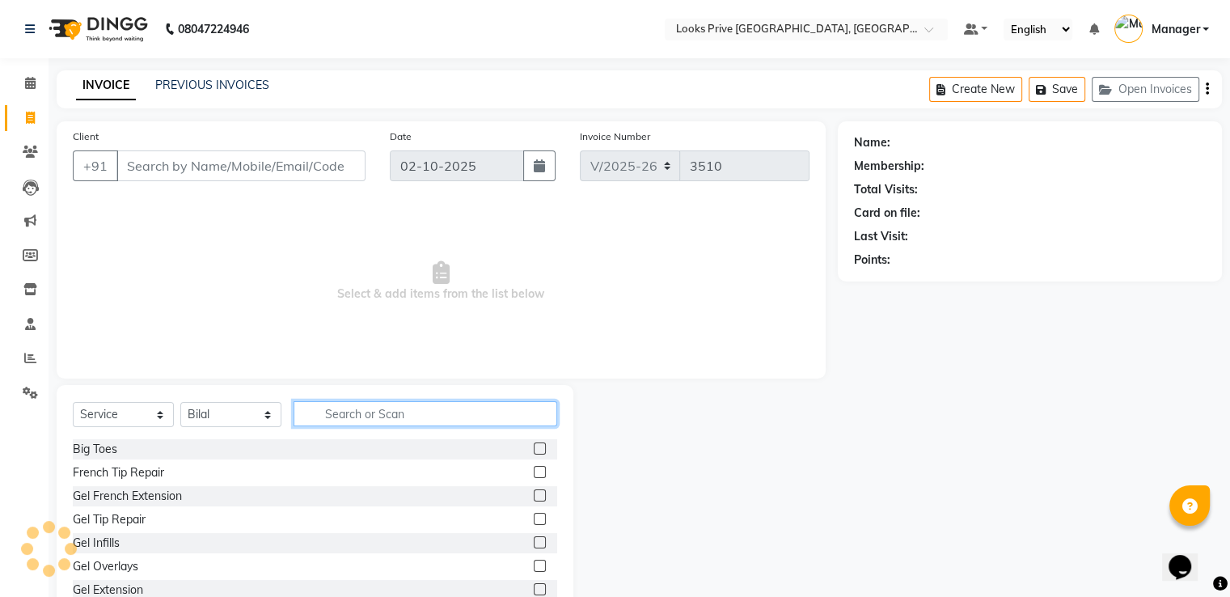
click at [355, 416] on input "text" at bounding box center [425, 413] width 264 height 25
type input "sty"
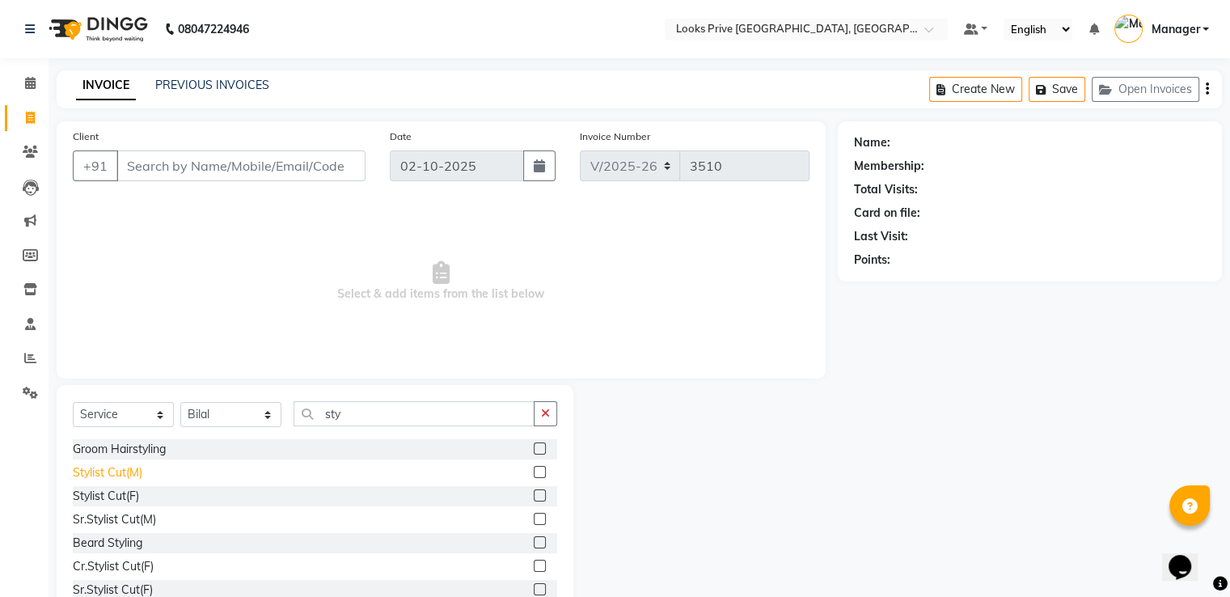
click at [106, 476] on div "Stylist Cut(M)" at bounding box center [108, 472] width 70 height 17
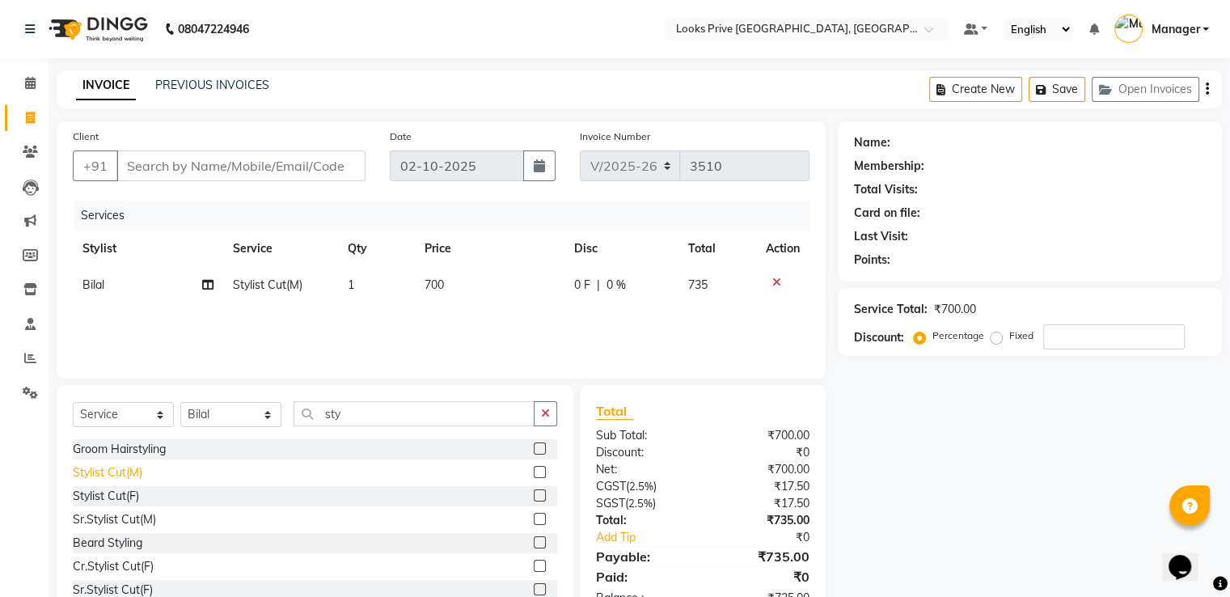
click at [73, 477] on div "Stylist Cut(M)" at bounding box center [108, 472] width 70 height 17
checkbox input "false"
click at [106, 322] on td "Bilal" at bounding box center [148, 321] width 150 height 36
select select "45664"
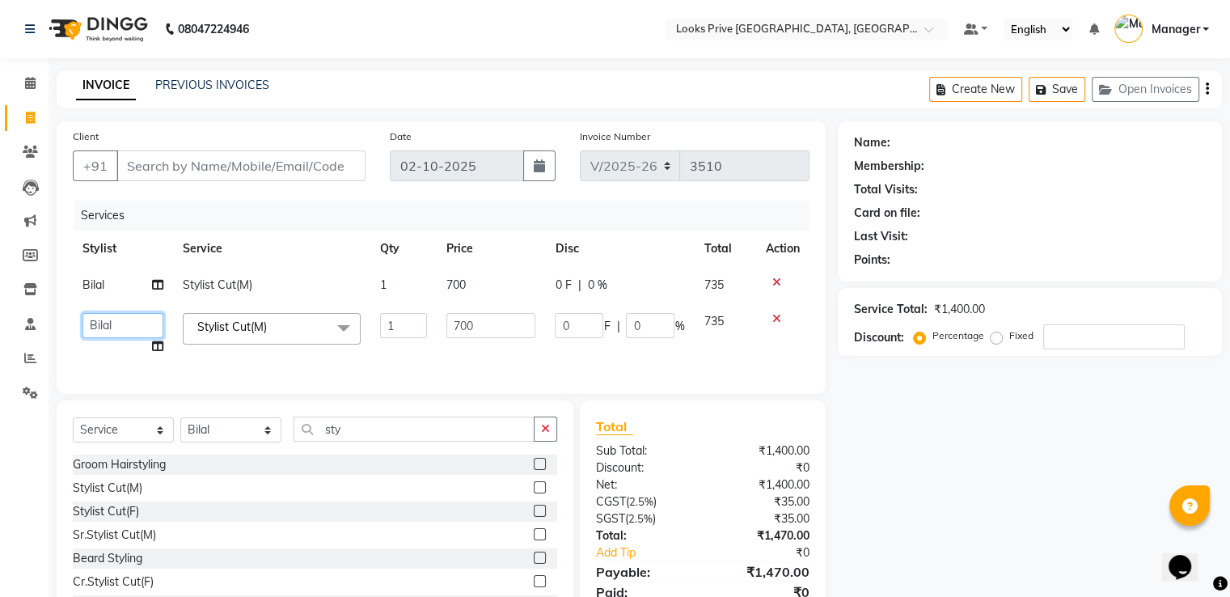
click at [107, 321] on select "A2R_Master Aarif Ayesha Bilal Dinesh_pdct Himanshu_pdct Kaleem Karni Lucky_pdct…" at bounding box center [122, 325] width 81 height 25
select select "89834"
click at [273, 179] on input "Client" at bounding box center [240, 165] width 249 height 31
click at [300, 152] on input "Client" at bounding box center [240, 165] width 249 height 31
type input "8"
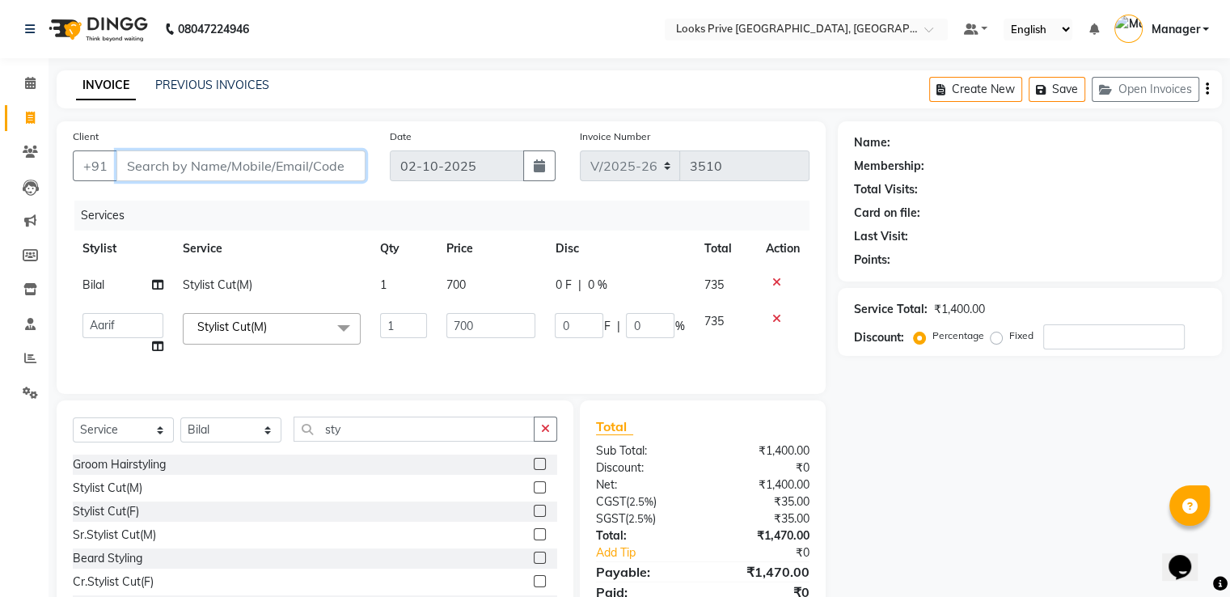
type input "0"
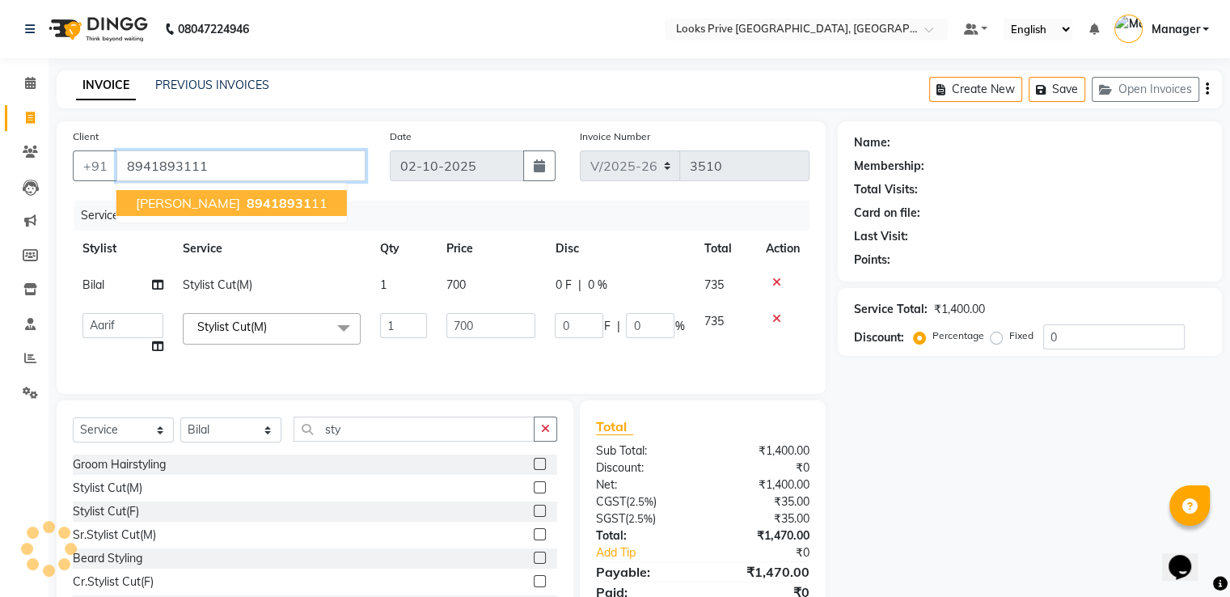
type input "8941893111"
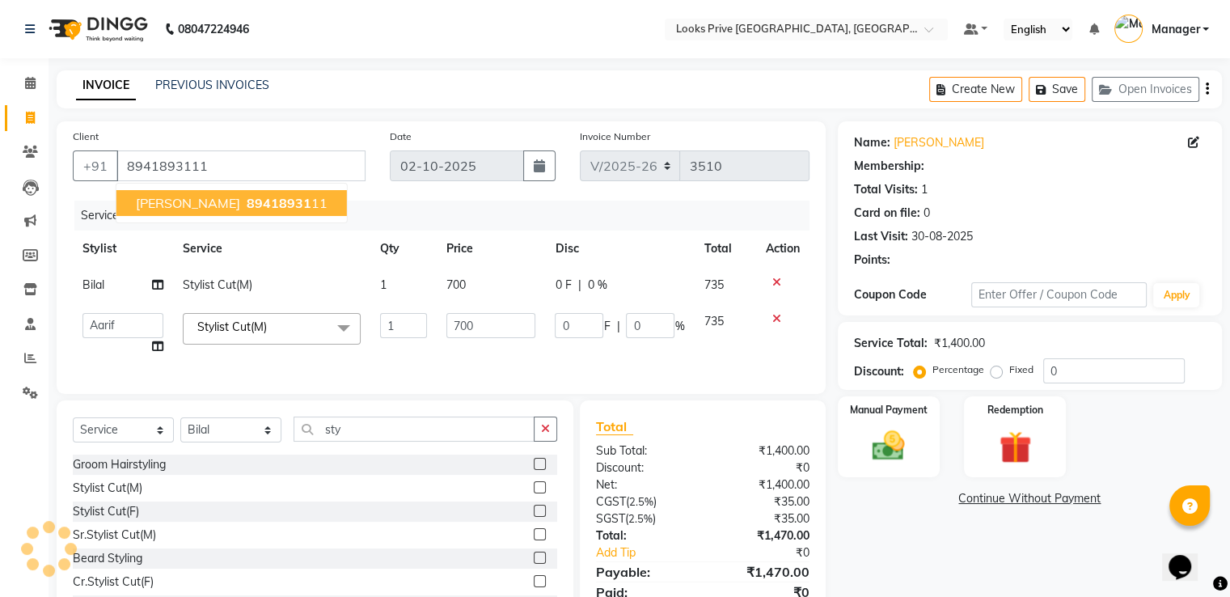
select select "1: Object"
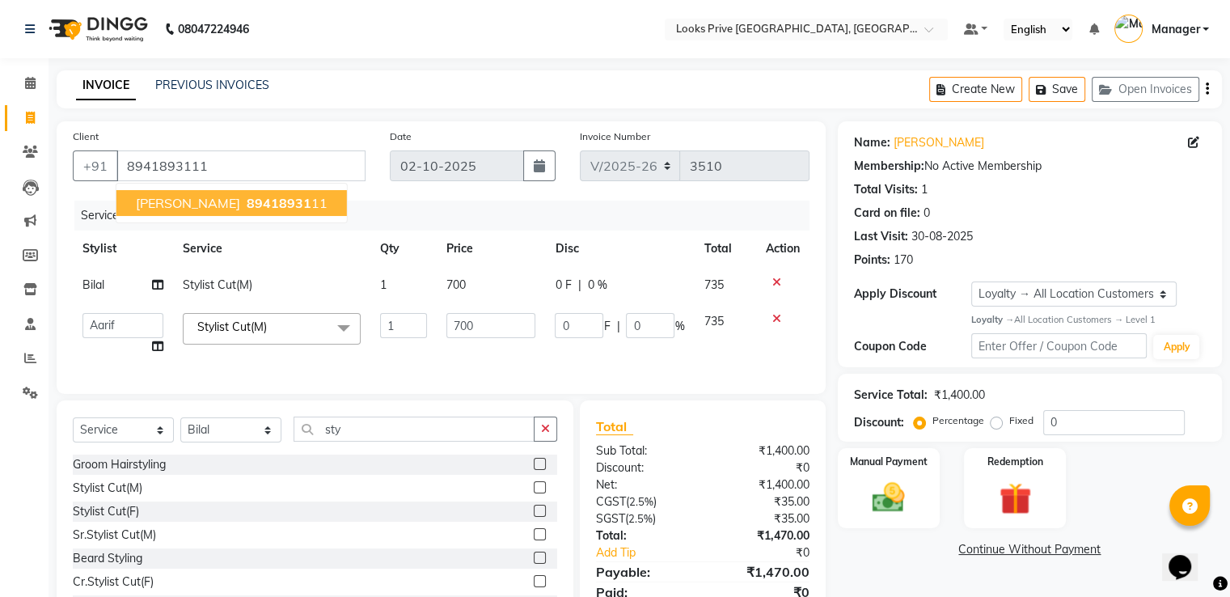
click at [332, 128] on div "Client +91 8941893111 Ashish Tyagi 89418931 11" at bounding box center [219, 161] width 317 height 66
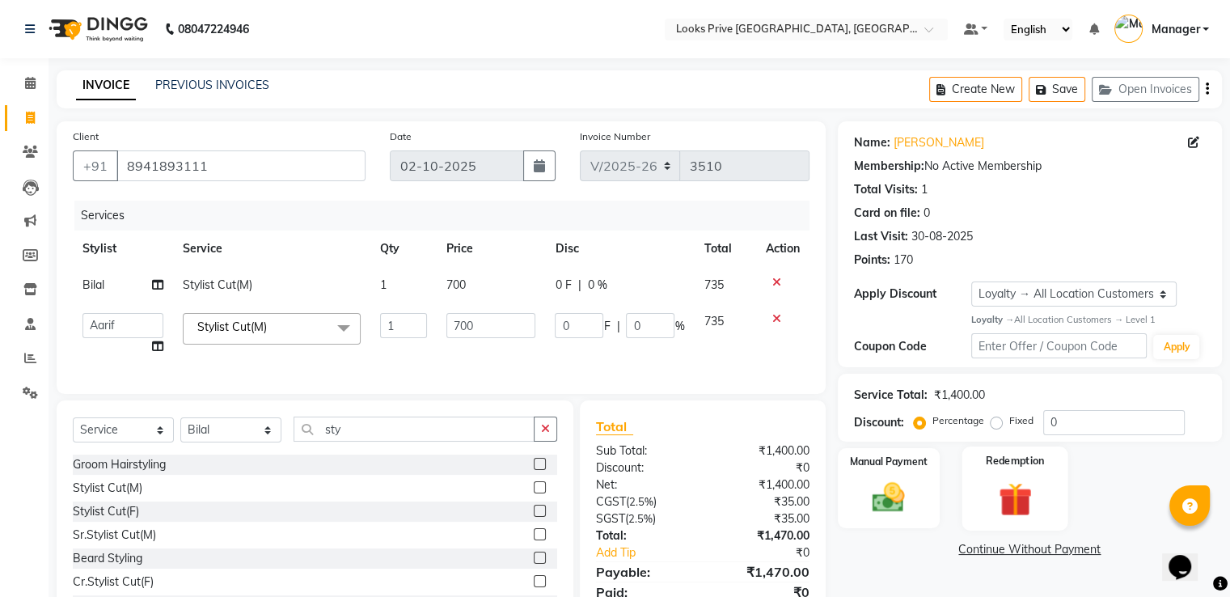
scroll to position [79, 0]
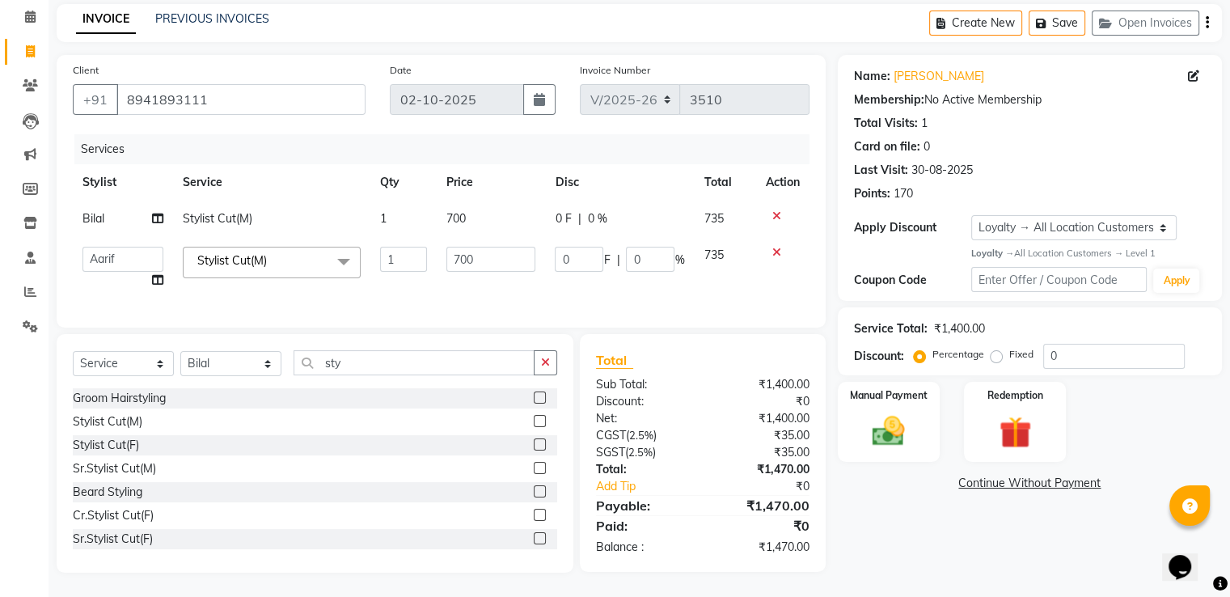
drag, startPoint x: 934, startPoint y: 399, endPoint x: 941, endPoint y: 405, distance: 9.2
click at [934, 399] on div "Manual Payment" at bounding box center [889, 422] width 102 height 81
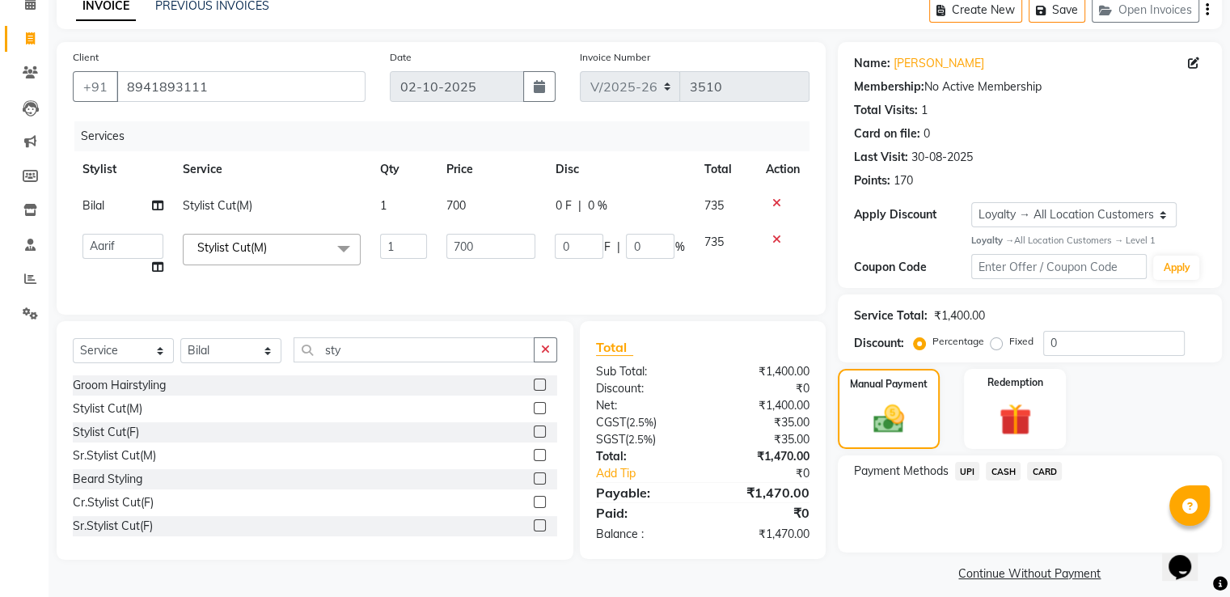
scroll to position [92, 0]
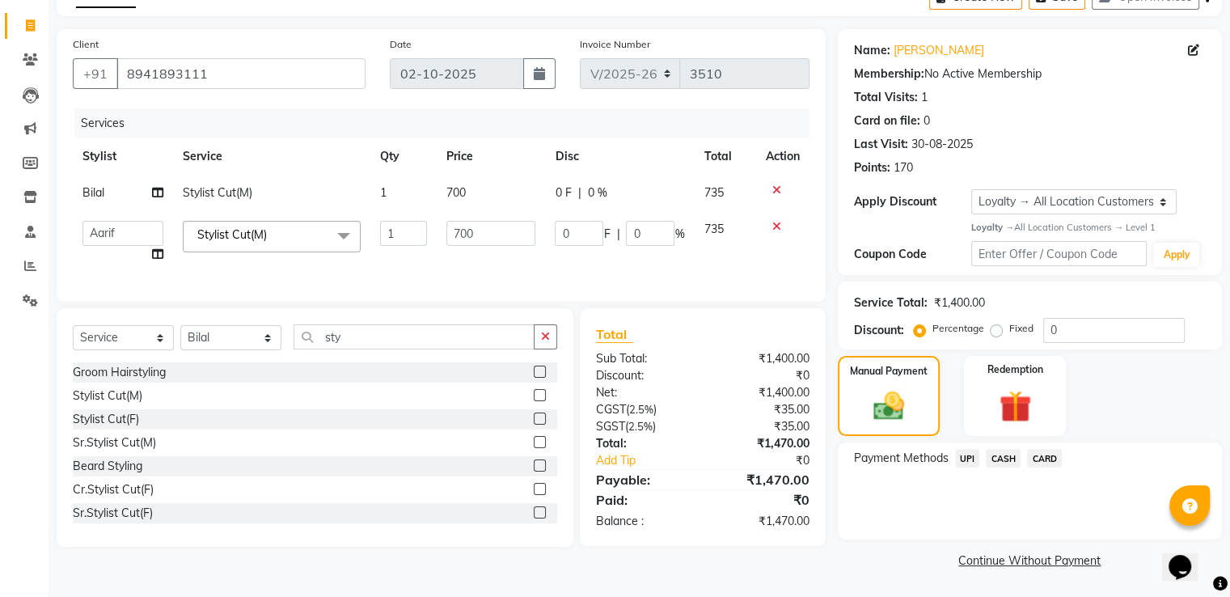
click at [970, 450] on span "UPI" at bounding box center [967, 458] width 25 height 19
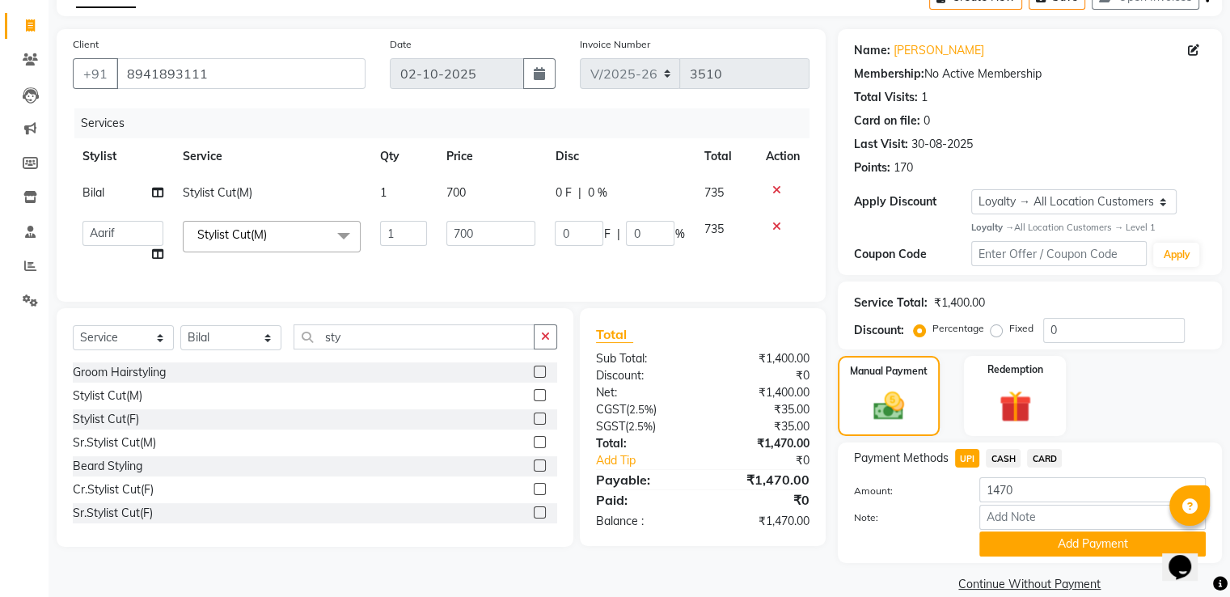
drag, startPoint x: 1050, startPoint y: 460, endPoint x: 1041, endPoint y: 540, distance: 80.6
click at [1049, 460] on span "CARD" at bounding box center [1044, 458] width 35 height 19
click at [1038, 545] on button "Add Payment" at bounding box center [1092, 543] width 226 height 25
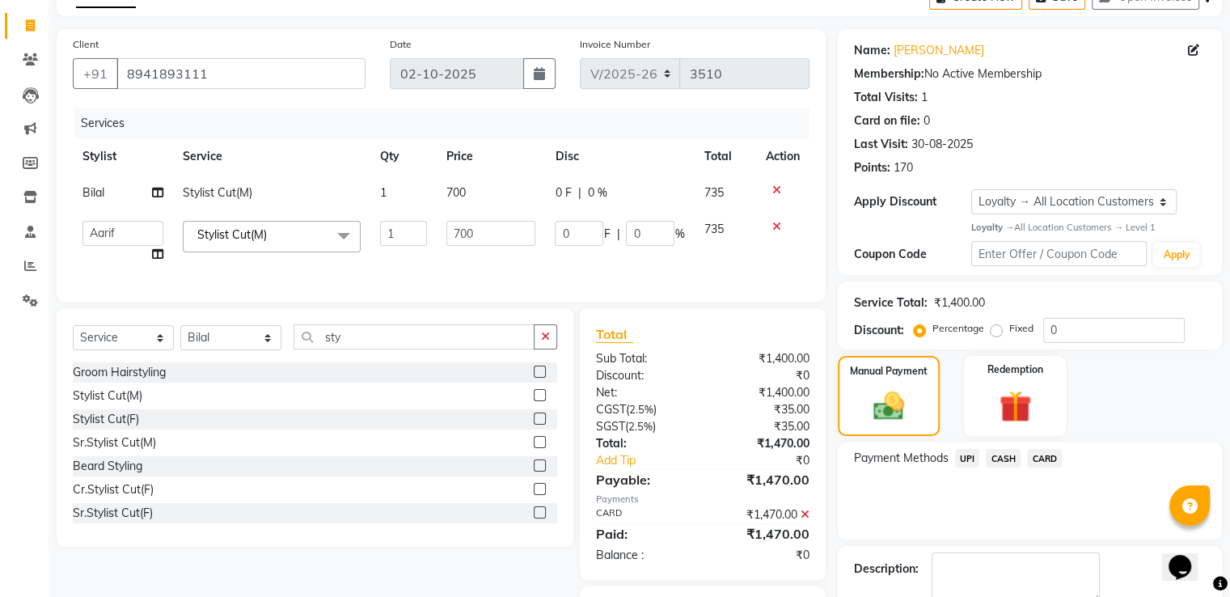
scroll to position [193, 0]
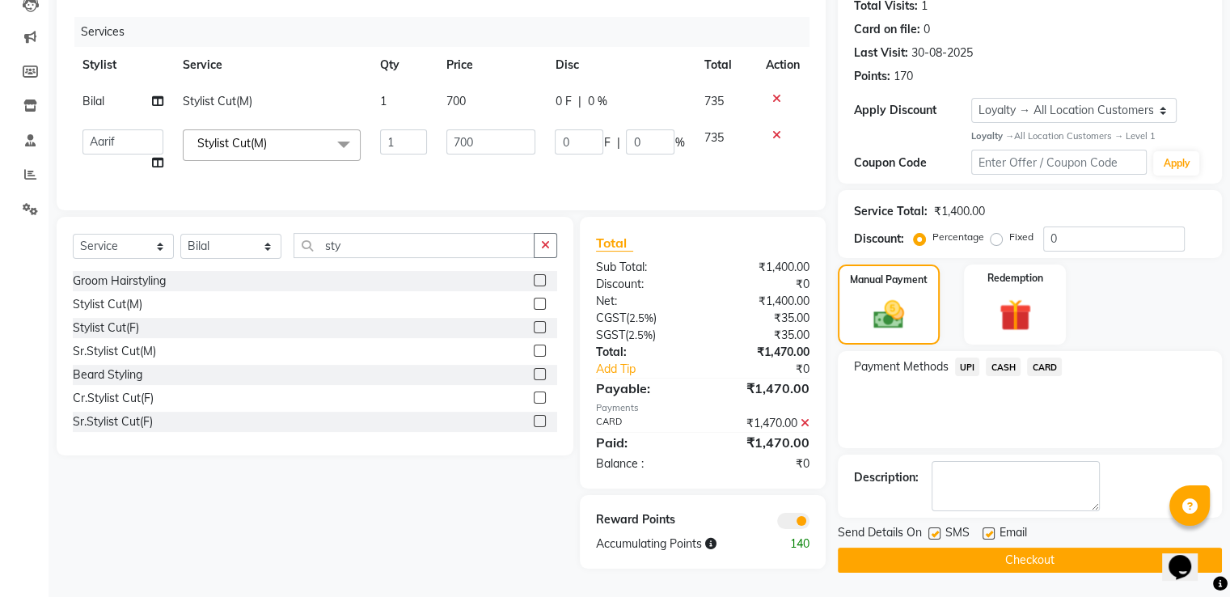
click at [898, 547] on button "Checkout" at bounding box center [1030, 559] width 384 height 25
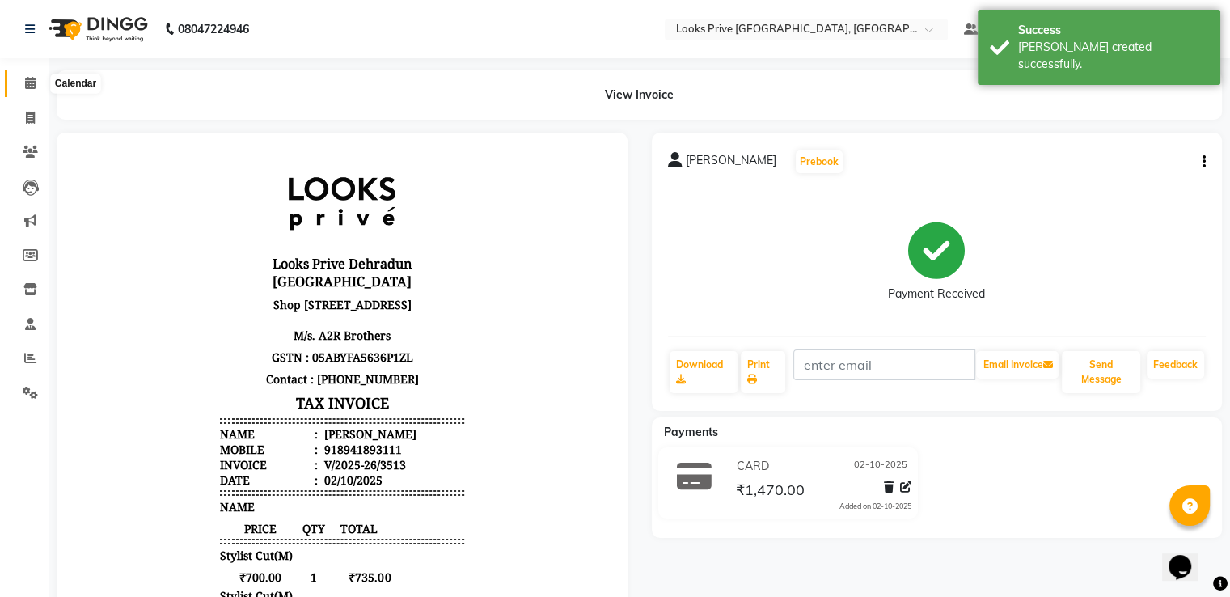
click at [27, 83] on icon at bounding box center [30, 83] width 11 height 12
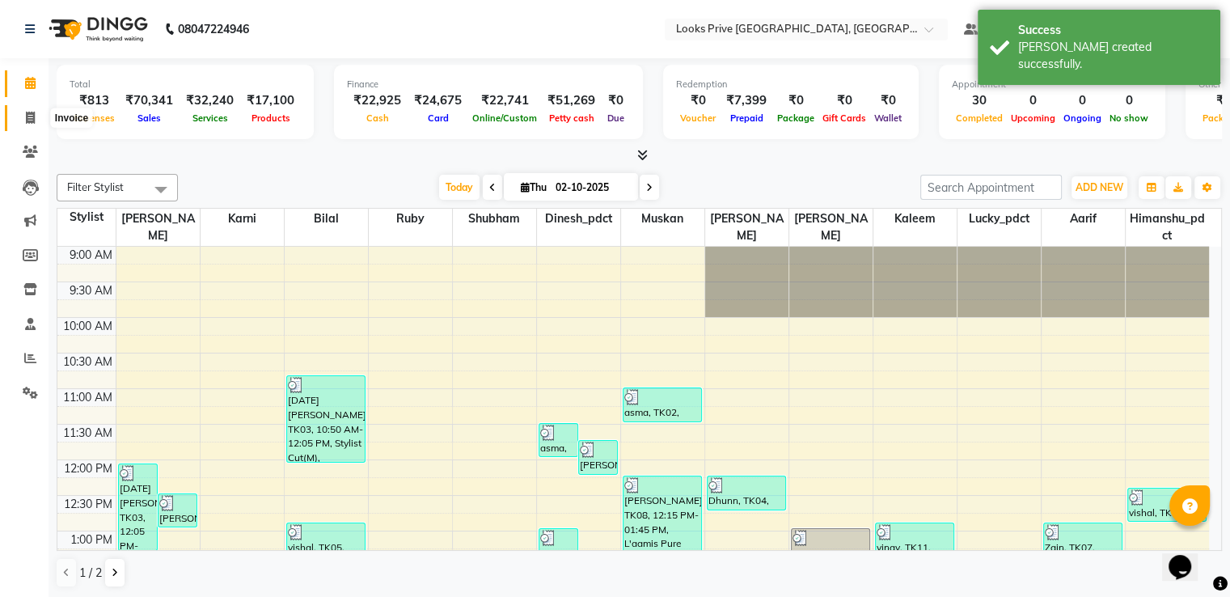
click at [32, 113] on icon at bounding box center [30, 118] width 9 height 12
select select "6205"
select select "service"
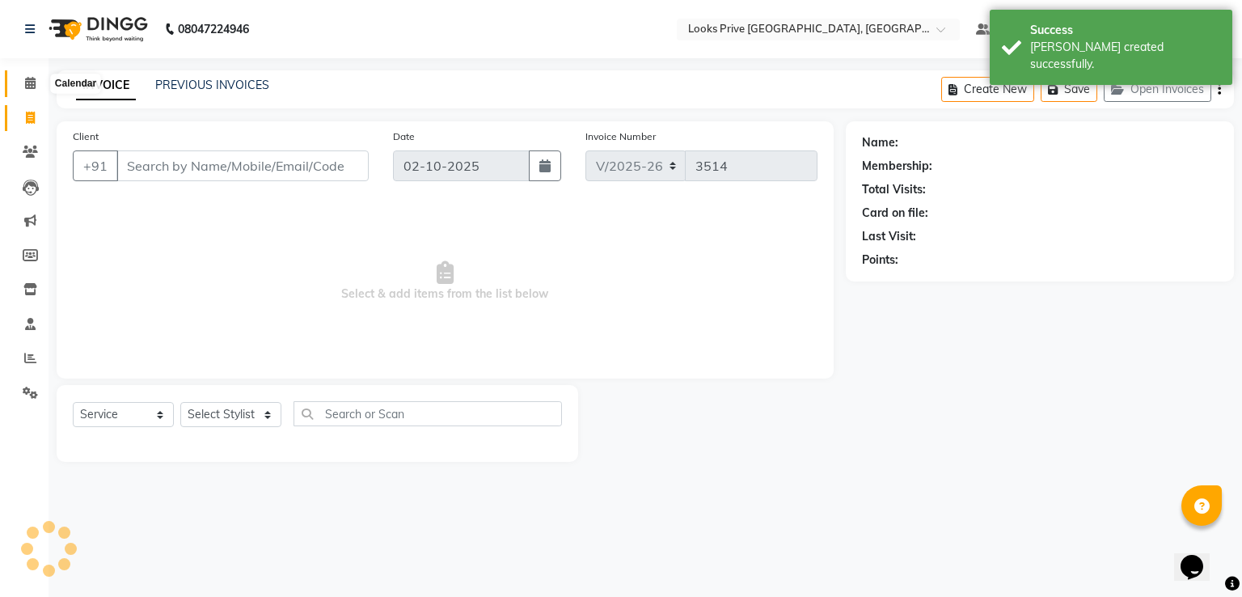
click at [32, 87] on icon at bounding box center [30, 83] width 11 height 12
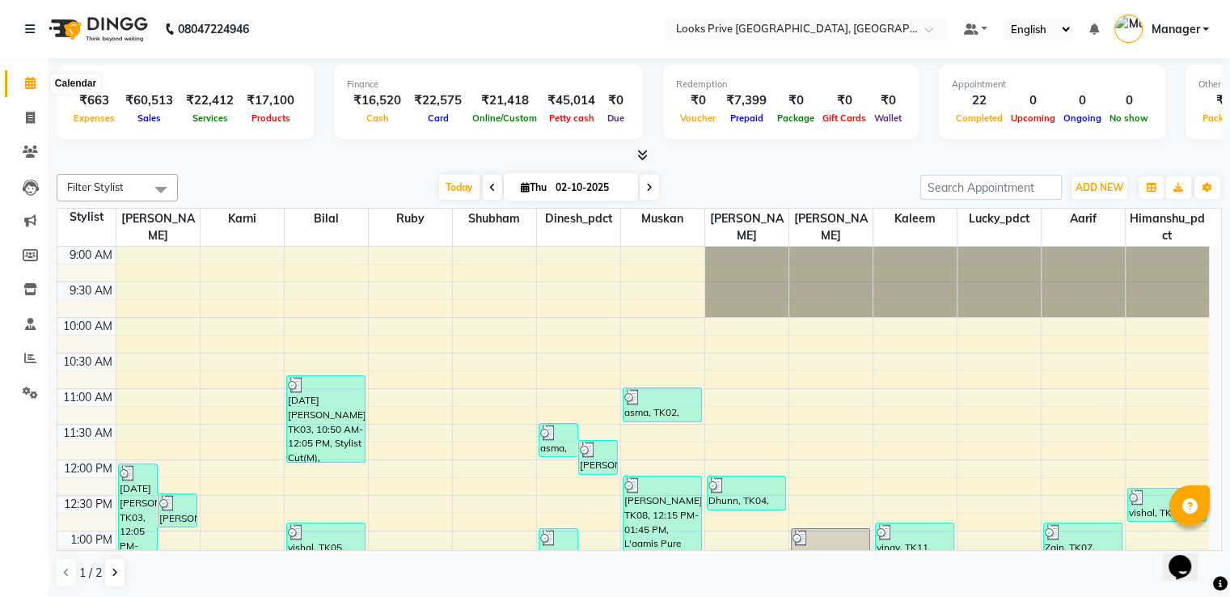
click at [29, 82] on icon at bounding box center [30, 83] width 11 height 12
click at [32, 122] on icon at bounding box center [30, 118] width 9 height 12
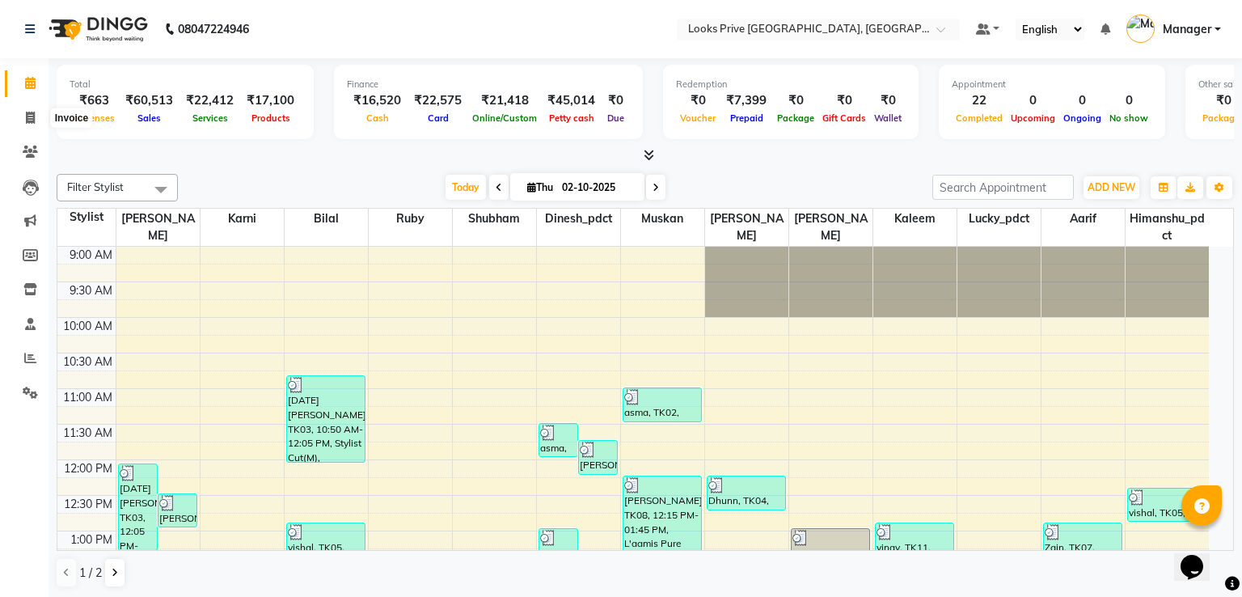
select select "6205"
select select "service"
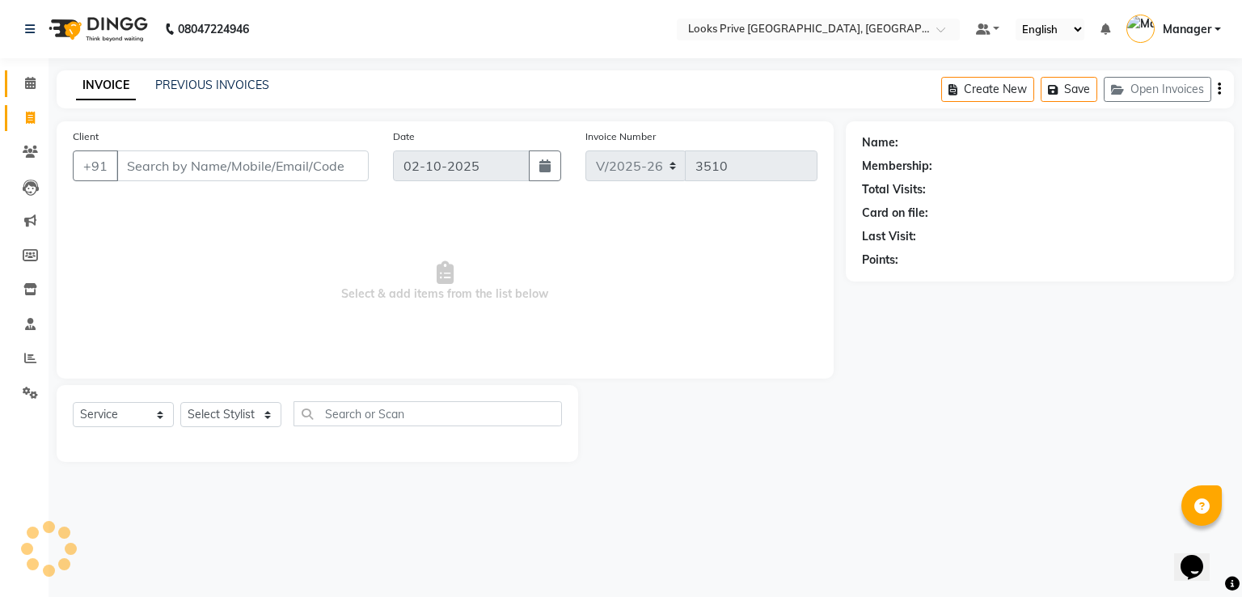
click at [32, 86] on icon at bounding box center [30, 83] width 11 height 12
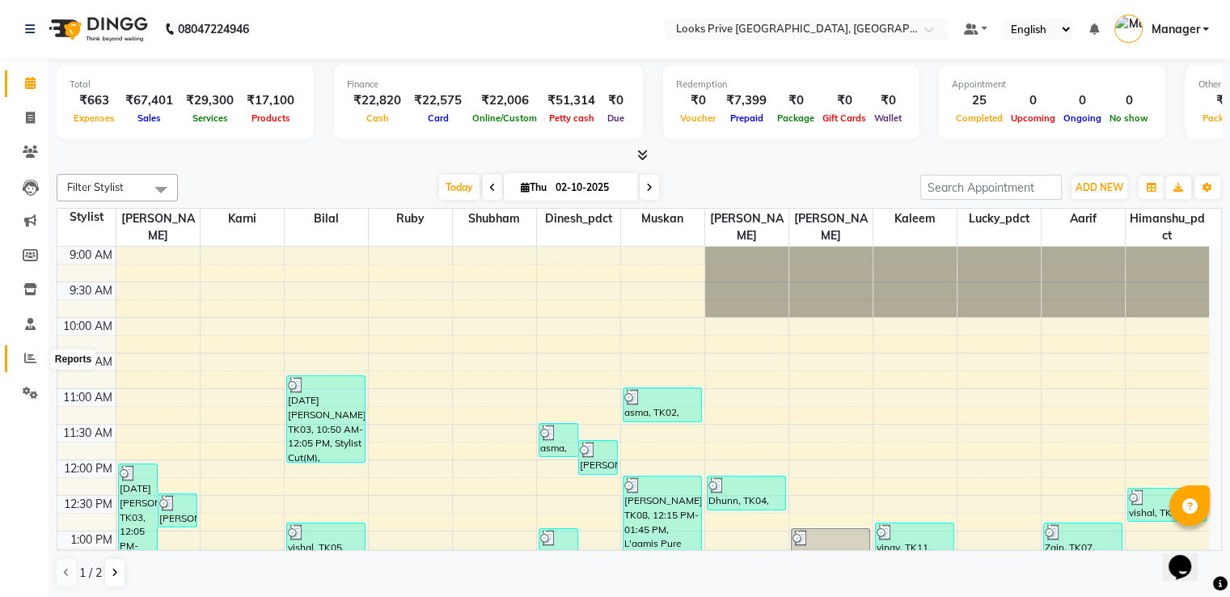
click at [25, 353] on icon at bounding box center [30, 358] width 12 height 12
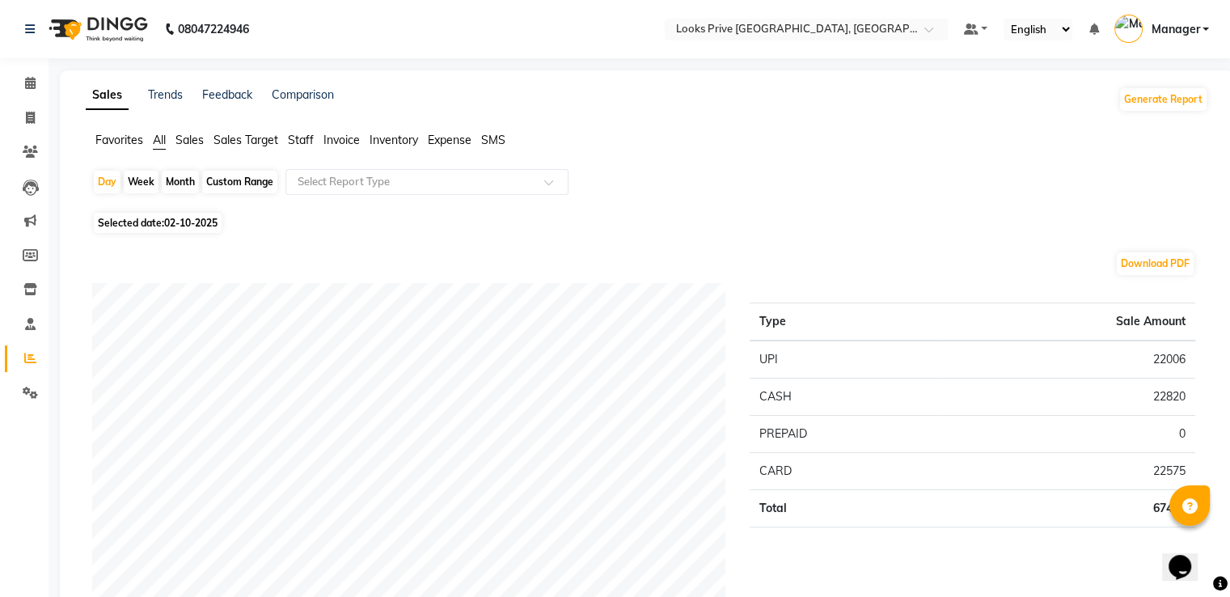
click at [288, 133] on ul "Favorites All Sales Sales Target Staff Invoice Inventory Expense SMS" at bounding box center [647, 141] width 1122 height 18
click at [298, 141] on span "Staff" at bounding box center [301, 140] width 26 height 15
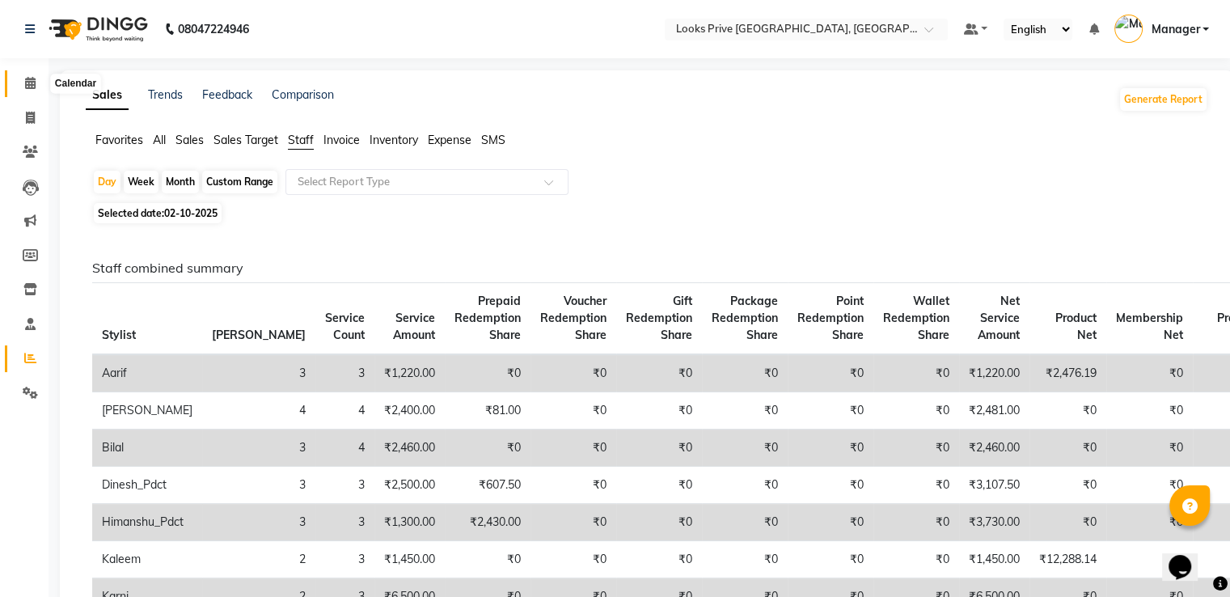
click at [27, 85] on icon at bounding box center [30, 83] width 11 height 12
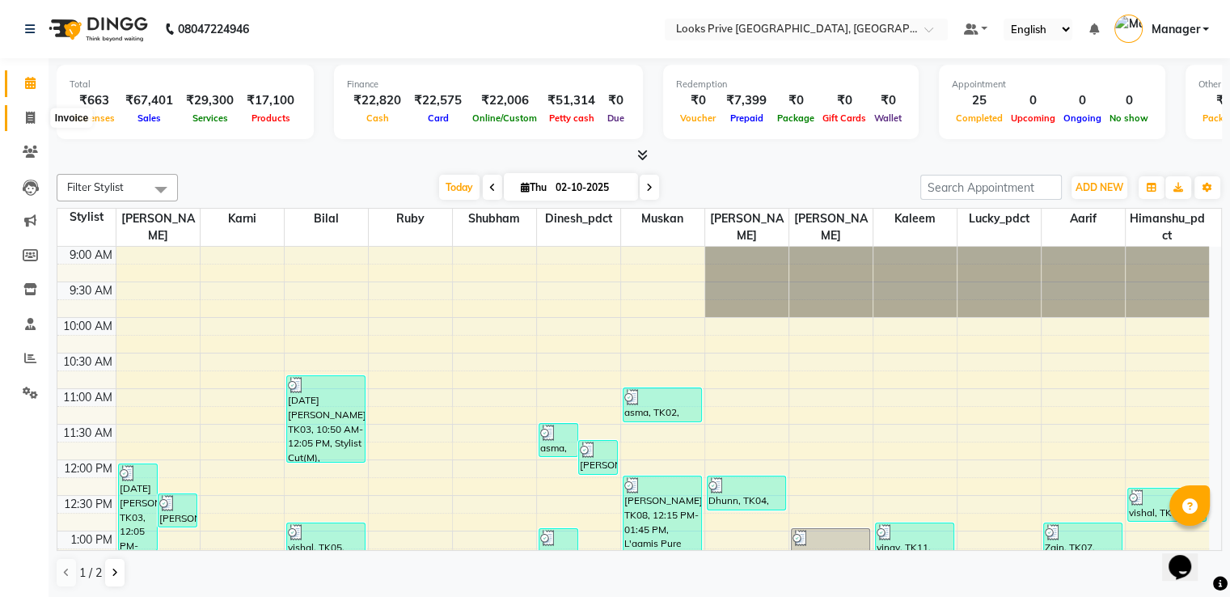
click at [32, 114] on icon at bounding box center [30, 118] width 9 height 12
select select "6205"
select select "service"
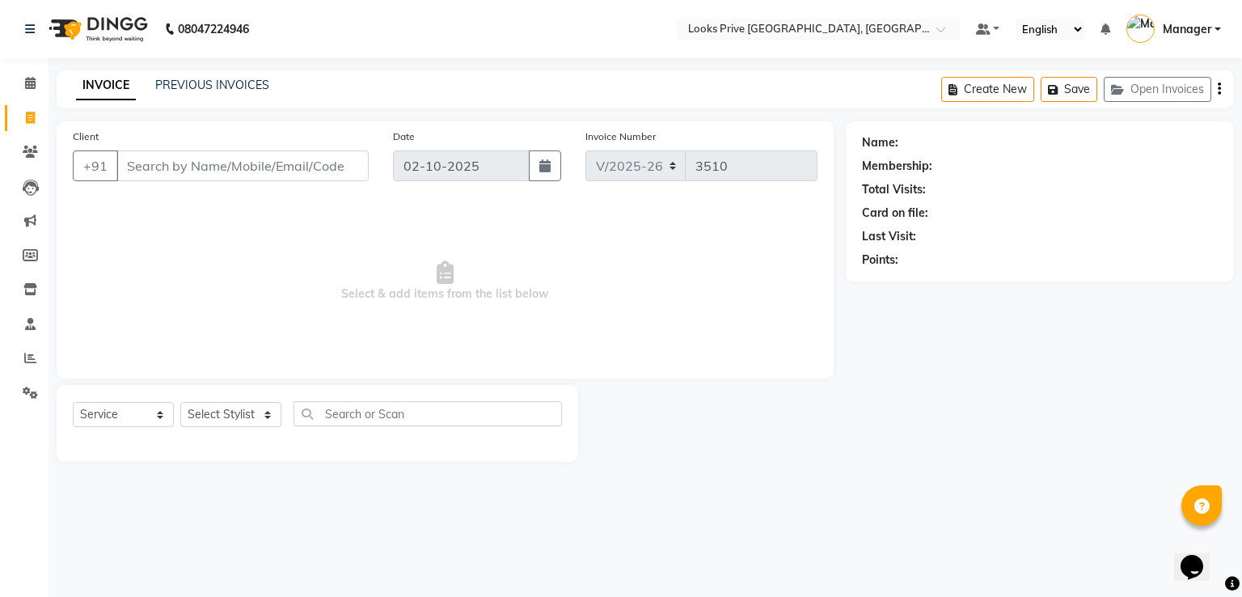
click at [195, 158] on input "Client" at bounding box center [242, 165] width 252 height 31
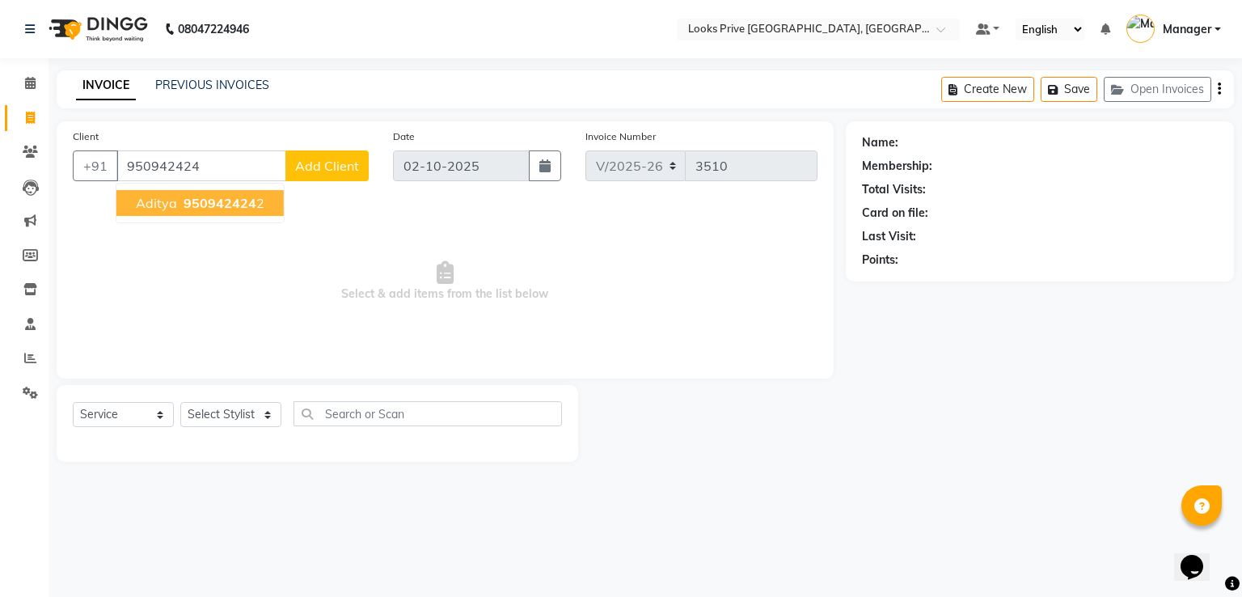
click at [256, 192] on button "aditya 950942424 2" at bounding box center [199, 203] width 167 height 26
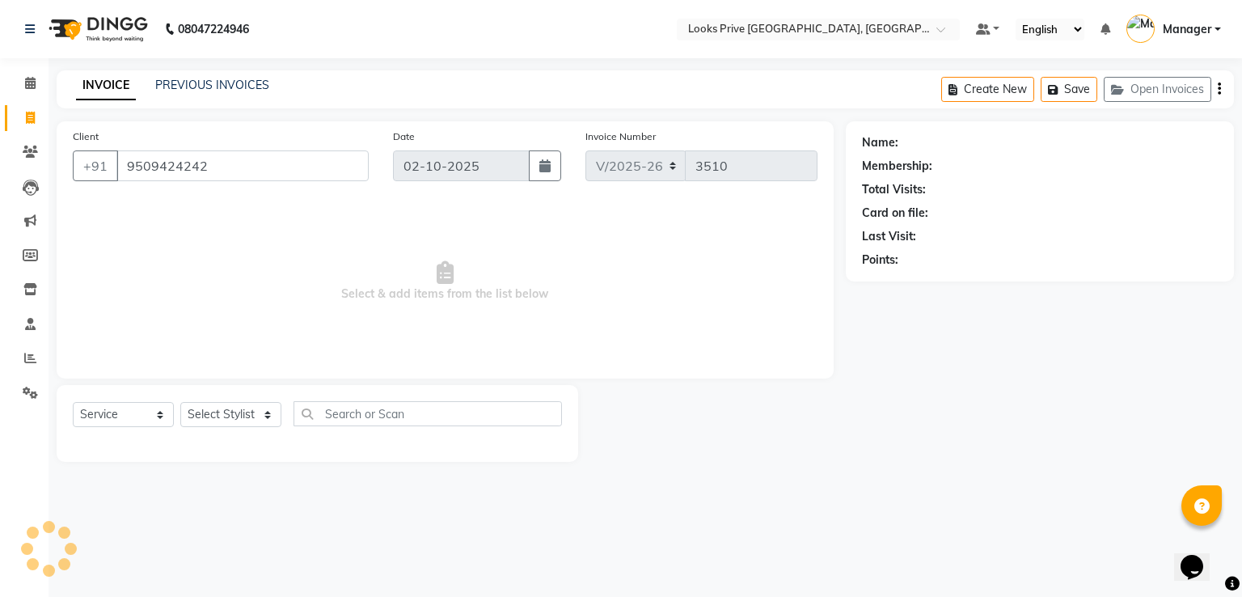
type input "9509424242"
select select "1: Object"
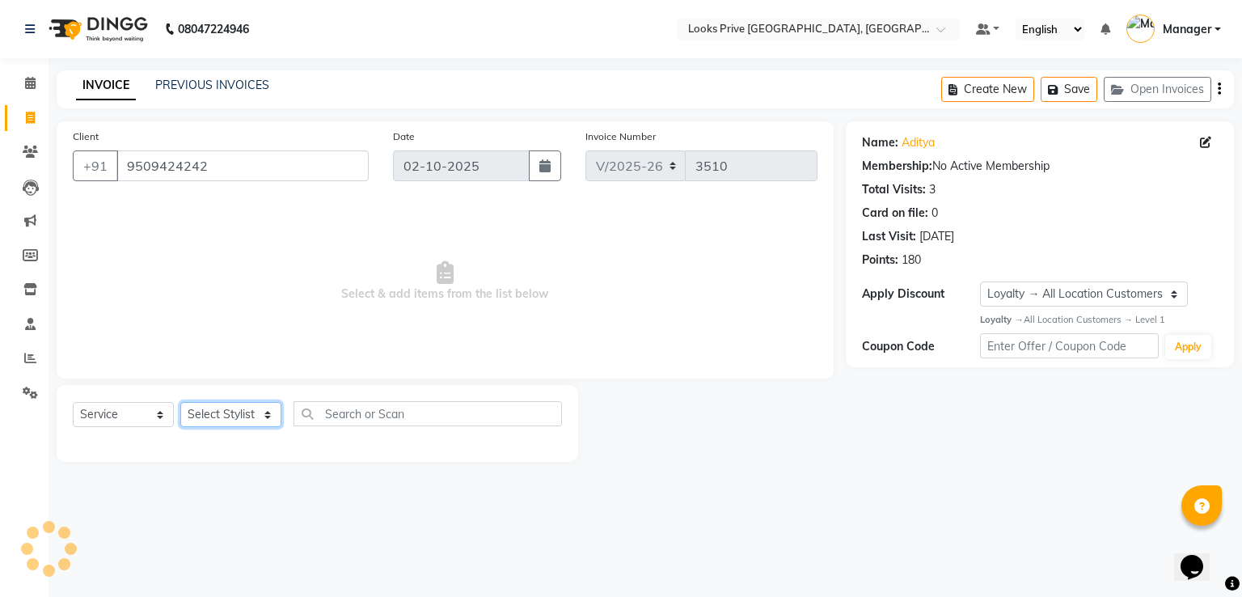
click at [231, 421] on select "Select Stylist A2R_Master [PERSON_NAME] [PERSON_NAME] Dinesh_pdct Himanshu_pdct…" at bounding box center [230, 414] width 101 height 25
select select "86408"
click at [180, 403] on select "Select Stylist A2R_Master [PERSON_NAME] [PERSON_NAME] Dinesh_pdct Himanshu_pdct…" at bounding box center [230, 414] width 101 height 25
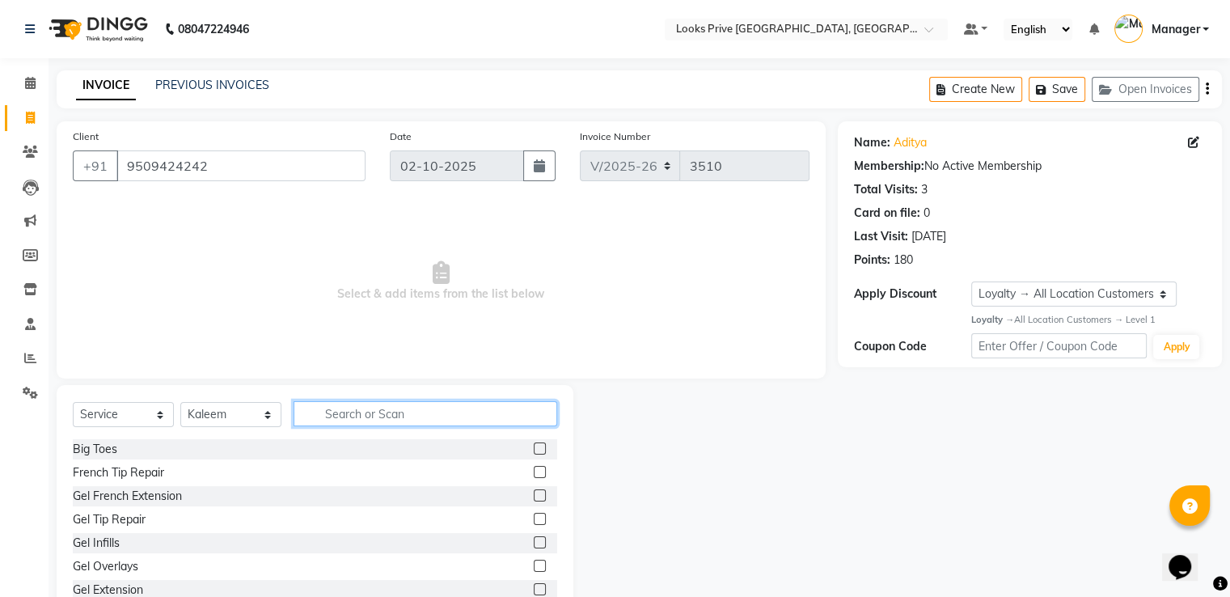
click at [382, 414] on input "text" at bounding box center [425, 413] width 264 height 25
type input "sty"
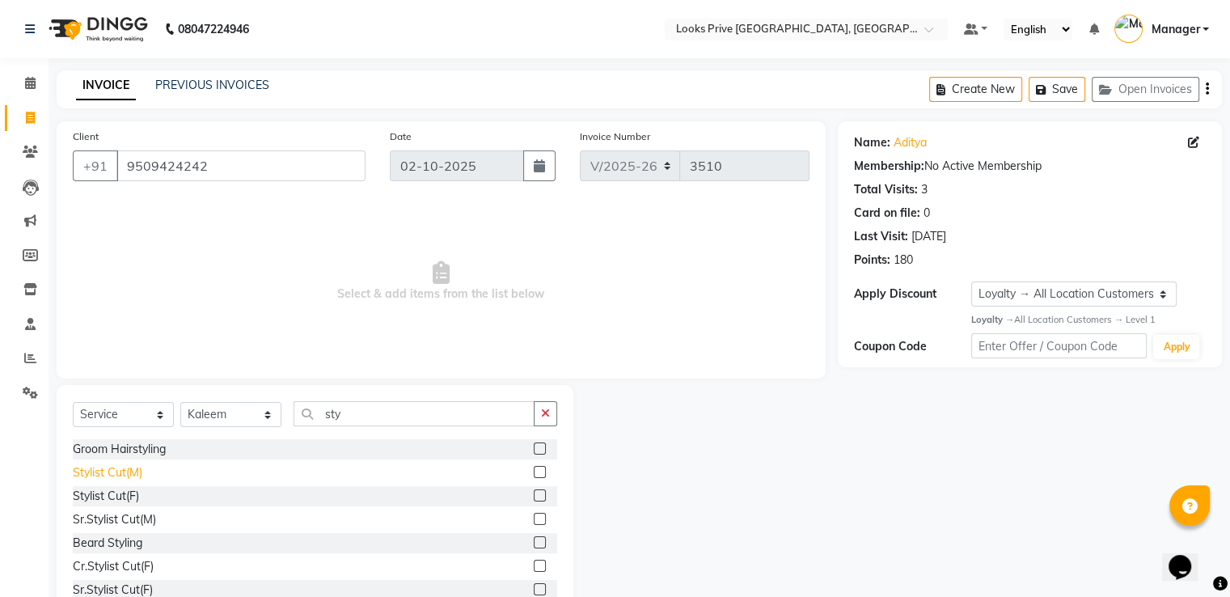
click at [129, 474] on div "Stylist Cut(M)" at bounding box center [108, 472] width 70 height 17
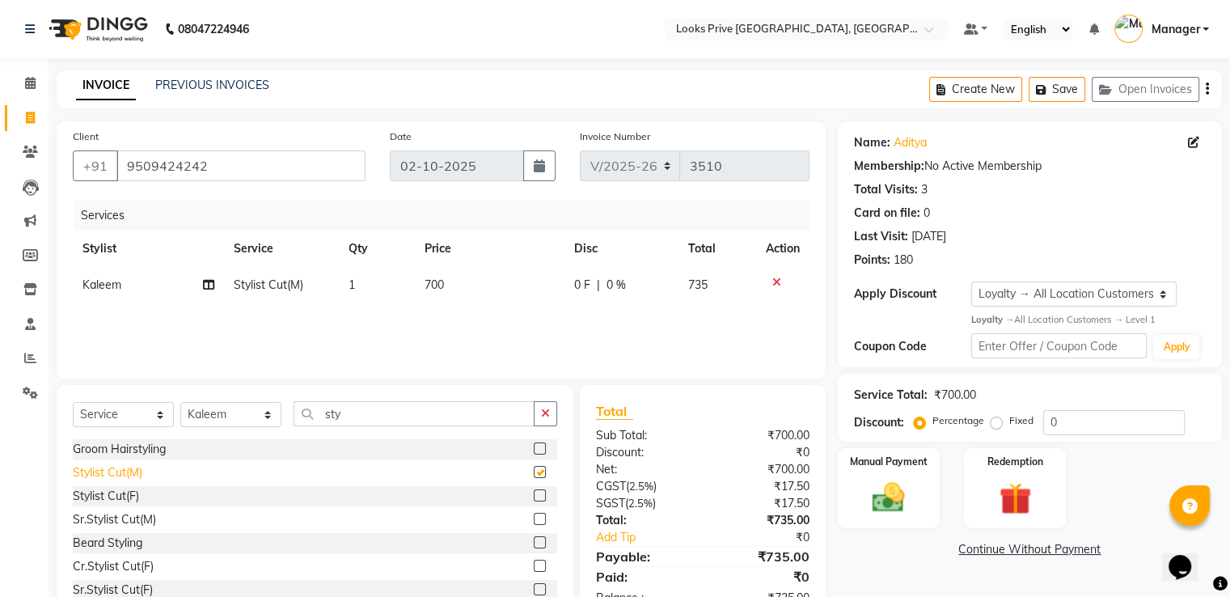
checkbox input "false"
click at [892, 483] on img at bounding box center [888, 497] width 54 height 39
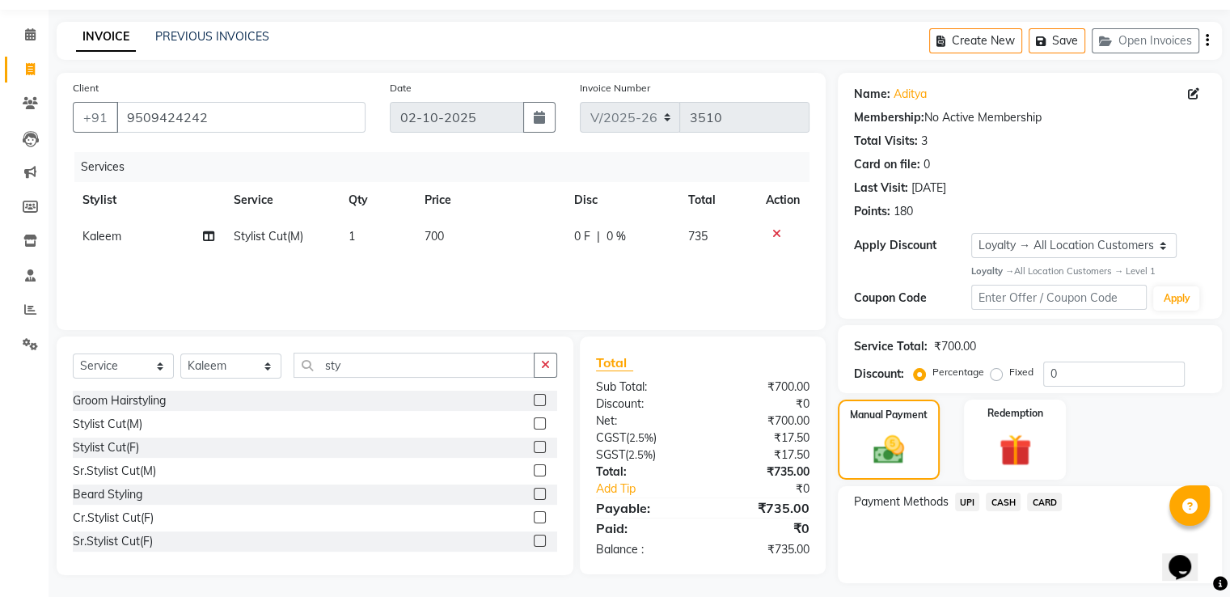
scroll to position [92, 0]
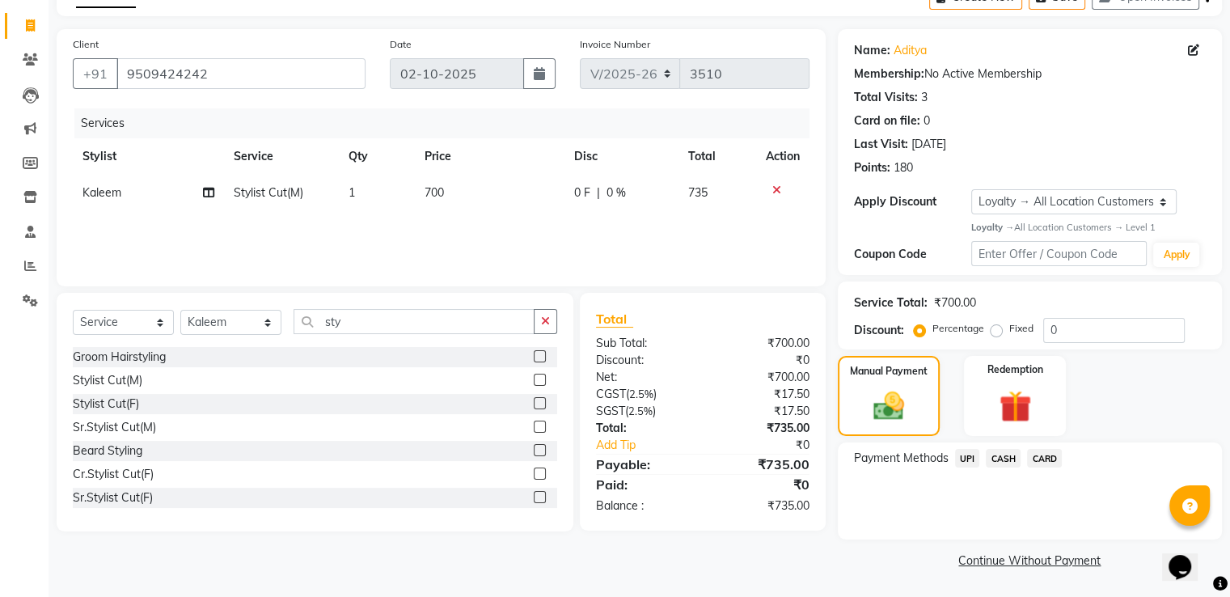
click at [971, 457] on span "UPI" at bounding box center [967, 458] width 25 height 19
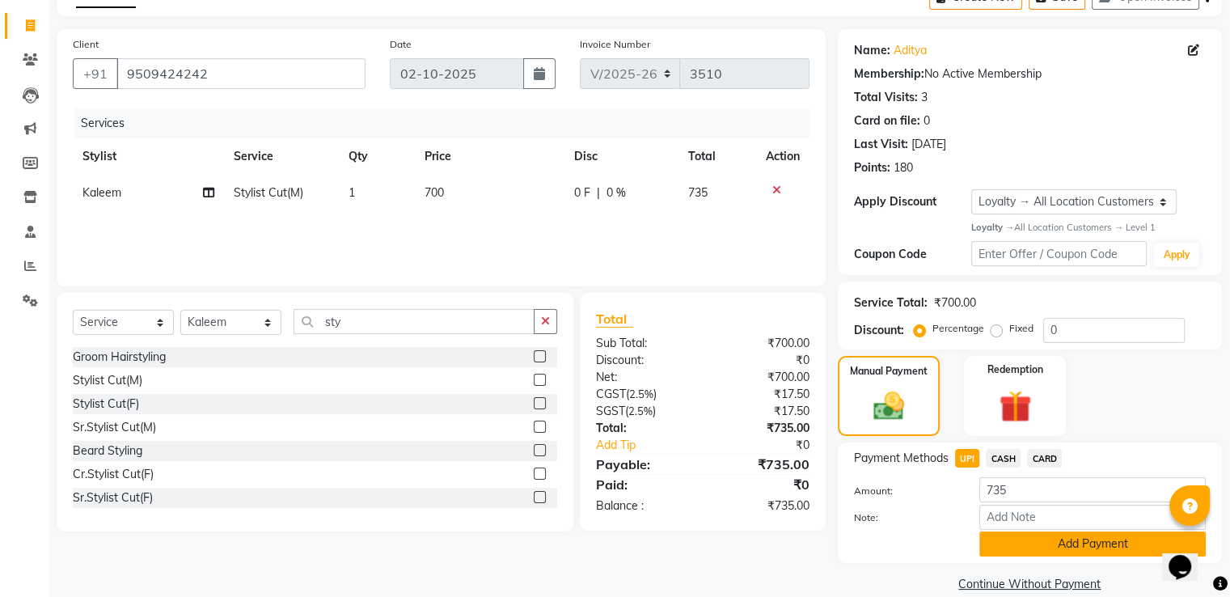
click at [1007, 553] on button "Add Payment" at bounding box center [1092, 543] width 226 height 25
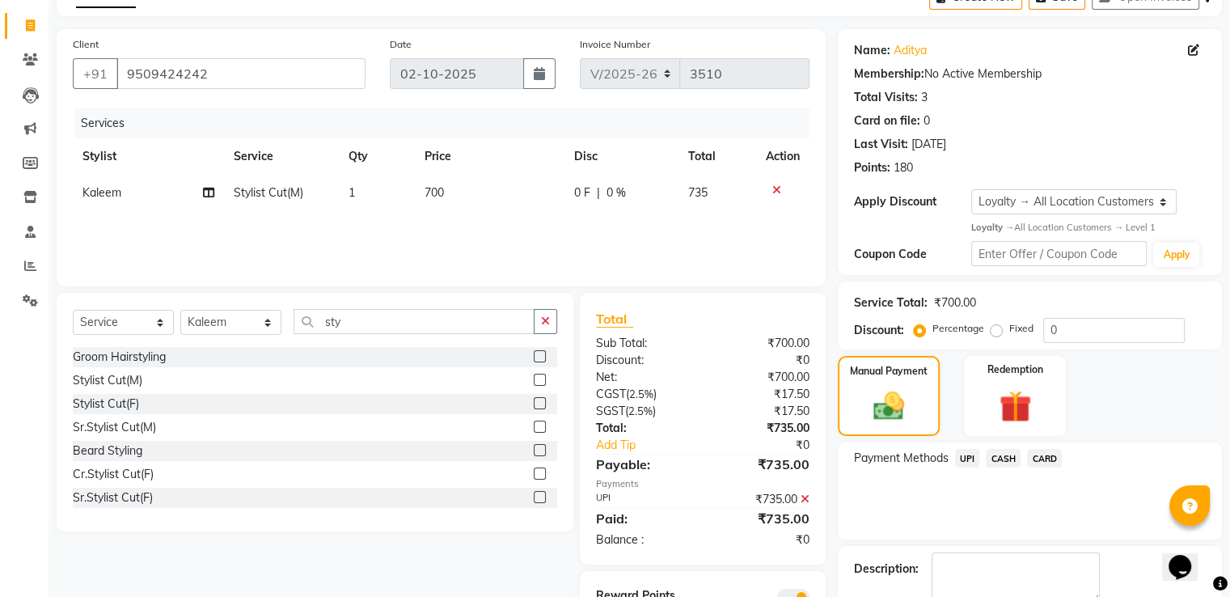
scroll to position [183, 0]
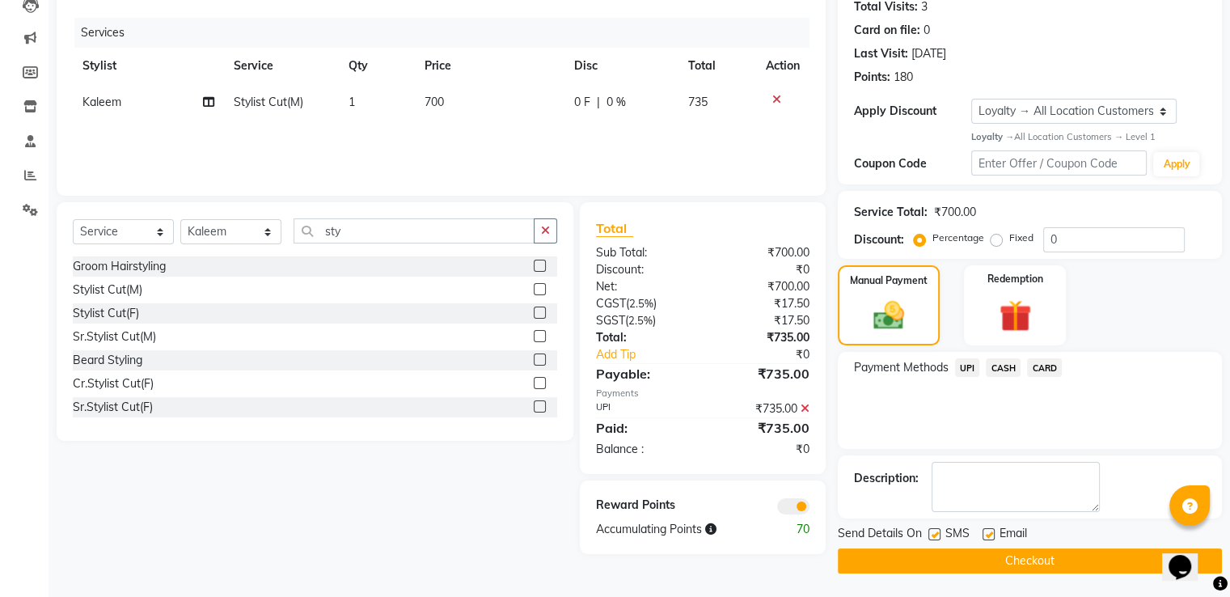
click at [917, 560] on button "Checkout" at bounding box center [1030, 560] width 384 height 25
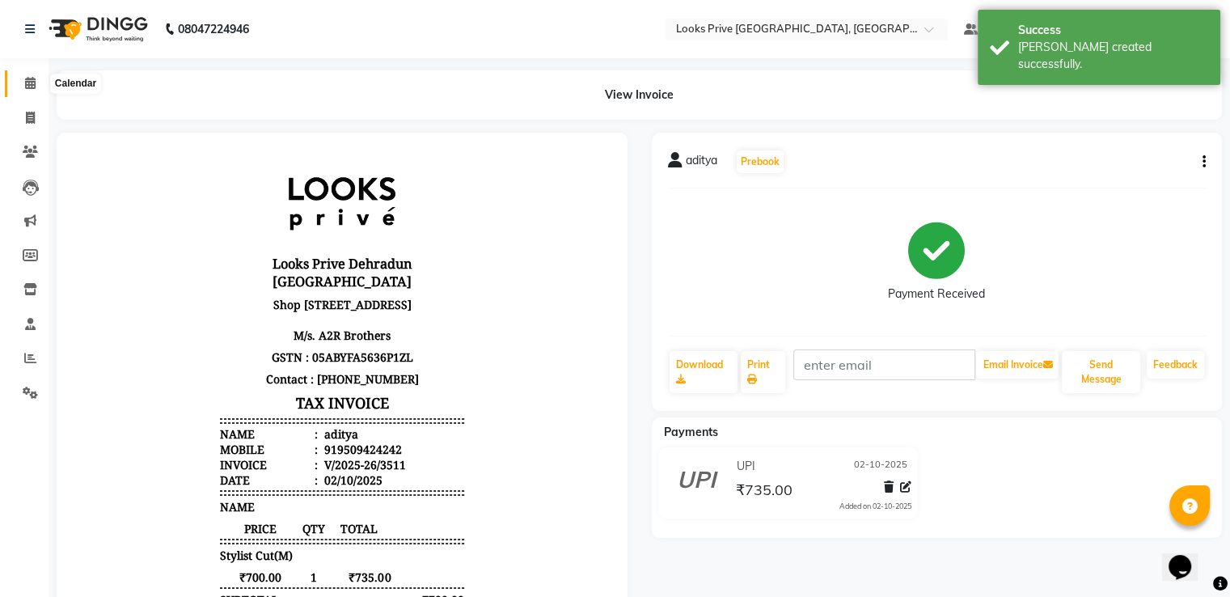
click at [27, 85] on icon at bounding box center [30, 83] width 11 height 12
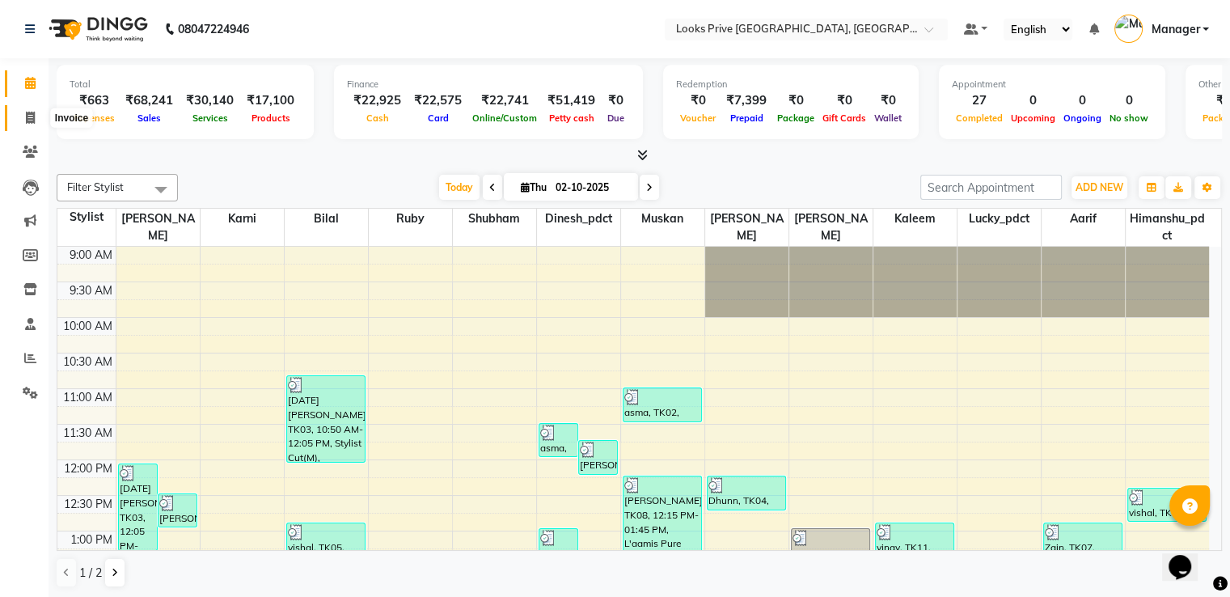
click at [19, 120] on span at bounding box center [30, 118] width 28 height 19
select select "service"
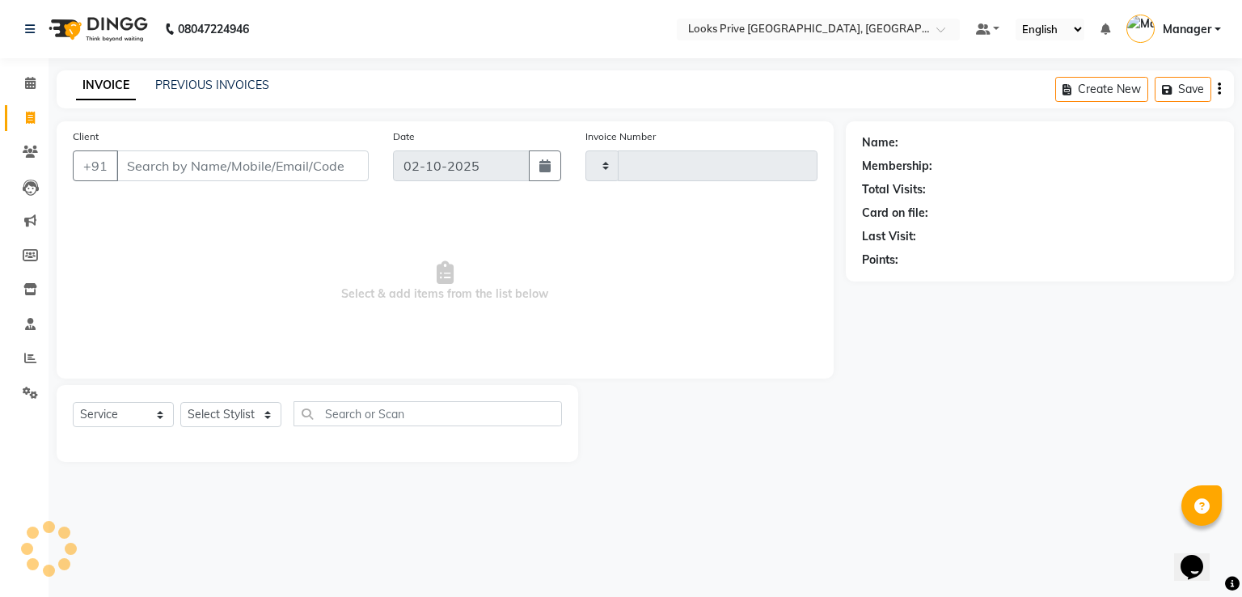
type input "3512"
select select "6205"
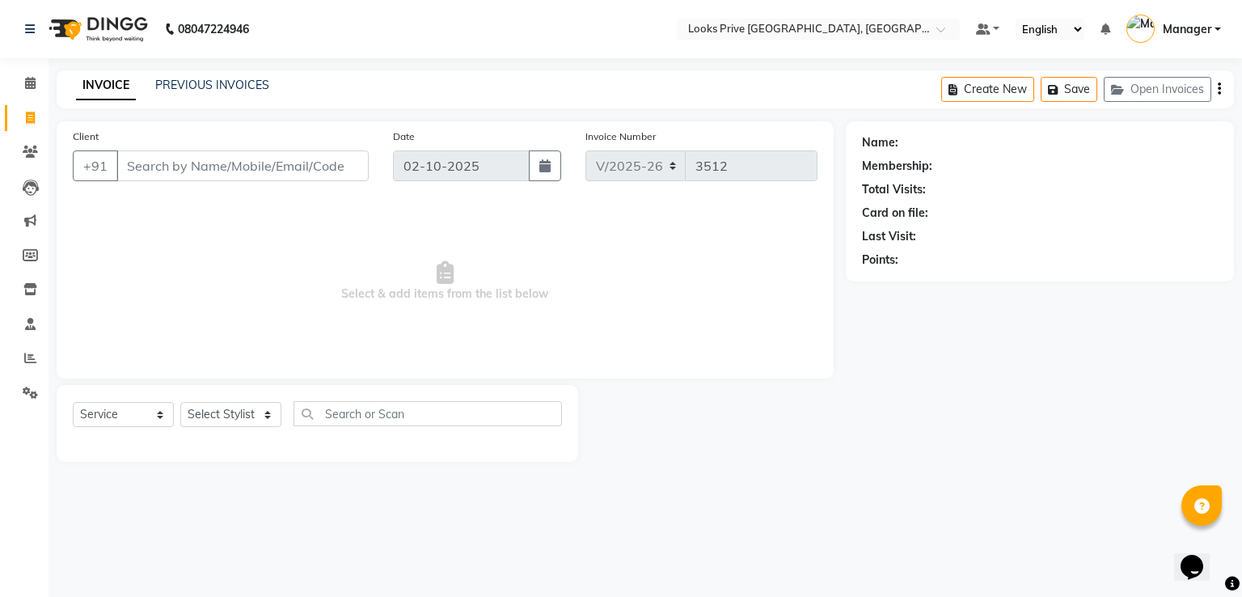
click at [320, 167] on input "Client" at bounding box center [242, 165] width 252 height 31
drag, startPoint x: 155, startPoint y: 160, endPoint x: 97, endPoint y: 162, distance: 58.2
click at [97, 162] on div "[PHONE_NUMBER] Add Client" at bounding box center [221, 165] width 296 height 31
click at [228, 167] on input "976099" at bounding box center [201, 165] width 170 height 31
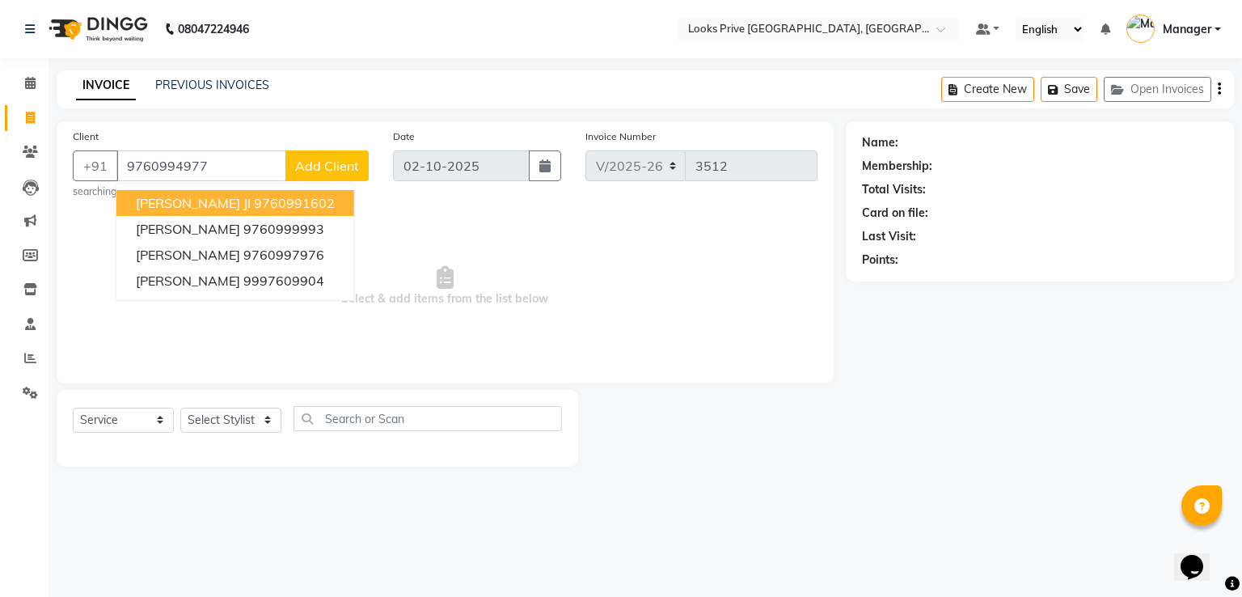
type input "9760994977"
click at [320, 167] on span "Add Client" at bounding box center [327, 166] width 64 height 16
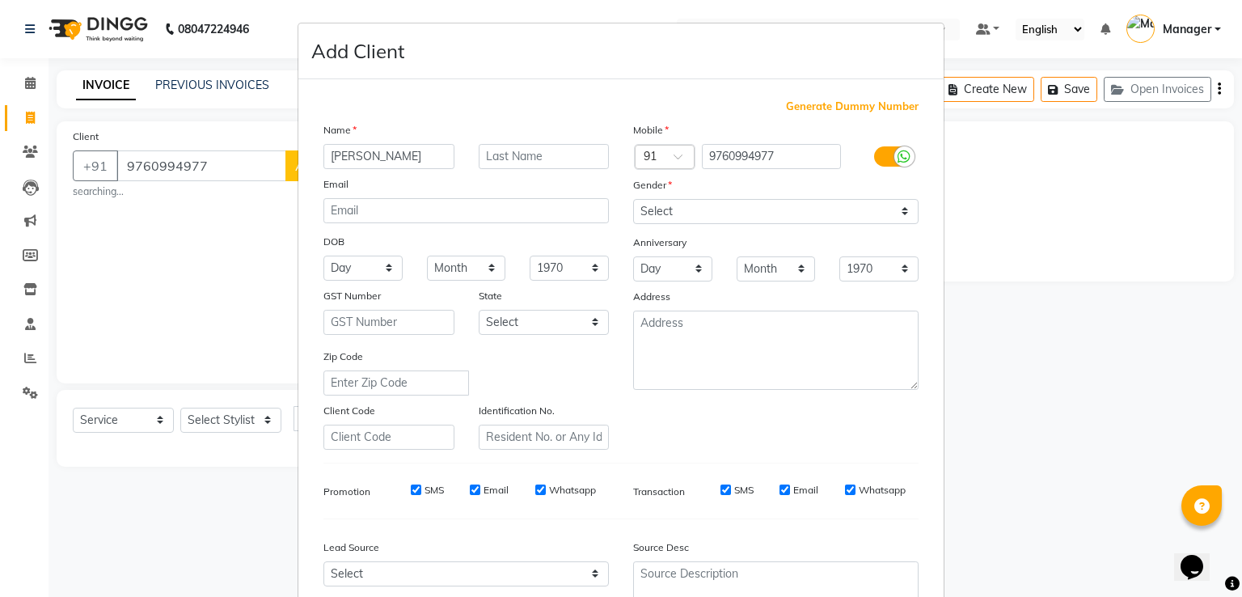
type input "[PERSON_NAME]"
click at [658, 211] on select "Select [DEMOGRAPHIC_DATA] [DEMOGRAPHIC_DATA] Other Prefer Not To Say" at bounding box center [775, 211] width 285 height 25
select select "[DEMOGRAPHIC_DATA]"
click at [633, 200] on select "Select [DEMOGRAPHIC_DATA] [DEMOGRAPHIC_DATA] Other Prefer Not To Say" at bounding box center [775, 211] width 285 height 25
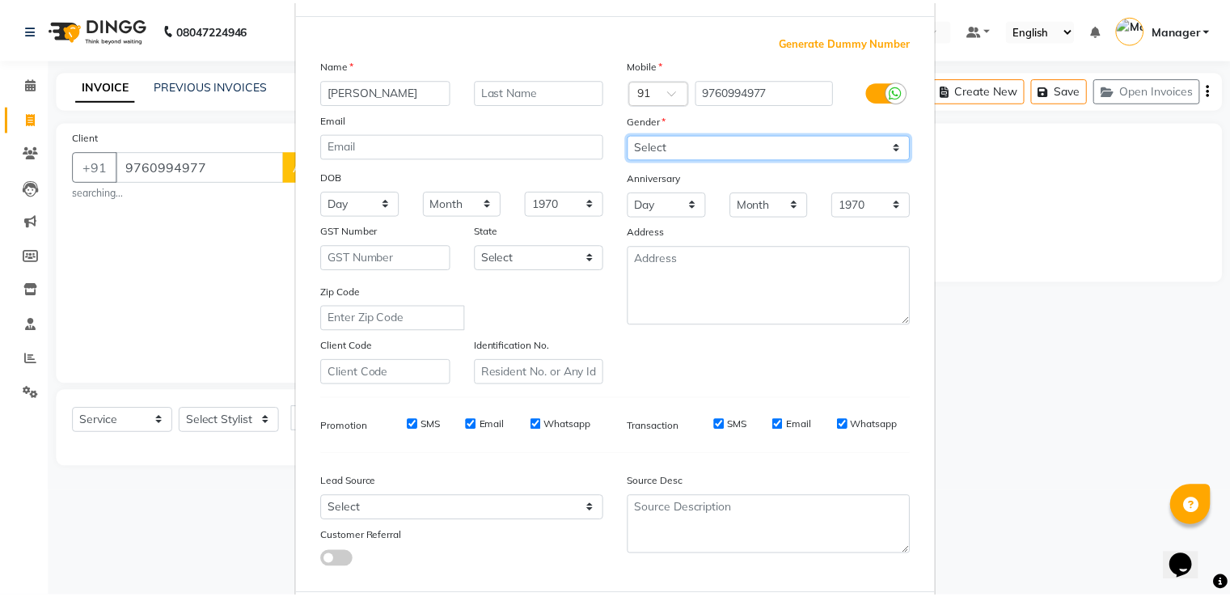
scroll to position [158, 0]
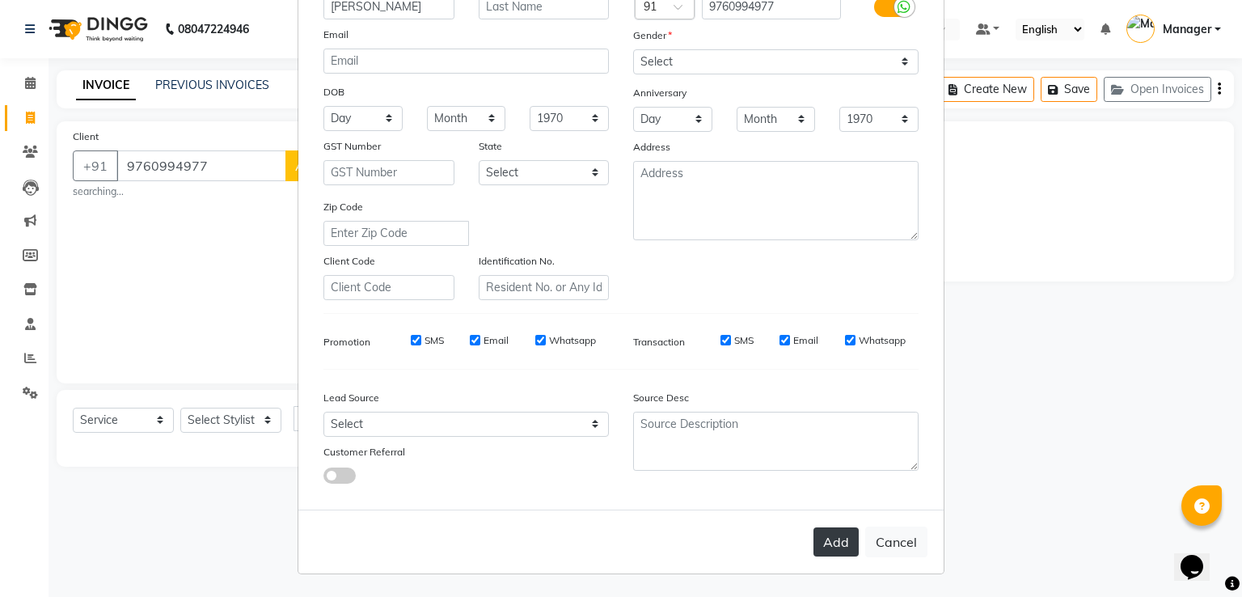
click at [825, 547] on button "Add" at bounding box center [835, 541] width 45 height 29
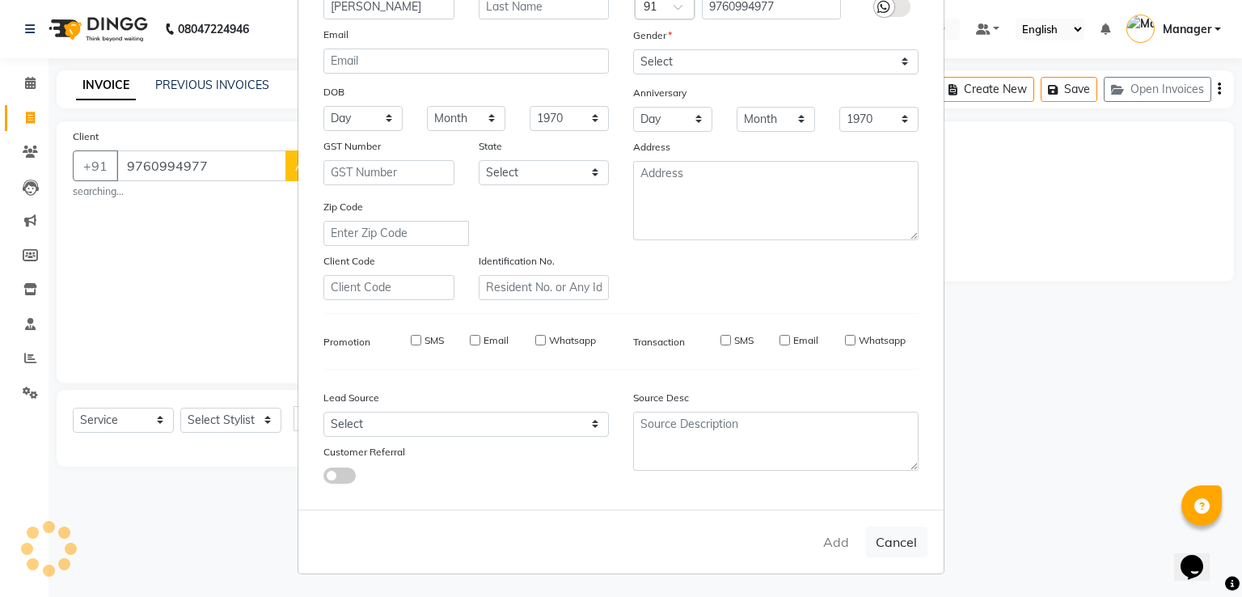
select select
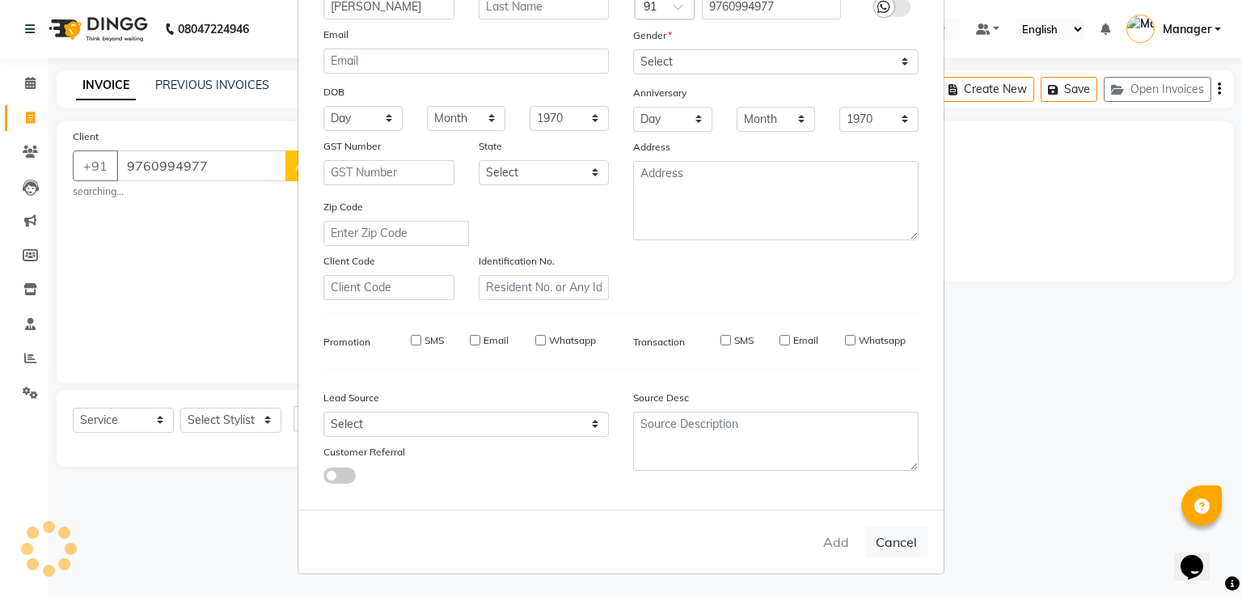
select select
checkbox input "false"
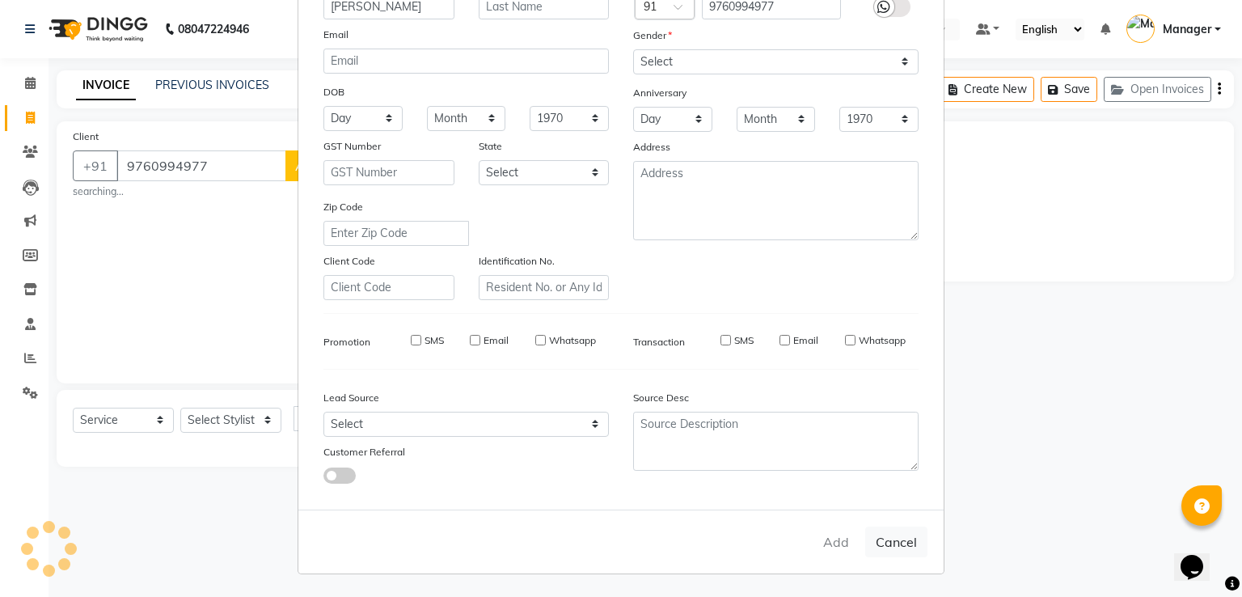
checkbox input "false"
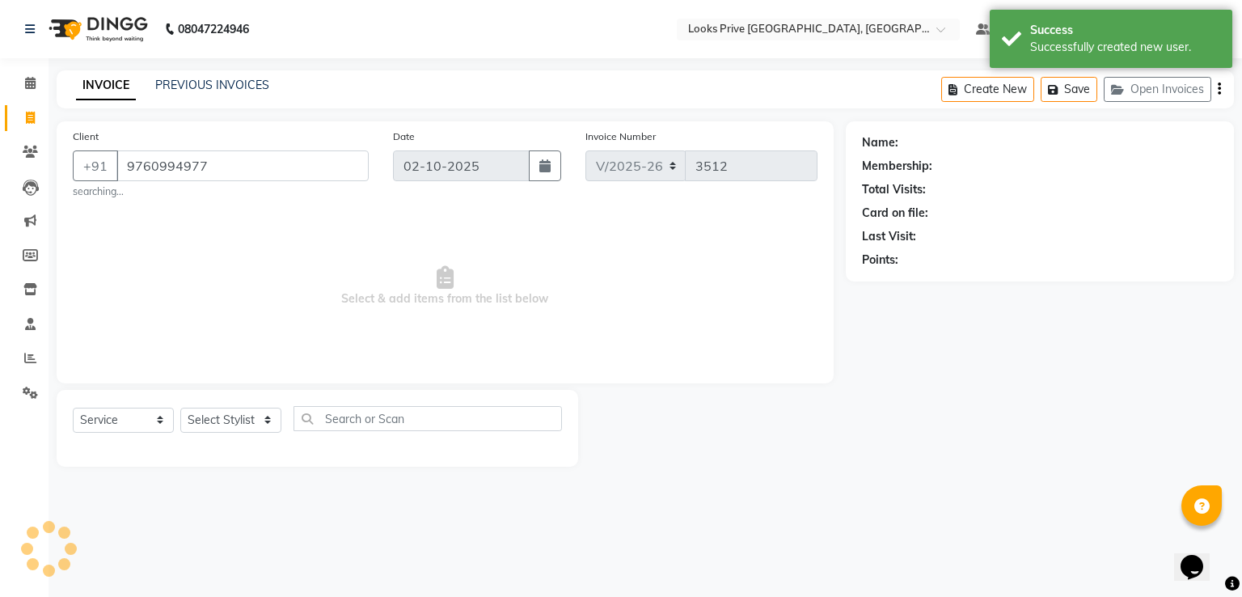
click at [238, 420] on ngb-modal-window "Add Client Generate Dummy Number Name Email DOB Day 01 02 03 04 05 06 07 08 09 …" at bounding box center [621, 298] width 1242 height 597
select select "1: Object"
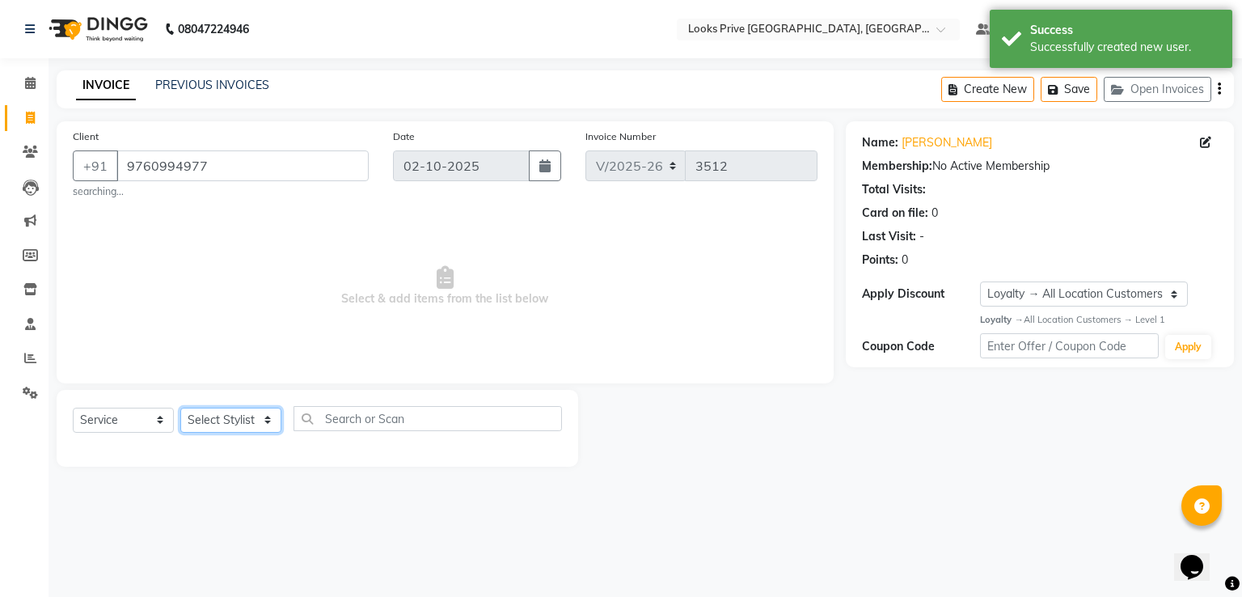
click at [230, 420] on select "Select Stylist A2R_Master [PERSON_NAME] [PERSON_NAME] Dinesh_pdct Himanshu_pdct…" at bounding box center [230, 419] width 101 height 25
select select "45661"
click at [180, 408] on select "Select Stylist A2R_Master [PERSON_NAME] [PERSON_NAME] Dinesh_pdct Himanshu_pdct…" at bounding box center [230, 419] width 101 height 25
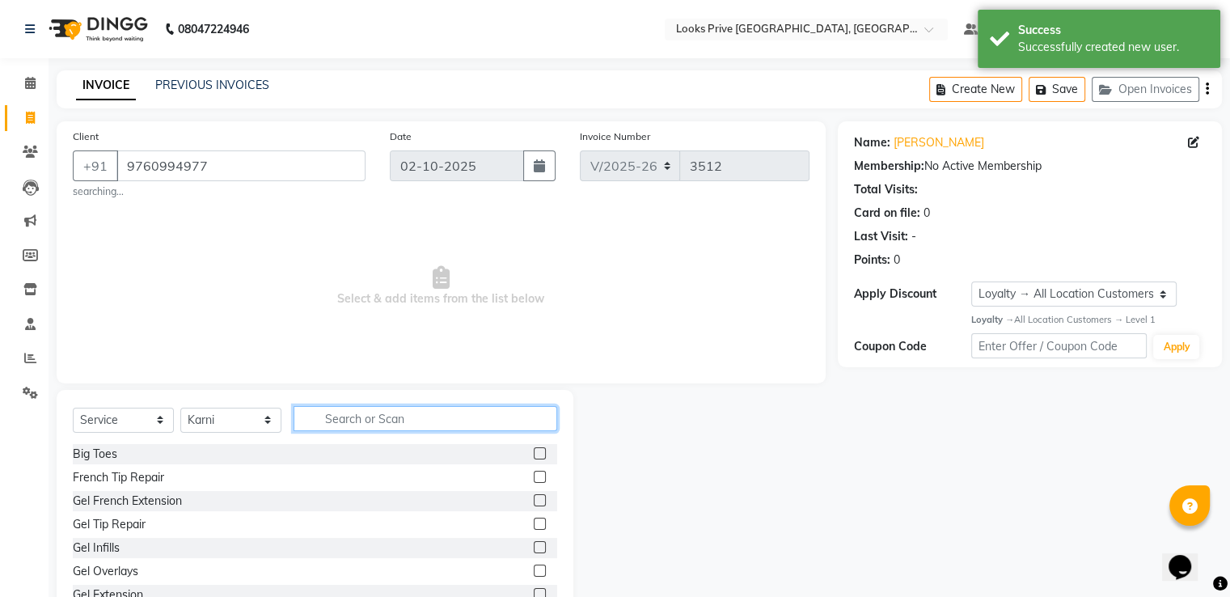
click at [394, 421] on input "text" at bounding box center [425, 418] width 264 height 25
type input "sty"
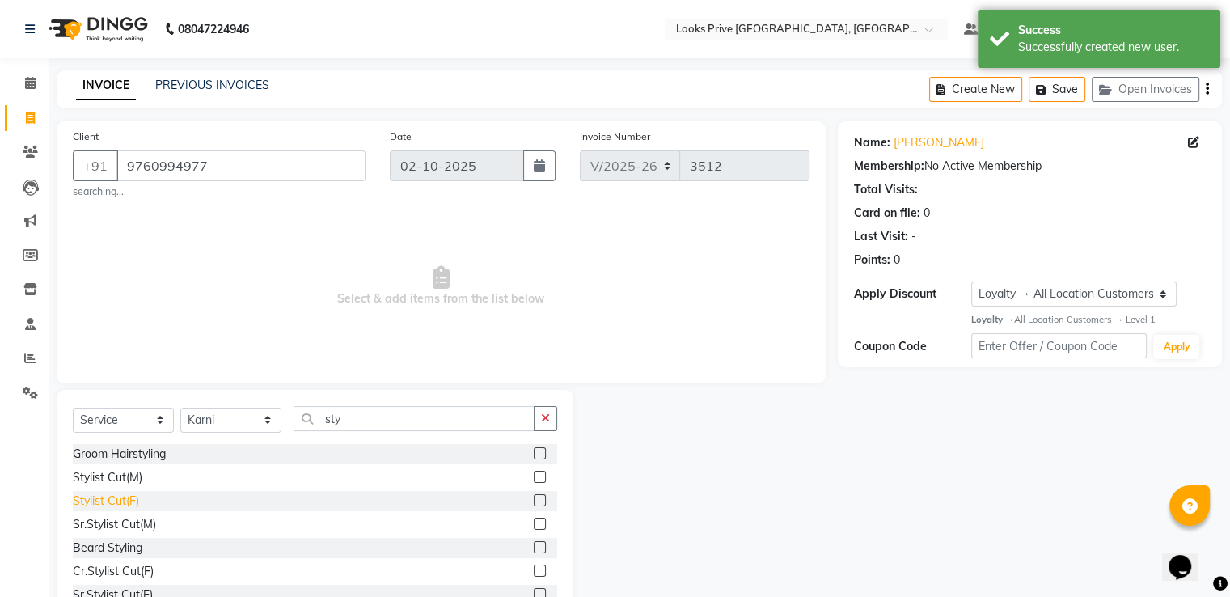
click at [125, 495] on div "Stylist Cut(F)" at bounding box center [106, 500] width 66 height 17
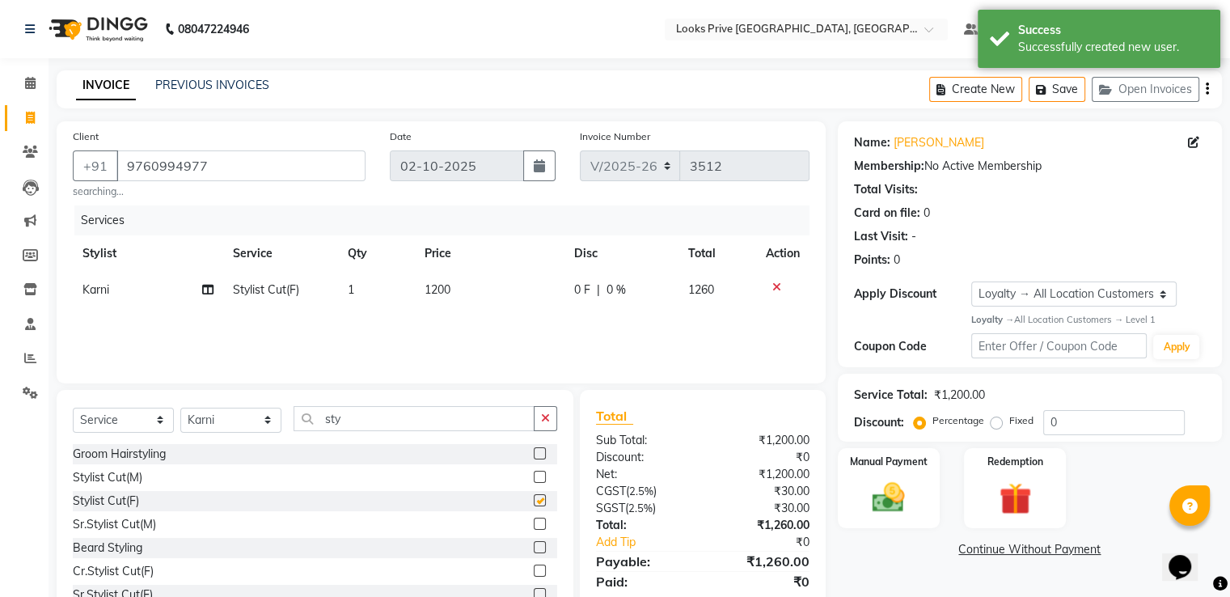
checkbox input "false"
click at [123, 477] on div "Stylist Cut(M)" at bounding box center [108, 477] width 70 height 17
checkbox input "false"
click at [772, 287] on icon at bounding box center [776, 286] width 9 height 11
click at [439, 290] on span "700" at bounding box center [433, 289] width 19 height 15
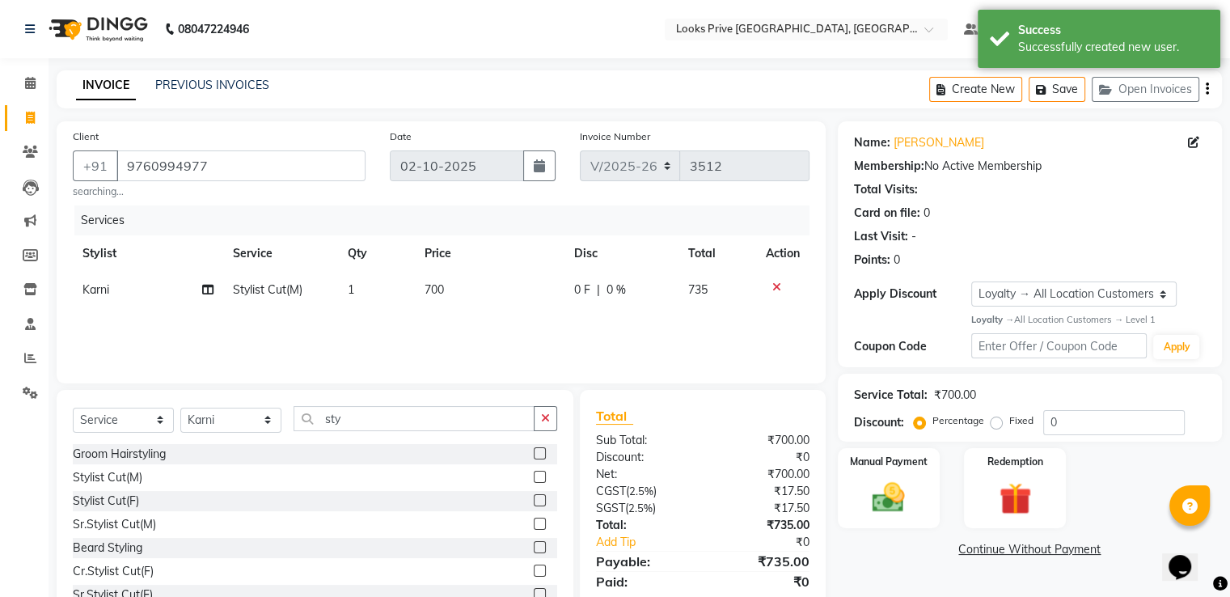
select select "45661"
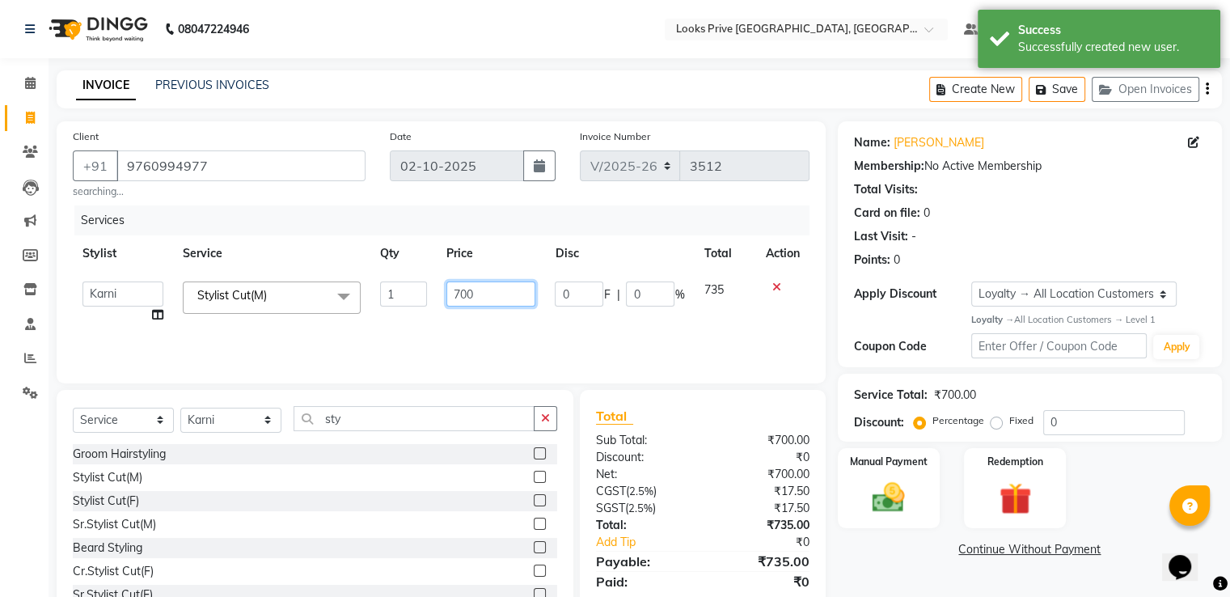
drag, startPoint x: 439, startPoint y: 290, endPoint x: 417, endPoint y: 287, distance: 22.1
click at [424, 286] on tr "A2R_Master [PERSON_NAME] [PERSON_NAME] Dinesh_pdct Himanshu_pdct [PERSON_NAME] …" at bounding box center [441, 302] width 737 height 61
type input "600"
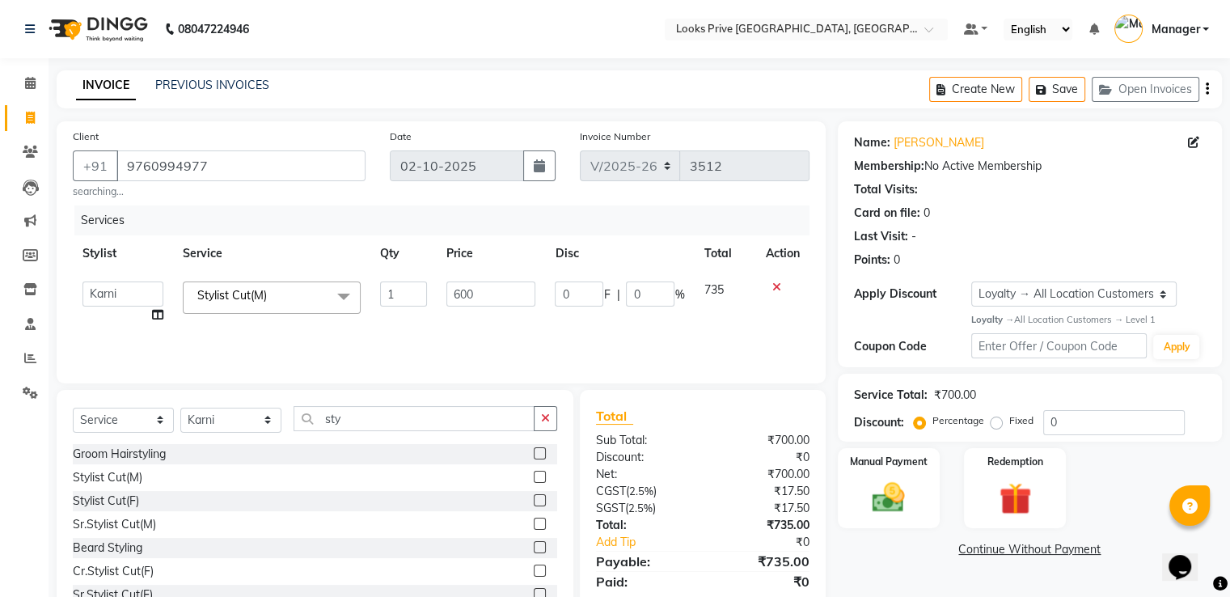
click at [578, 215] on div "Services" at bounding box center [447, 220] width 747 height 30
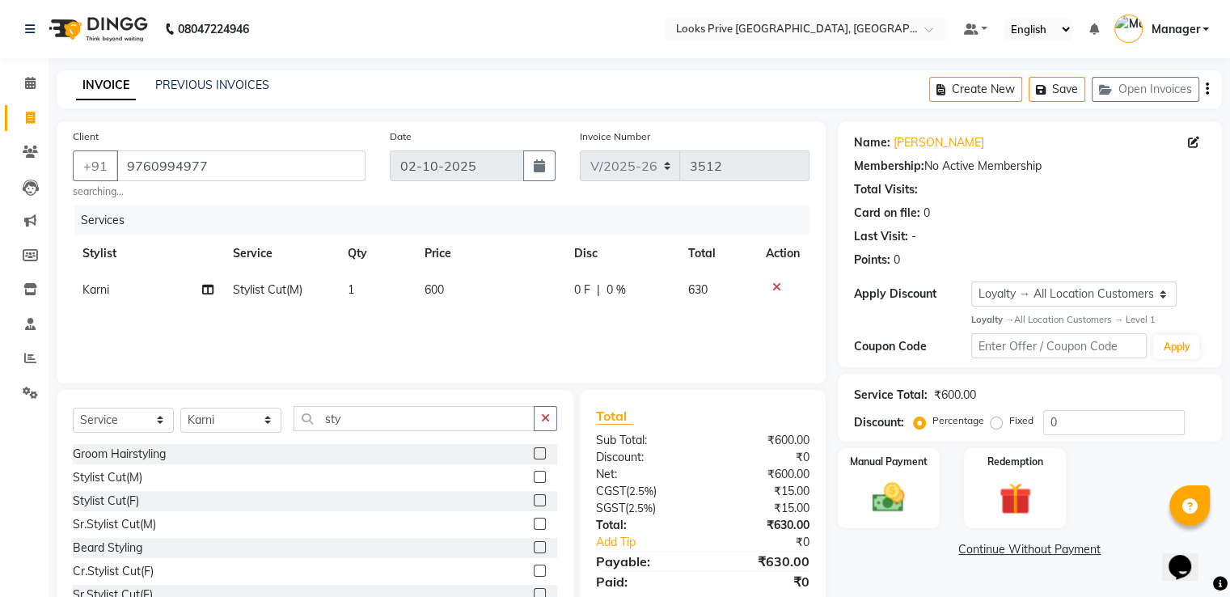
scroll to position [57, 0]
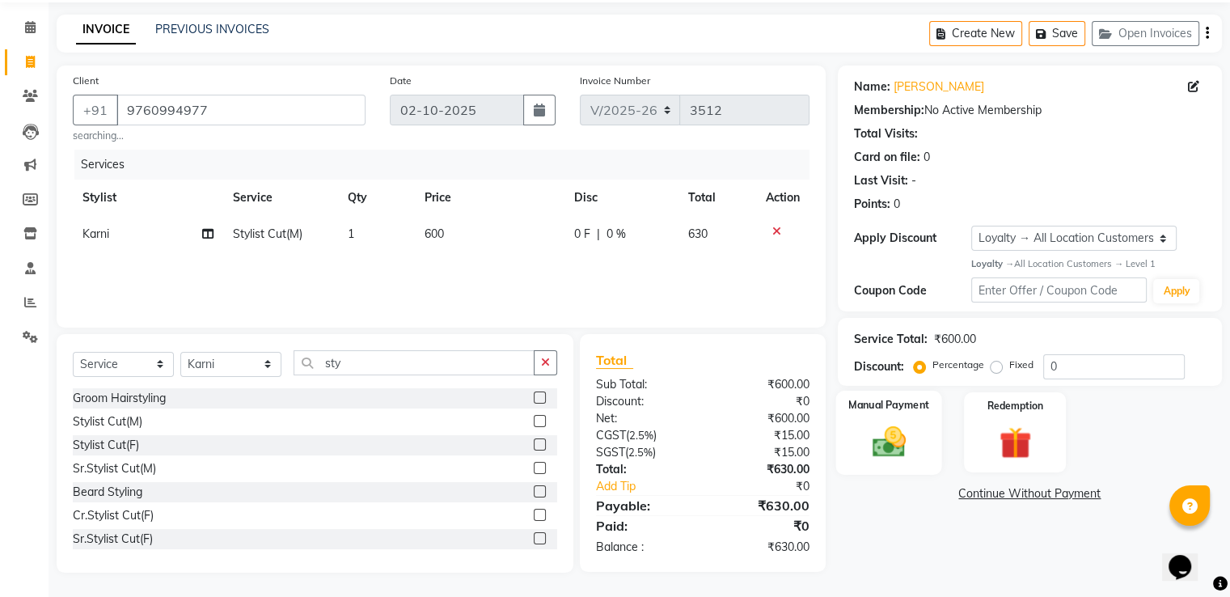
click at [880, 442] on img at bounding box center [888, 441] width 54 height 39
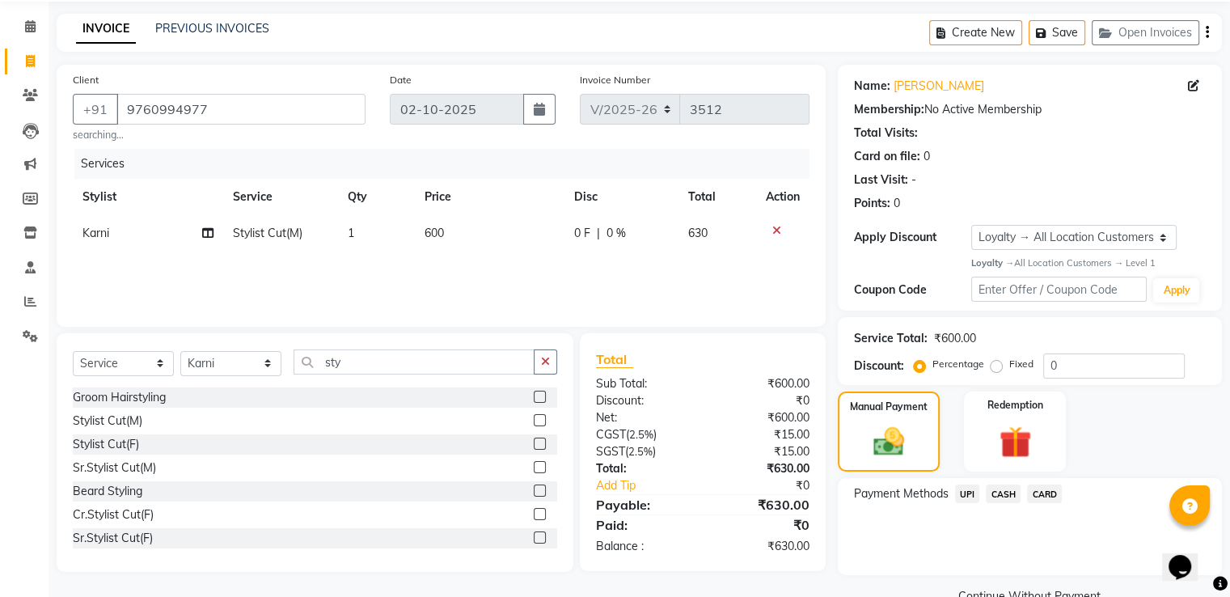
click at [1040, 492] on span "CARD" at bounding box center [1044, 493] width 35 height 19
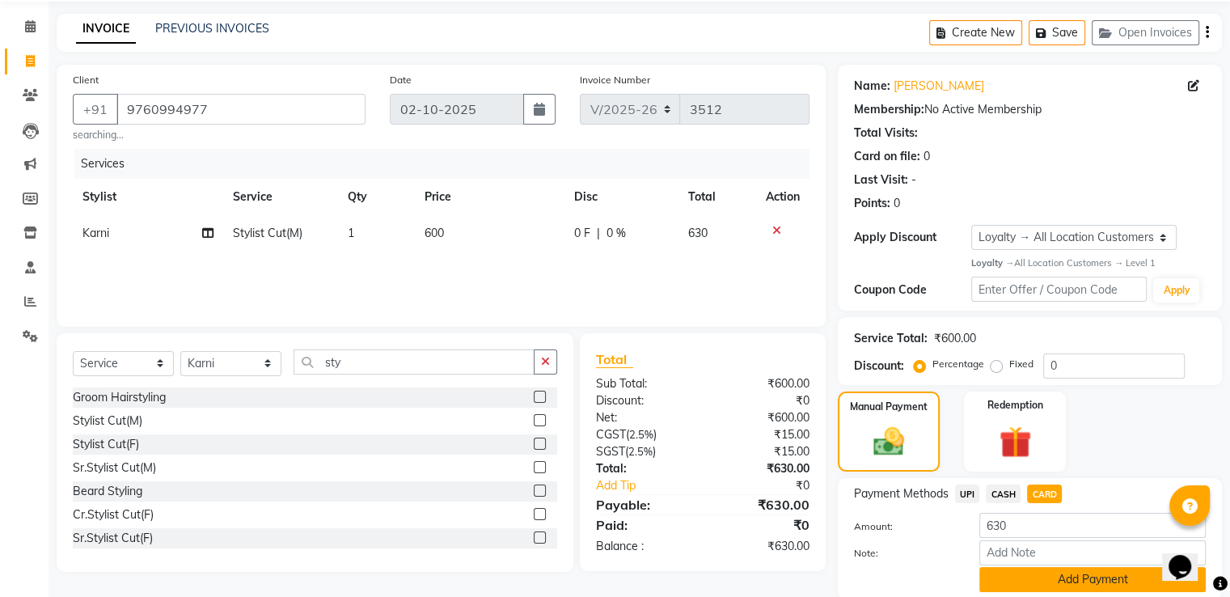
click at [1019, 578] on button "Add Payment" at bounding box center [1092, 579] width 226 height 25
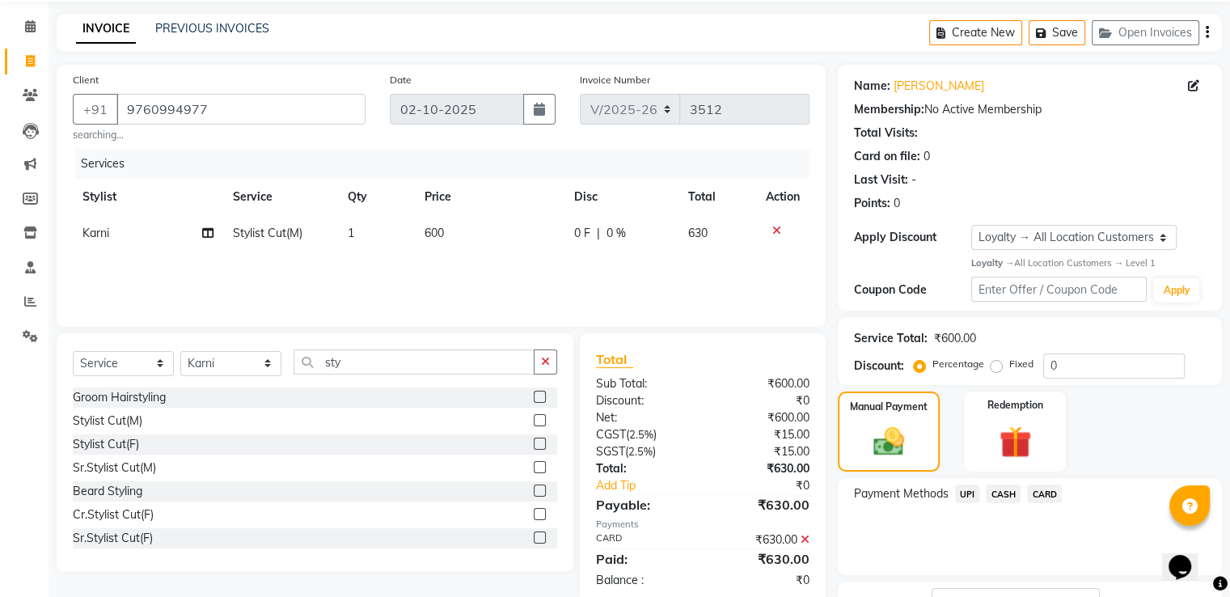
scroll to position [183, 0]
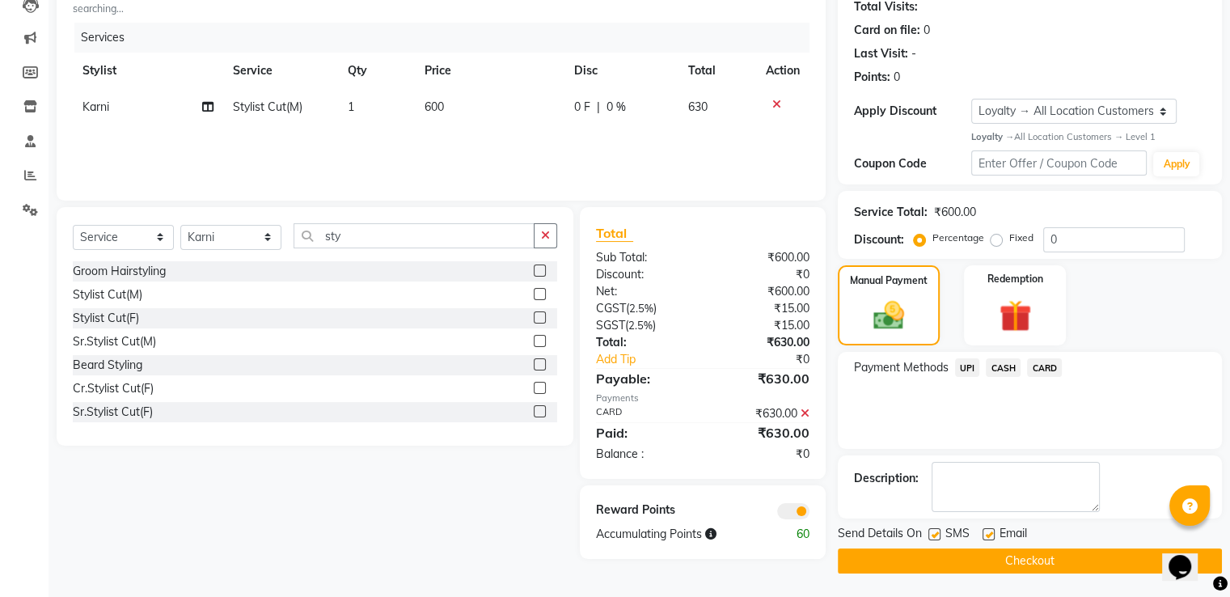
click at [979, 560] on button "Checkout" at bounding box center [1030, 560] width 384 height 25
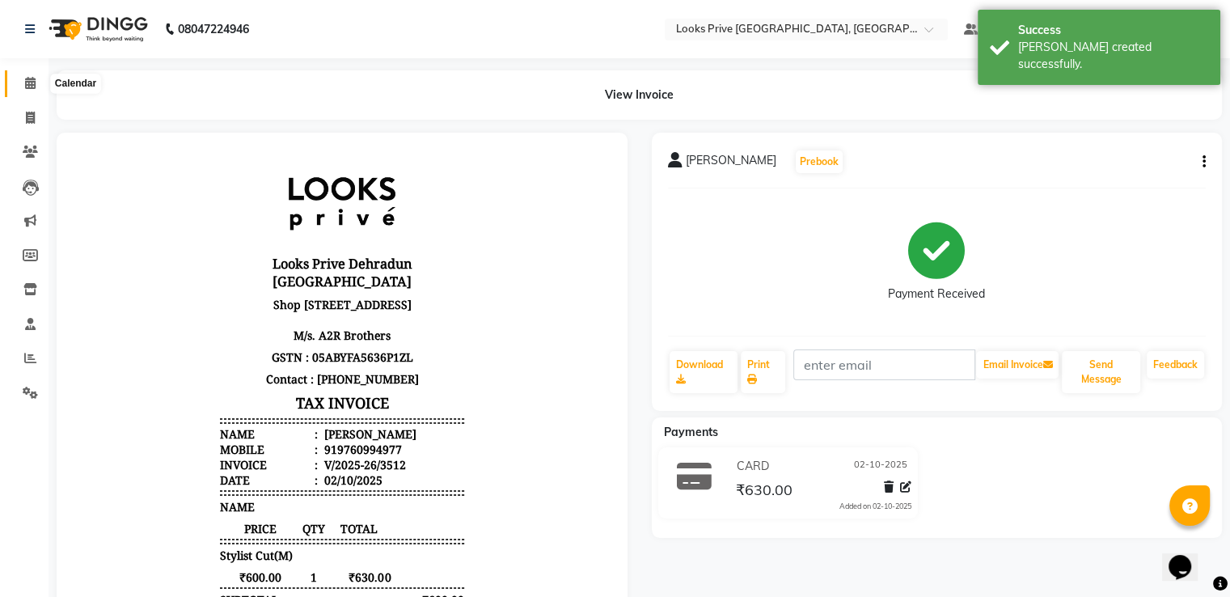
click at [30, 77] on icon at bounding box center [30, 83] width 11 height 12
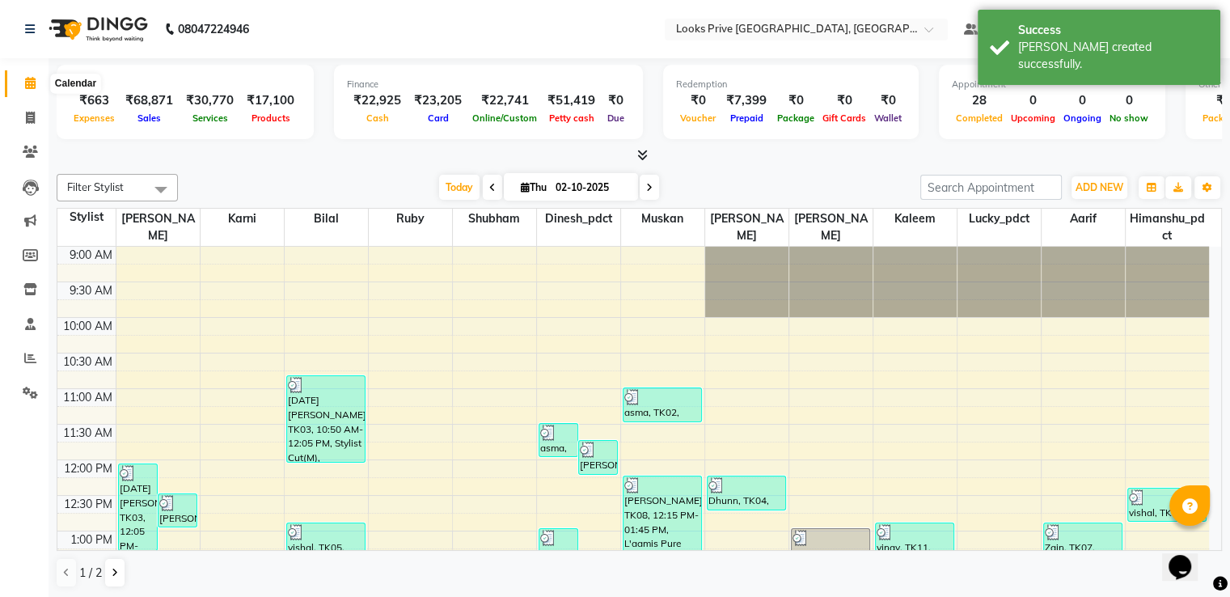
click at [26, 81] on icon at bounding box center [30, 83] width 11 height 12
click at [29, 123] on icon at bounding box center [30, 118] width 9 height 12
select select "6205"
select select "service"
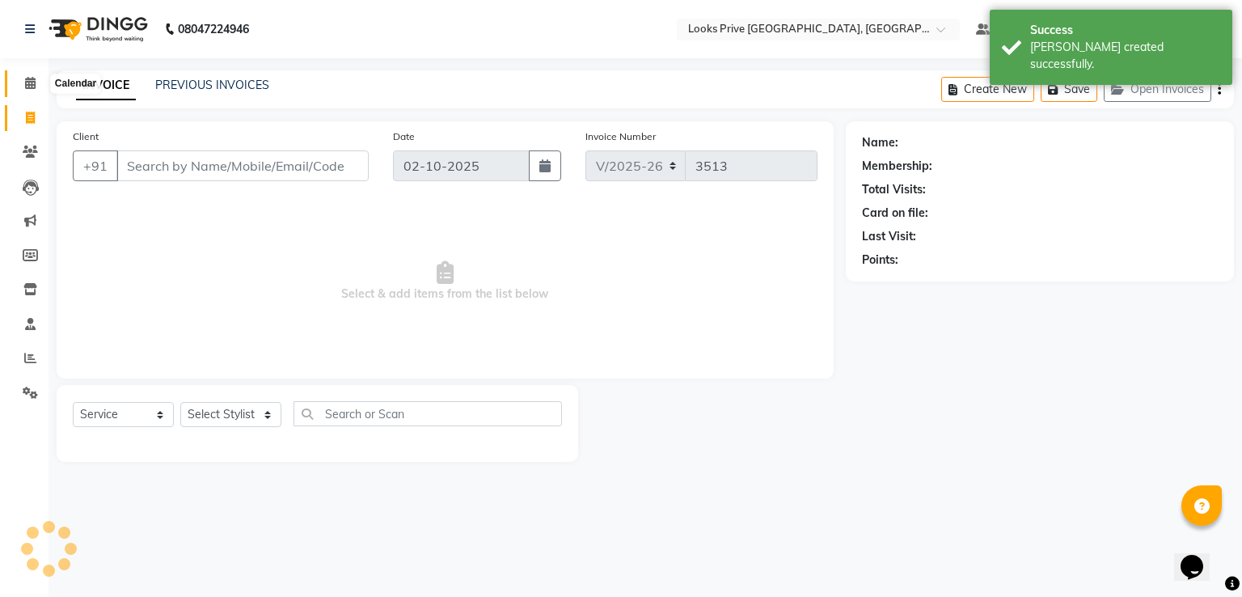
click at [22, 76] on span at bounding box center [30, 83] width 28 height 19
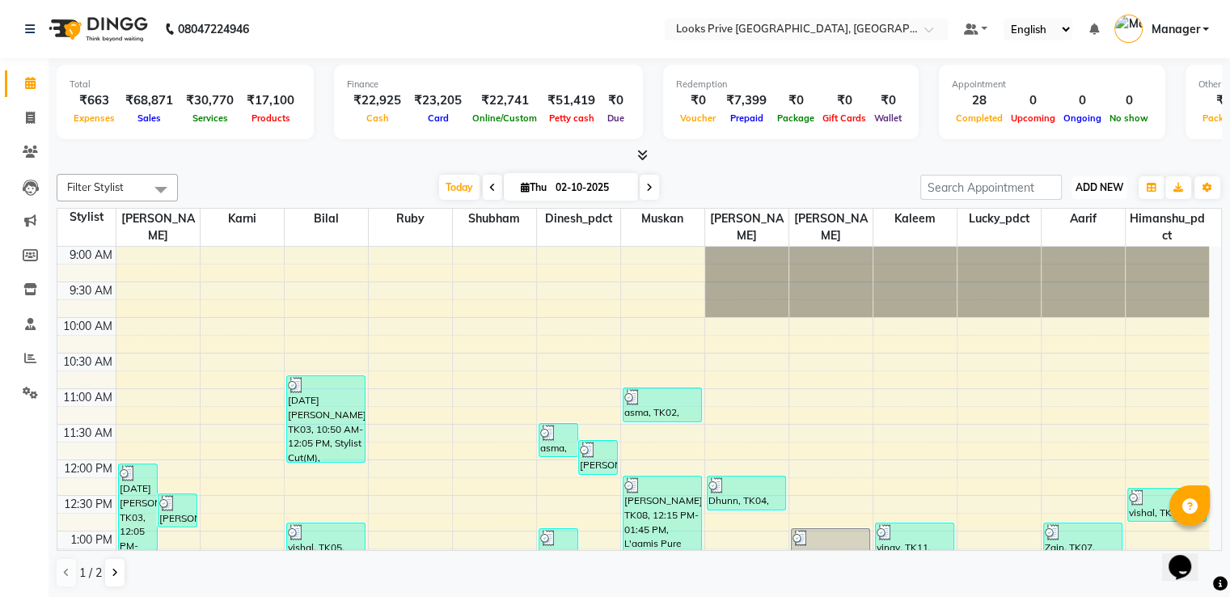
click at [1113, 184] on span "ADD NEW" at bounding box center [1099, 187] width 48 height 12
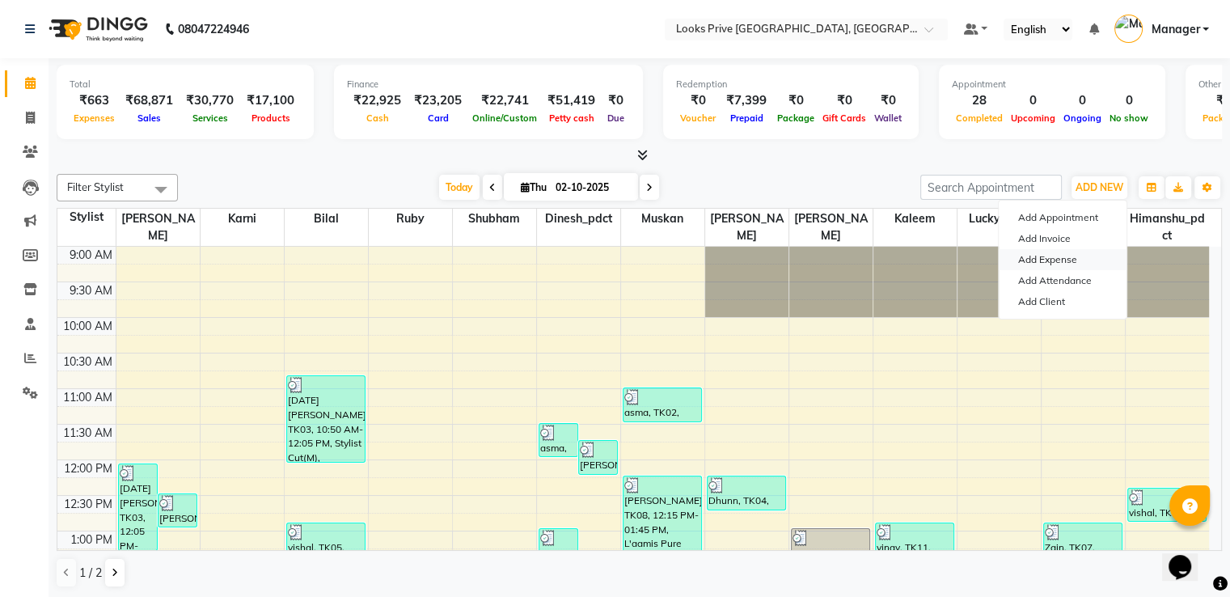
click at [1035, 256] on link "Add Expense" at bounding box center [1063, 259] width 128 height 21
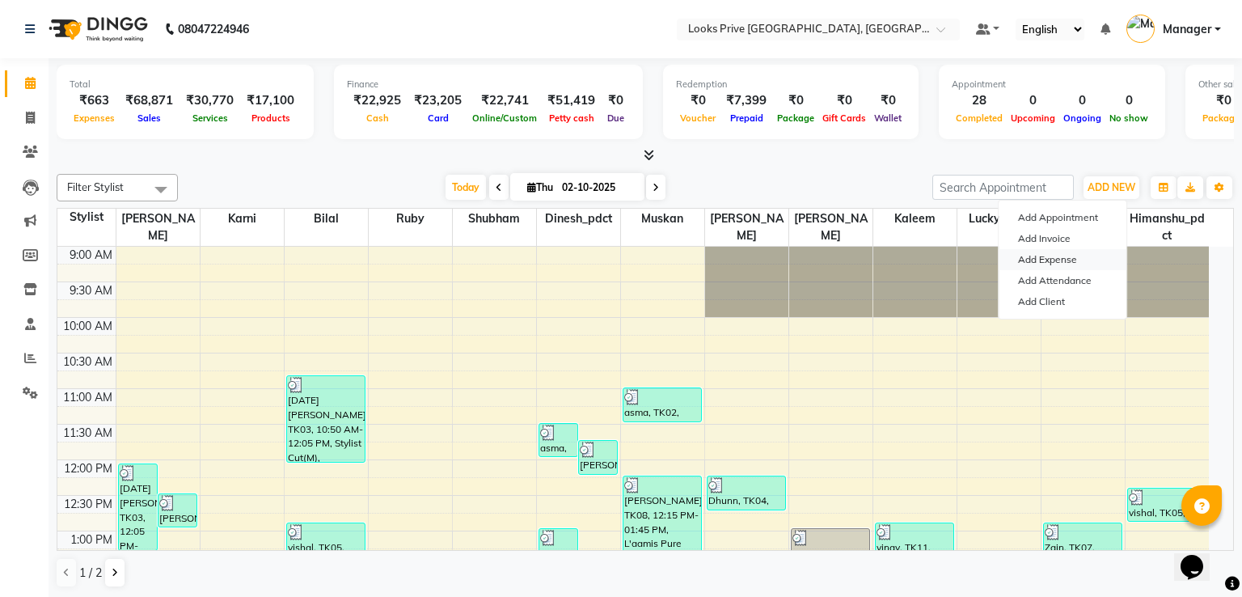
select select "1"
select select "5194"
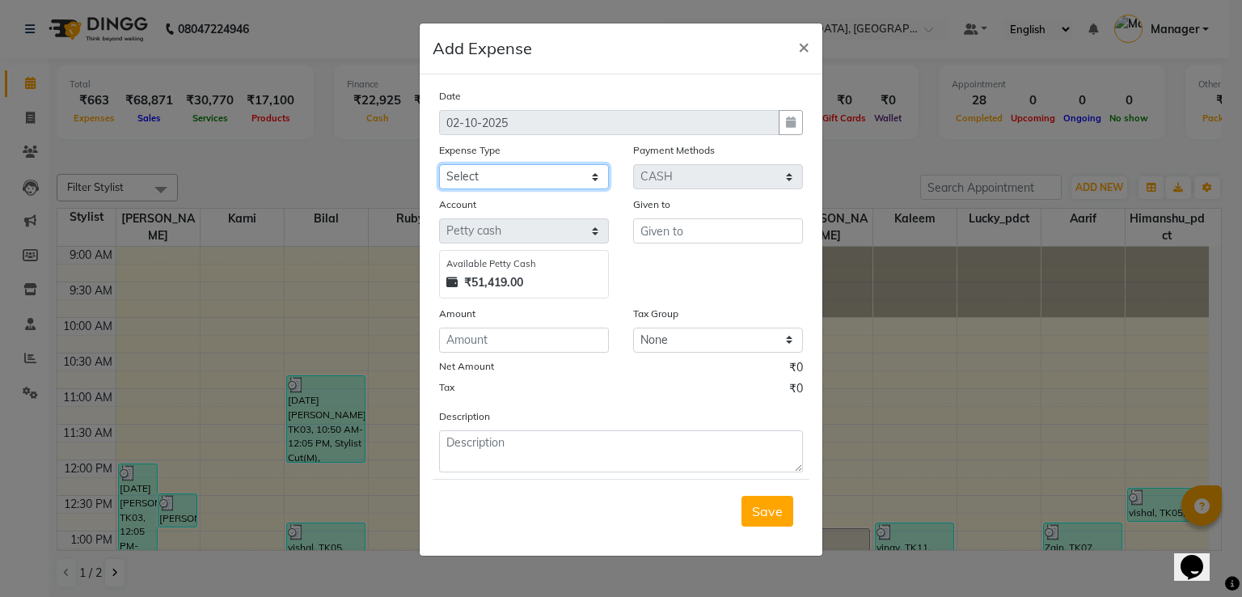
click at [486, 172] on select "Select Accommodation Aesthetics Bank Deposit BLINKIT Cash Handover Client Refun…" at bounding box center [524, 176] width 170 height 25
select select "23704"
click at [439, 166] on select "Select Accommodation Aesthetics Bank Deposit BLINKIT Cash Handover Client Refun…" at bounding box center [524, 176] width 170 height 25
click at [688, 234] on input "text" at bounding box center [718, 230] width 170 height 25
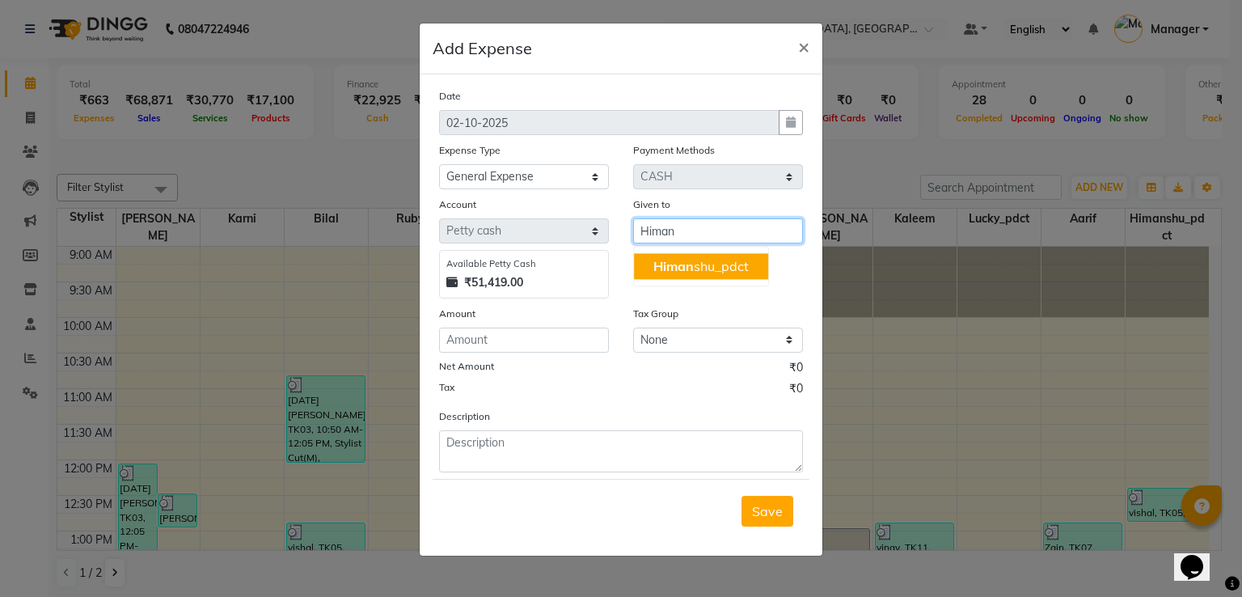
click at [704, 264] on ngb-highlight "Himan shu_pdct" at bounding box center [700, 266] width 95 height 16
type input "Himanshu_pdct"
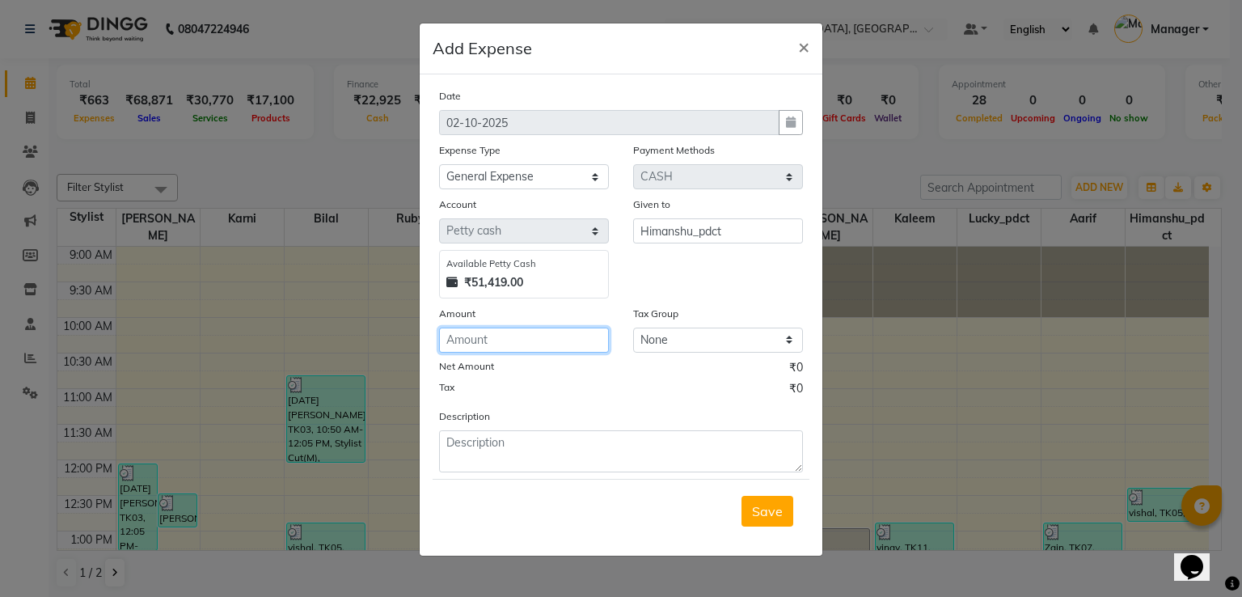
click at [500, 343] on input "number" at bounding box center [524, 339] width 170 height 25
type input "150"
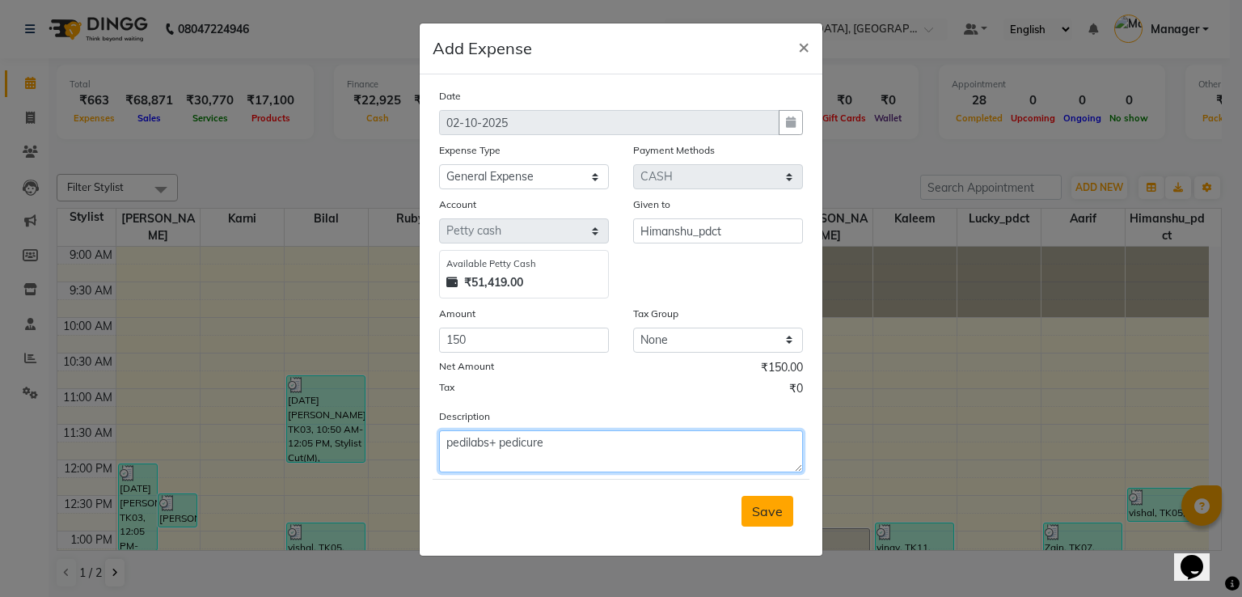
type textarea "pedilabs+ pedicure"
click at [776, 521] on button "Save" at bounding box center [767, 511] width 52 height 31
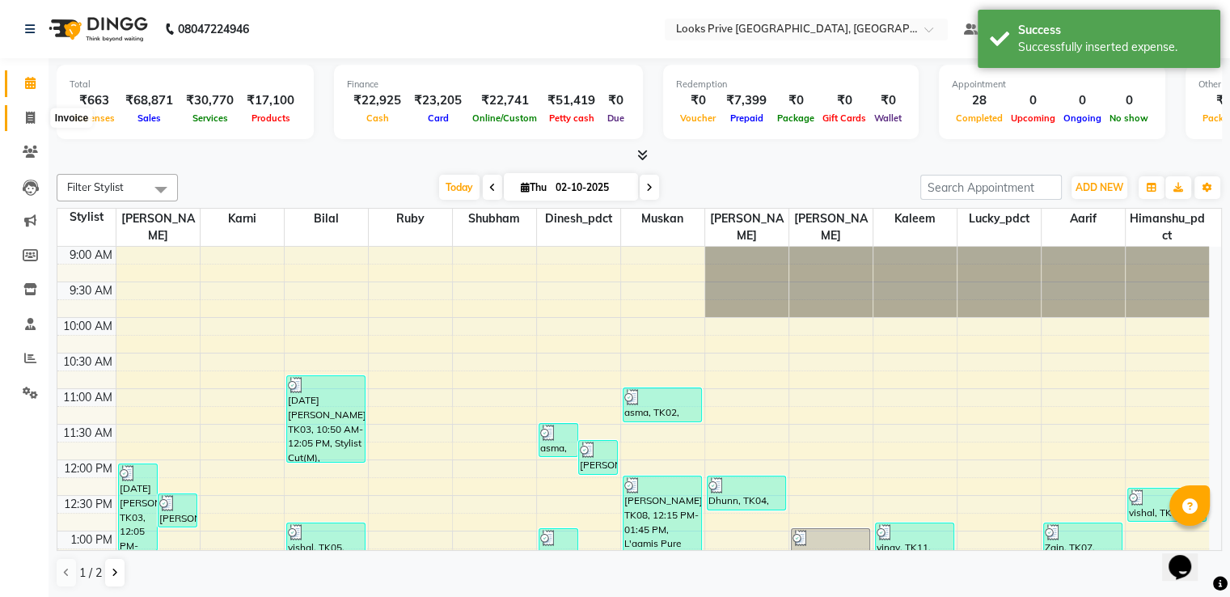
click at [22, 117] on span at bounding box center [30, 118] width 28 height 19
select select "service"
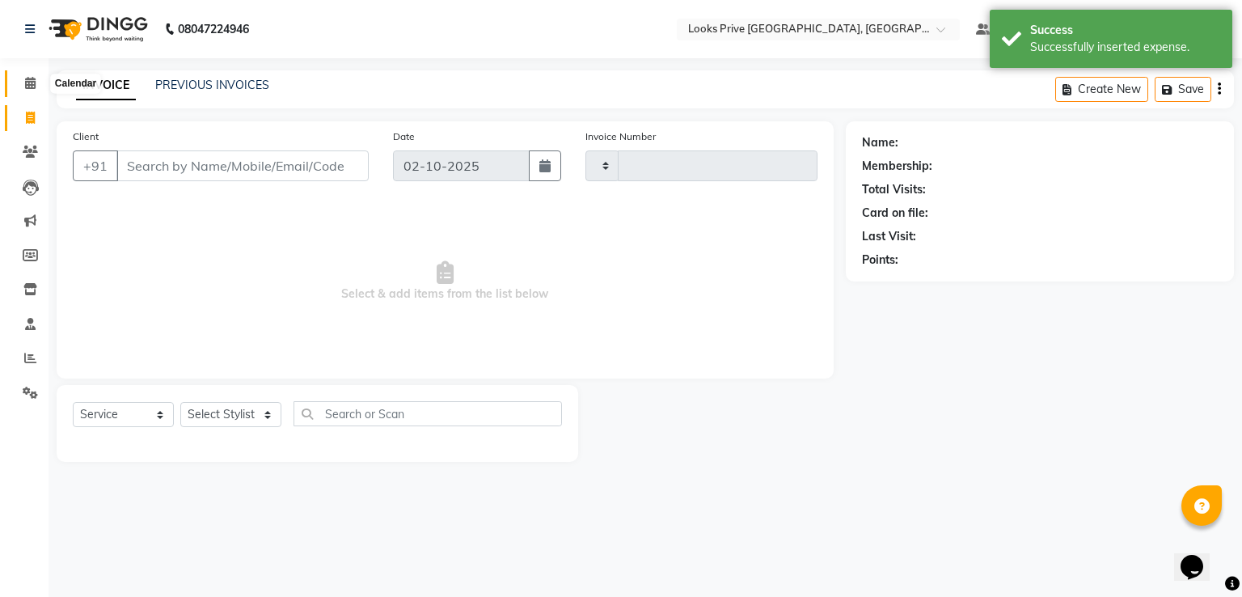
type input "3513"
select select "6205"
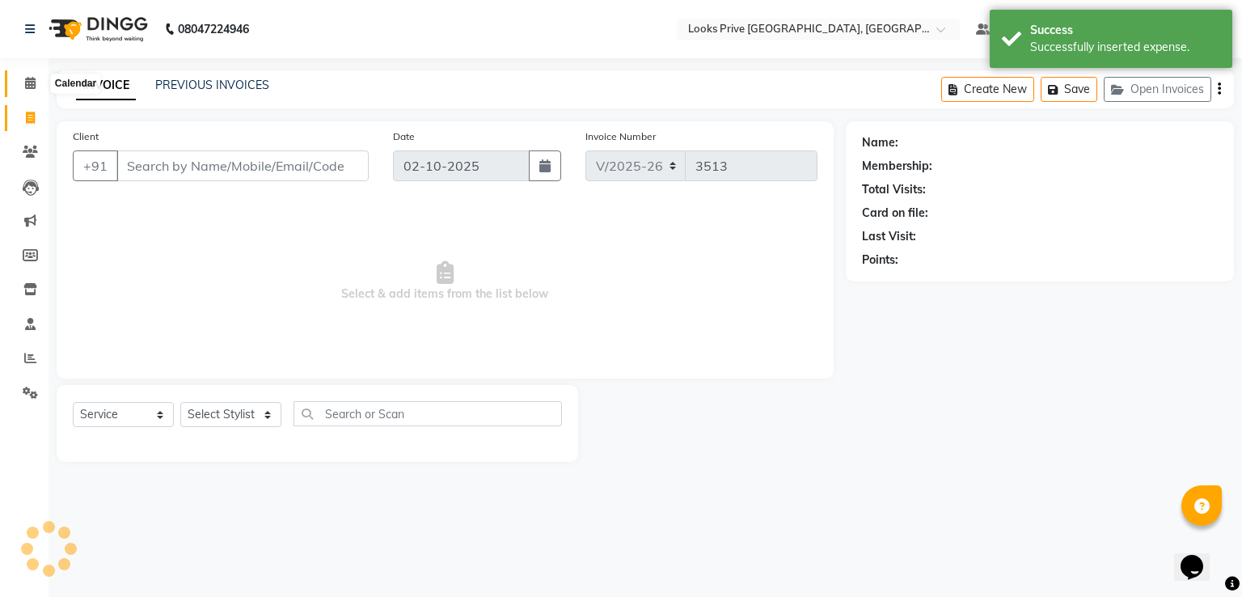
click at [33, 79] on icon at bounding box center [30, 83] width 11 height 12
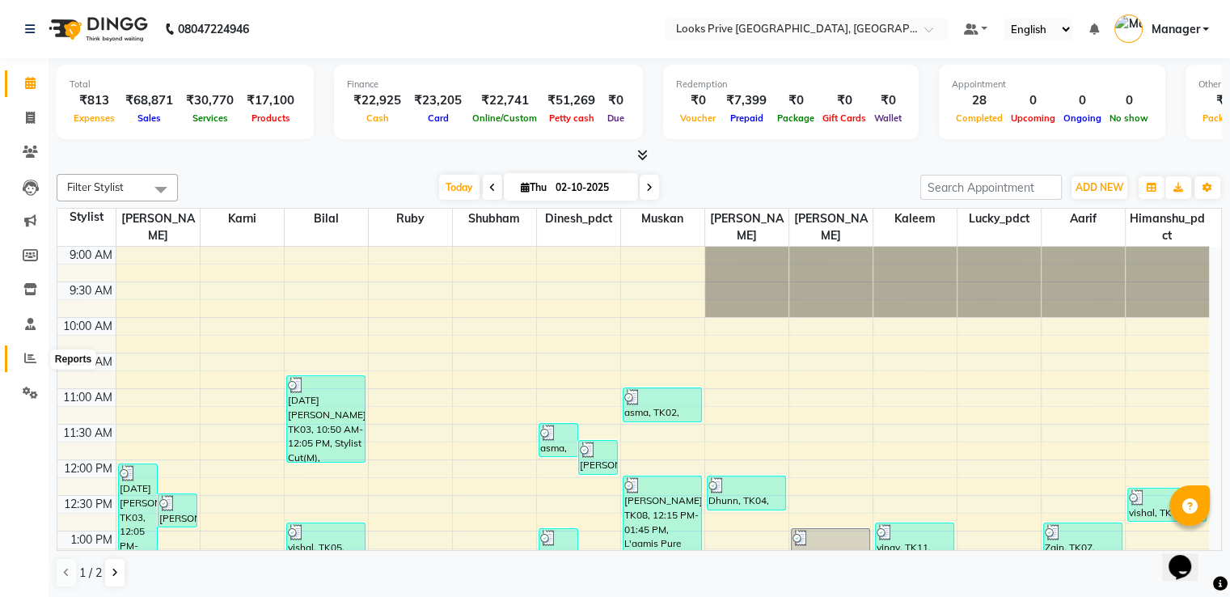
click at [24, 355] on icon at bounding box center [30, 358] width 12 height 12
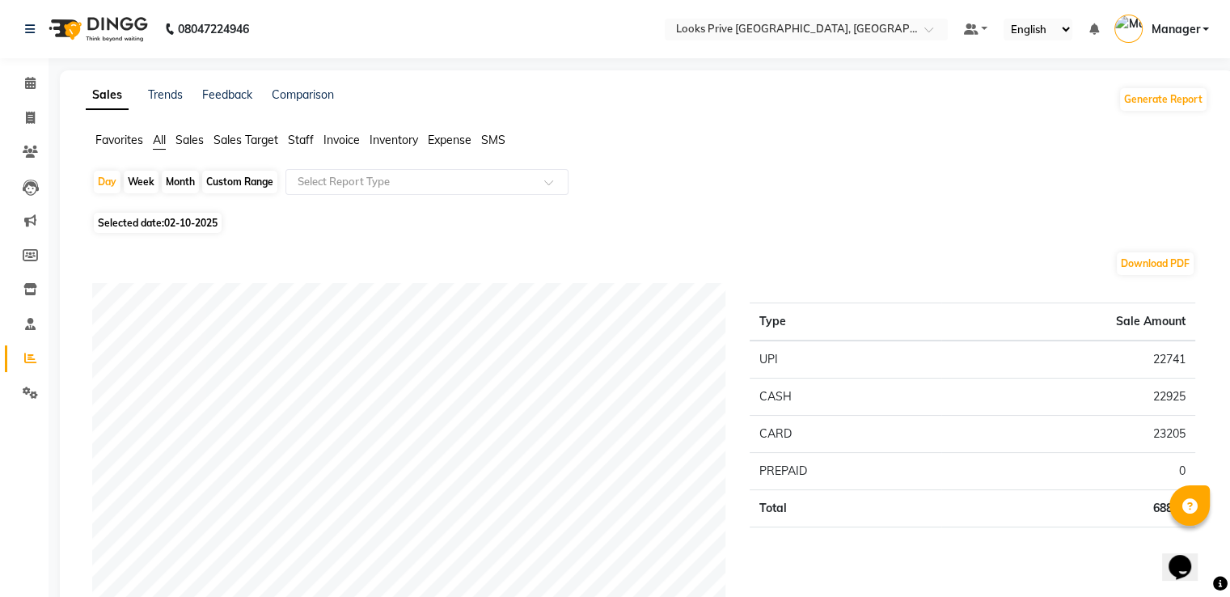
drag, startPoint x: 304, startPoint y: 140, endPoint x: 325, endPoint y: 163, distance: 31.5
click at [306, 143] on span "Staff" at bounding box center [301, 140] width 26 height 15
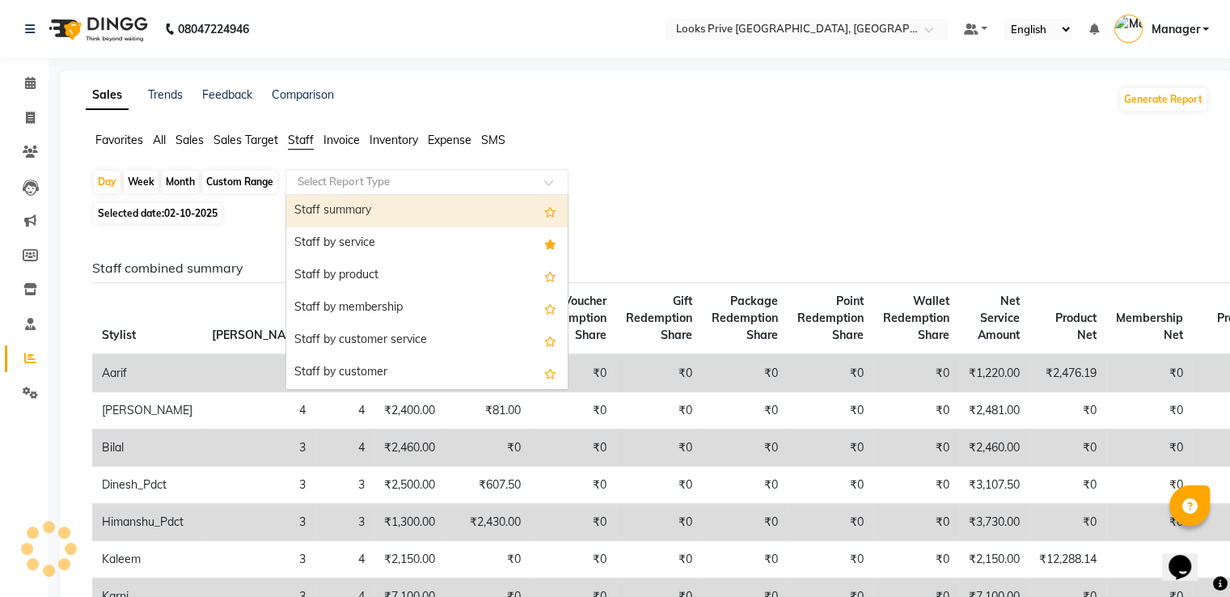
drag, startPoint x: 343, startPoint y: 188, endPoint x: 348, endPoint y: 276, distance: 87.5
click at [343, 190] on div "Select Report Type" at bounding box center [426, 182] width 283 height 26
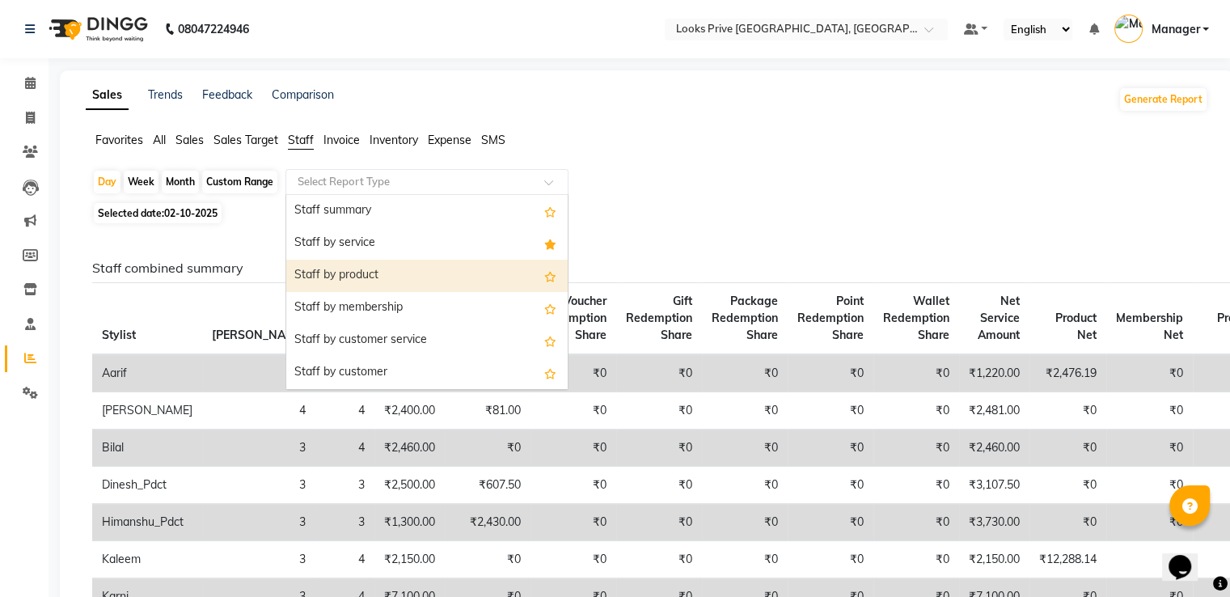
click at [348, 272] on div "Staff by product" at bounding box center [426, 276] width 281 height 32
select select "full_report"
select select "pdf"
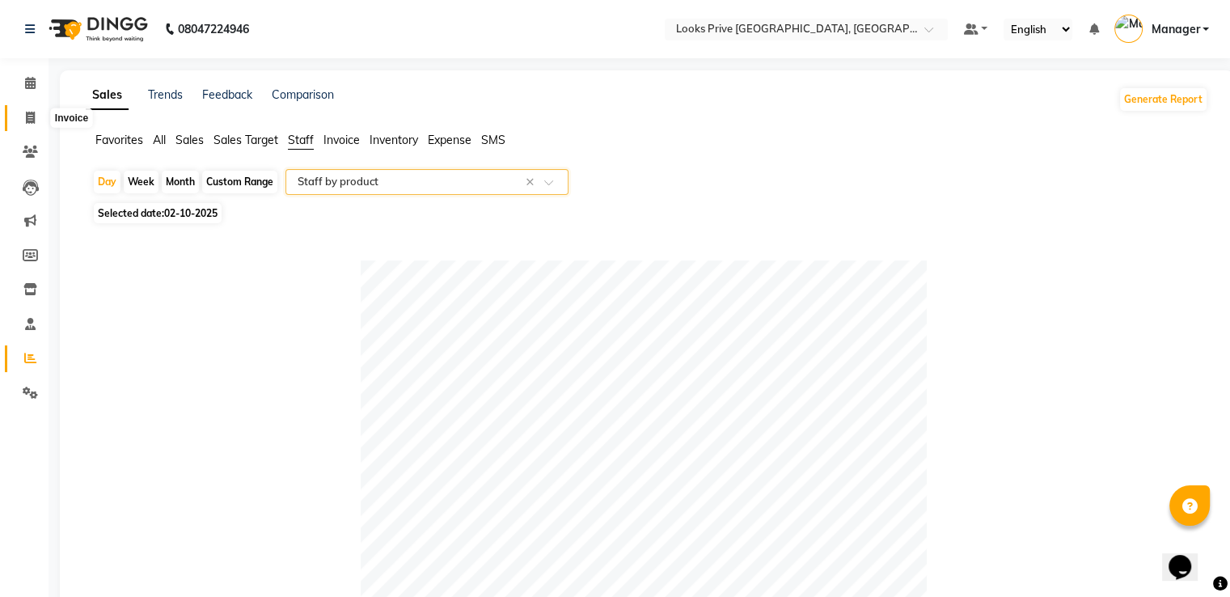
click at [26, 119] on icon at bounding box center [30, 118] width 9 height 12
select select "service"
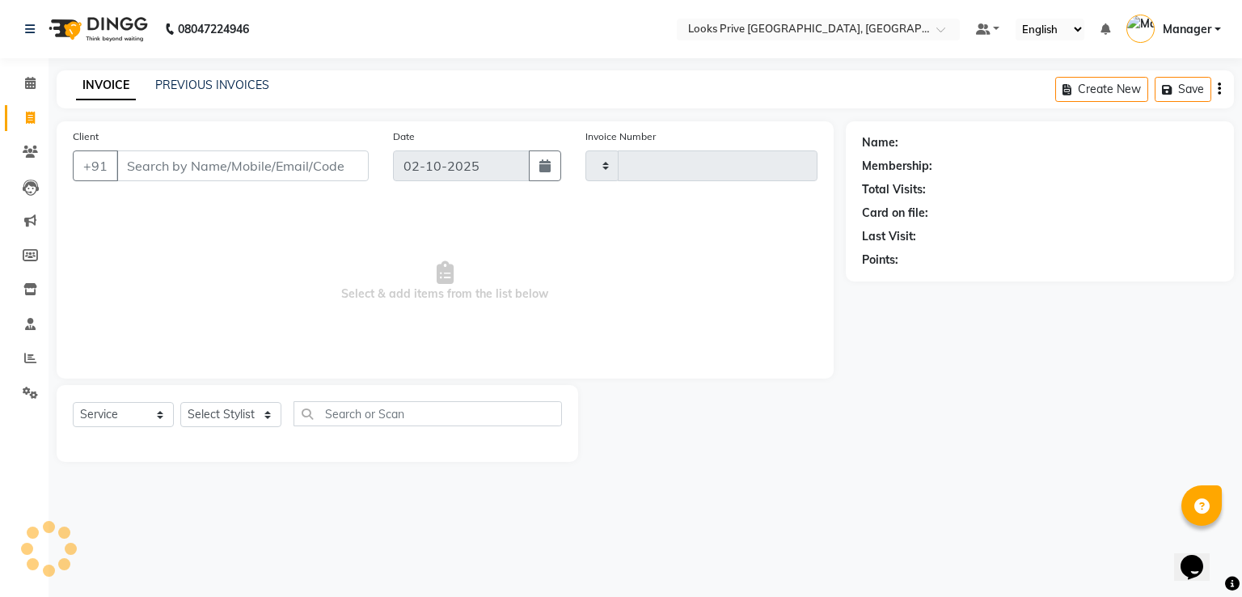
type input "3514"
select select "6205"
click at [219, 79] on link "PREVIOUS INVOICES" at bounding box center [212, 85] width 114 height 15
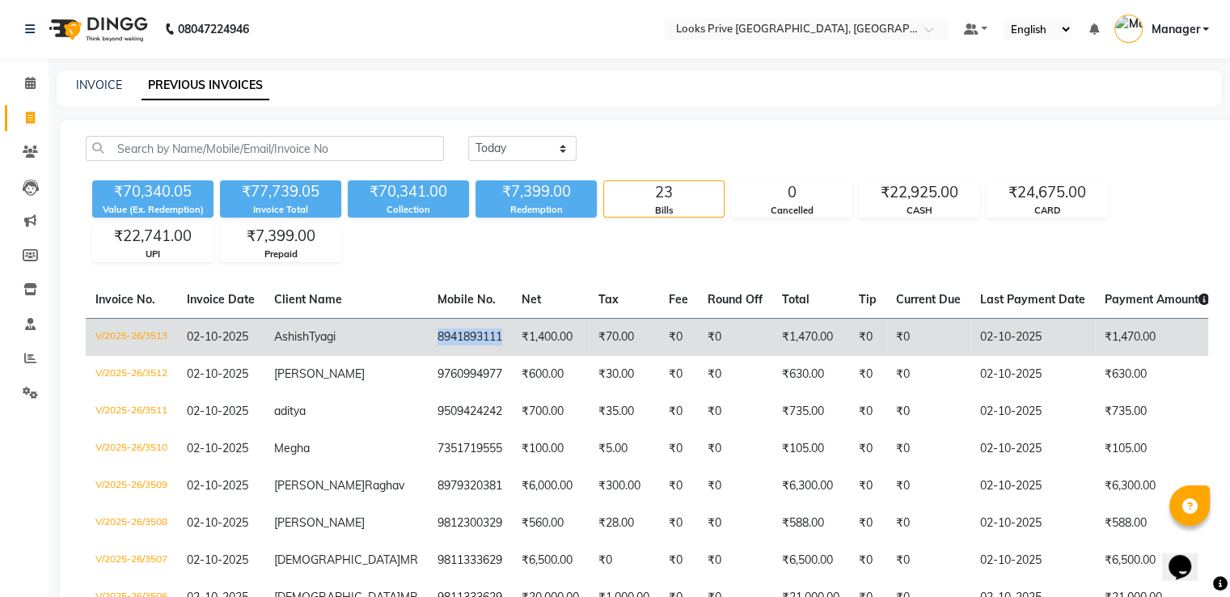
drag, startPoint x: 424, startPoint y: 331, endPoint x: 357, endPoint y: 336, distance: 67.3
click at [428, 336] on td "8941893111" at bounding box center [470, 337] width 84 height 38
copy td "8941893111"
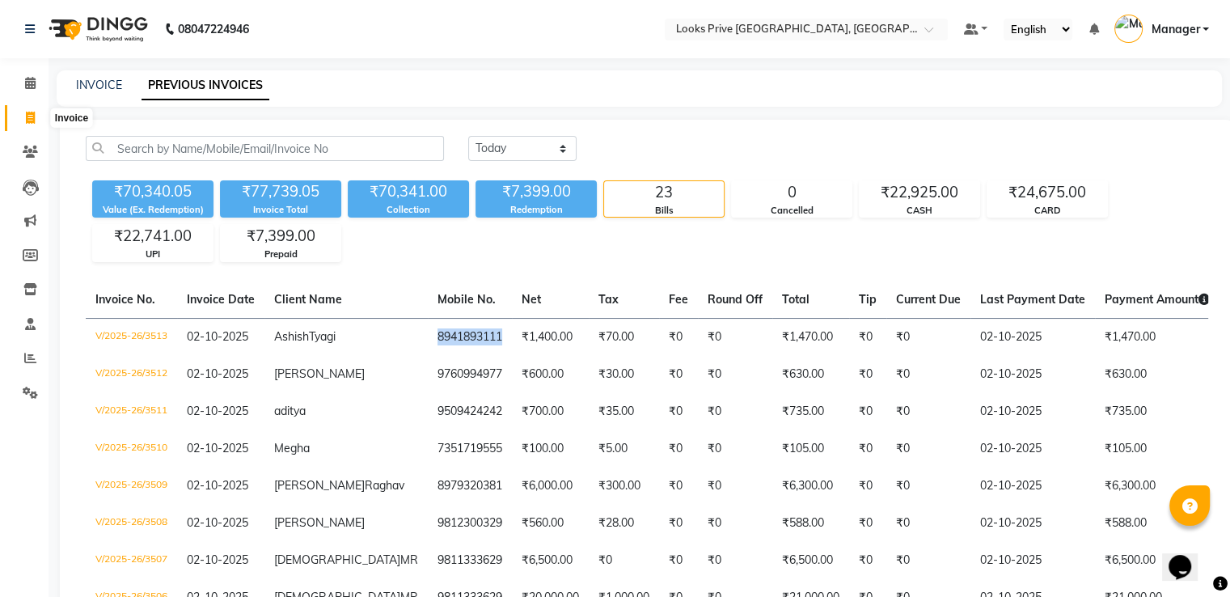
click at [28, 112] on icon at bounding box center [30, 118] width 9 height 12
select select "6205"
select select "service"
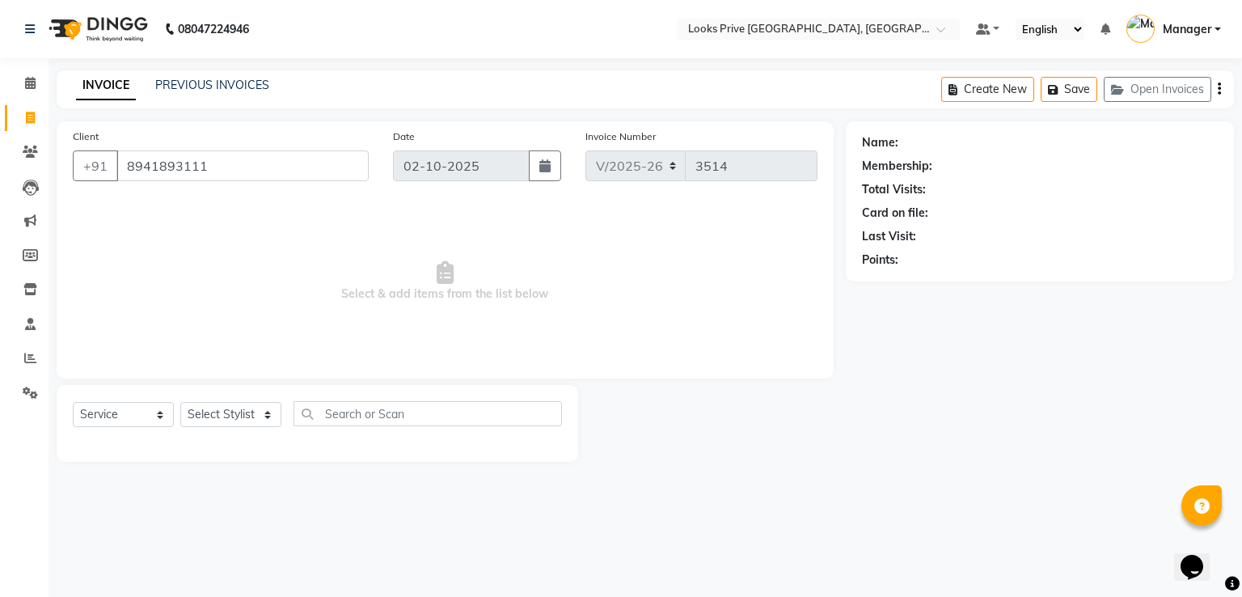
type input "8941893111"
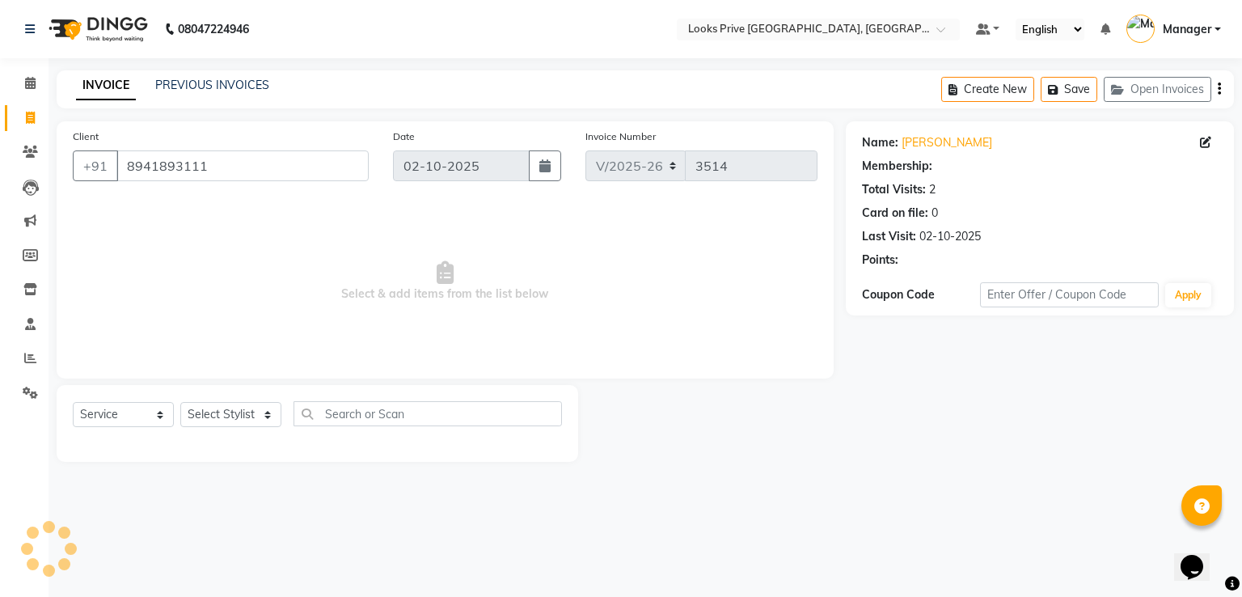
select select "1: Object"
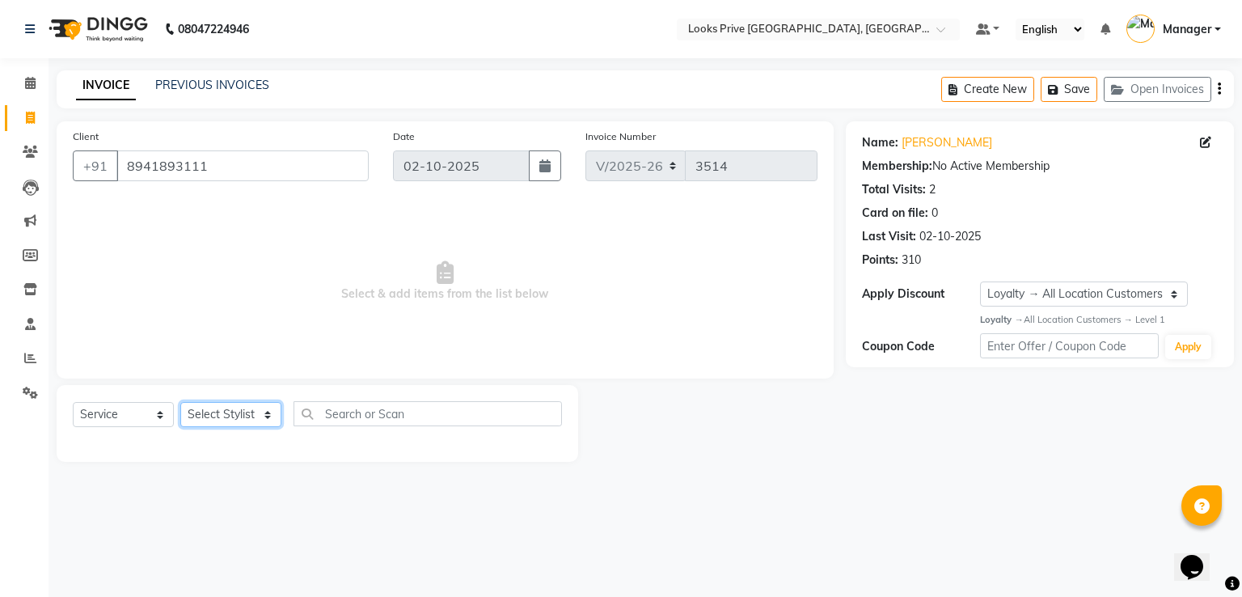
click at [230, 410] on select "Select Stylist A2R_Master [PERSON_NAME] [PERSON_NAME] Dinesh_pdct Himanshu_pdct…" at bounding box center [230, 414] width 101 height 25
select select "89834"
click at [180, 403] on select "Select Stylist A2R_Master [PERSON_NAME] [PERSON_NAME] Dinesh_pdct Himanshu_pdct…" at bounding box center [230, 414] width 101 height 25
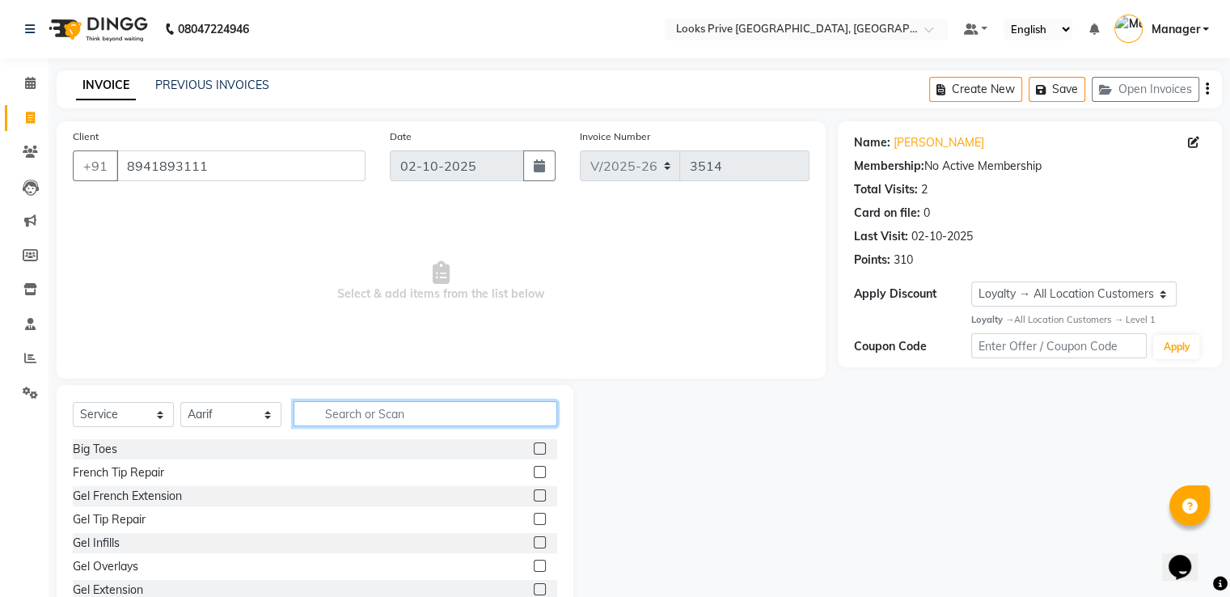
click at [365, 412] on input "text" at bounding box center [425, 413] width 264 height 25
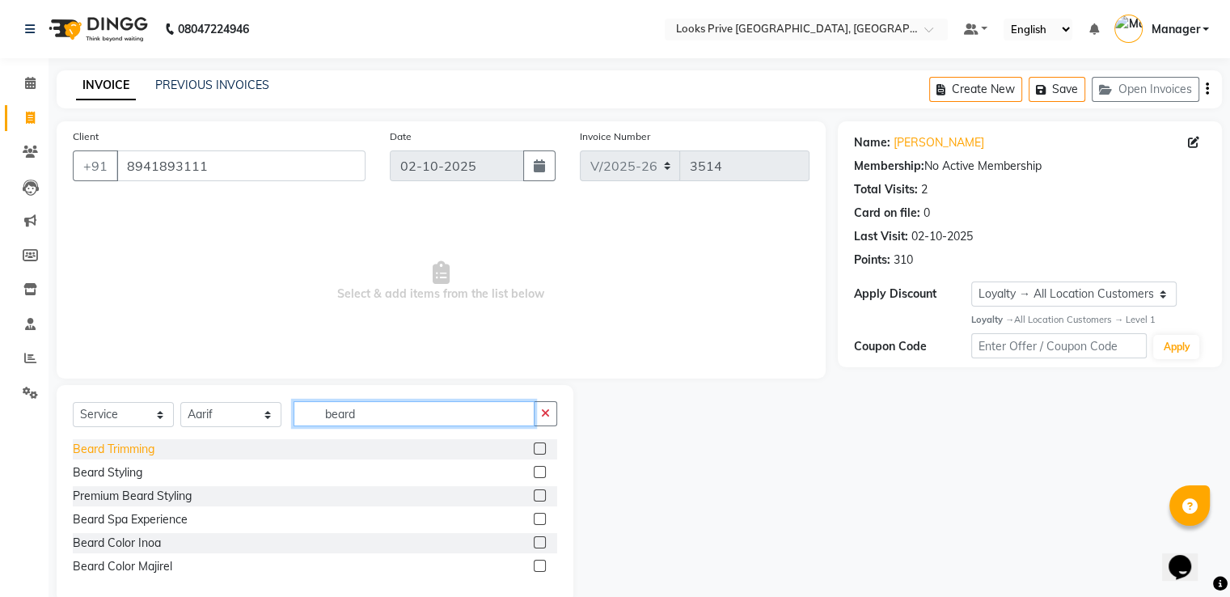
type input "beard"
click at [142, 450] on div "Beard Trimming" at bounding box center [114, 449] width 82 height 17
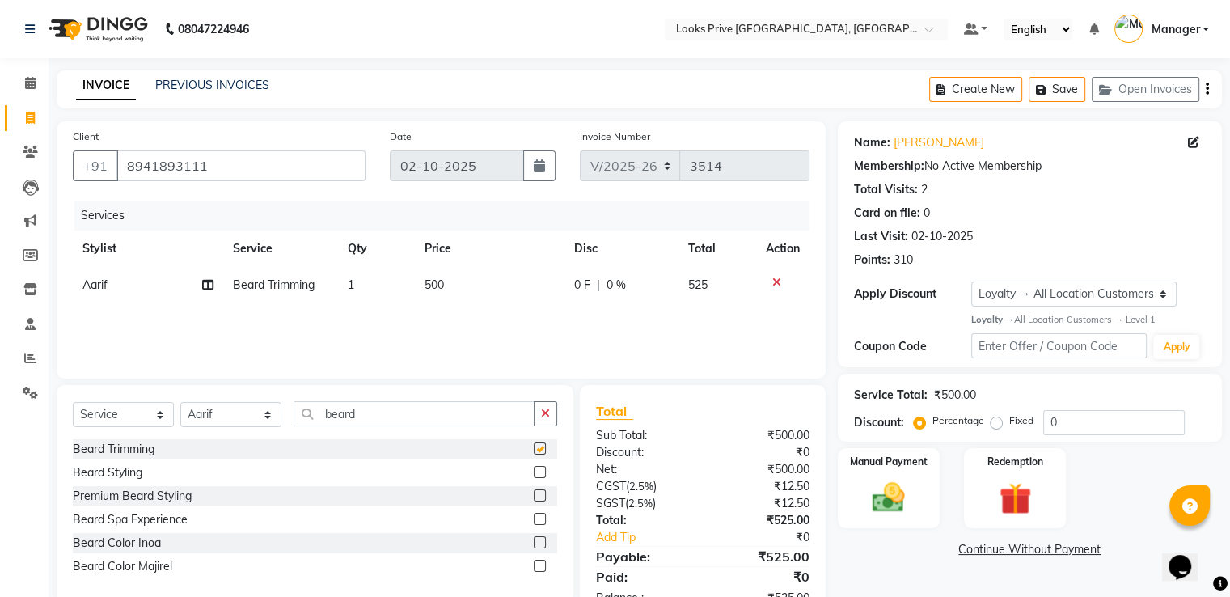
checkbox input "false"
click at [880, 491] on img at bounding box center [888, 497] width 54 height 39
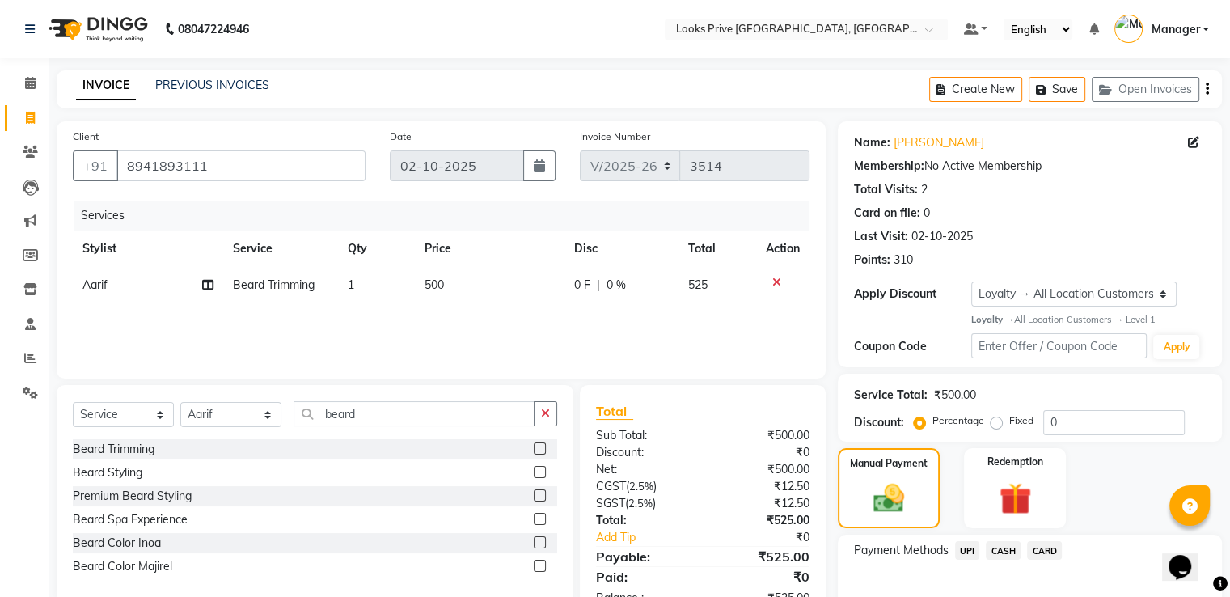
scroll to position [92, 0]
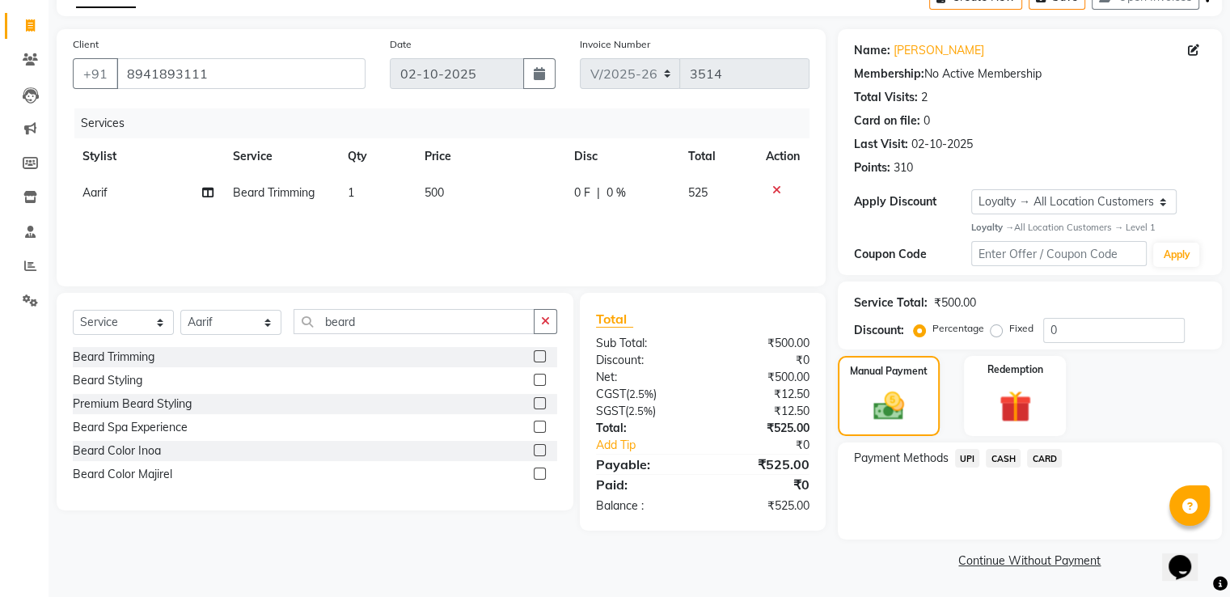
click at [1043, 462] on span "CARD" at bounding box center [1044, 458] width 35 height 19
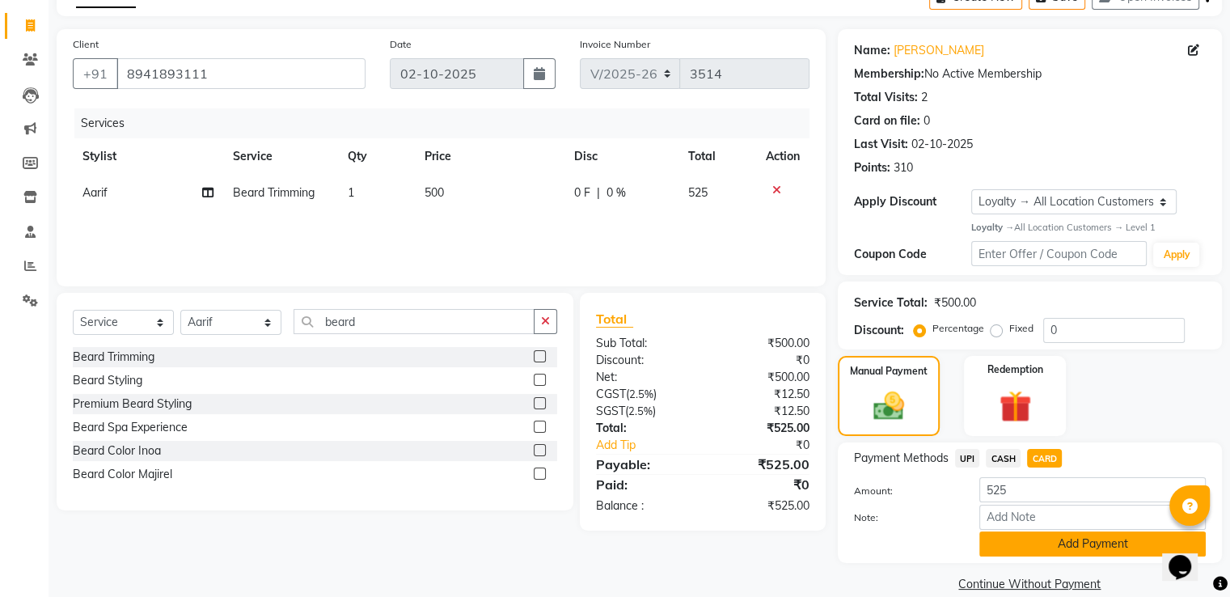
click at [1012, 547] on button "Add Payment" at bounding box center [1092, 543] width 226 height 25
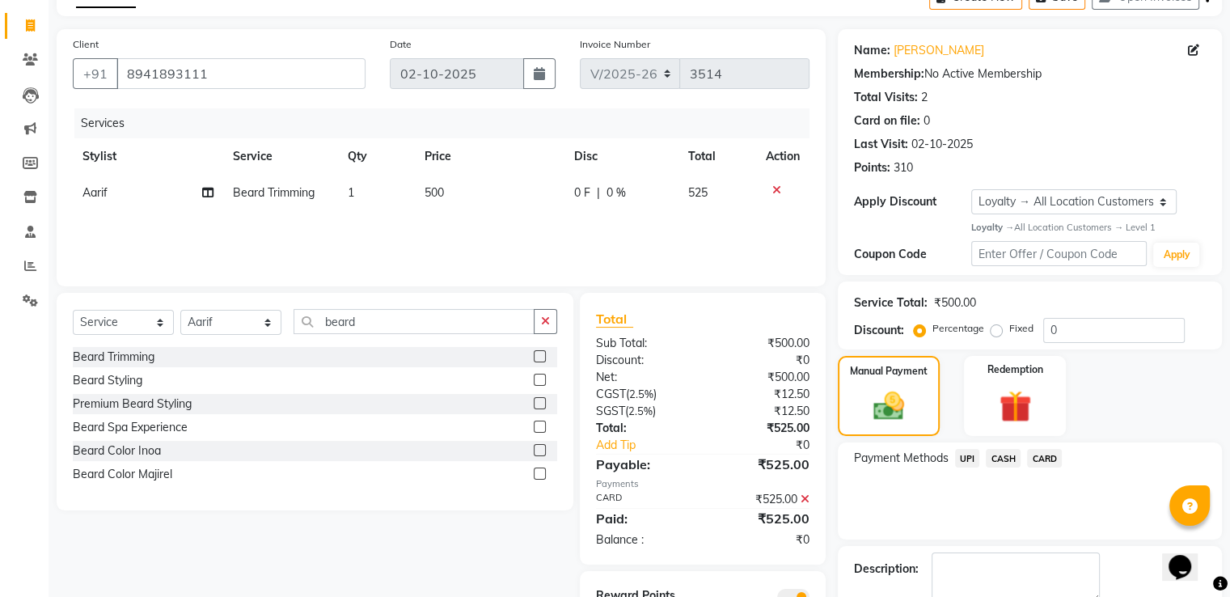
scroll to position [183, 0]
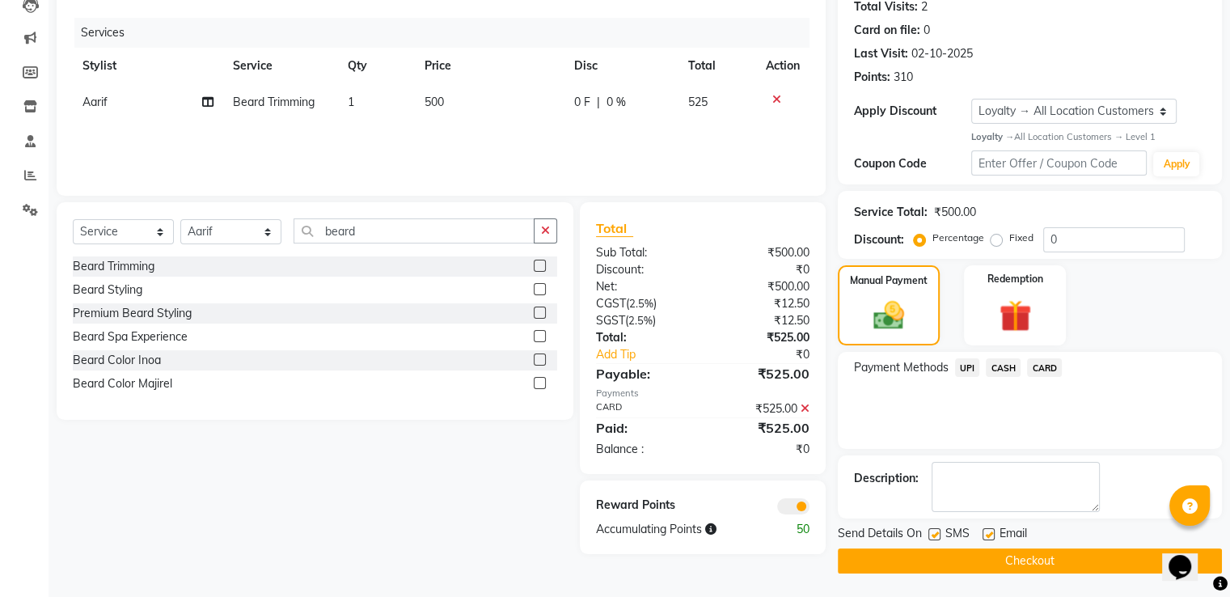
click at [1009, 559] on button "Checkout" at bounding box center [1030, 560] width 384 height 25
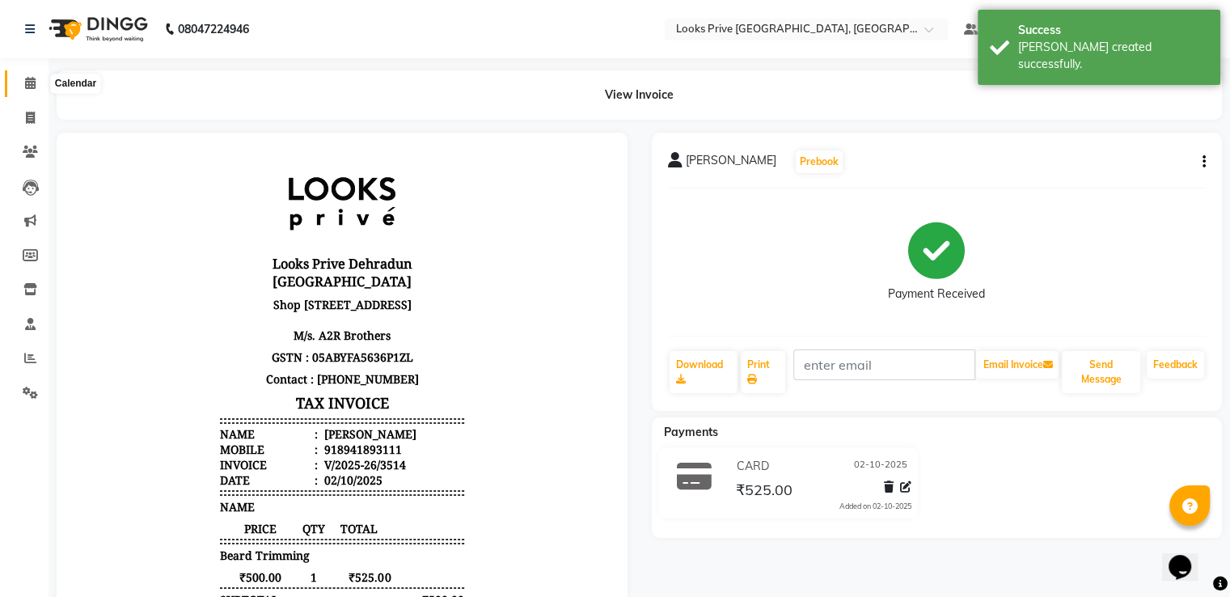
click at [20, 78] on span at bounding box center [30, 83] width 28 height 19
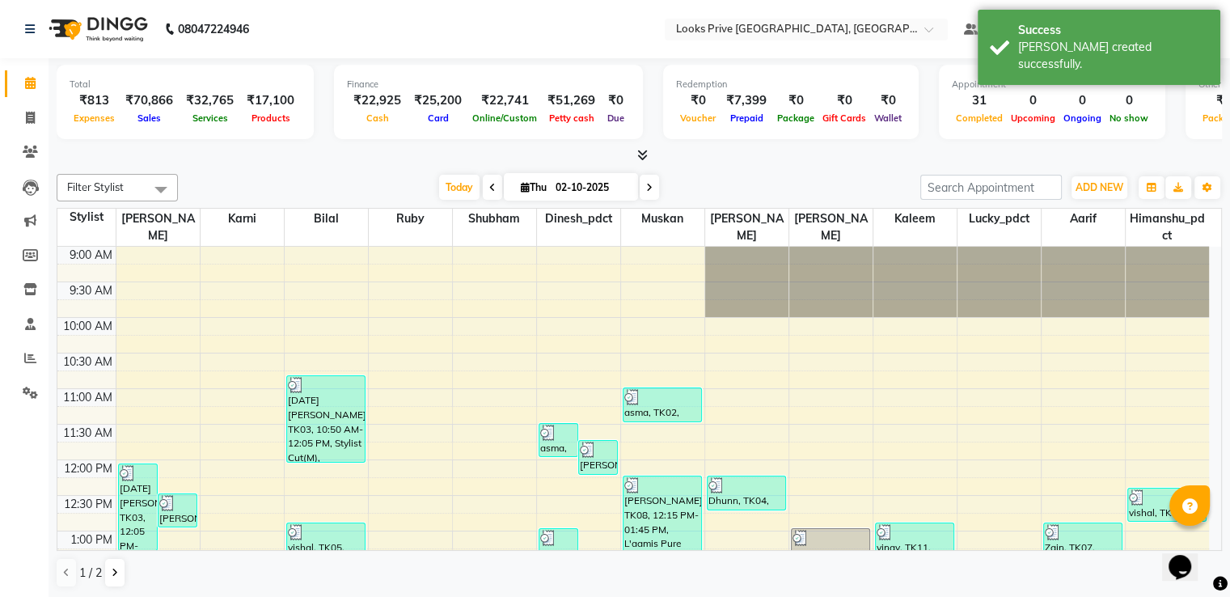
click at [640, 154] on icon at bounding box center [642, 155] width 11 height 12
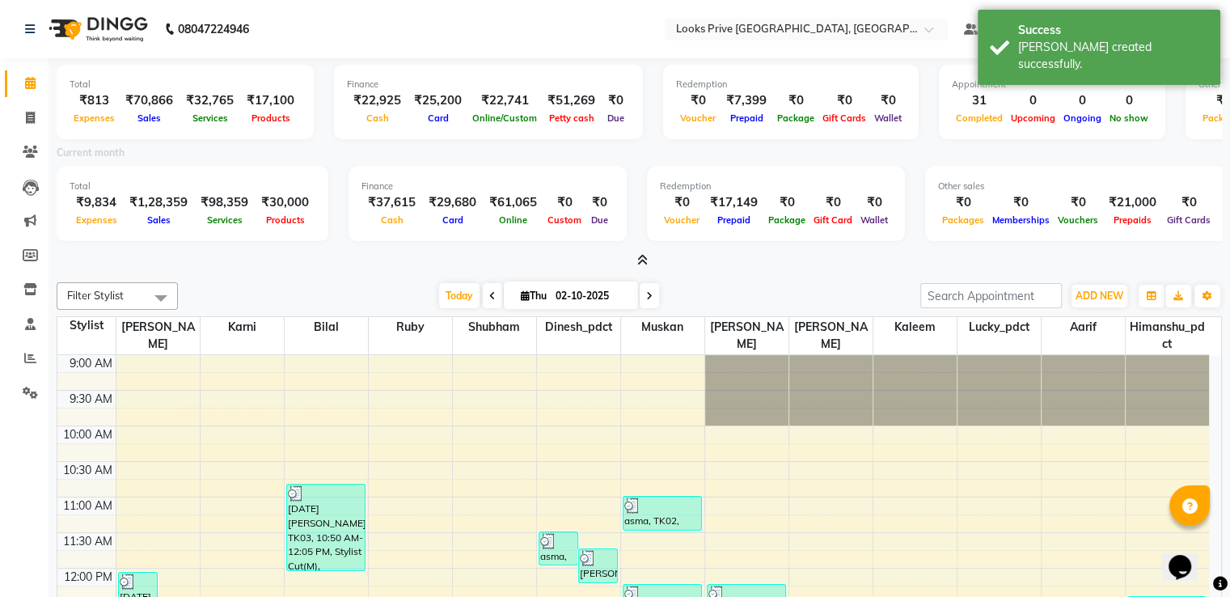
click at [643, 259] on icon at bounding box center [642, 260] width 11 height 12
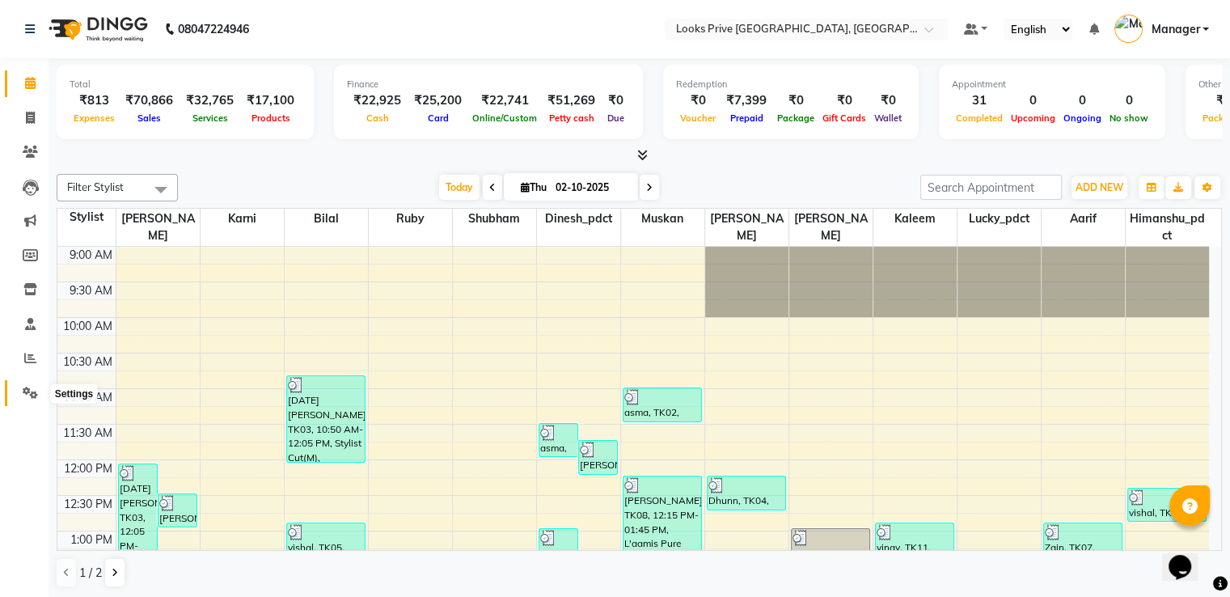
click at [29, 392] on icon at bounding box center [30, 392] width 15 height 12
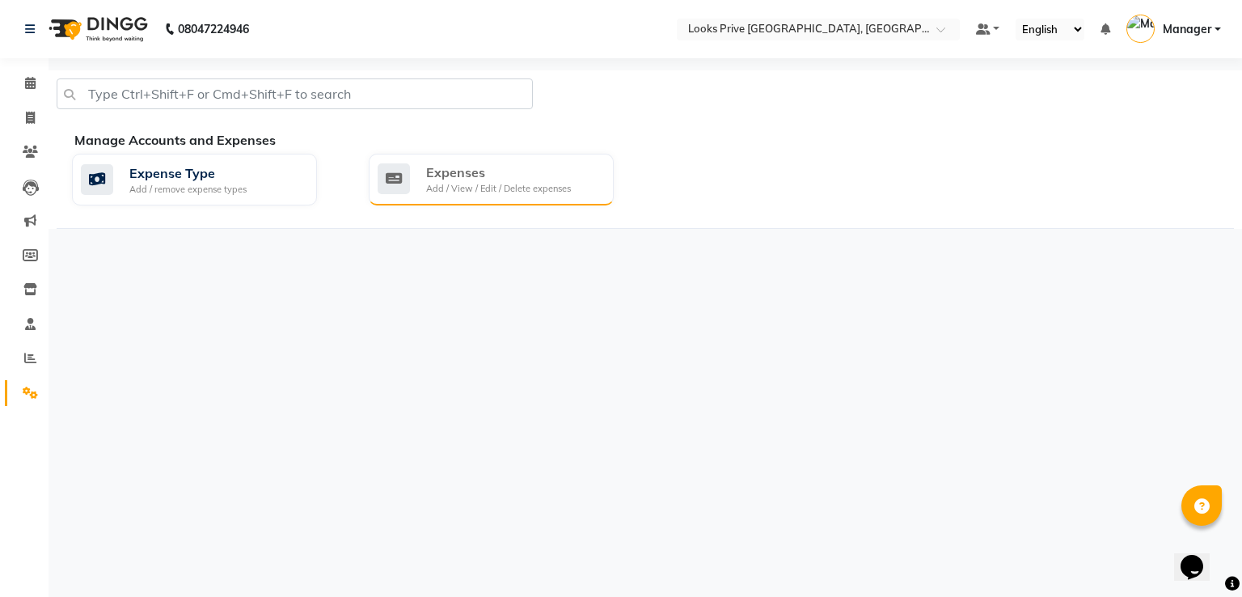
click at [492, 175] on div "Expenses" at bounding box center [498, 172] width 145 height 19
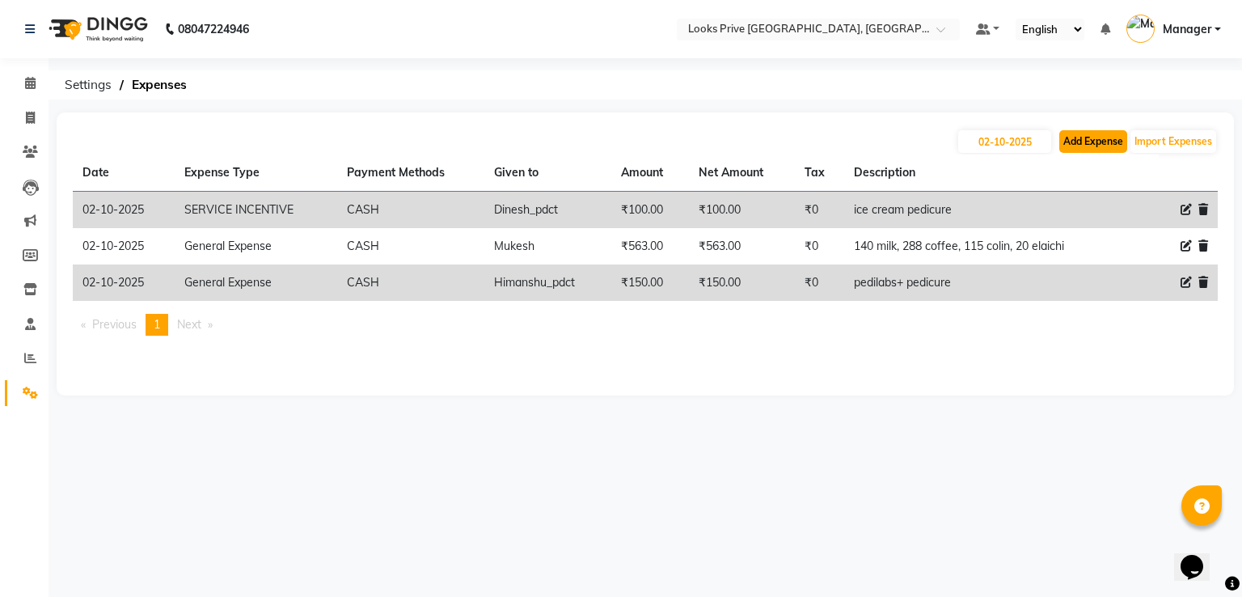
click at [1114, 147] on button "Add Expense" at bounding box center [1093, 141] width 68 height 23
select select "1"
select select "5194"
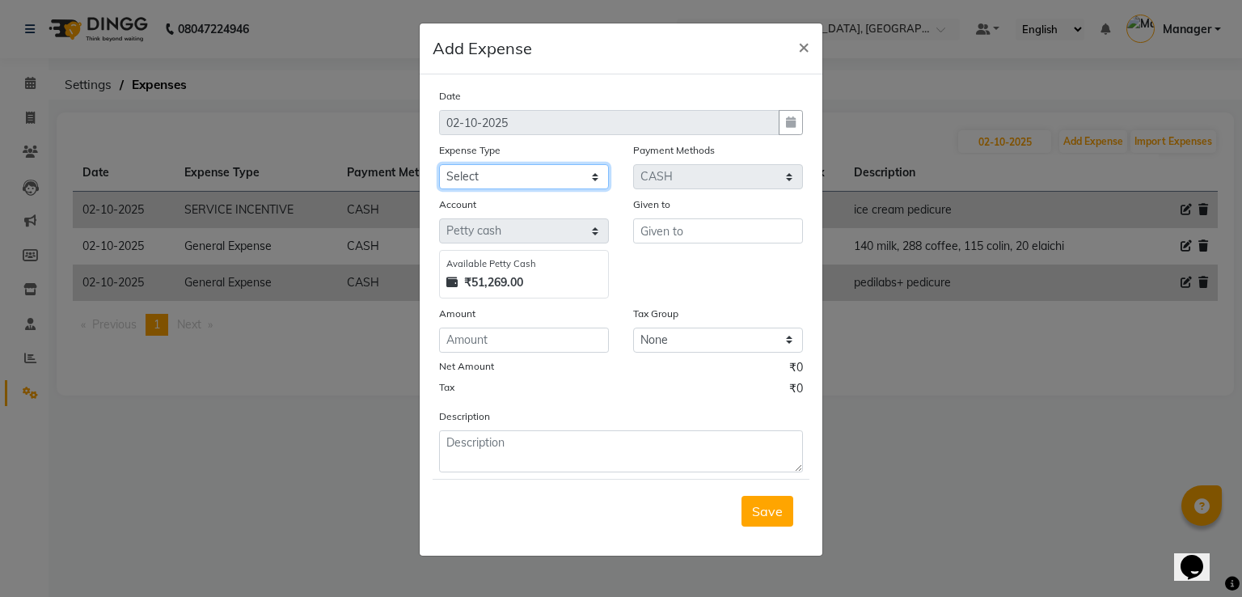
drag, startPoint x: 592, startPoint y: 182, endPoint x: 586, endPoint y: 188, distance: 8.6
click at [592, 182] on select "Select Accommodation Aesthetics Bank Deposit BLINKIT Cash Handover Client Refun…" at bounding box center [524, 176] width 170 height 25
select select "24899"
click at [439, 166] on select "Select Accommodation Aesthetics Bank Deposit BLINKIT Cash Handover Client Refun…" at bounding box center [524, 176] width 170 height 25
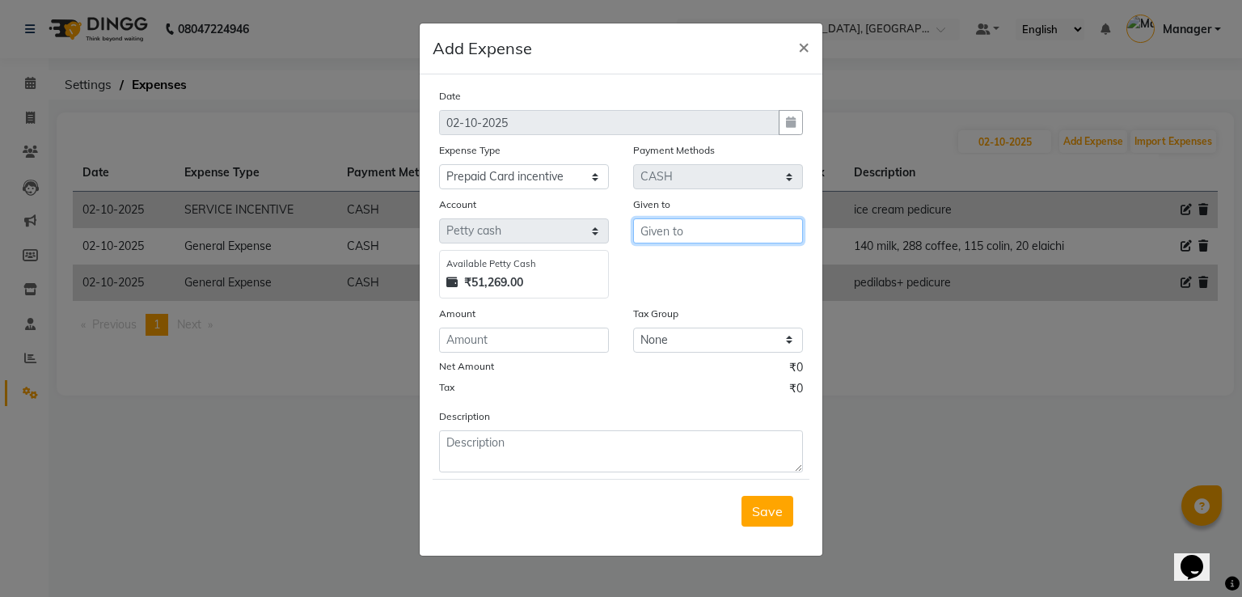
click at [665, 240] on input "text" at bounding box center [718, 230] width 170 height 25
click at [673, 241] on input "RIYS" at bounding box center [718, 230] width 170 height 25
type input "Riya"
click at [501, 352] on input "number" at bounding box center [524, 339] width 170 height 25
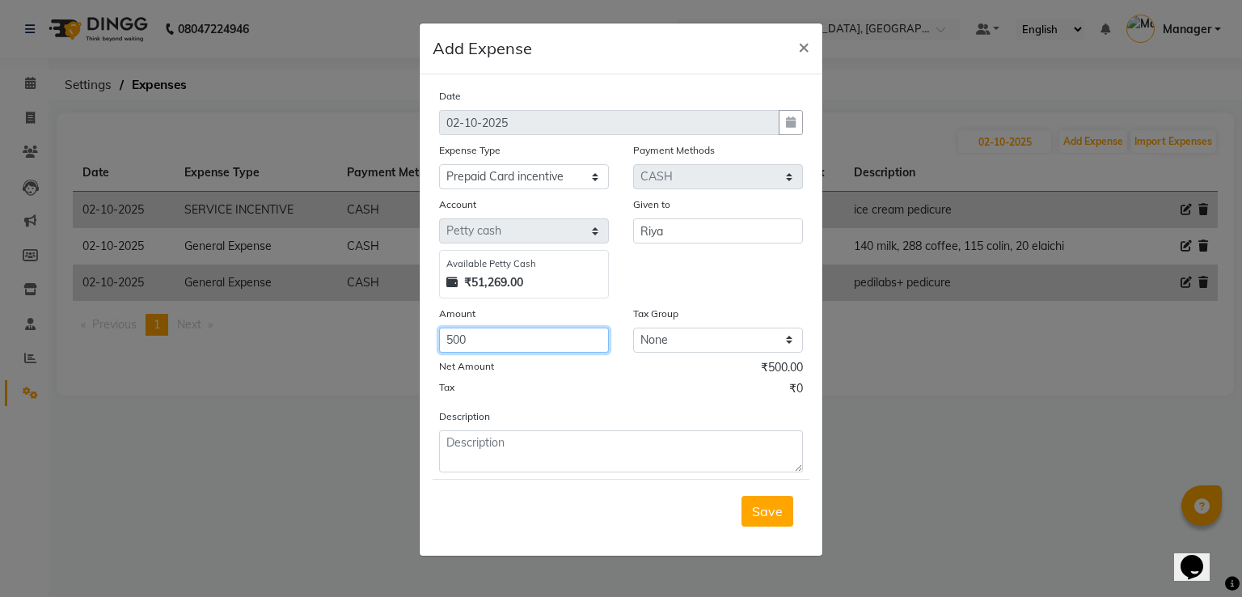
type input "500"
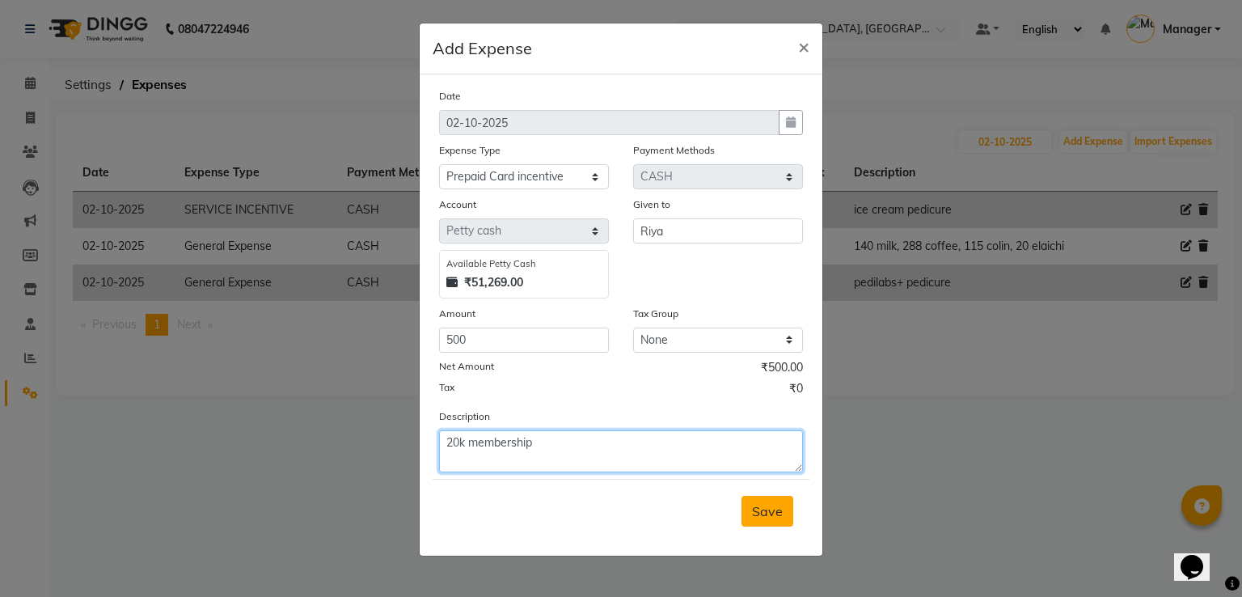
type textarea "20k membership"
click at [757, 513] on span "Save" at bounding box center [767, 511] width 31 height 16
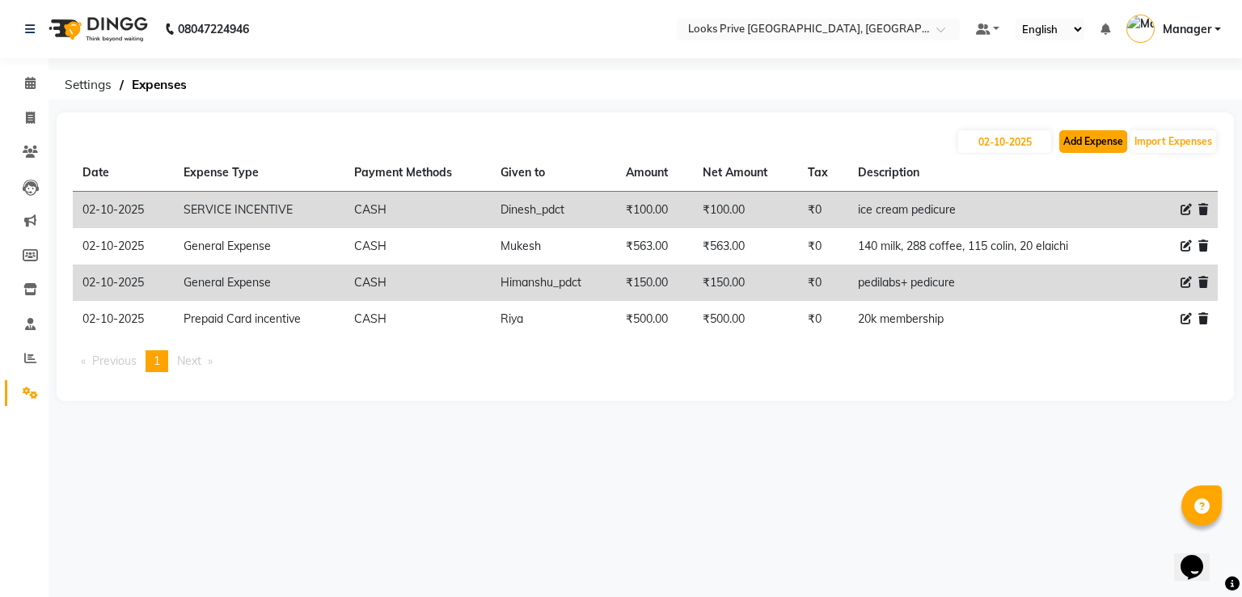
click at [1084, 146] on button "Add Expense" at bounding box center [1093, 141] width 68 height 23
select select "1"
select select "5194"
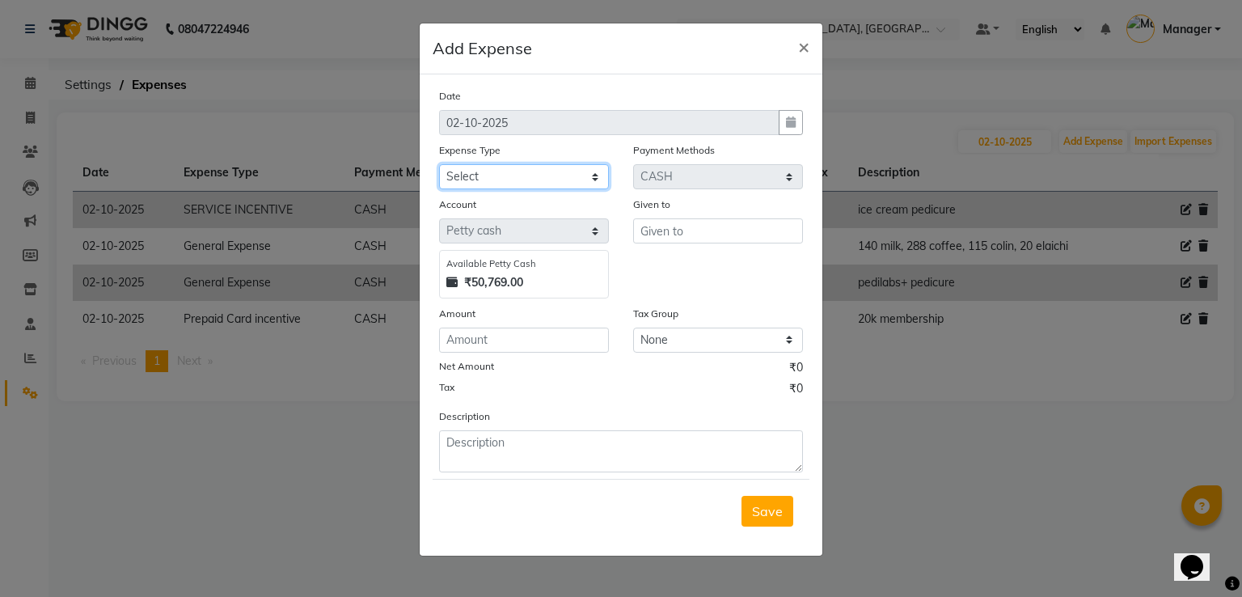
click at [494, 188] on select "Select Accommodation Aesthetics Bank Deposit BLINKIT Cash Handover Client Refun…" at bounding box center [524, 176] width 170 height 25
select select "24170"
click at [439, 166] on select "Select Accommodation Aesthetics Bank Deposit BLINKIT Cash Handover Client Refun…" at bounding box center [524, 176] width 170 height 25
click at [672, 235] on input "text" at bounding box center [718, 230] width 170 height 25
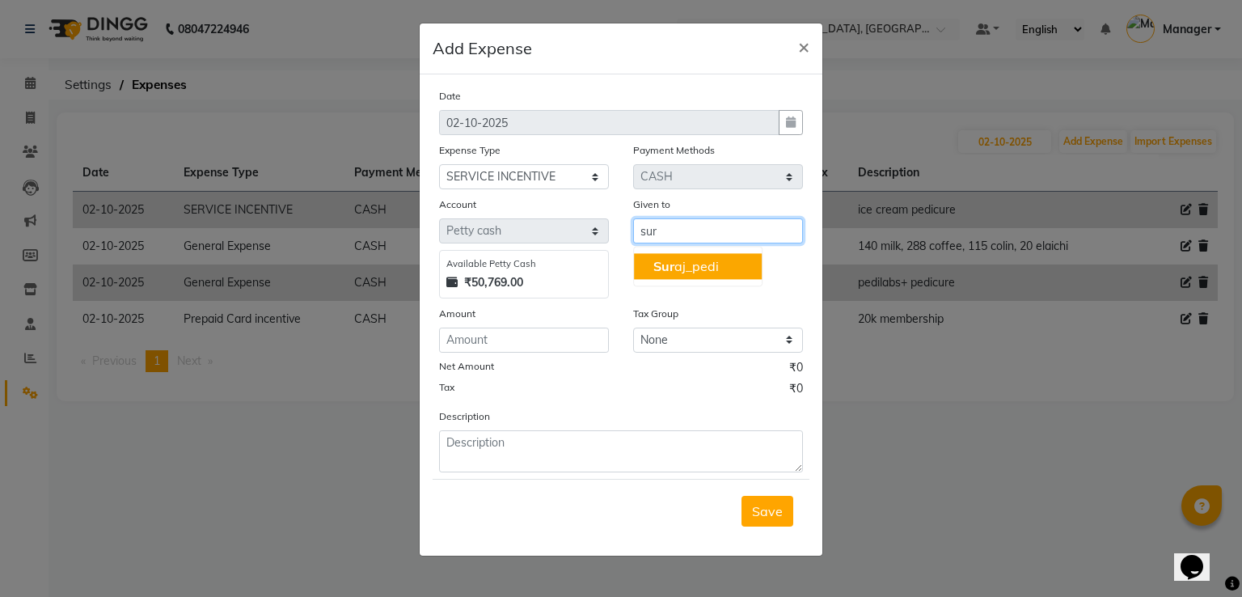
click at [665, 266] on span "Sur" at bounding box center [663, 266] width 21 height 16
type input "Suraj_pedi"
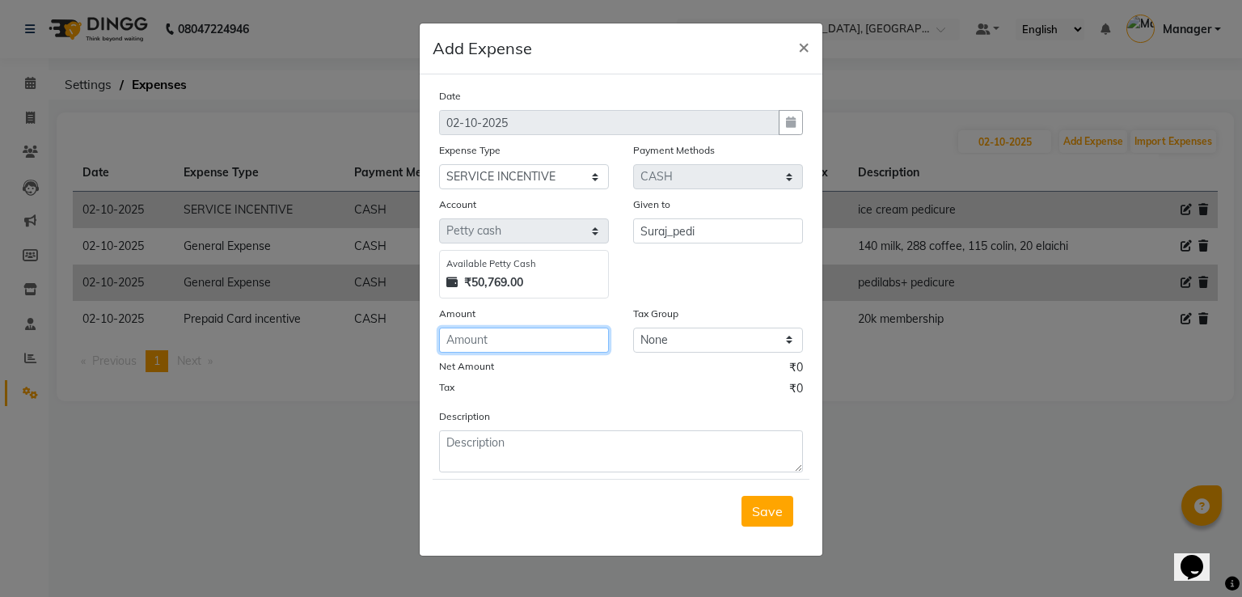
click at [551, 337] on input "number" at bounding box center [524, 339] width 170 height 25
type input "150"
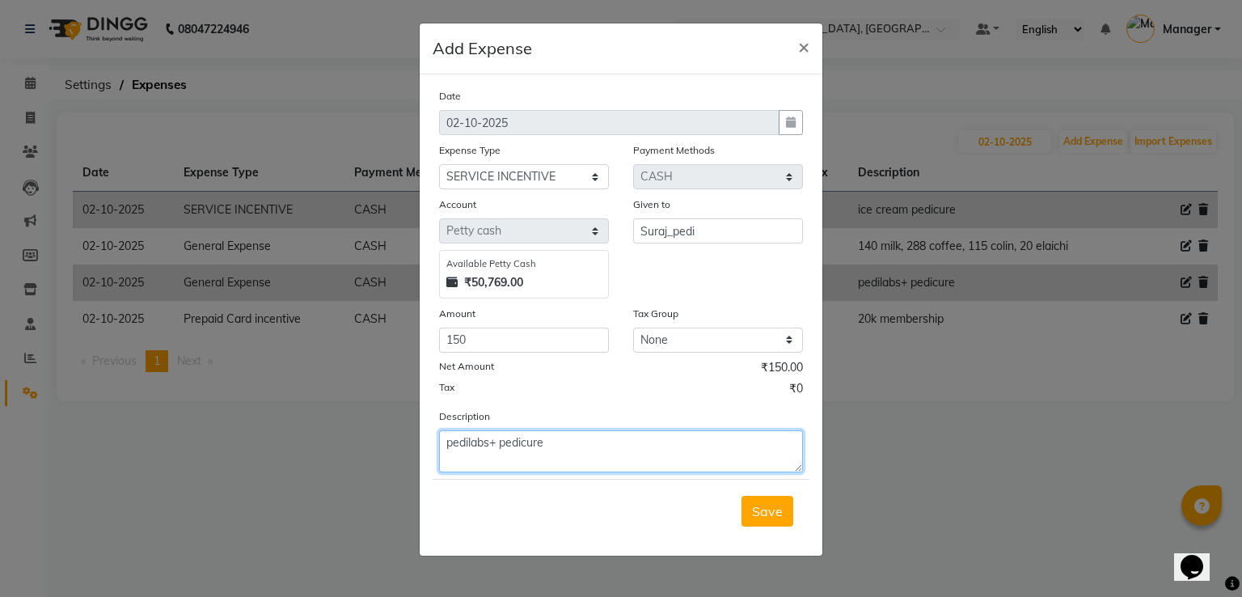
type textarea "pedilabs+ pedicure"
click at [759, 513] on span "Save" at bounding box center [767, 511] width 31 height 16
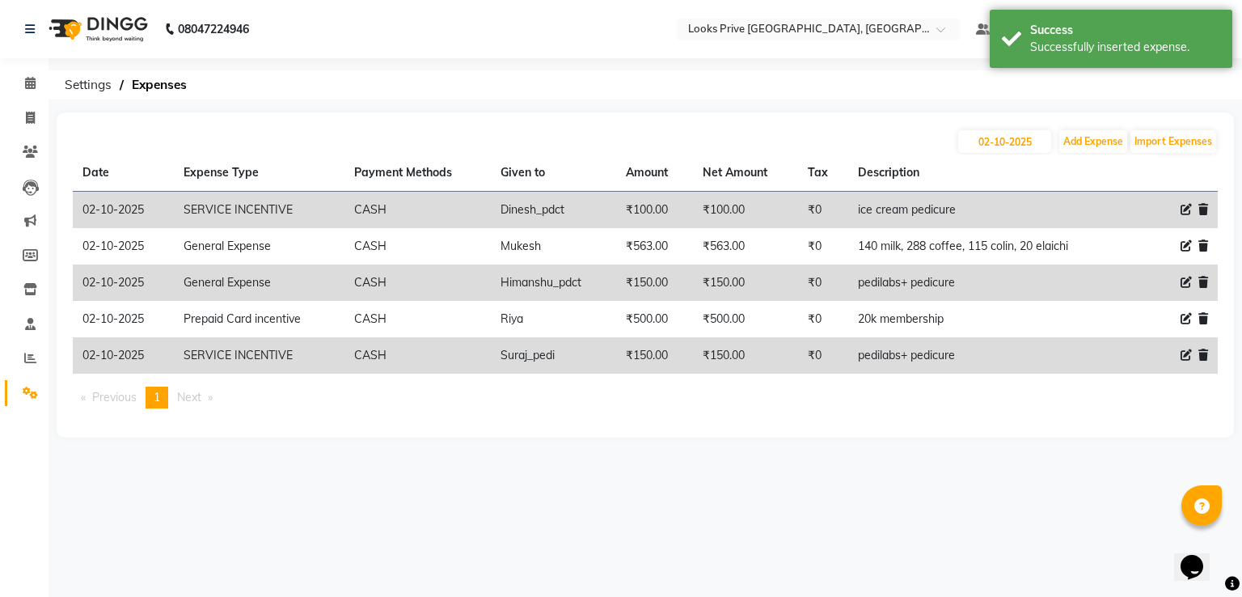
click at [1188, 284] on icon at bounding box center [1185, 282] width 11 height 11
select select "23704"
select select "1"
select select "5194"
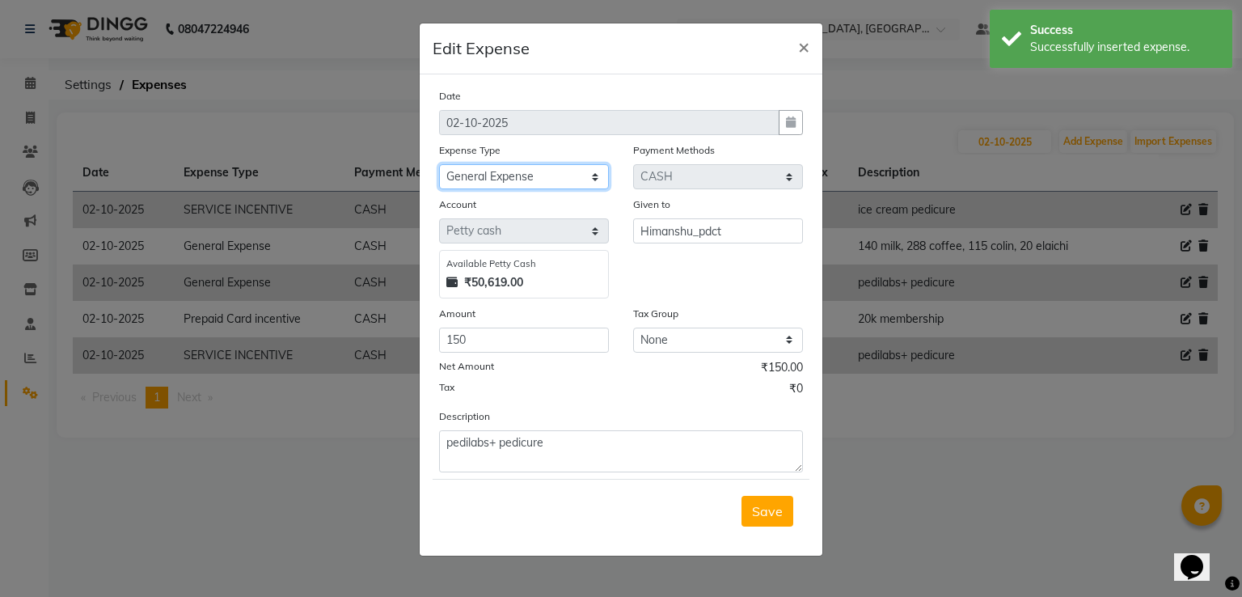
click at [521, 184] on select "Select Accommodation Aesthetics Bank Deposit BLINKIT Cash Handover Client Refun…" at bounding box center [524, 176] width 170 height 25
select select "24170"
click at [439, 166] on select "Select Accommodation Aesthetics Bank Deposit BLINKIT Cash Handover Client Refun…" at bounding box center [524, 176] width 170 height 25
click at [775, 501] on button "Save" at bounding box center [767, 511] width 52 height 31
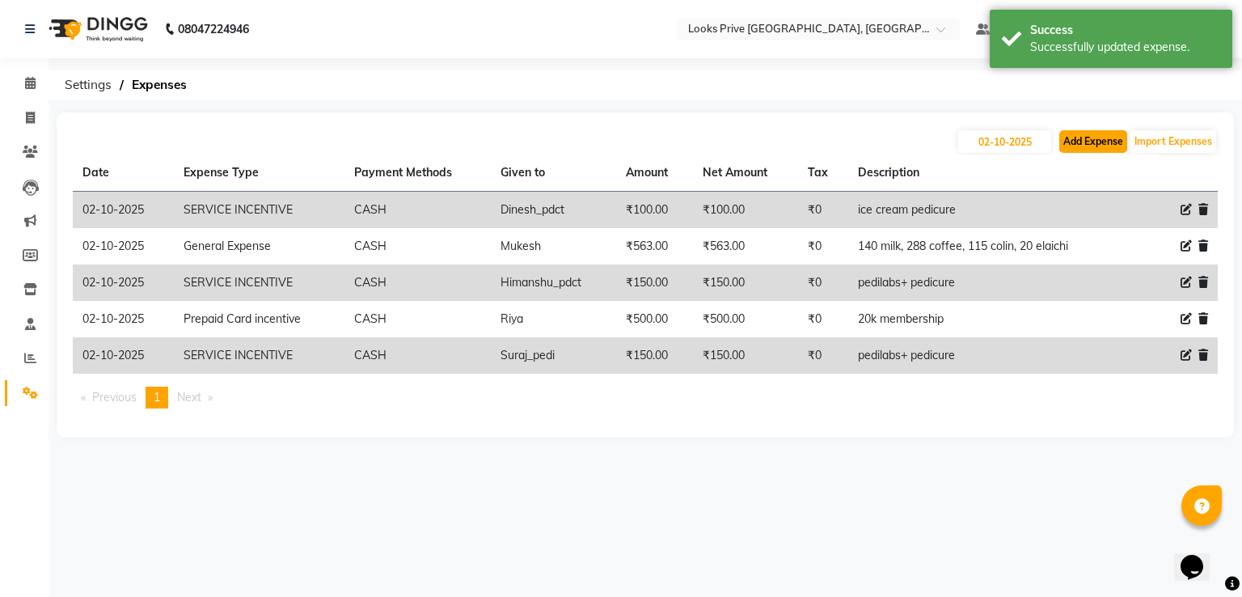
click at [1090, 145] on button "Add Expense" at bounding box center [1093, 141] width 68 height 23
select select "1"
select select "5194"
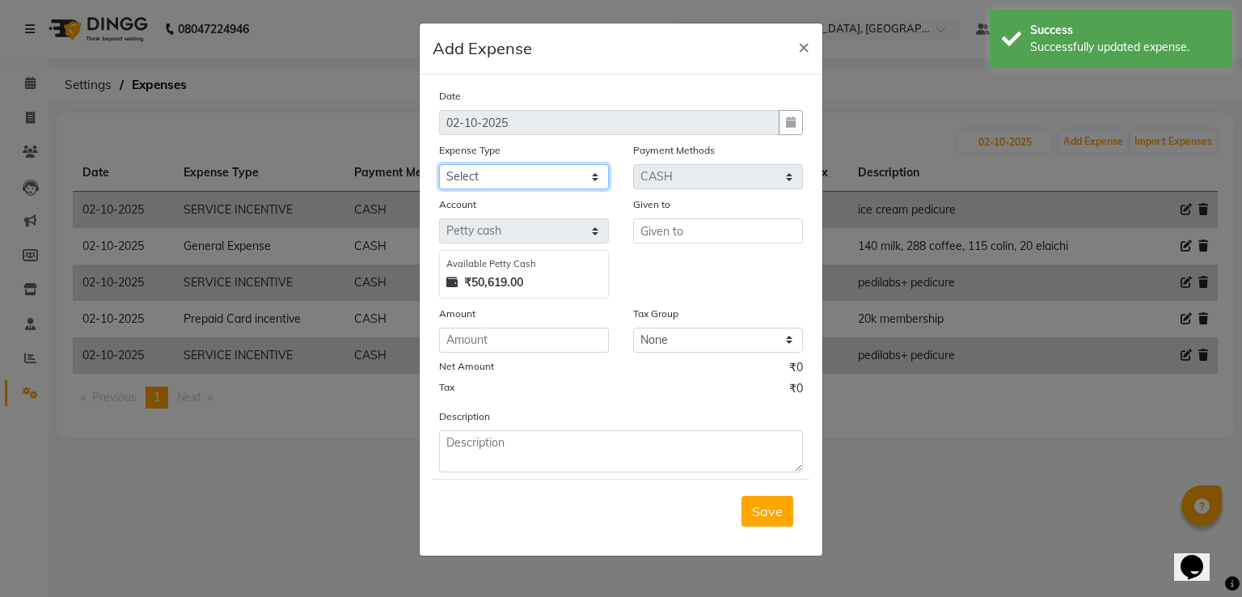
click at [498, 188] on select "Select Accommodation Aesthetics Bank Deposit BLINKIT Cash Handover Client Refun…" at bounding box center [524, 176] width 170 height 25
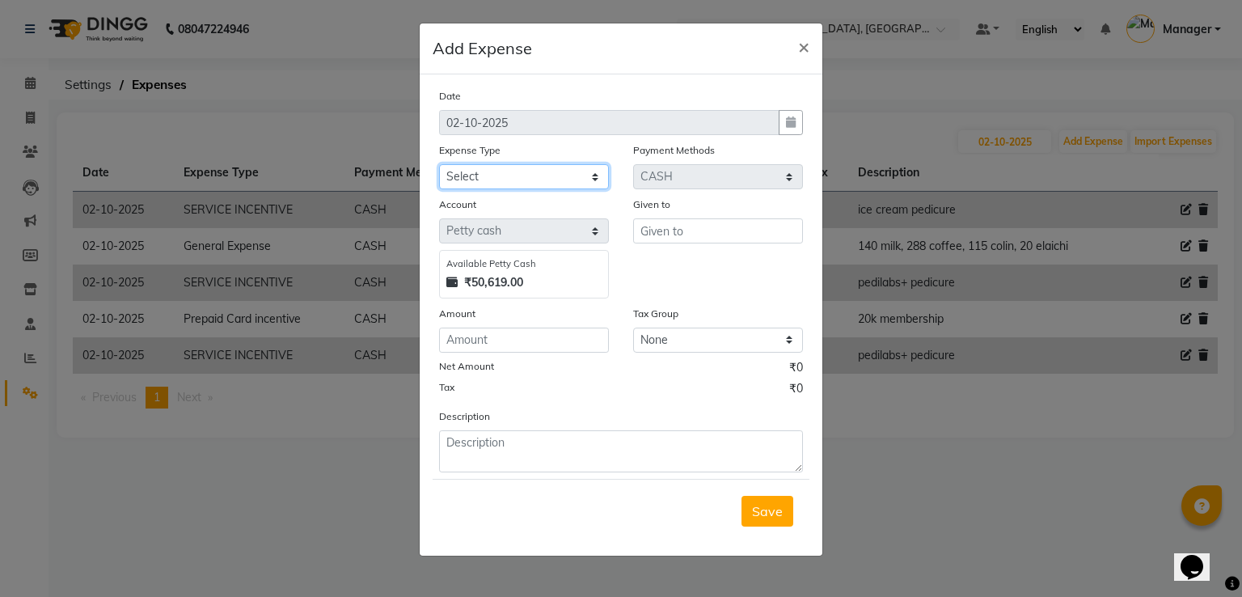
select select "19731"
click at [439, 166] on select "Select Accommodation Aesthetics Bank Deposit BLINKIT Cash Handover Client Refun…" at bounding box center [524, 176] width 170 height 25
click at [684, 232] on input "text" at bounding box center [718, 230] width 170 height 25
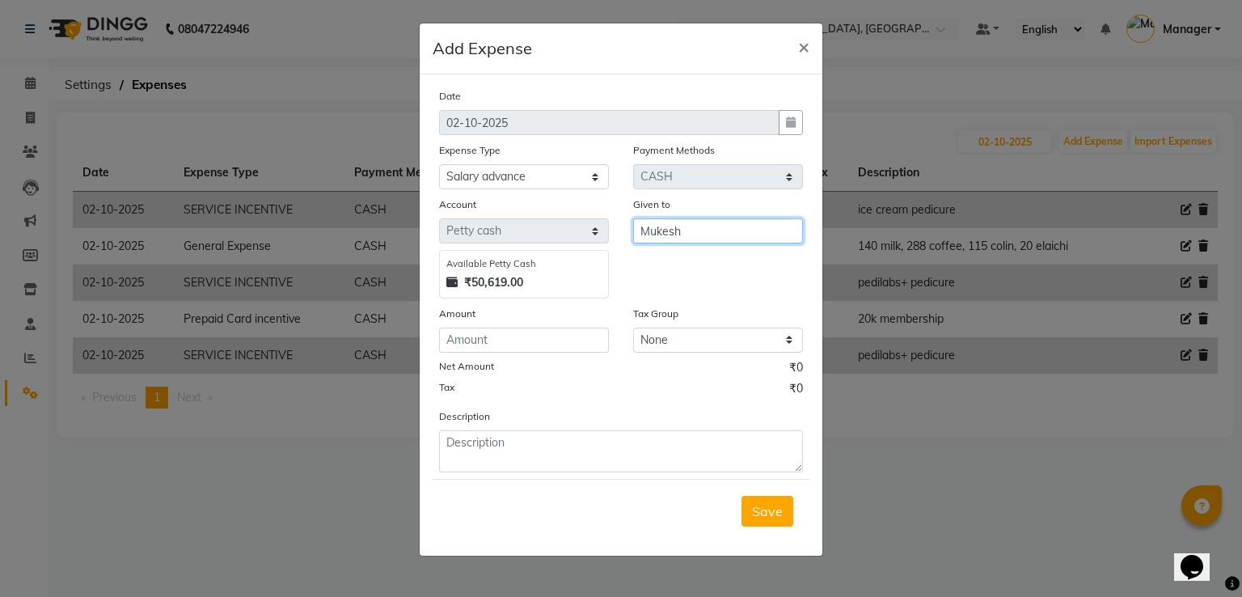
type input "Mukesh"
type input "500"
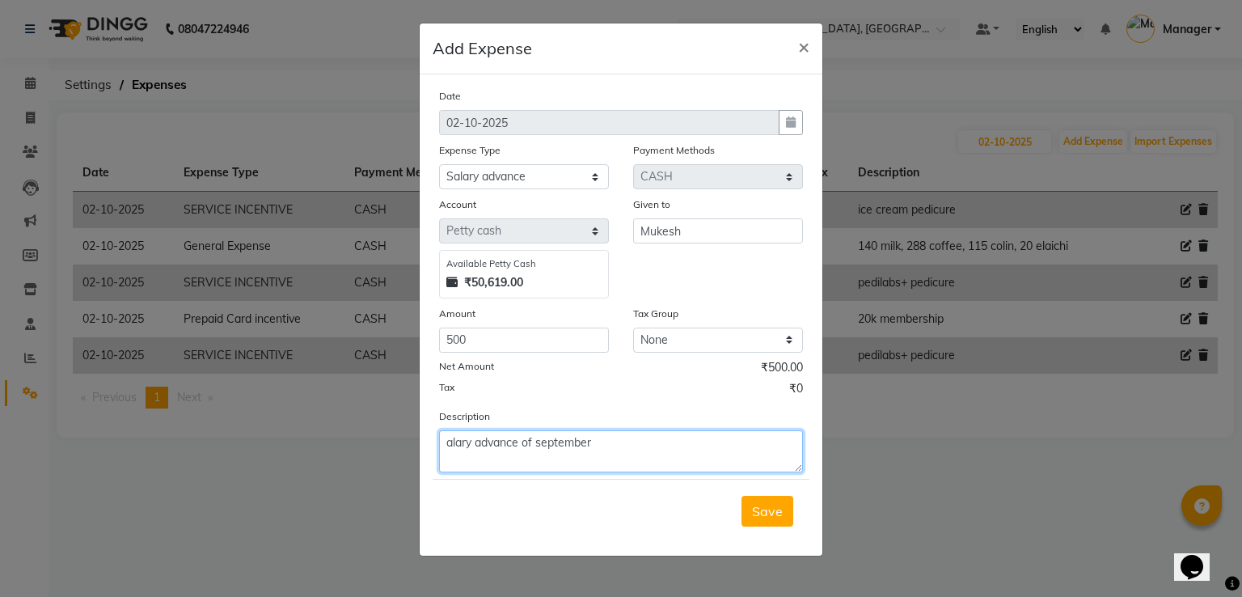
click at [446, 445] on textarea "alary advance of september" at bounding box center [621, 451] width 364 height 42
type textarea "salary advance of september"
click at [753, 510] on span "Save" at bounding box center [767, 511] width 31 height 16
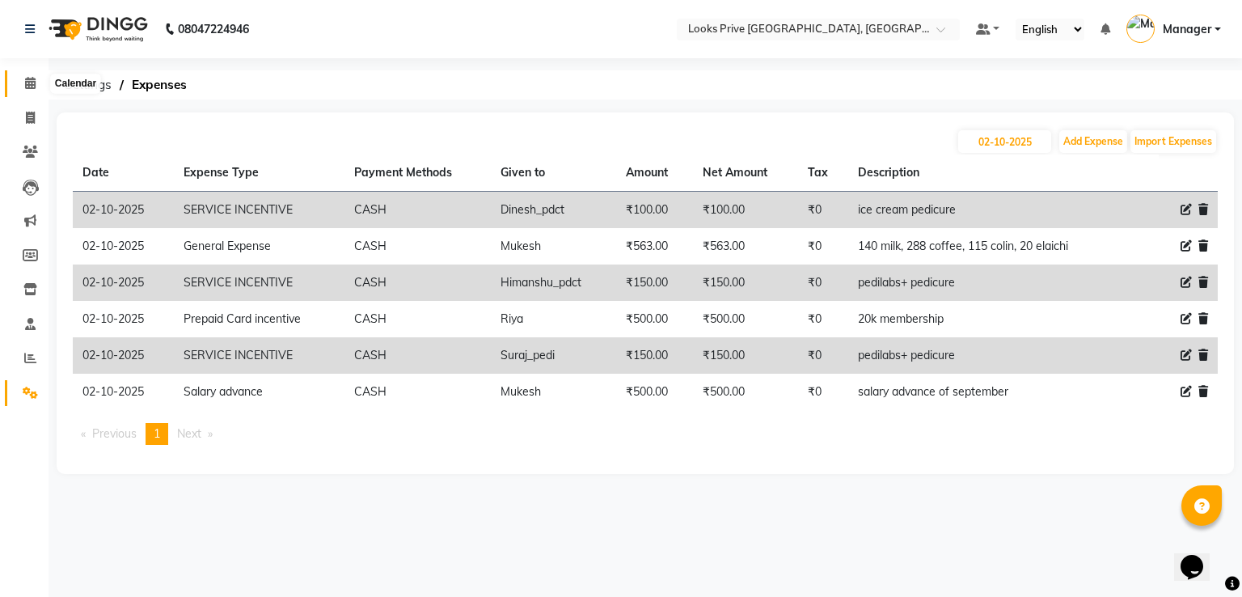
click at [22, 88] on span at bounding box center [30, 83] width 28 height 19
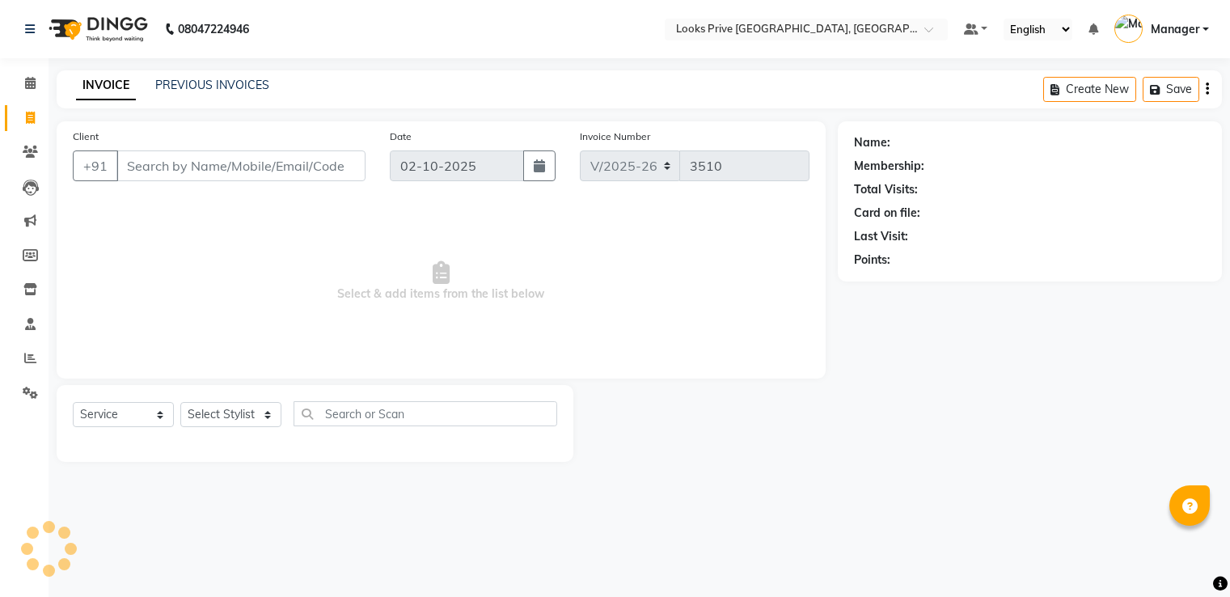
select select "6205"
select select "service"
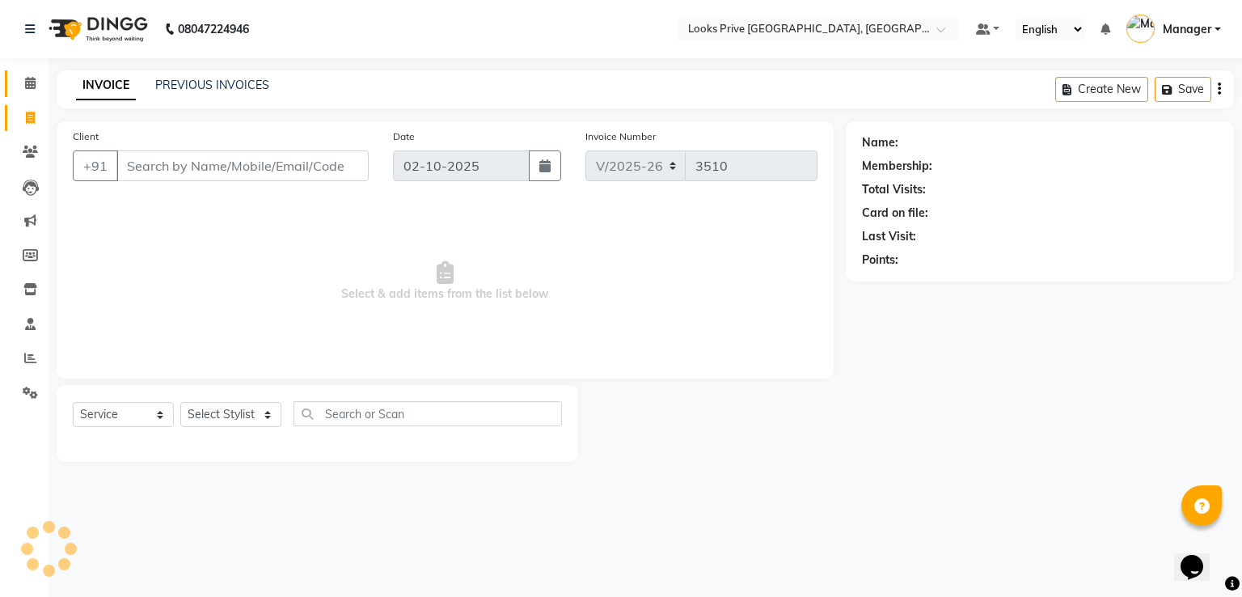
click at [23, 72] on link "Calendar" at bounding box center [24, 83] width 39 height 27
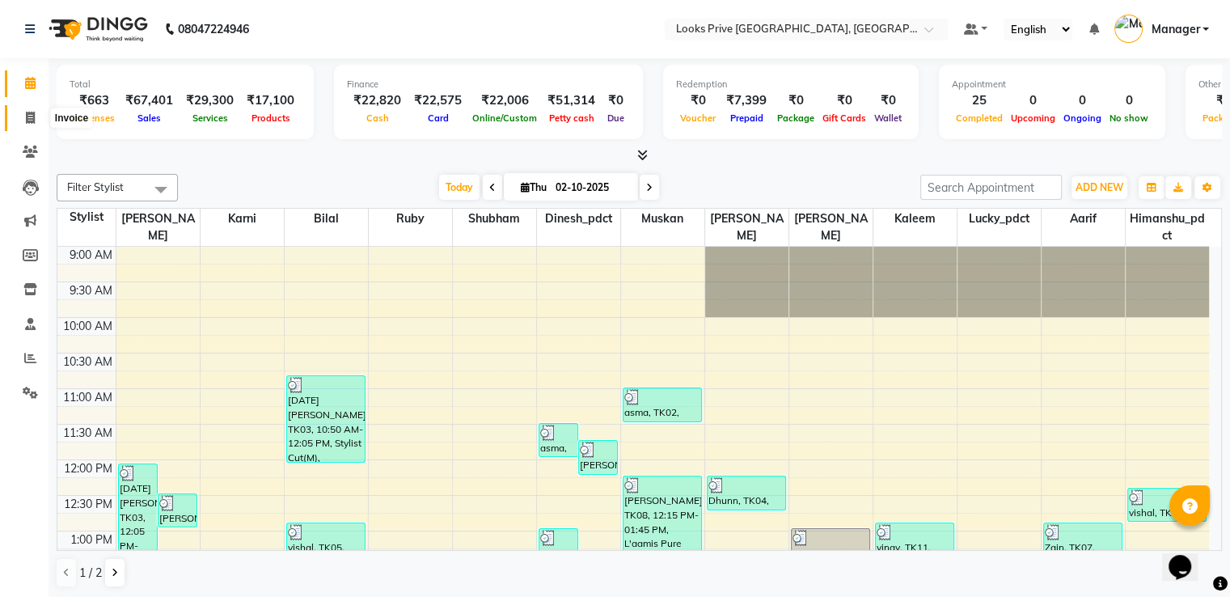
click at [16, 116] on span at bounding box center [30, 118] width 28 height 19
select select "service"
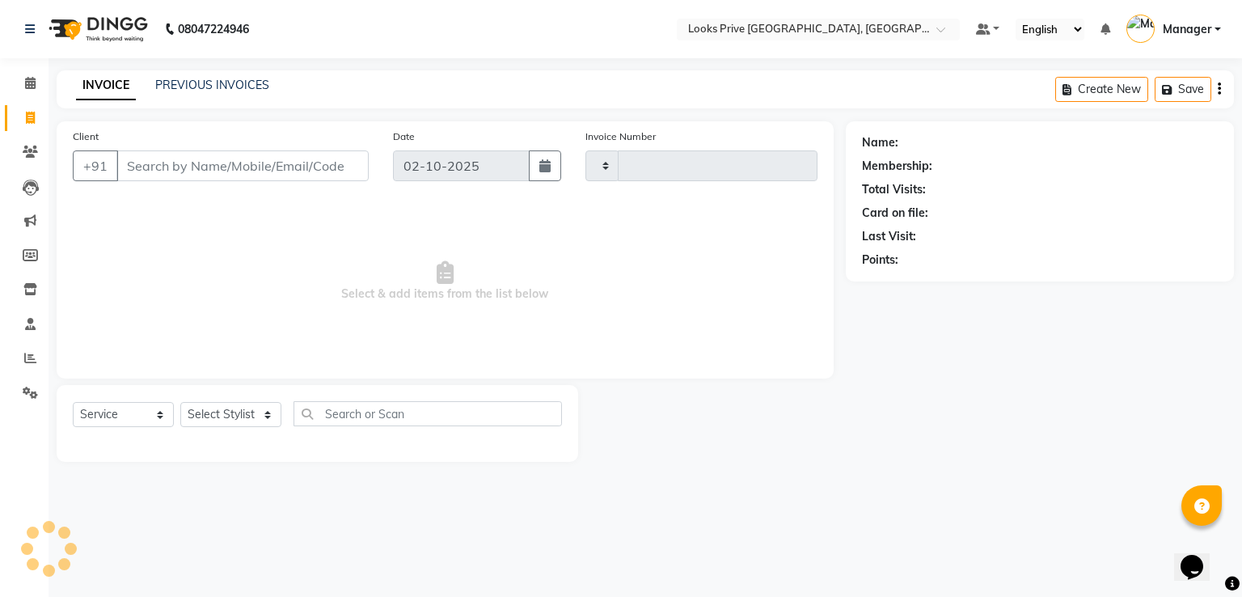
type input "3510"
select select "6205"
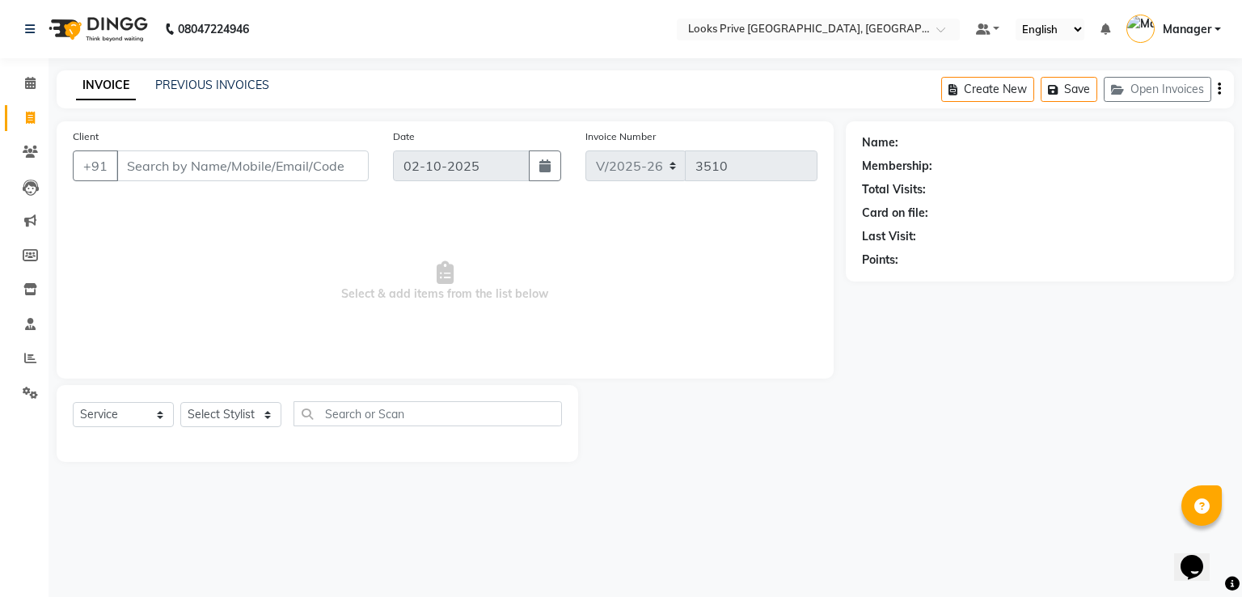
click at [148, 175] on input "Client" at bounding box center [242, 165] width 252 height 31
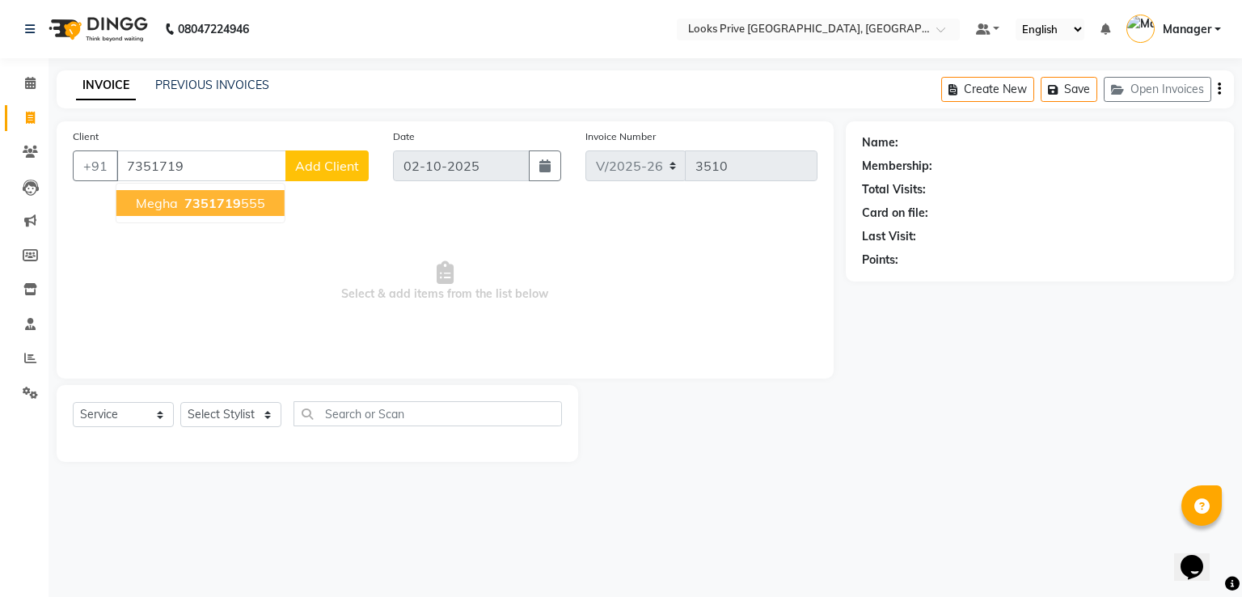
click at [162, 198] on span "Megha" at bounding box center [157, 203] width 42 height 16
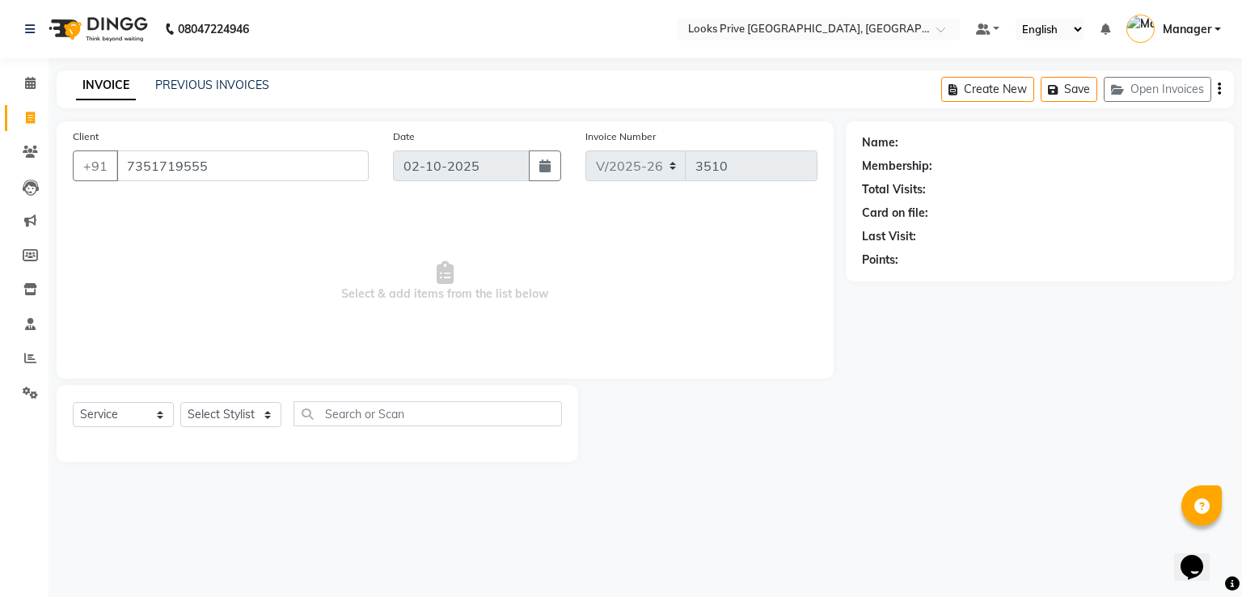
type input "7351719555"
select select "1: Object"
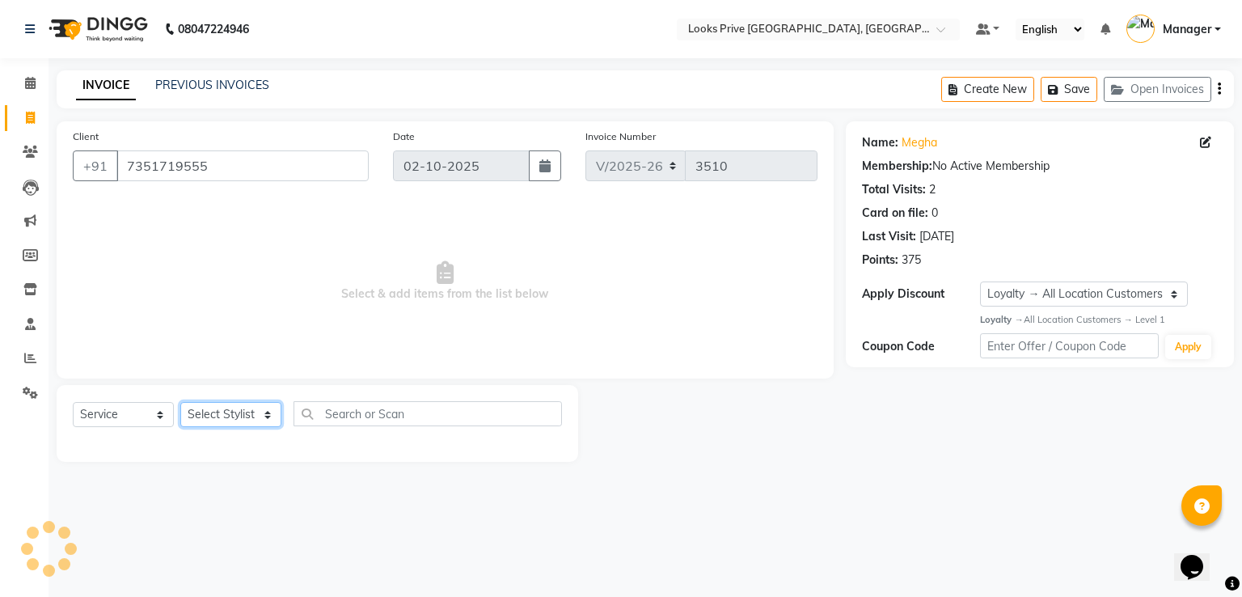
click at [230, 417] on select "Select Stylist A2R_Master [PERSON_NAME] [PERSON_NAME] Dinesh_pdct Himanshu_pdct…" at bounding box center [230, 414] width 101 height 25
select select "62232"
click at [180, 403] on select "Select Stylist A2R_Master [PERSON_NAME] [PERSON_NAME] Dinesh_pdct Himanshu_pdct…" at bounding box center [230, 414] width 101 height 25
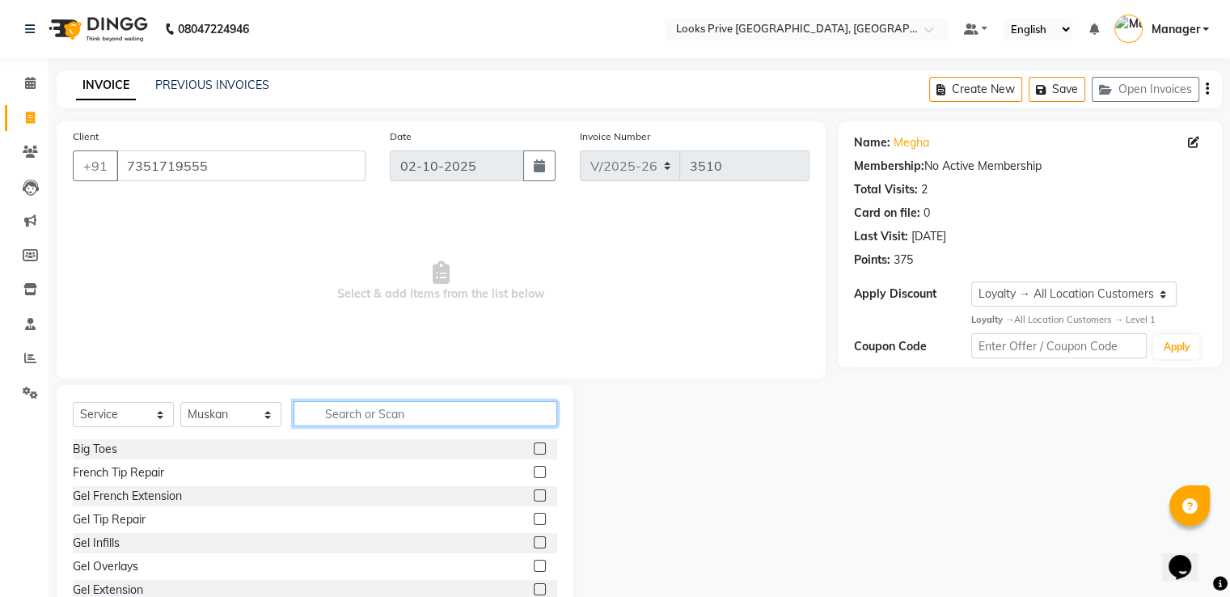
click at [337, 409] on input "text" at bounding box center [425, 413] width 264 height 25
type input "eye"
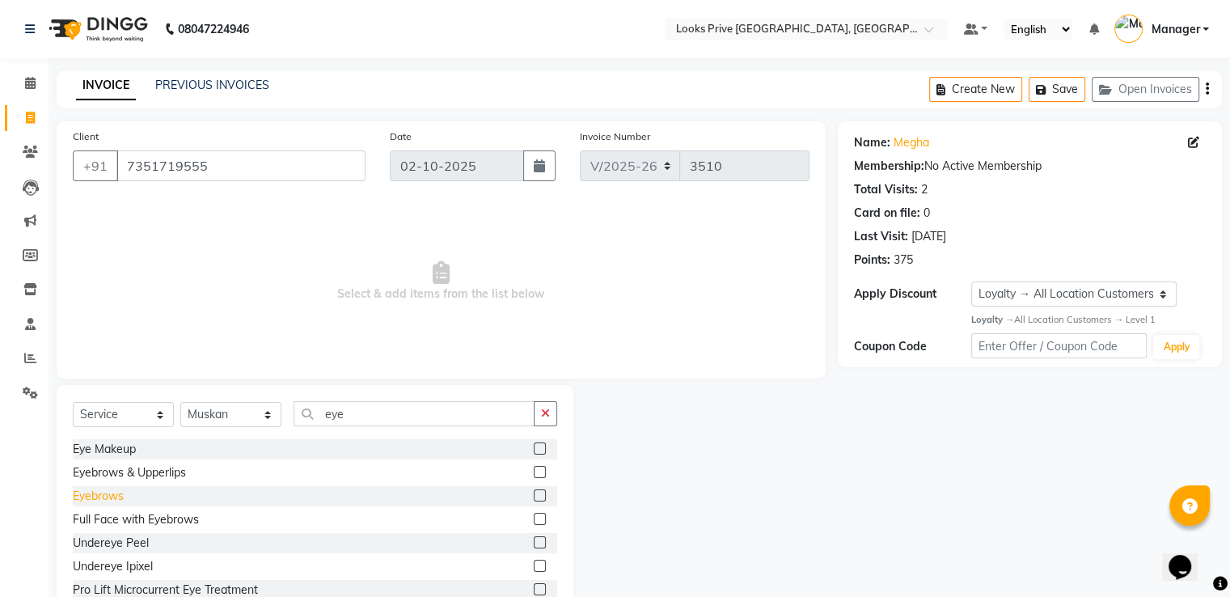
drag, startPoint x: 104, startPoint y: 492, endPoint x: 275, endPoint y: 427, distance: 182.7
click at [104, 492] on div "Eyebrows" at bounding box center [98, 496] width 51 height 17
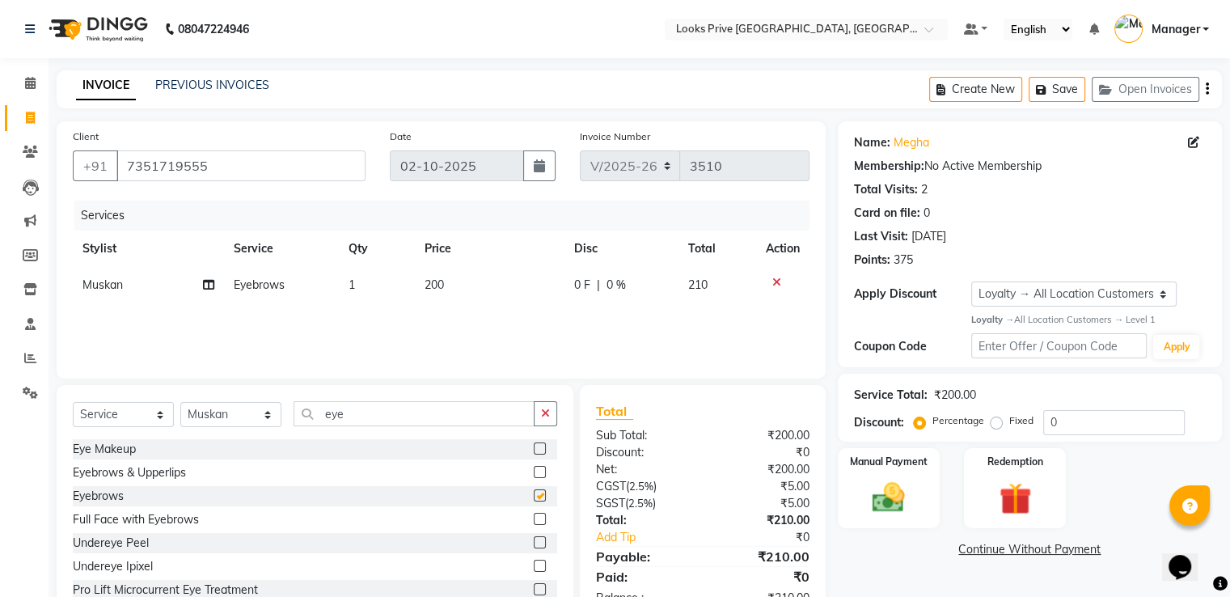
checkbox input "false"
drag, startPoint x: 434, startPoint y: 296, endPoint x: 459, endPoint y: 289, distance: 25.9
click at [459, 289] on td "200" at bounding box center [490, 285] width 150 height 36
select select "62232"
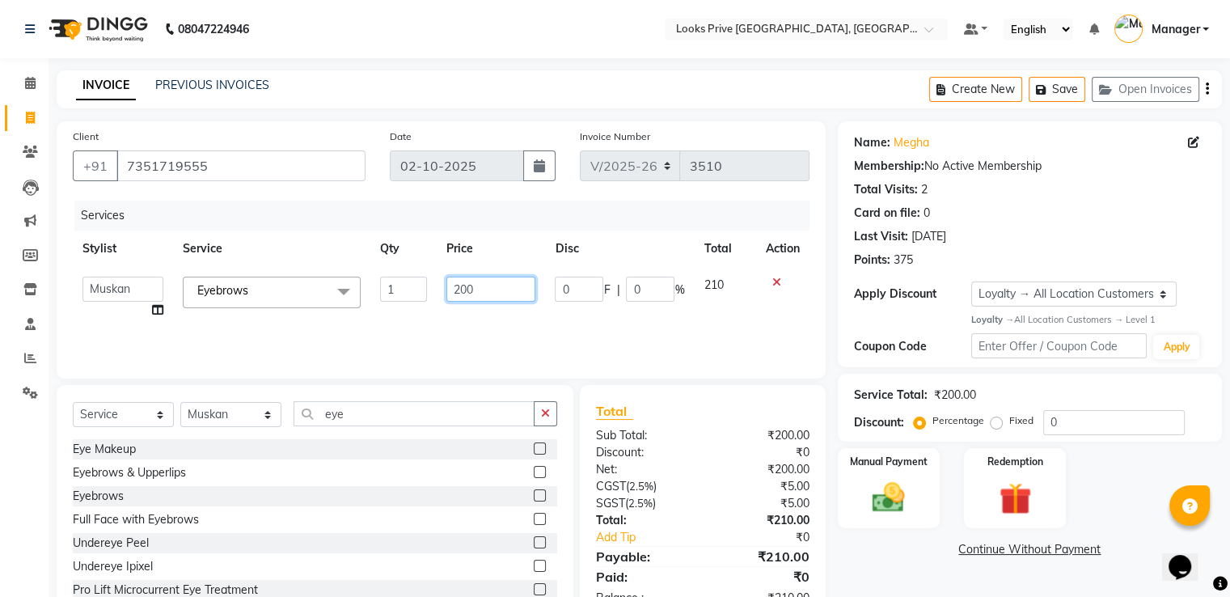
click at [372, 285] on tr "A2R_Master [PERSON_NAME] [PERSON_NAME] Dinesh_pdct Himanshu_pdct [PERSON_NAME] …" at bounding box center [441, 297] width 737 height 61
type input "100"
click at [357, 209] on div "Services" at bounding box center [447, 216] width 747 height 30
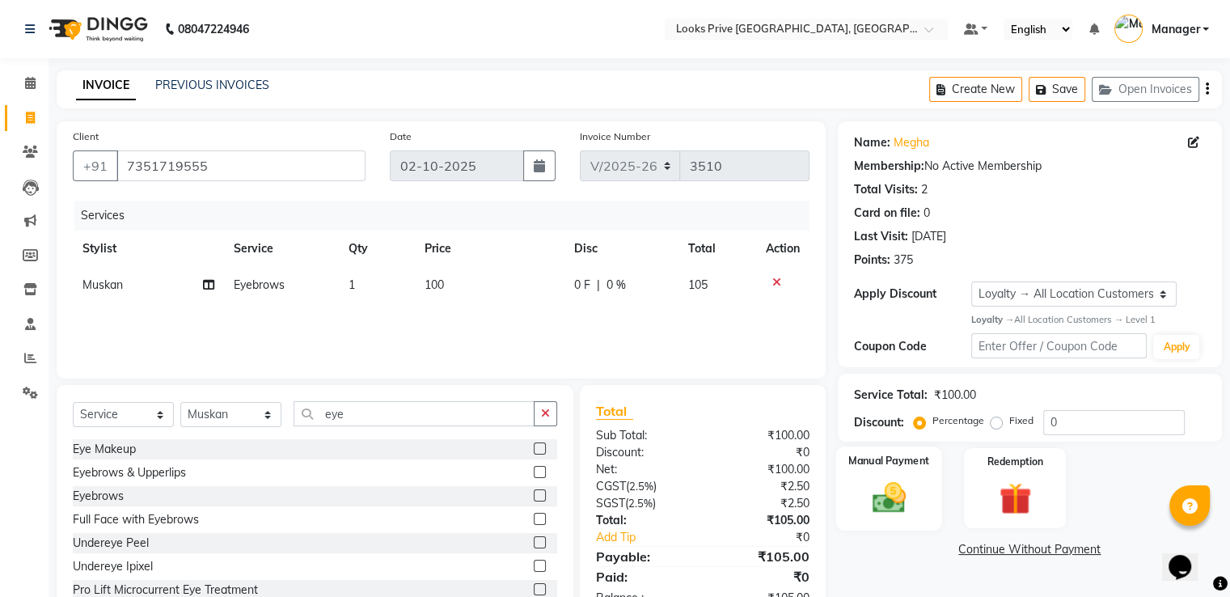
click at [913, 492] on img at bounding box center [888, 497] width 54 height 39
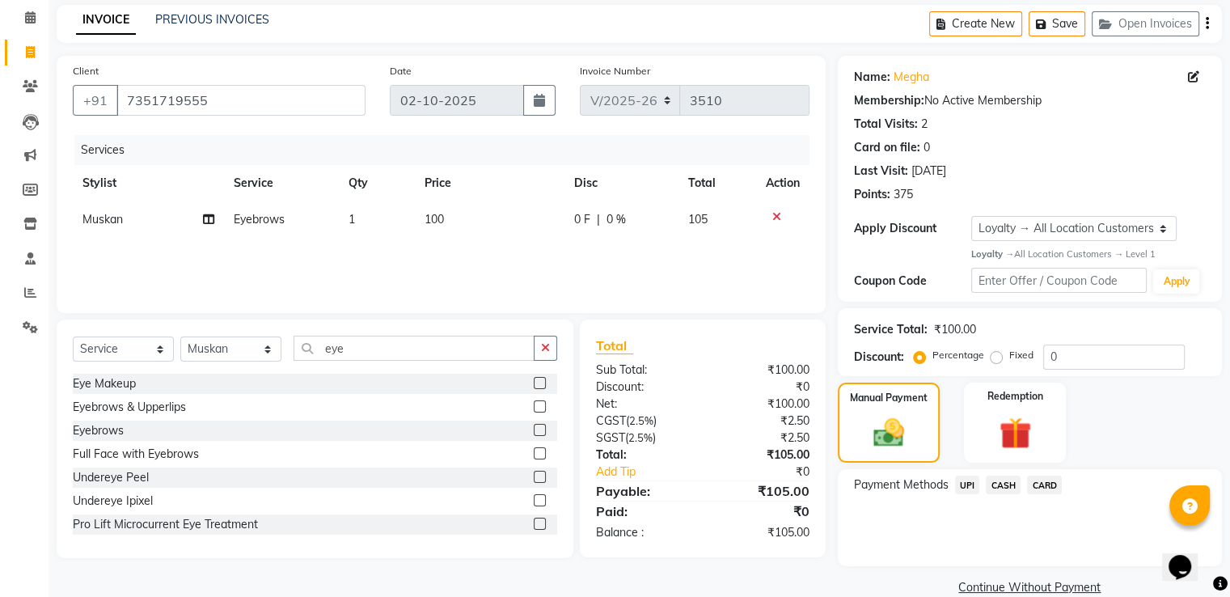
scroll to position [92, 0]
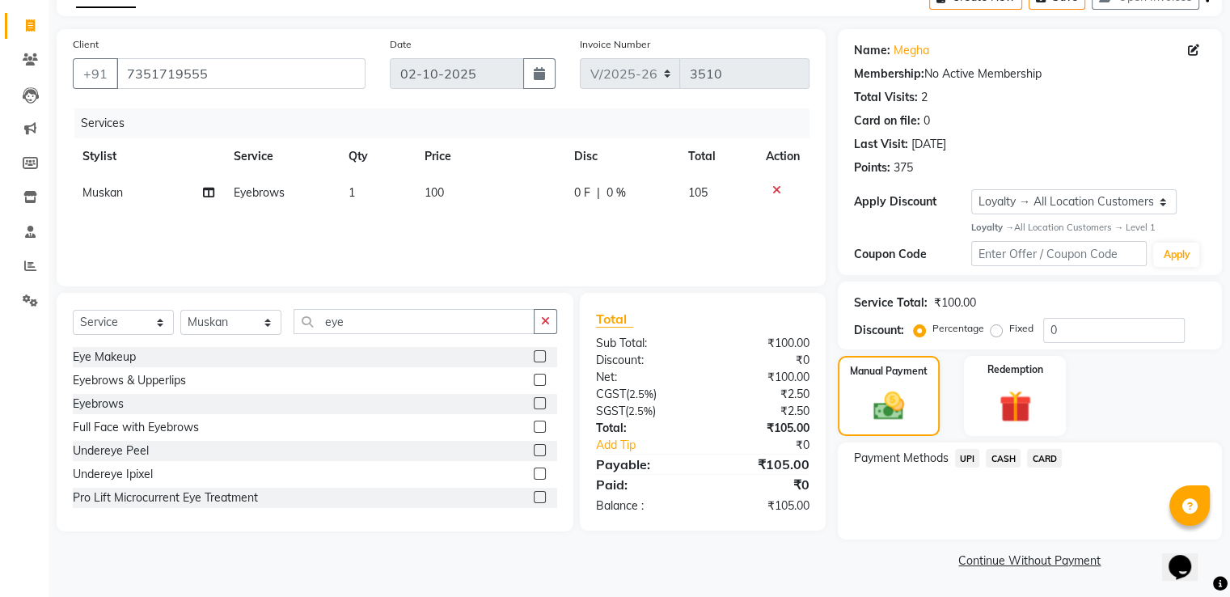
click at [1003, 464] on span "CASH" at bounding box center [1003, 458] width 35 height 19
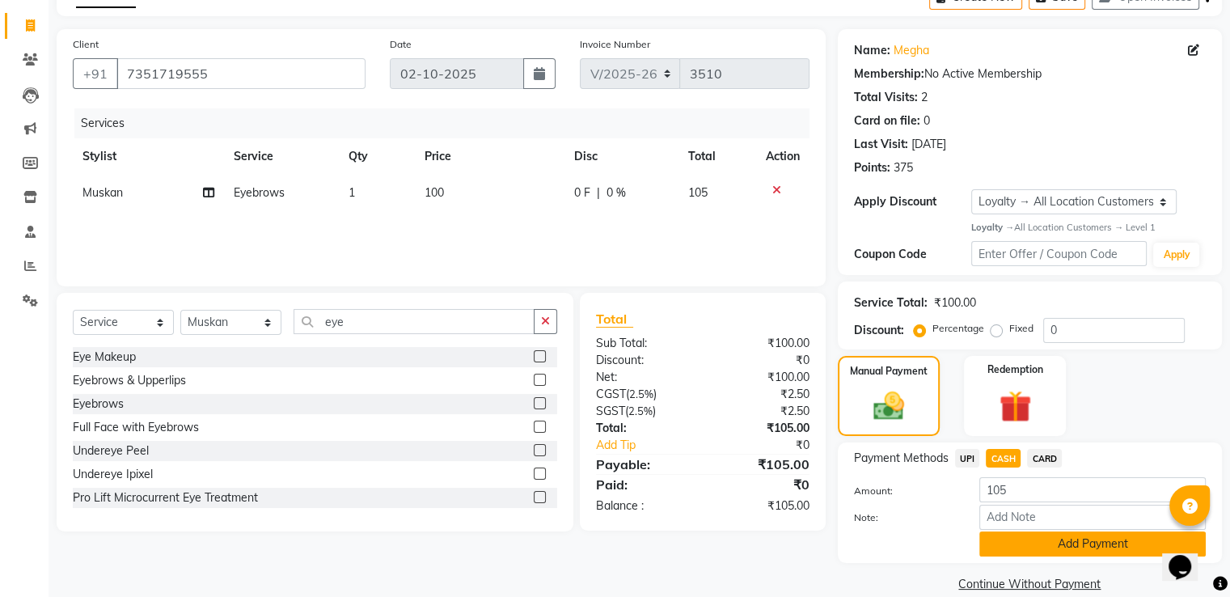
click at [999, 547] on button "Add Payment" at bounding box center [1092, 543] width 226 height 25
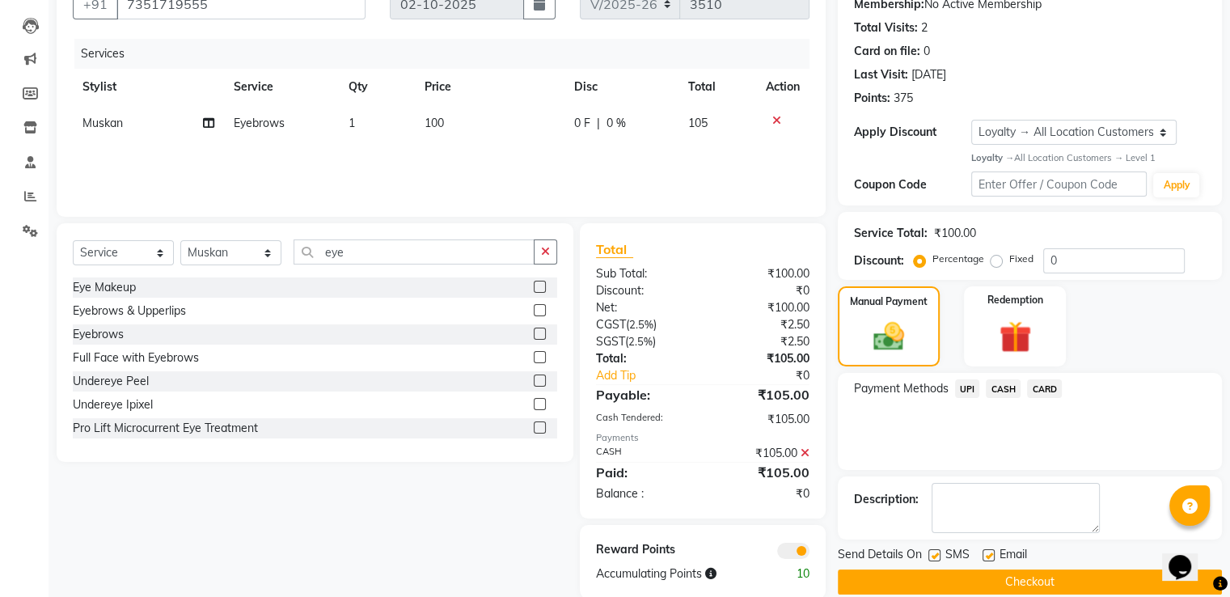
scroll to position [189, 0]
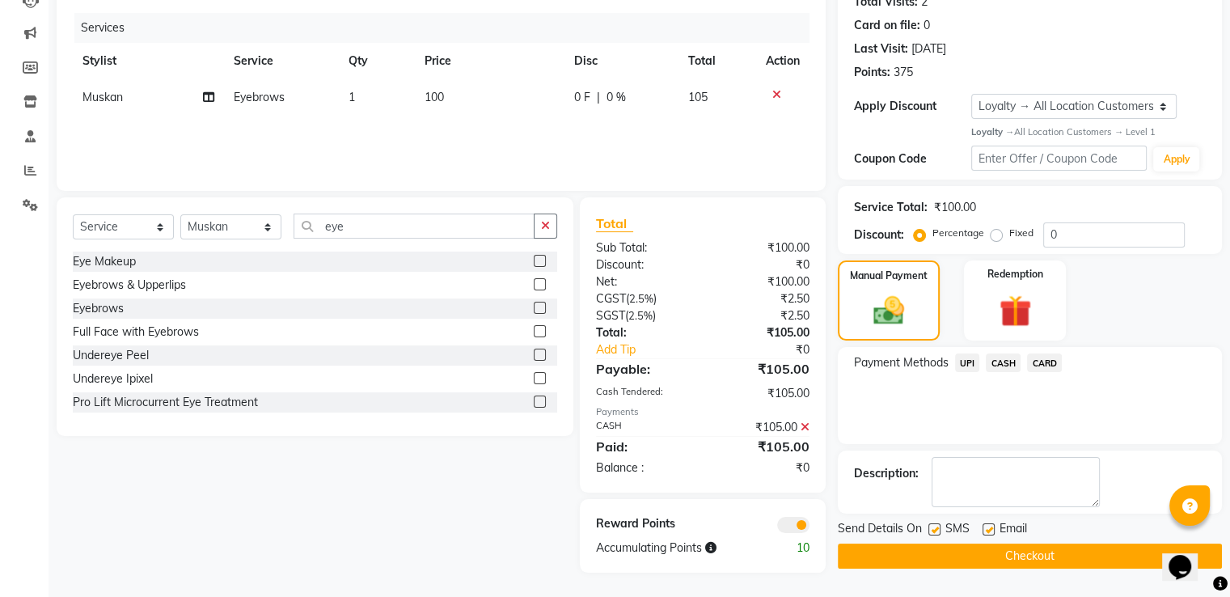
click at [889, 558] on button "Checkout" at bounding box center [1030, 555] width 384 height 25
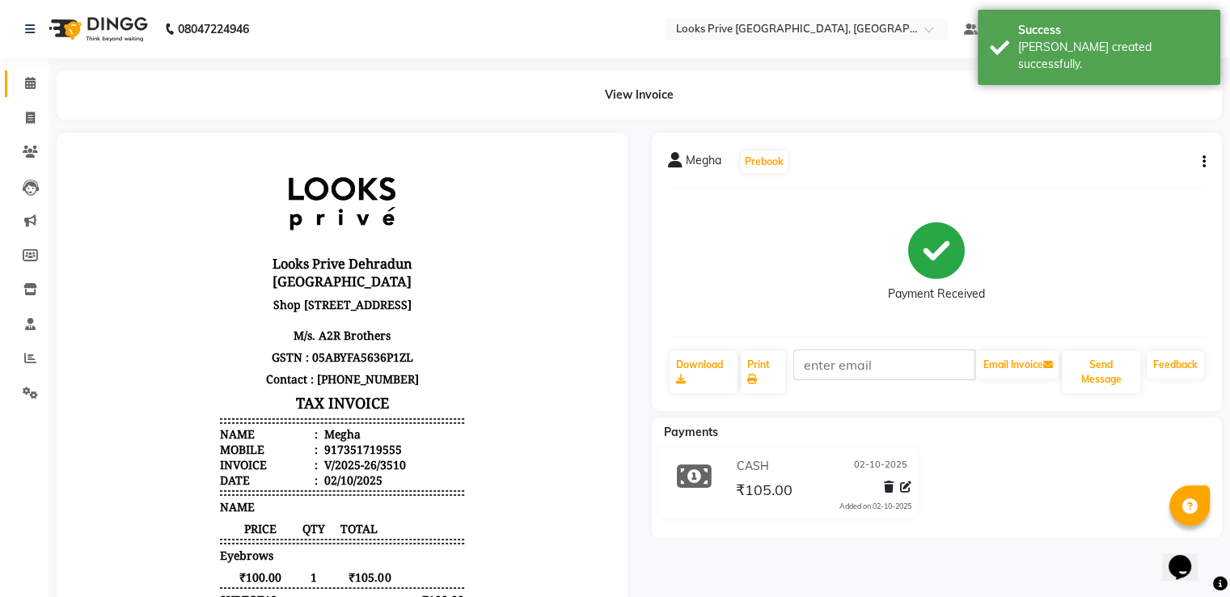
drag, startPoint x: 25, startPoint y: 72, endPoint x: 100, endPoint y: 1, distance: 103.5
click at [26, 72] on link "Calendar" at bounding box center [24, 83] width 39 height 27
